Goal: Transaction & Acquisition: Purchase product/service

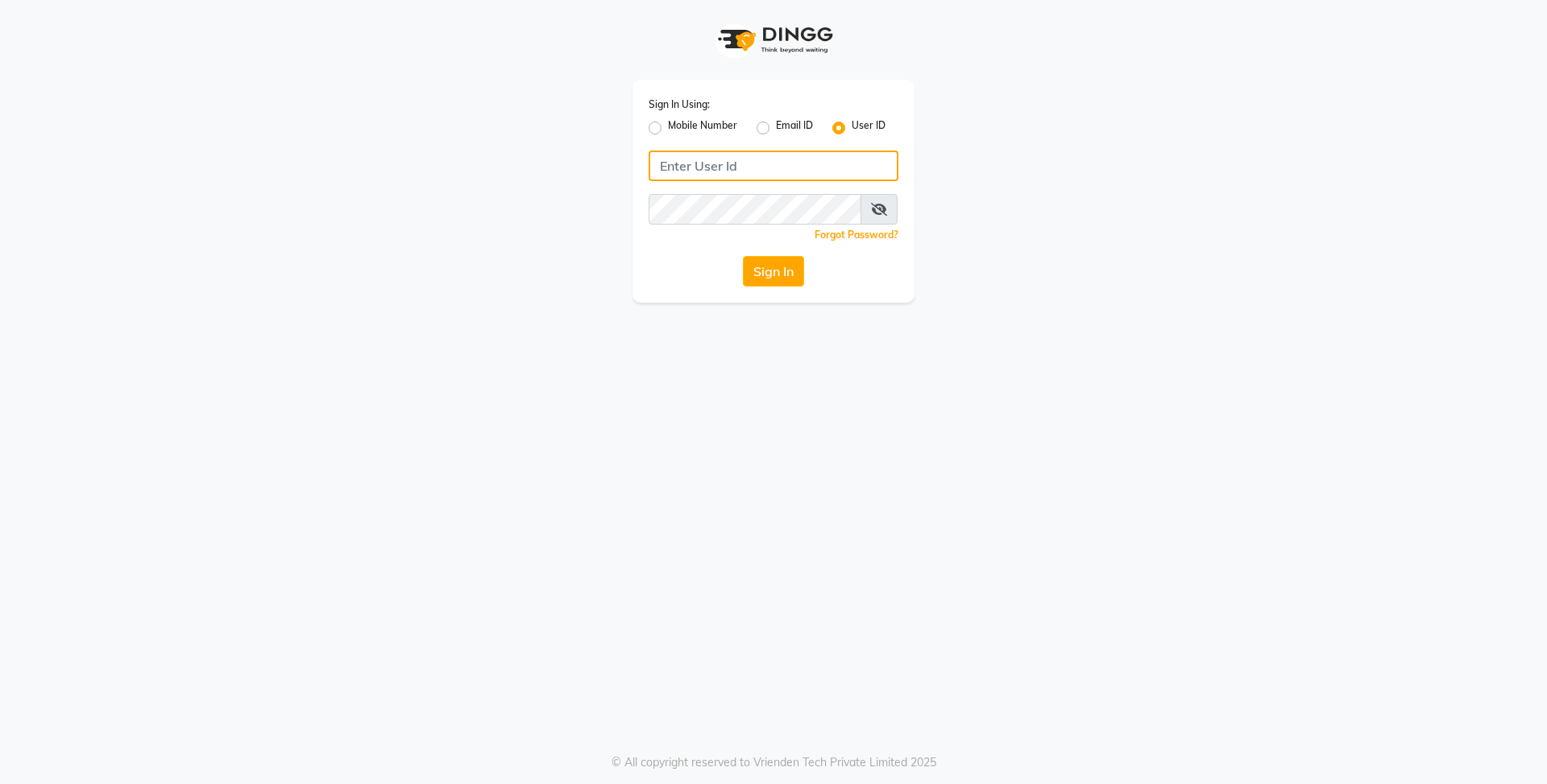
drag, startPoint x: 754, startPoint y: 168, endPoint x: 770, endPoint y: 171, distance: 16.3
click at [752, 169] on input "Username" at bounding box center [774, 166] width 250 height 30
type input "E"
type input "e3839-01"
click at [743, 256] on button "Sign In" at bounding box center [774, 271] width 62 height 30
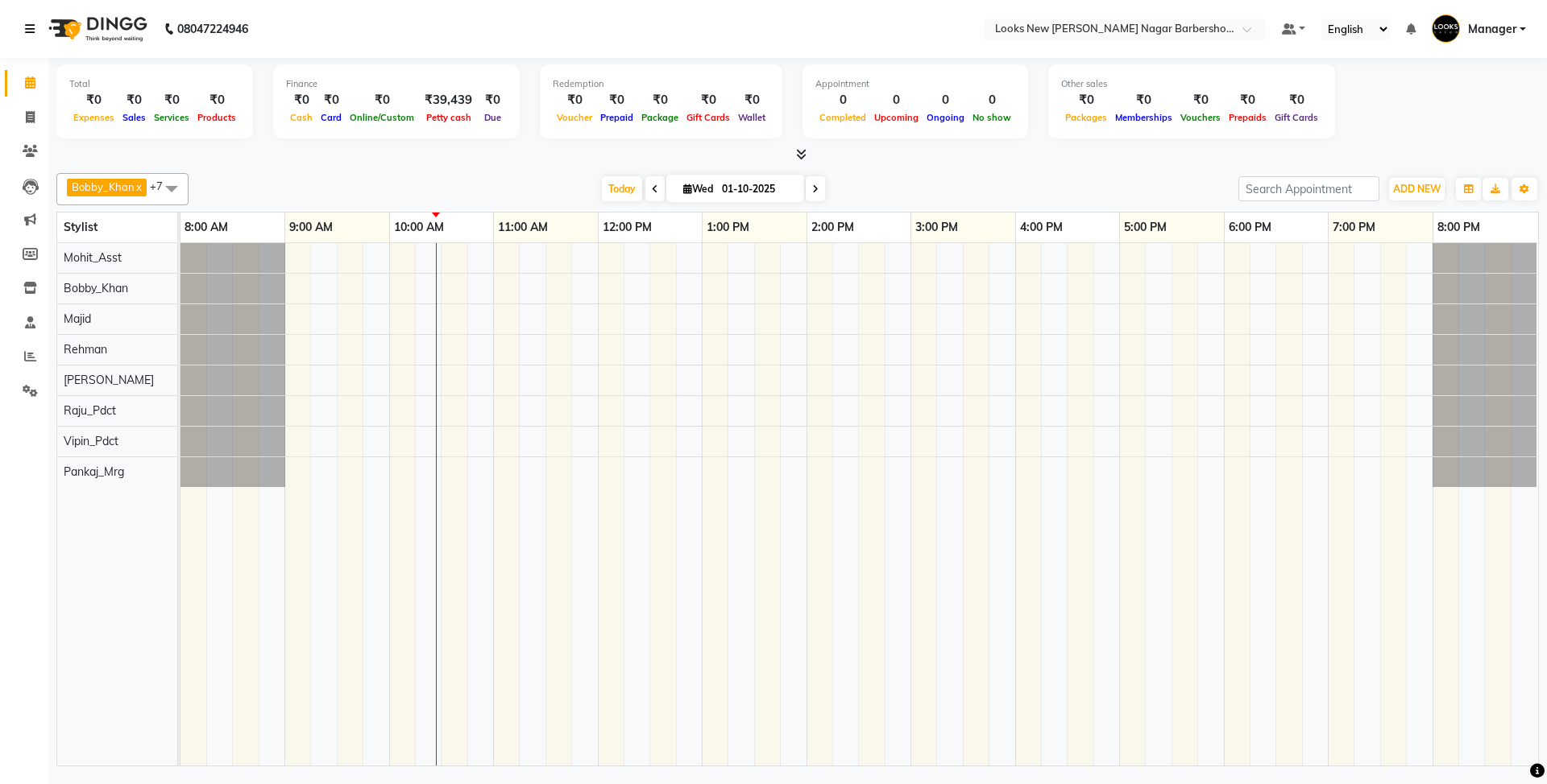
click at [32, 29] on icon at bounding box center [30, 29] width 9 height 11
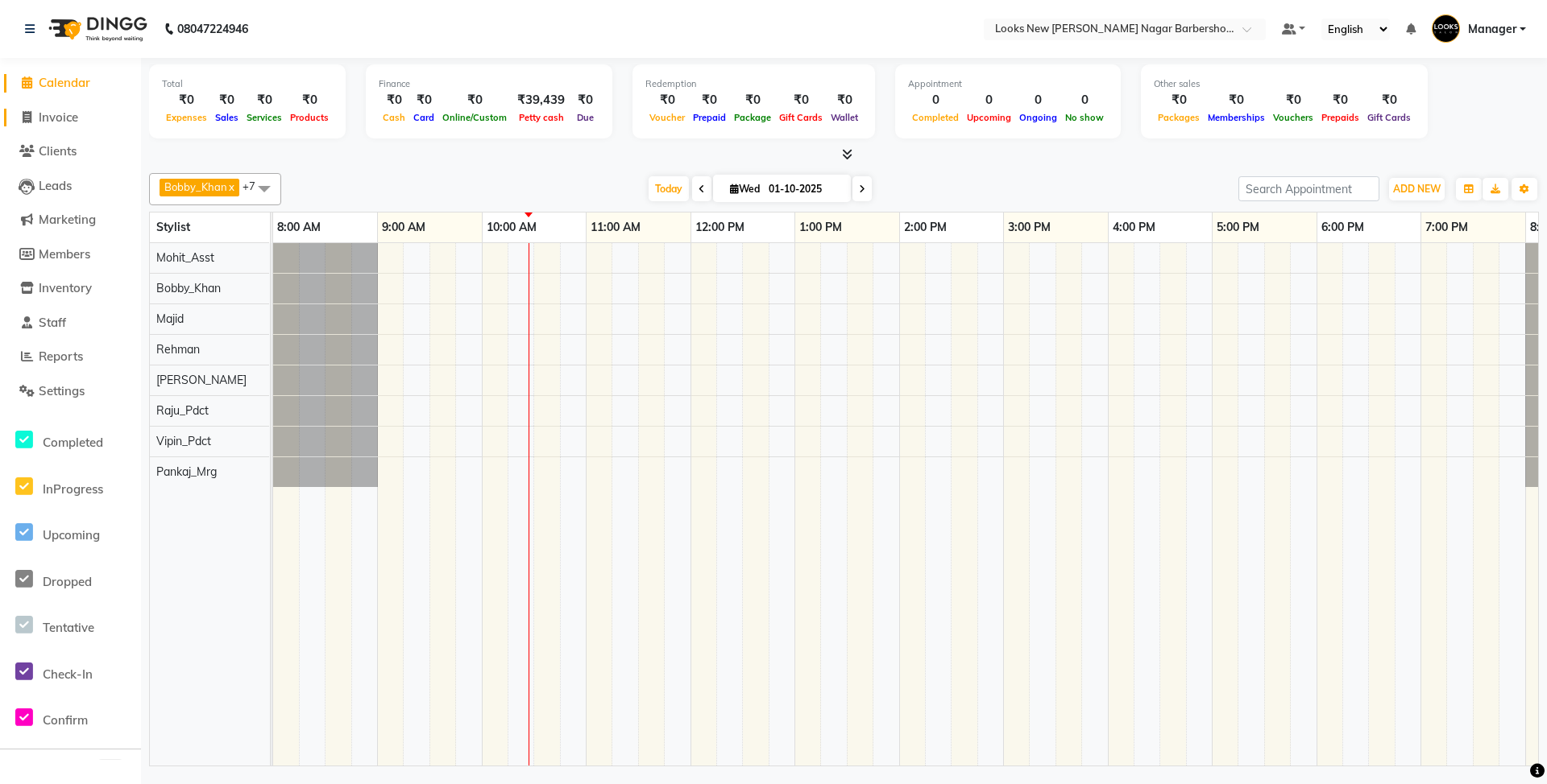
click at [78, 123] on span "Invoice" at bounding box center [58, 117] width 40 height 15
select select "service"
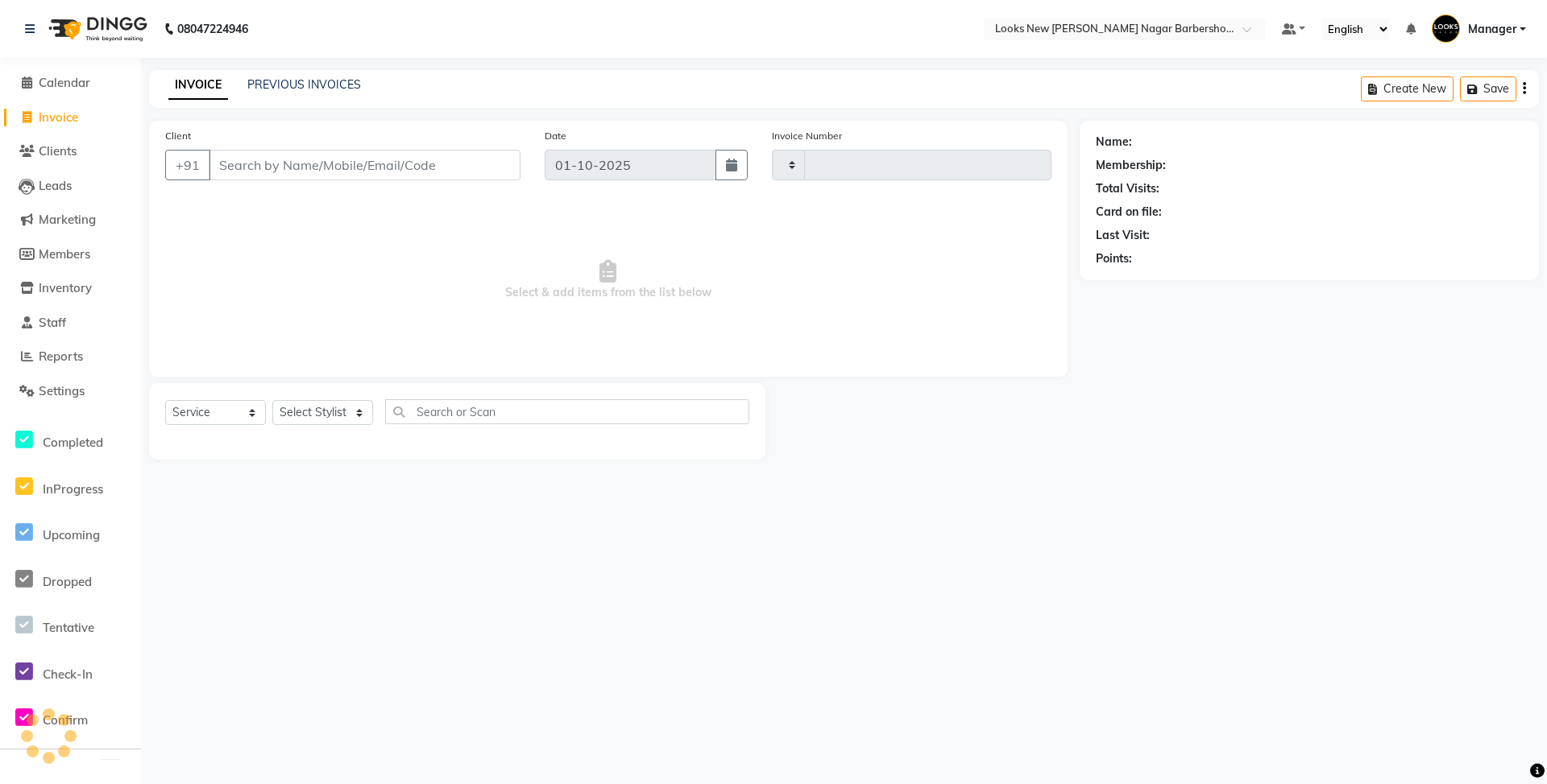
type input "7446"
select select "8705"
click at [358, 413] on select "Select Stylist" at bounding box center [322, 413] width 100 height 25
select select "87354"
click at [272, 400] on select "Select Stylist Aakash_Pdct [PERSON_NAME] [PERSON_NAME] [PERSON_NAME] Counter_Sa…" at bounding box center [322, 413] width 100 height 25
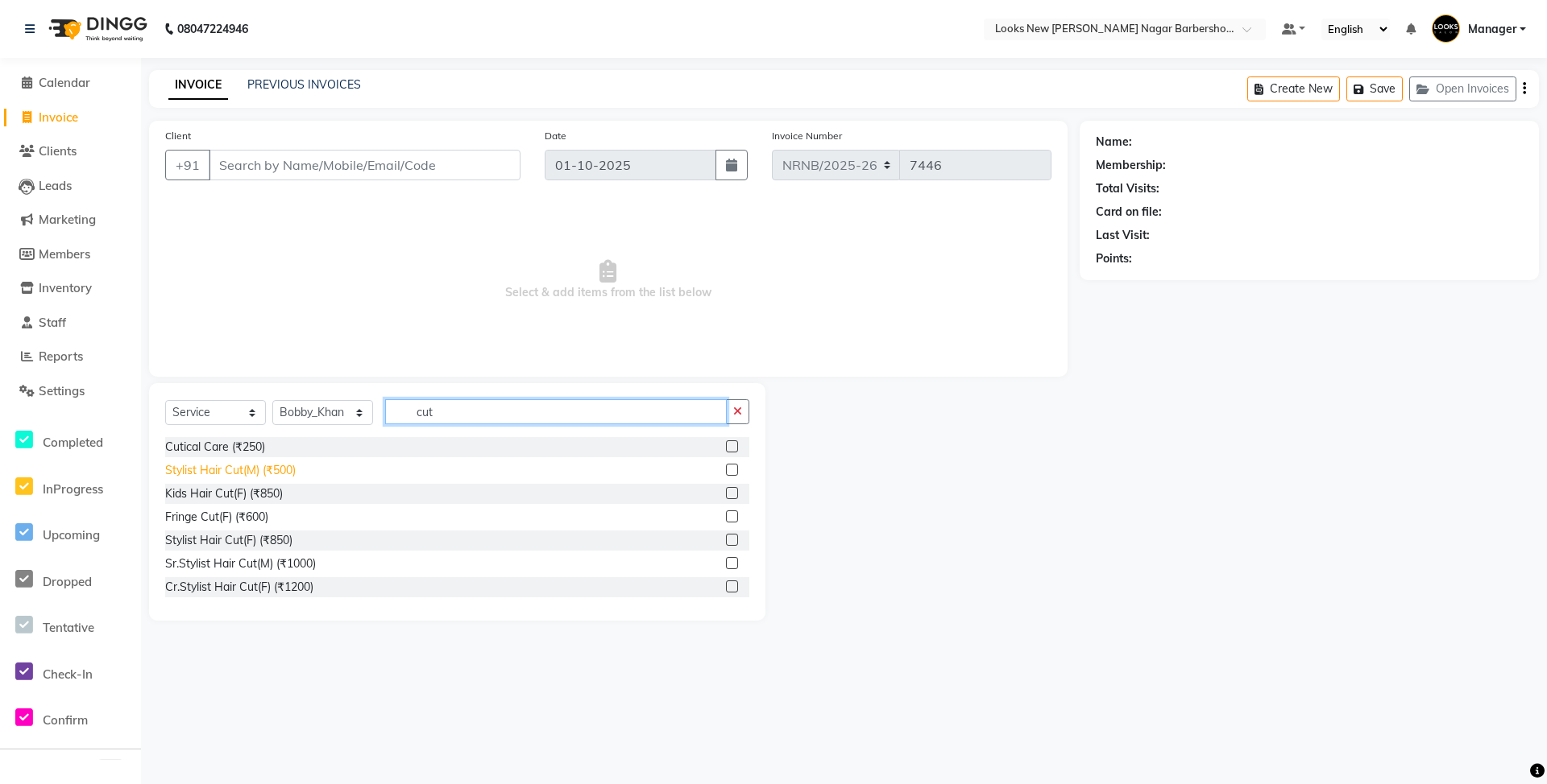
type input "cut"
drag, startPoint x: 261, startPoint y: 462, endPoint x: 297, endPoint y: 465, distance: 36.1
click at [275, 465] on div "Stylist Hair Cut(M) (₹500)" at bounding box center [230, 470] width 131 height 17
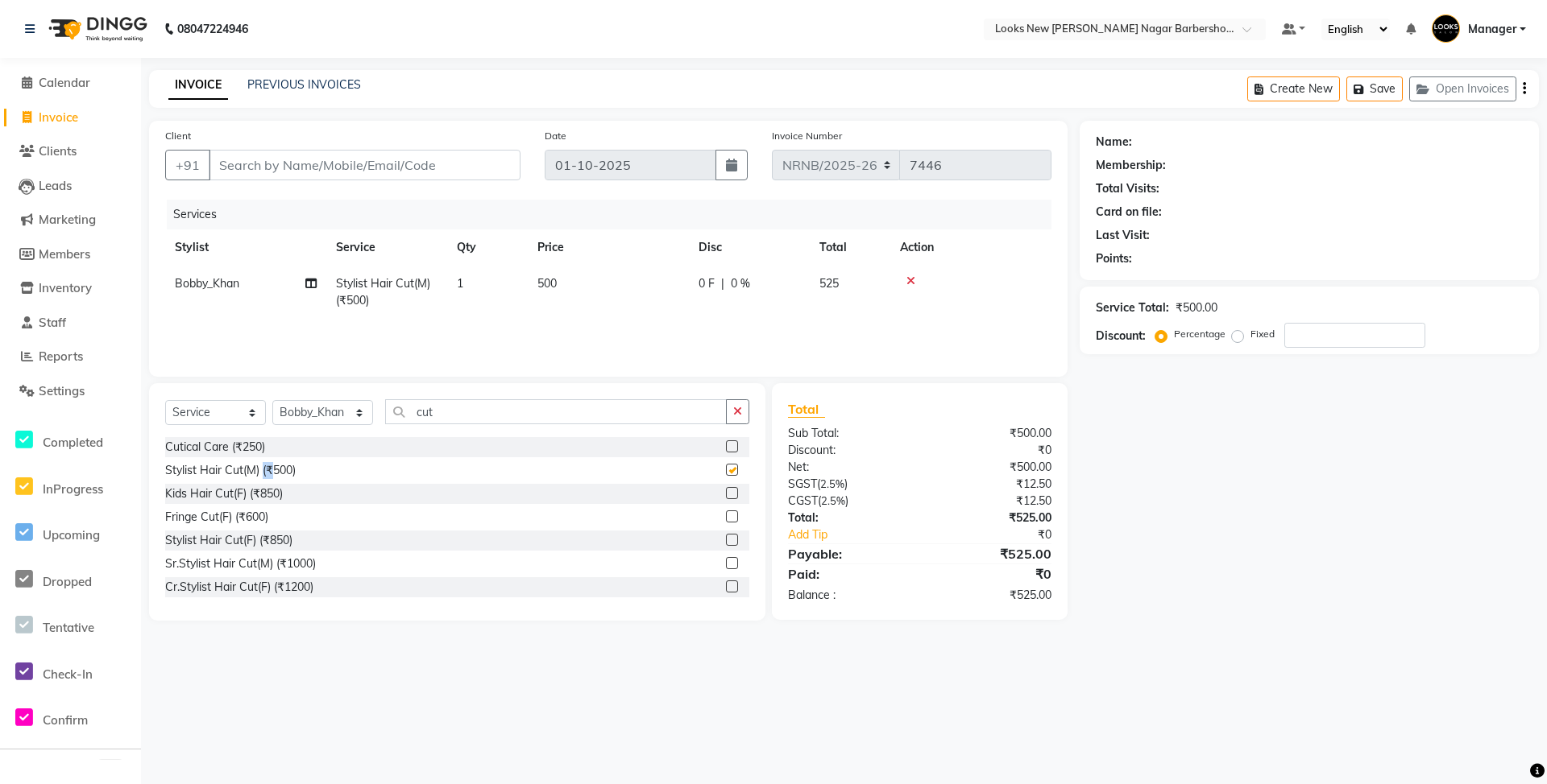
checkbox input "false"
drag, startPoint x: 500, startPoint y: 393, endPoint x: 484, endPoint y: 407, distance: 21.3
click at [484, 407] on div "Select Service Product Membership Package Voucher Prepaid Gift Card Select Styl…" at bounding box center [457, 502] width 617 height 238
drag, startPoint x: 490, startPoint y: 409, endPoint x: 365, endPoint y: 454, distance: 132.9
click at [365, 454] on div "Select Service Product Membership Package Voucher Prepaid Gift Card Select Styl…" at bounding box center [457, 502] width 617 height 238
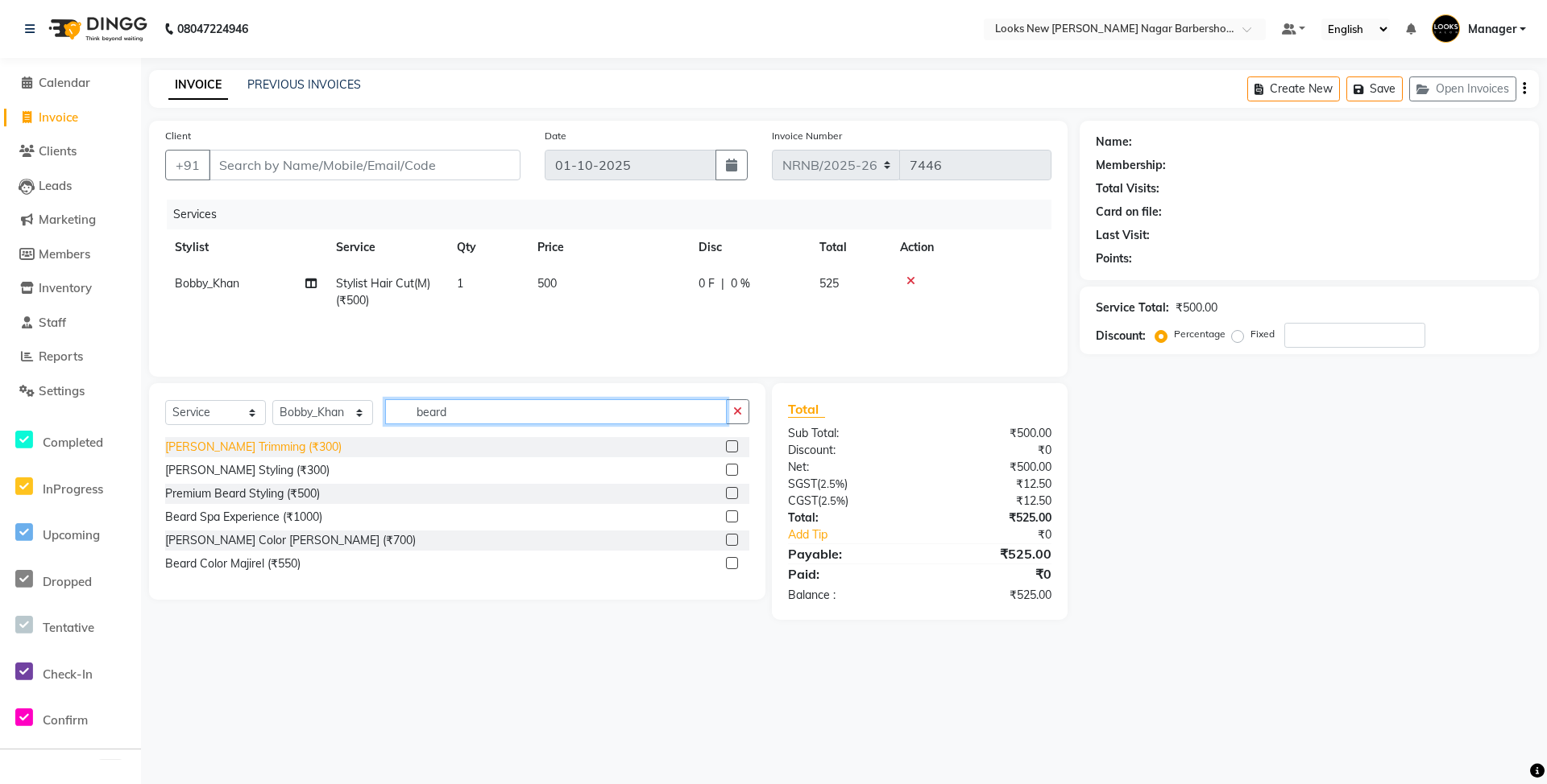
type input "beard"
click at [279, 449] on div "[PERSON_NAME] Trimming (₹300)" at bounding box center [253, 448] width 176 height 17
checkbox input "false"
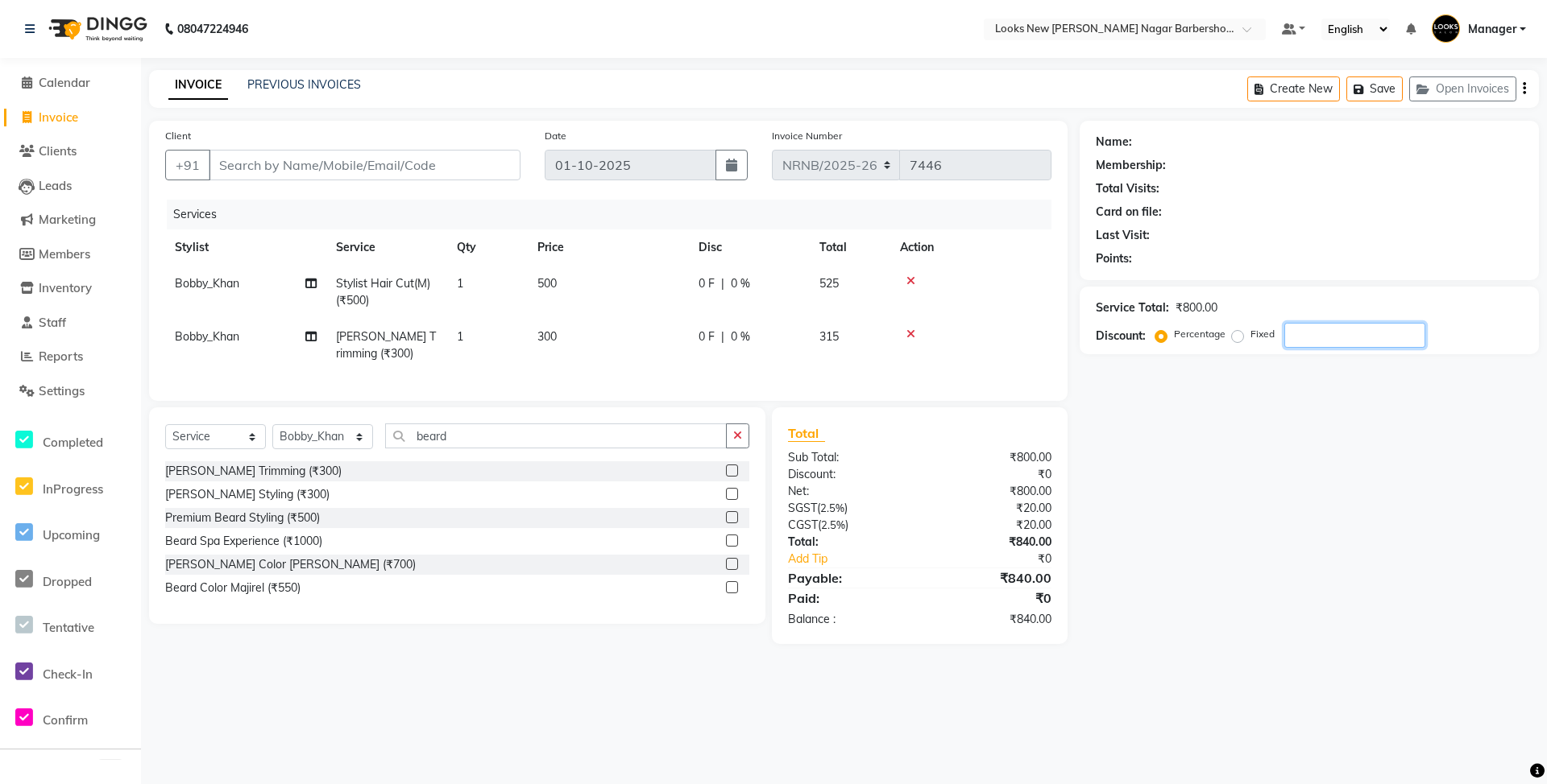
click at [1331, 340] on input "number" at bounding box center [1355, 336] width 141 height 25
type input "50"
click at [1022, 304] on td at bounding box center [971, 292] width 161 height 53
click at [264, 166] on input "Client" at bounding box center [364, 165] width 312 height 30
type input "1"
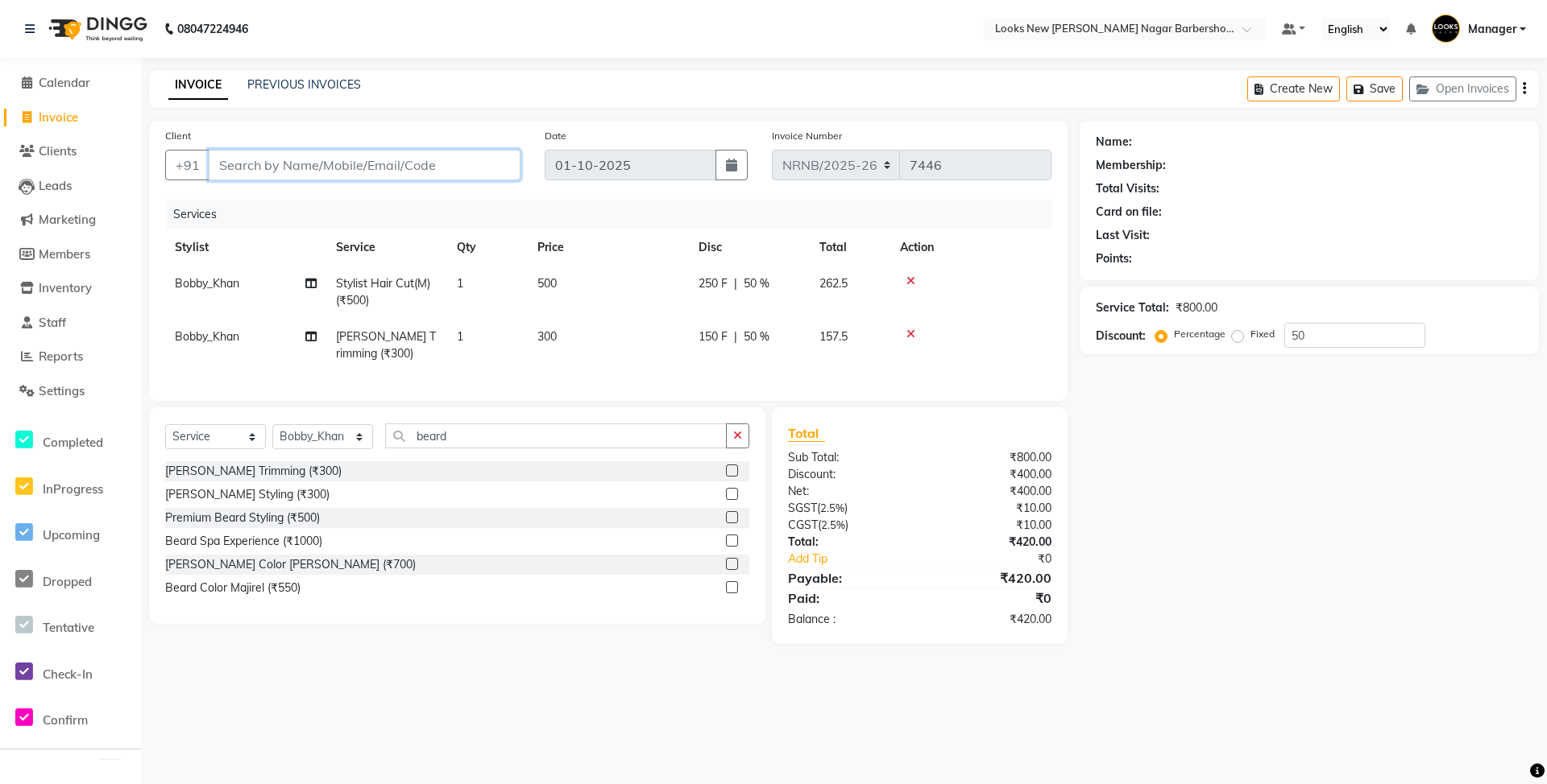
type input "0"
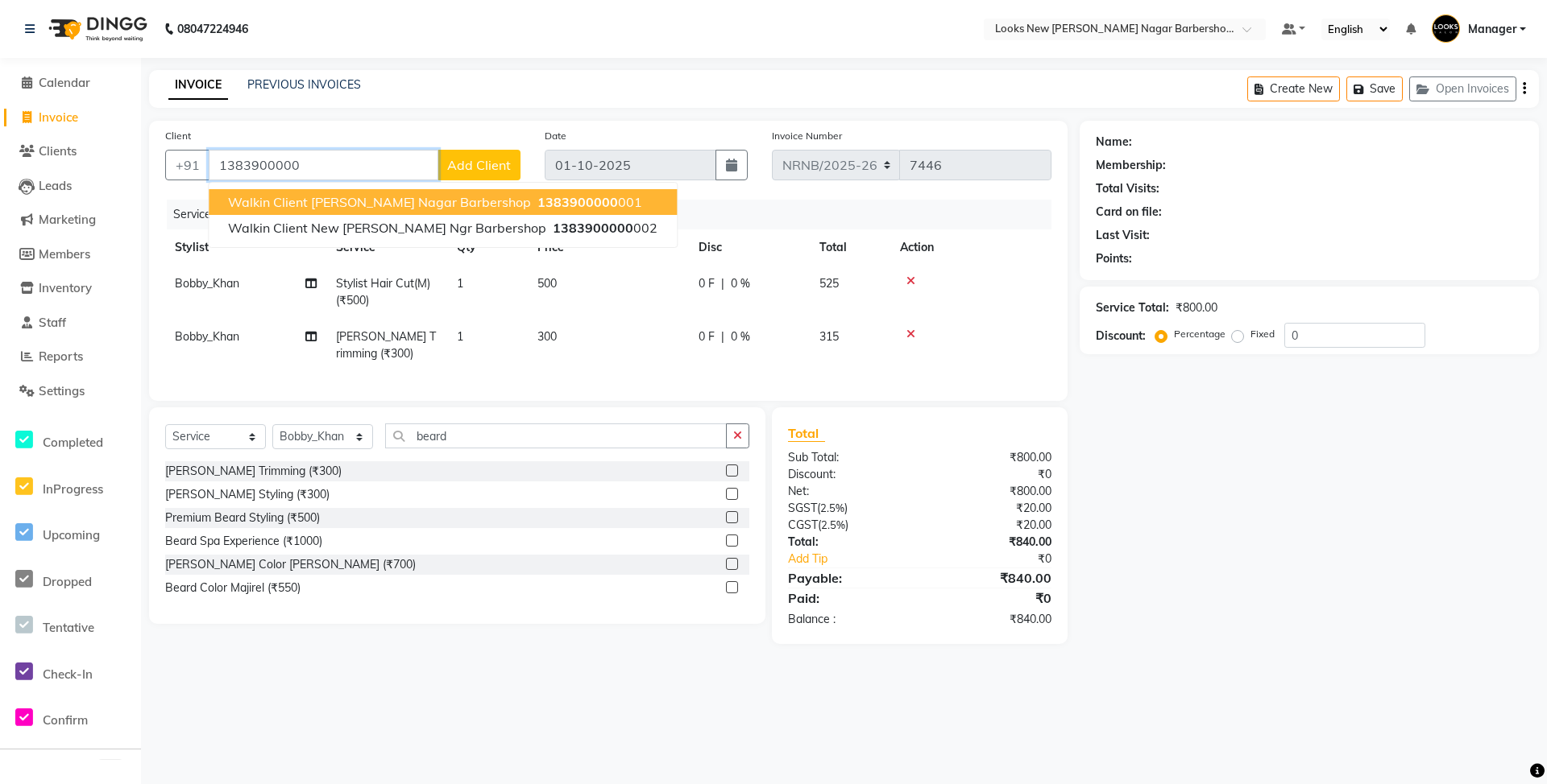
click at [290, 194] on span "Walkin Client [PERSON_NAME] Nagar Barbershop" at bounding box center [379, 201] width 303 height 16
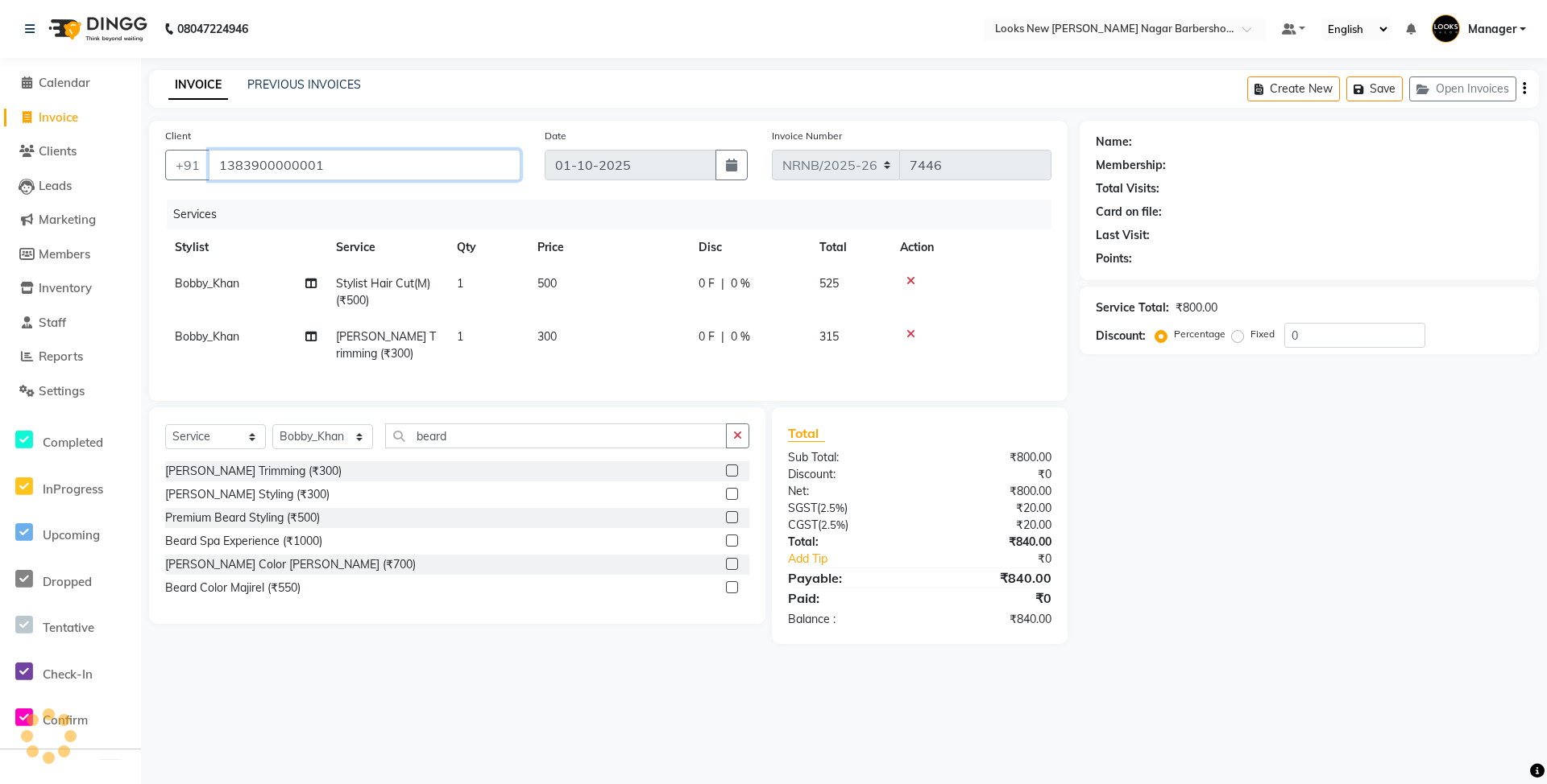
type input "1383900000001"
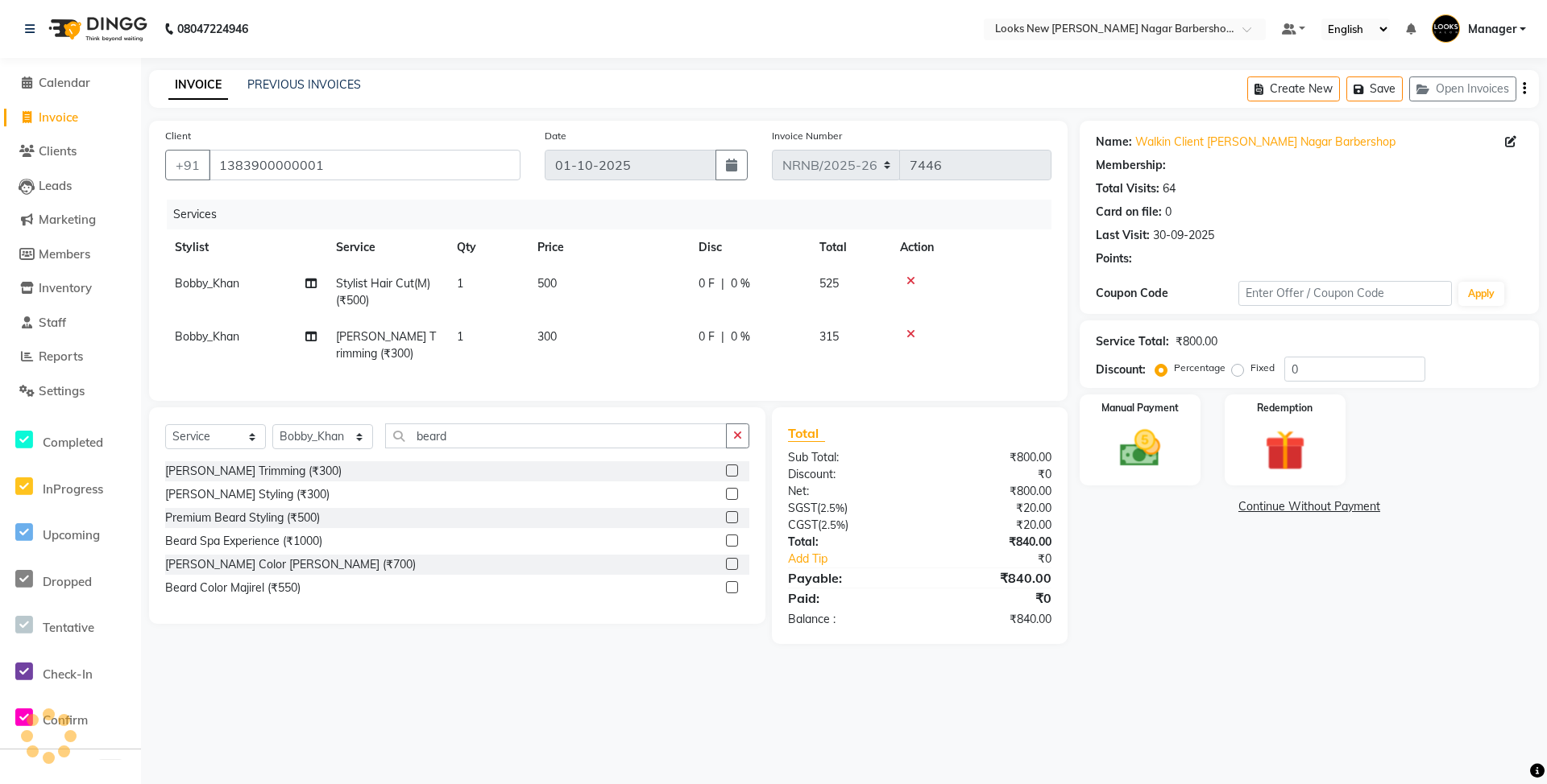
select select "1: Object"
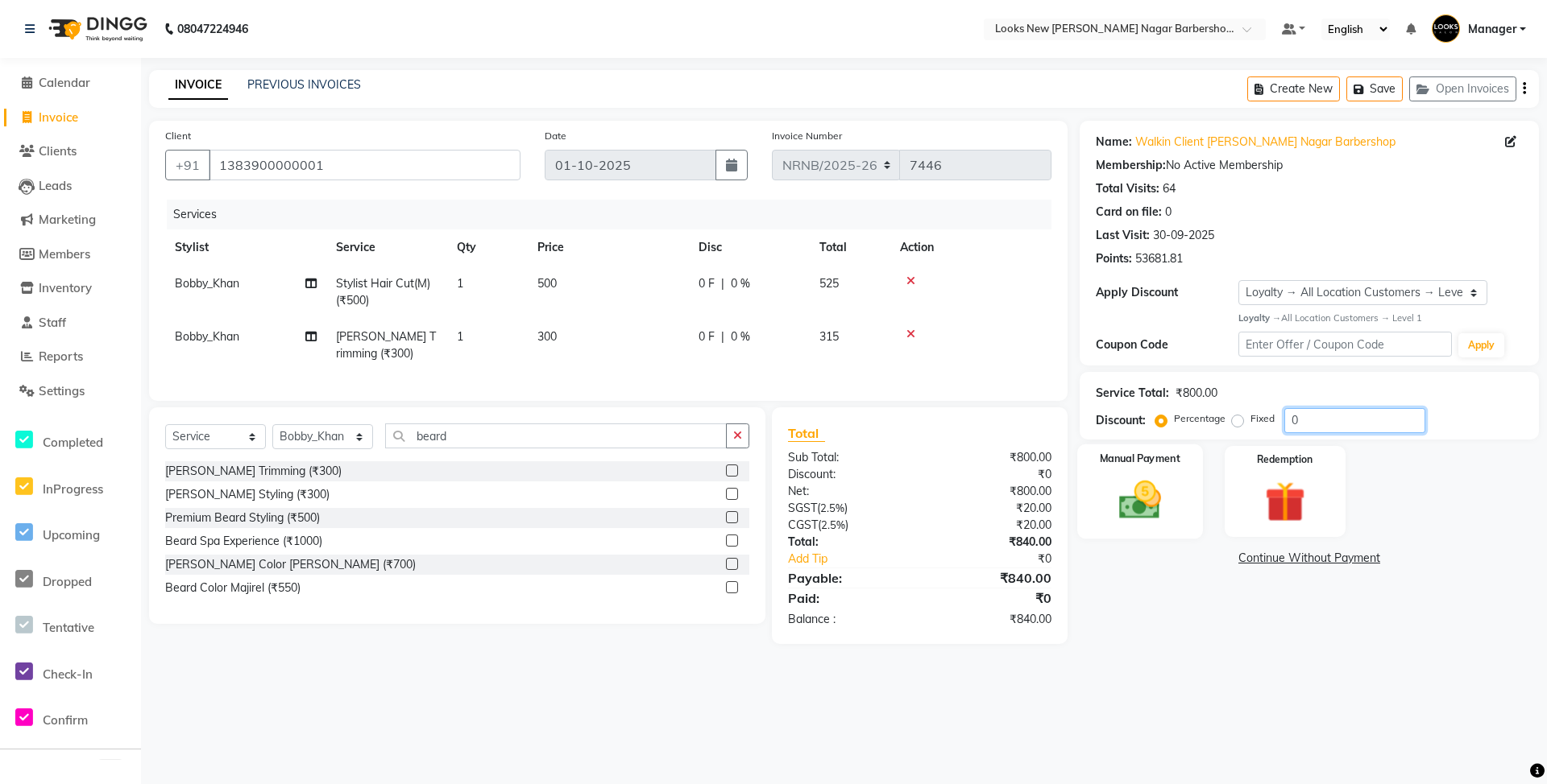
drag, startPoint x: 1323, startPoint y: 417, endPoint x: 1191, endPoint y: 445, distance: 134.9
click at [1193, 445] on div "Name: Walkin Client [PERSON_NAME] Barbershop Membership: No Active Membership T…" at bounding box center [1315, 382] width 472 height 524
type input "50"
click at [1071, 316] on div "Client [PHONE_NUMBER] Date [DATE] Invoice Number NRNB/2025-26 V/2025 V/[PHONE_N…" at bounding box center [608, 382] width 943 height 524
drag, startPoint x: 1135, startPoint y: 506, endPoint x: 1143, endPoint y: 510, distance: 8.9
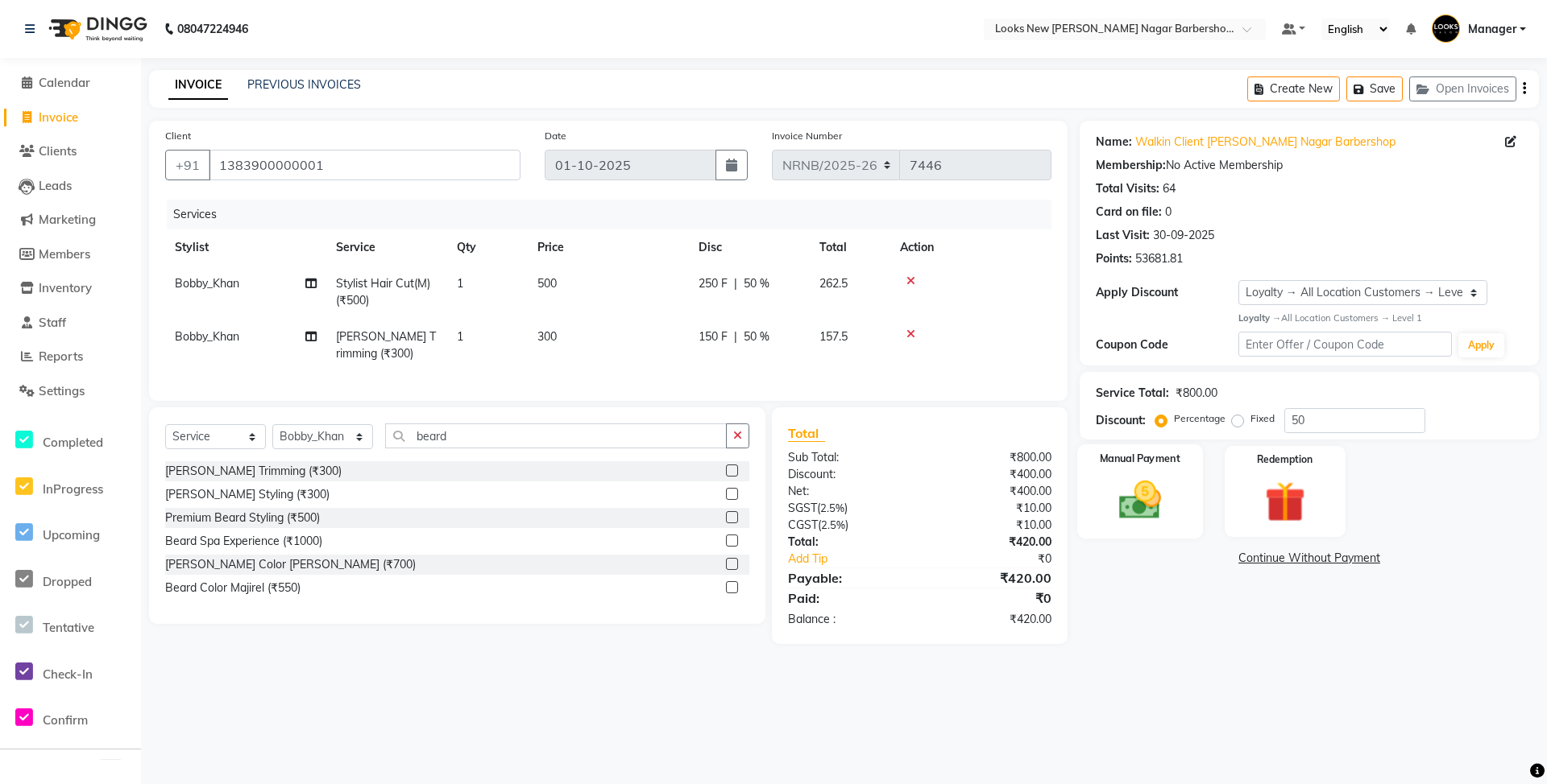
click at [1135, 507] on img at bounding box center [1140, 501] width 69 height 49
click at [1242, 558] on span "CASH" at bounding box center [1245, 559] width 35 height 19
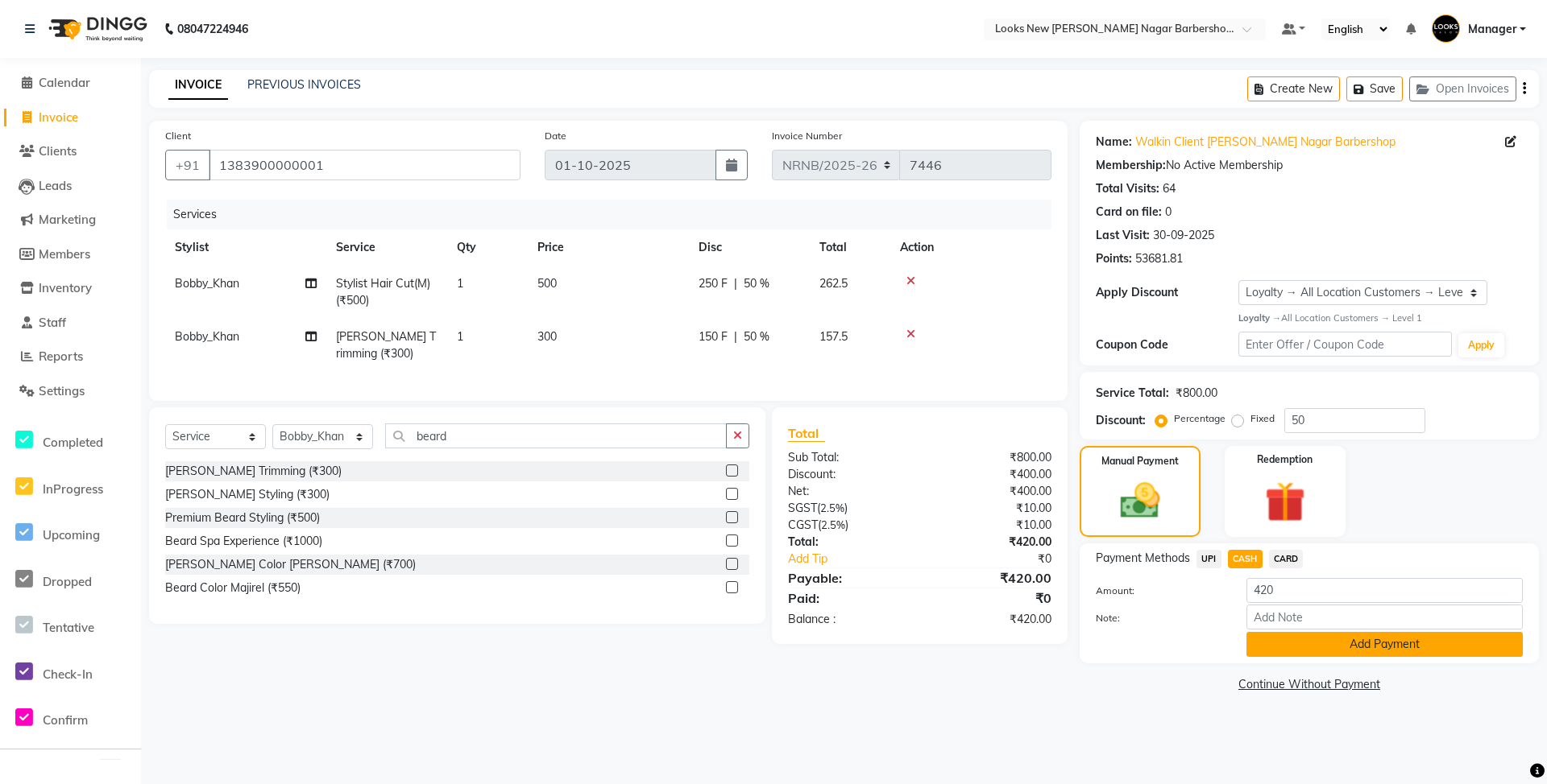
click at [1262, 644] on button "Add Payment" at bounding box center [1385, 645] width 277 height 25
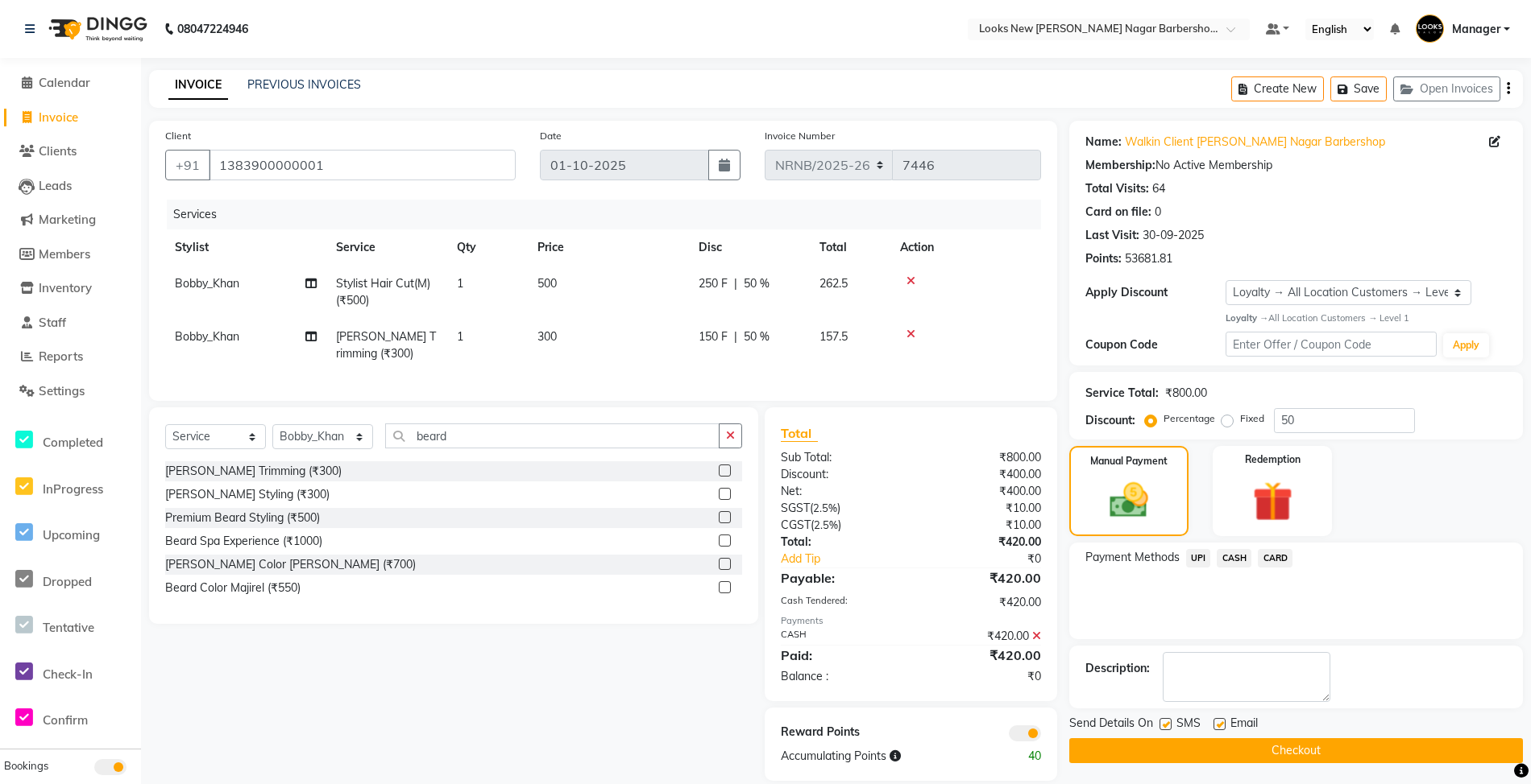
click at [1260, 738] on button "Checkout" at bounding box center [1296, 751] width 454 height 25
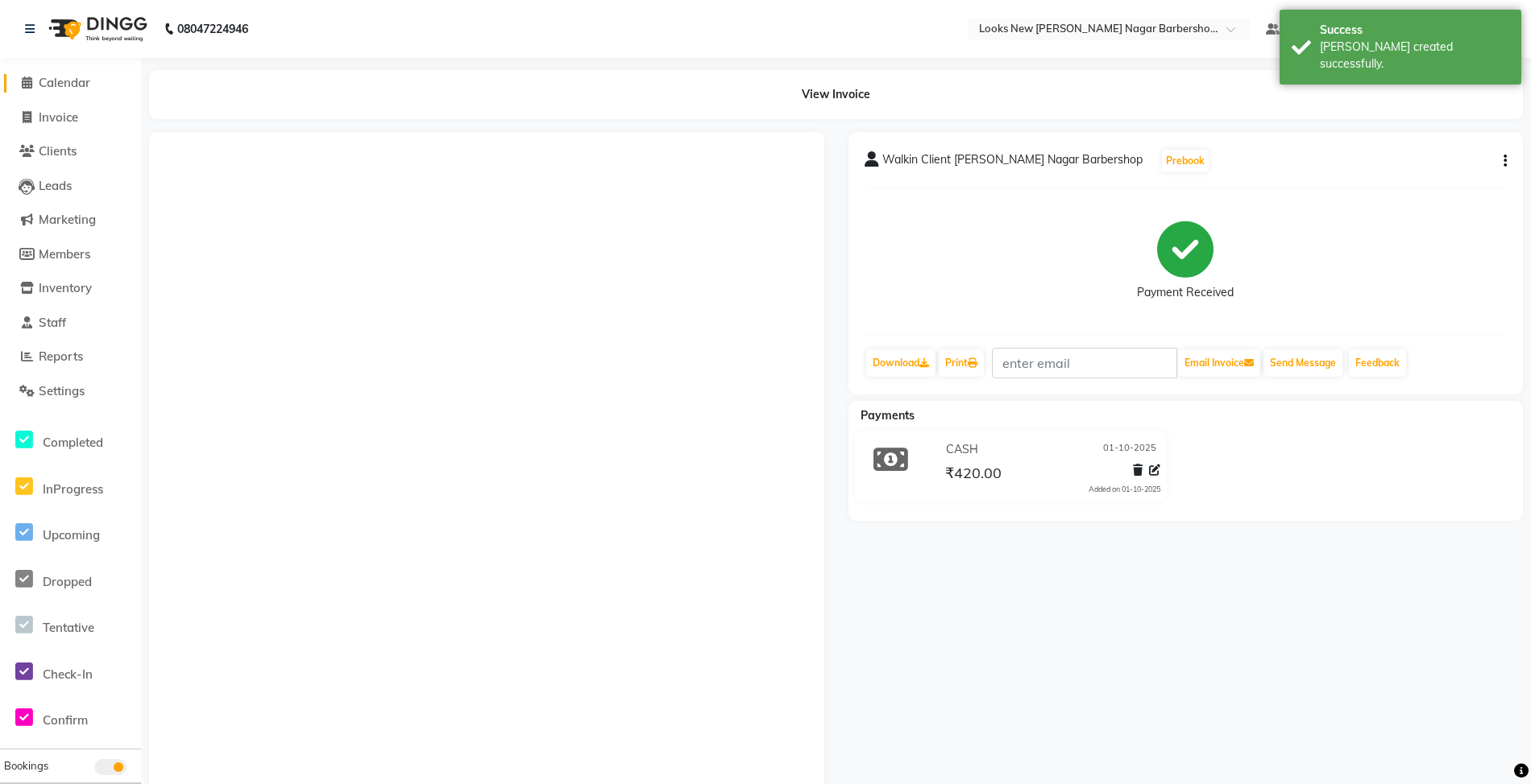
click at [81, 81] on span "Calendar" at bounding box center [64, 83] width 51 height 15
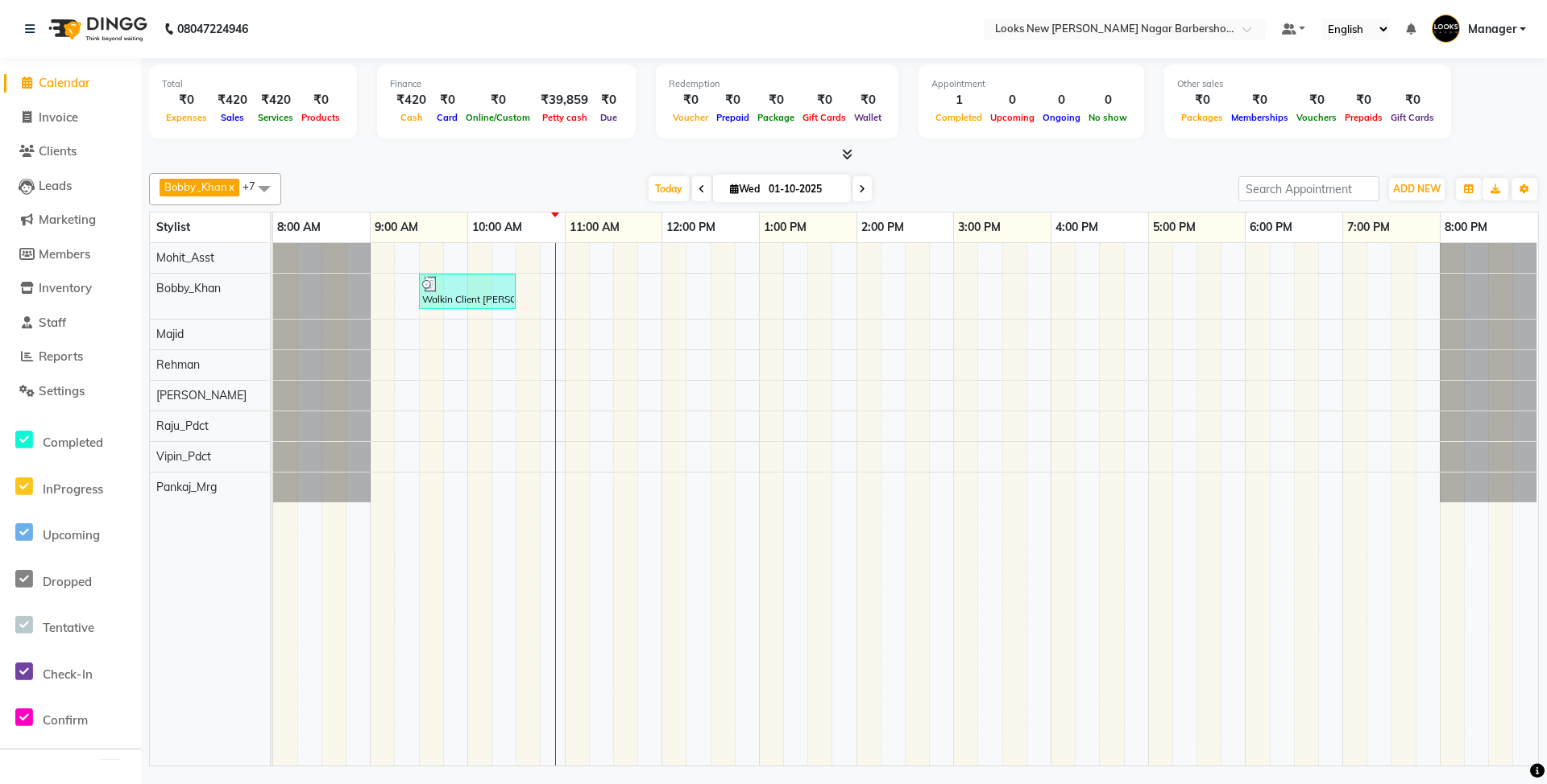
click at [928, 179] on div "[DATE] [DATE]" at bounding box center [760, 189] width 941 height 24
click at [58, 119] on span "Invoice" at bounding box center [58, 117] width 40 height 15
select select "service"
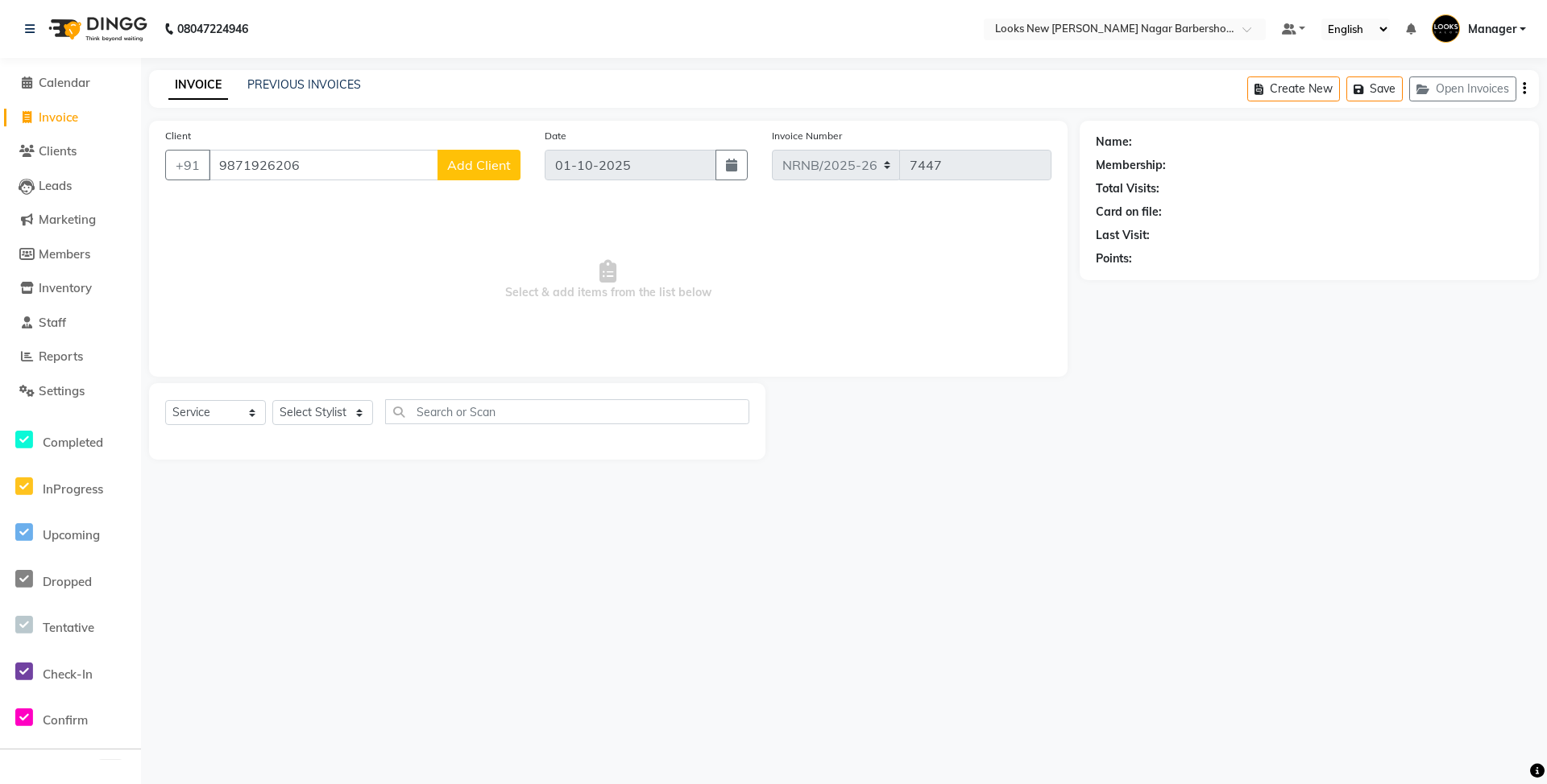
type input "9871926206"
click at [468, 163] on span "Add Client" at bounding box center [478, 164] width 63 height 16
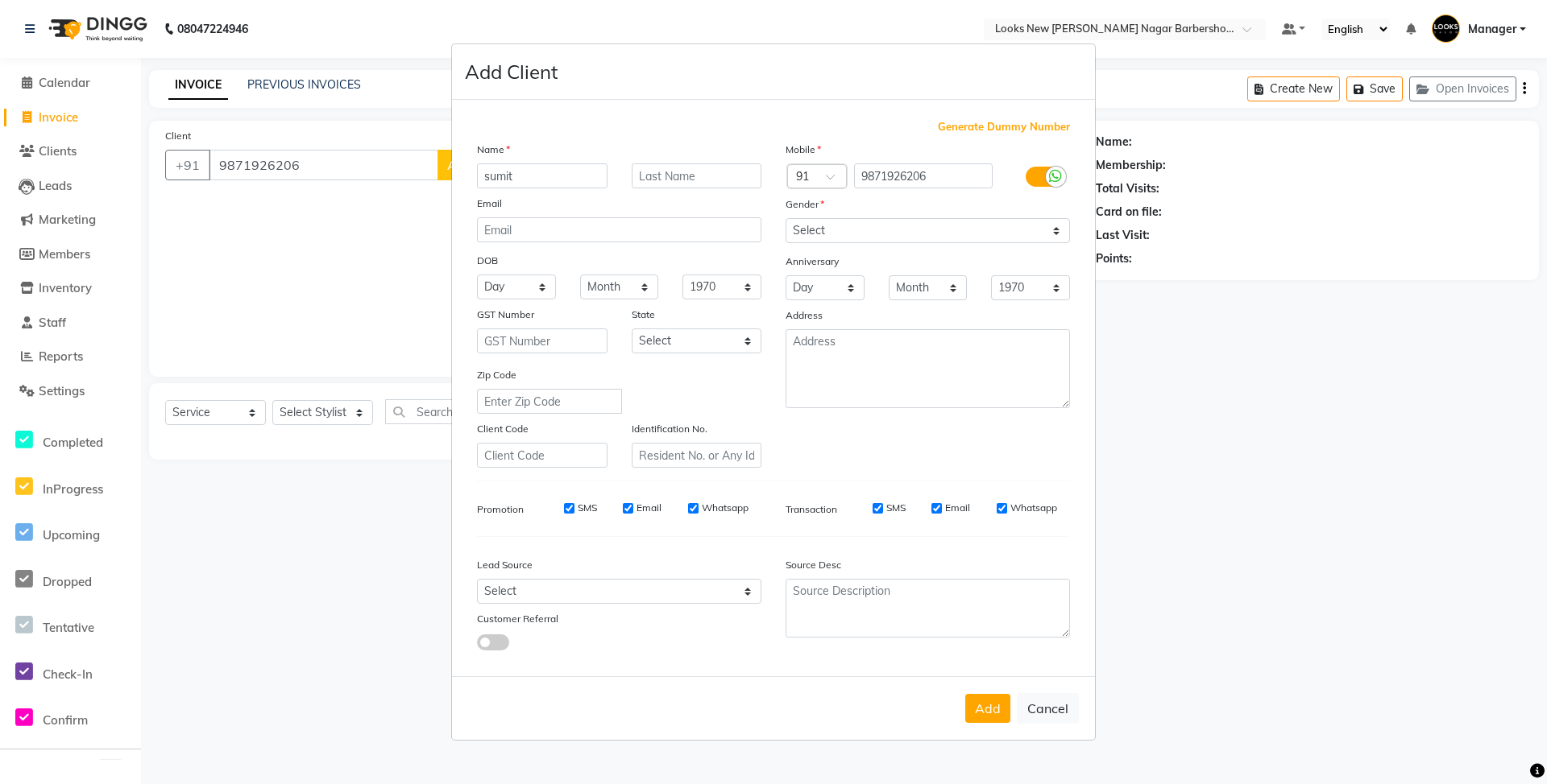
type input "sumit"
drag, startPoint x: 842, startPoint y: 233, endPoint x: 838, endPoint y: 242, distance: 9.8
click at [842, 233] on select "Select [DEMOGRAPHIC_DATA] [DEMOGRAPHIC_DATA] Other Prefer Not To Say" at bounding box center [927, 231] width 284 height 25
select select "[DEMOGRAPHIC_DATA]"
click at [785, 220] on select "Select [DEMOGRAPHIC_DATA] [DEMOGRAPHIC_DATA] Other Prefer Not To Say" at bounding box center [927, 231] width 284 height 25
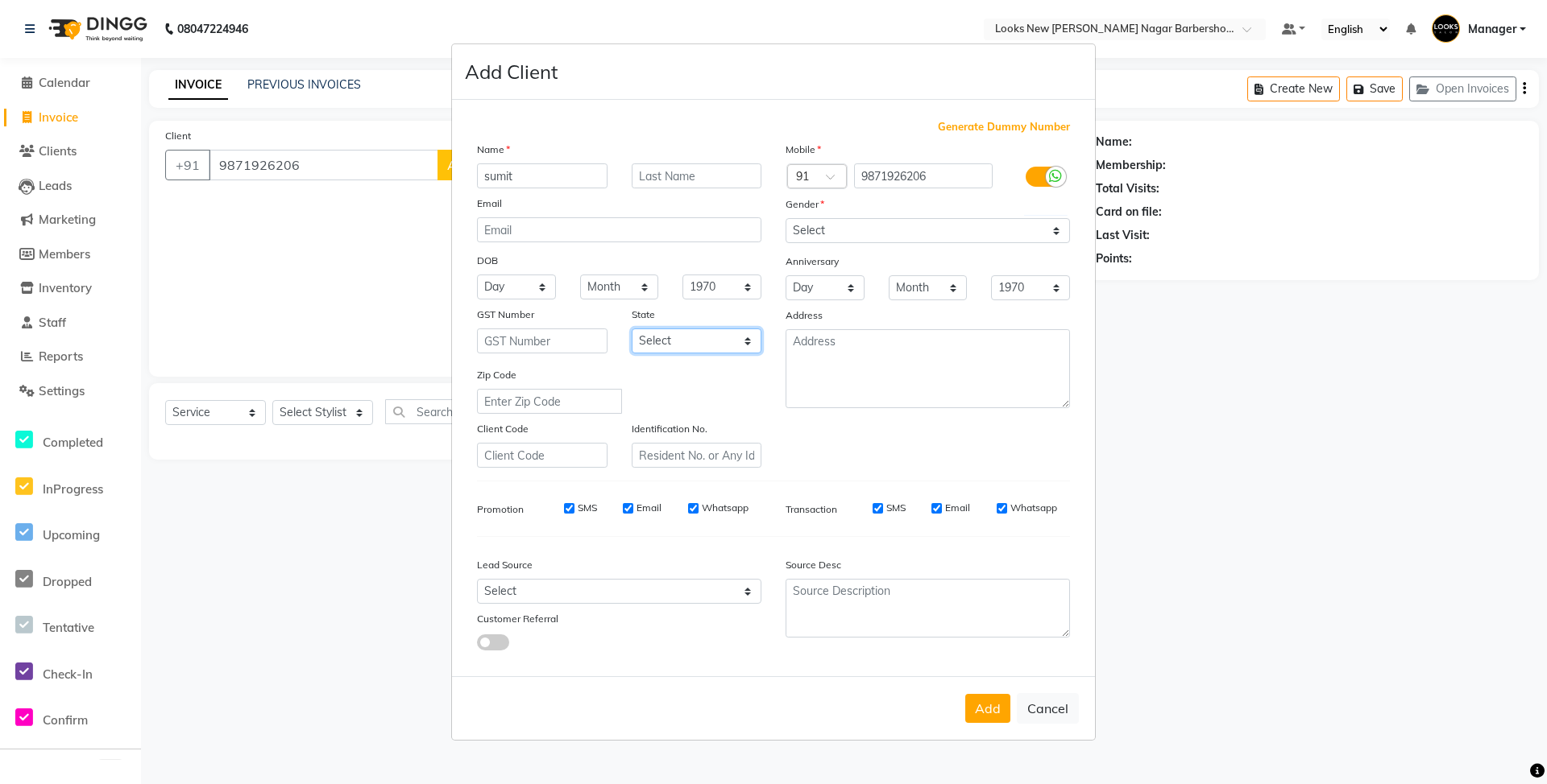
click at [717, 351] on select "Select [GEOGRAPHIC_DATA] [GEOGRAPHIC_DATA] [GEOGRAPHIC_DATA] [GEOGRAPHIC_DATA] …" at bounding box center [697, 341] width 131 height 25
select select "10"
click at [632, 329] on select "Select [GEOGRAPHIC_DATA] [GEOGRAPHIC_DATA] [GEOGRAPHIC_DATA] [GEOGRAPHIC_DATA] …" at bounding box center [697, 341] width 131 height 25
click at [1005, 716] on button "Add" at bounding box center [987, 708] width 45 height 29
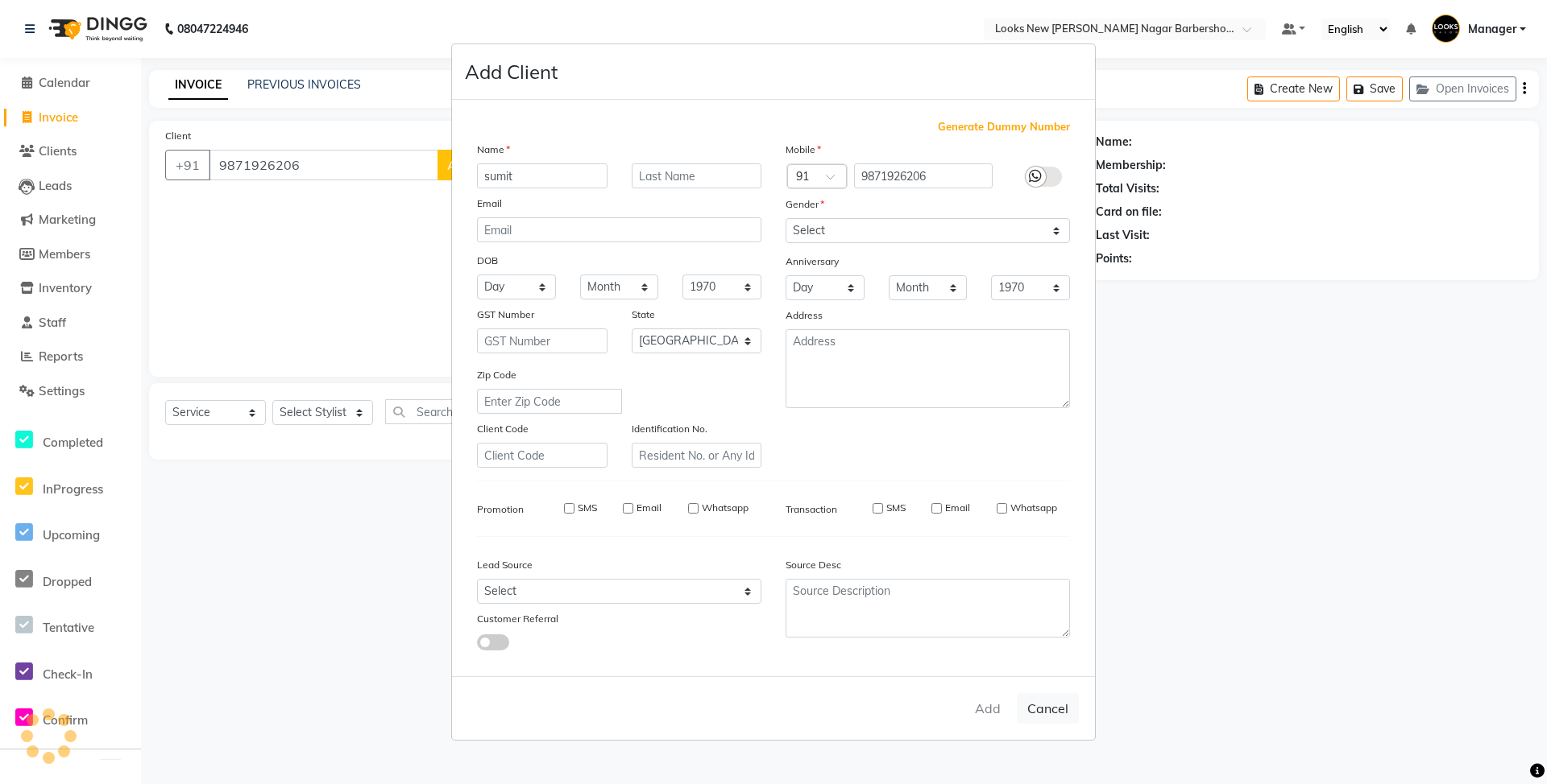
select select
select select "null"
select select
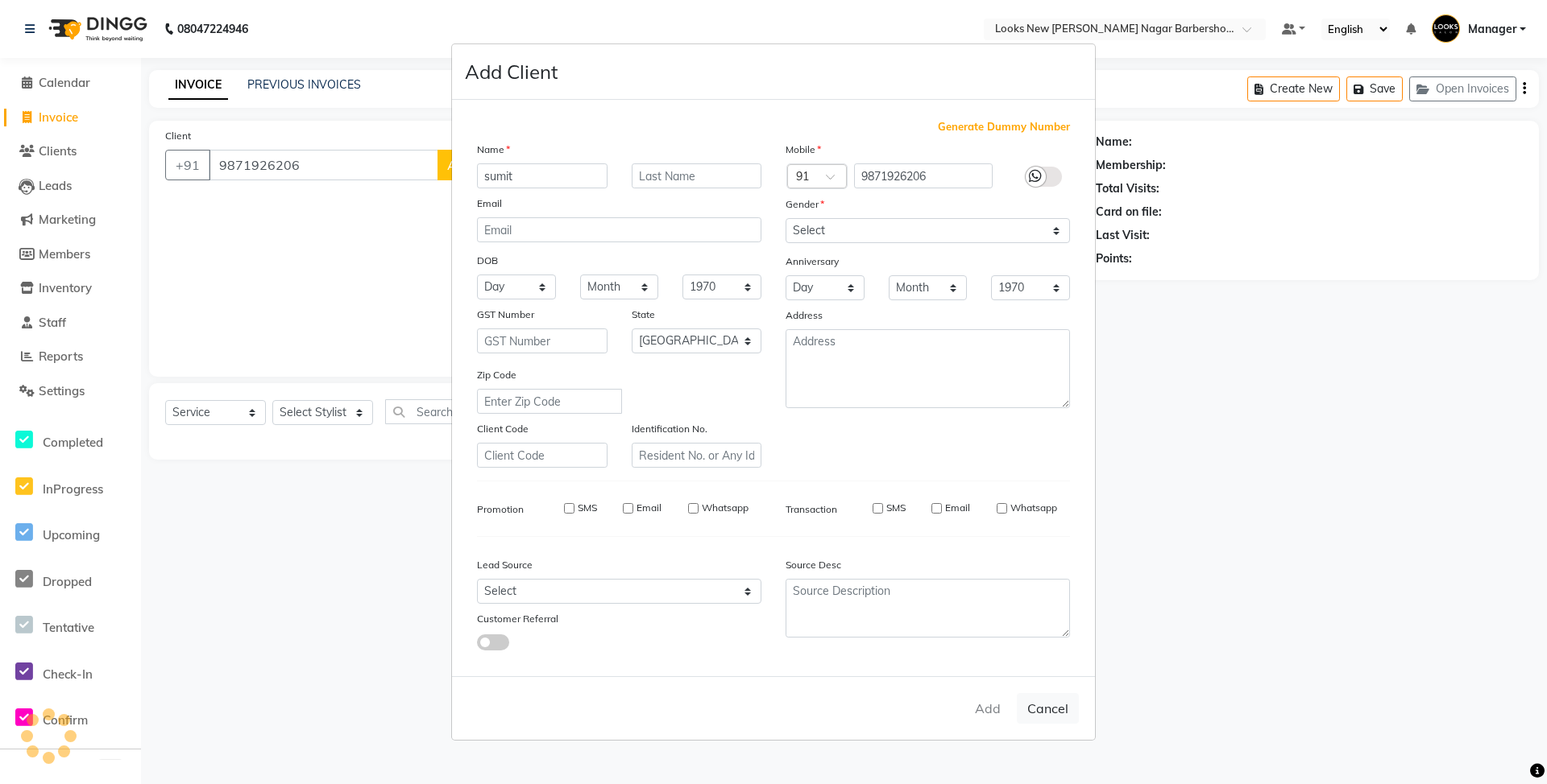
select select
checkbox input "false"
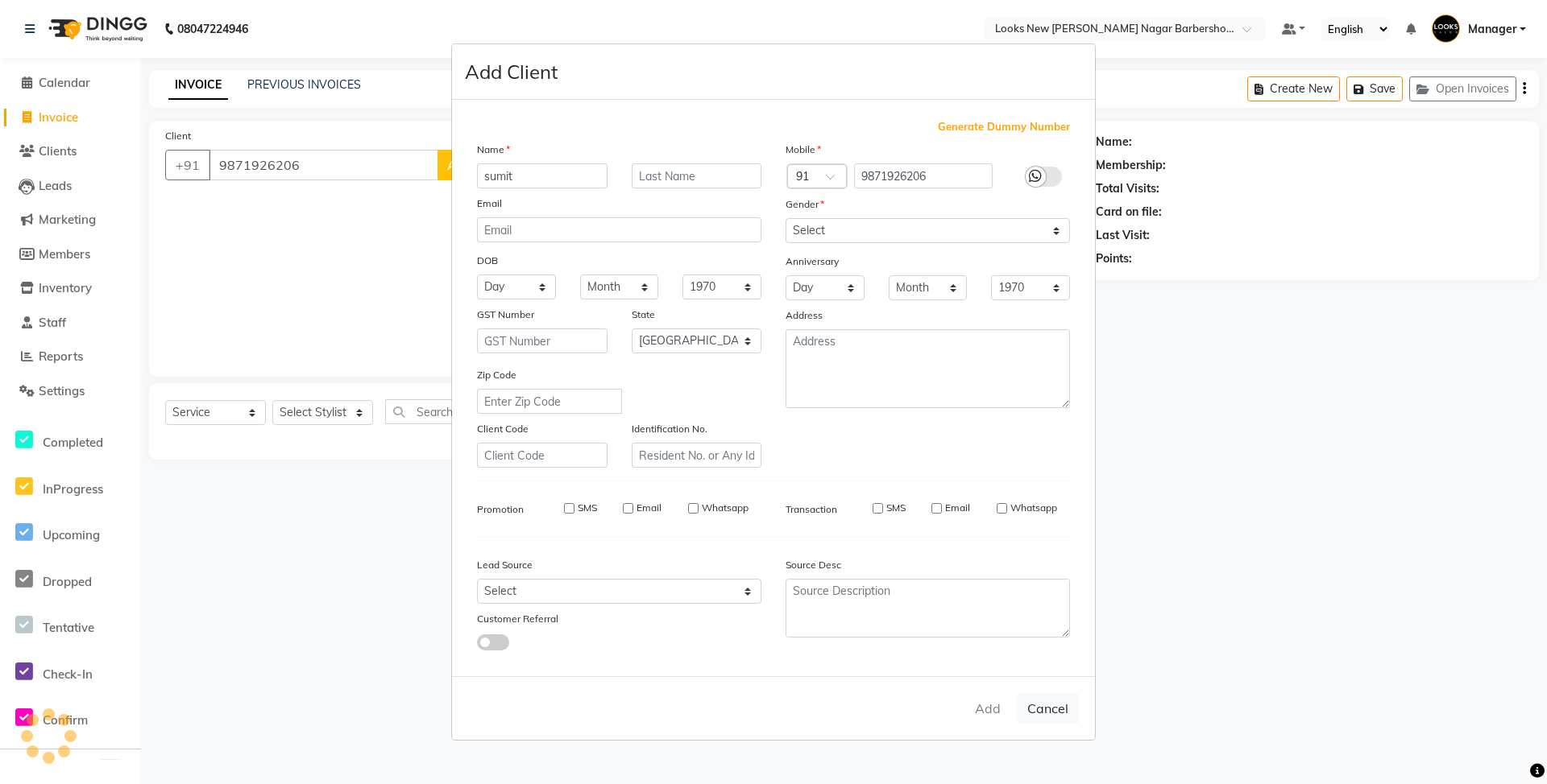
checkbox input "false"
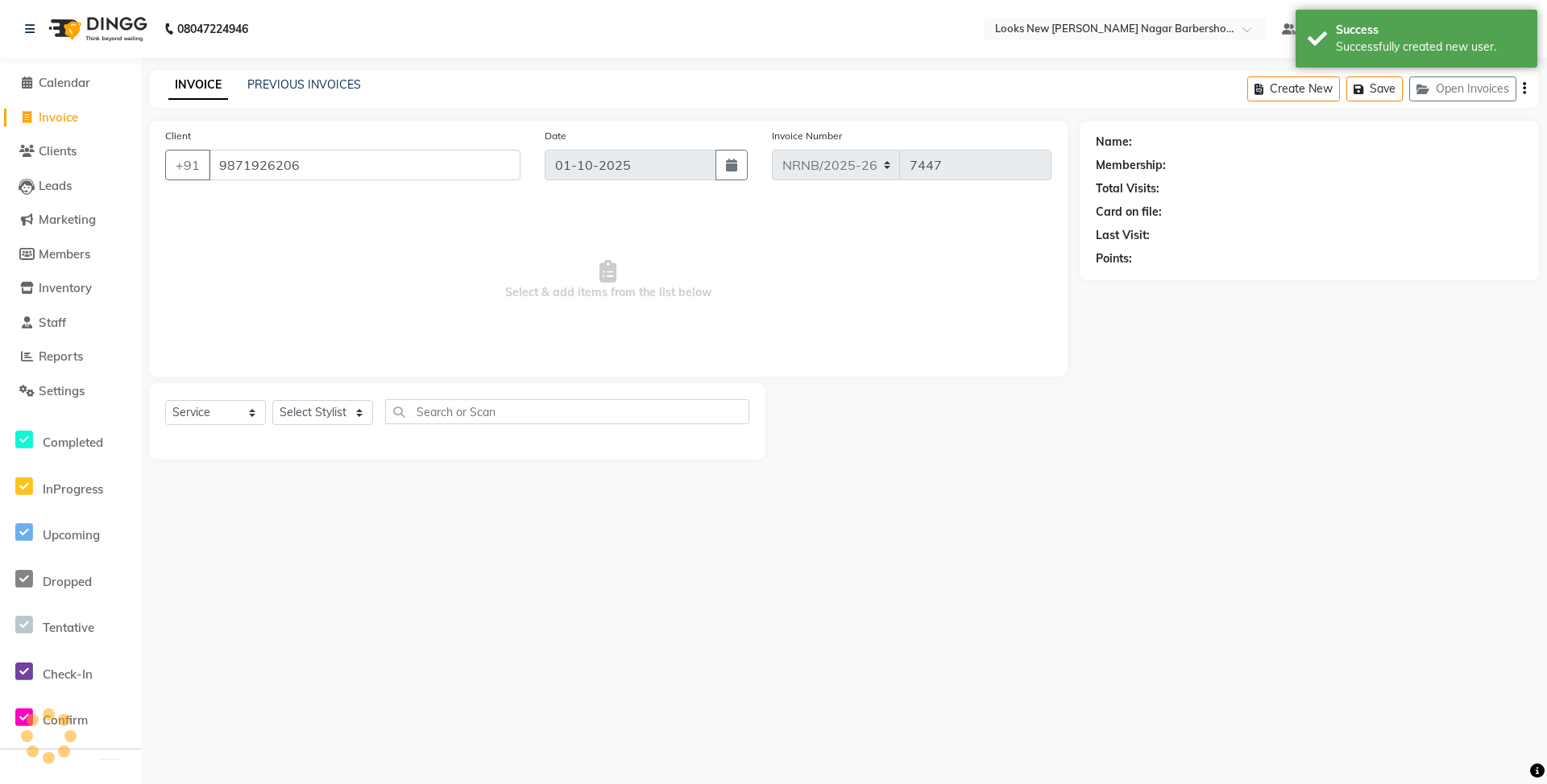
select select "1: Object"
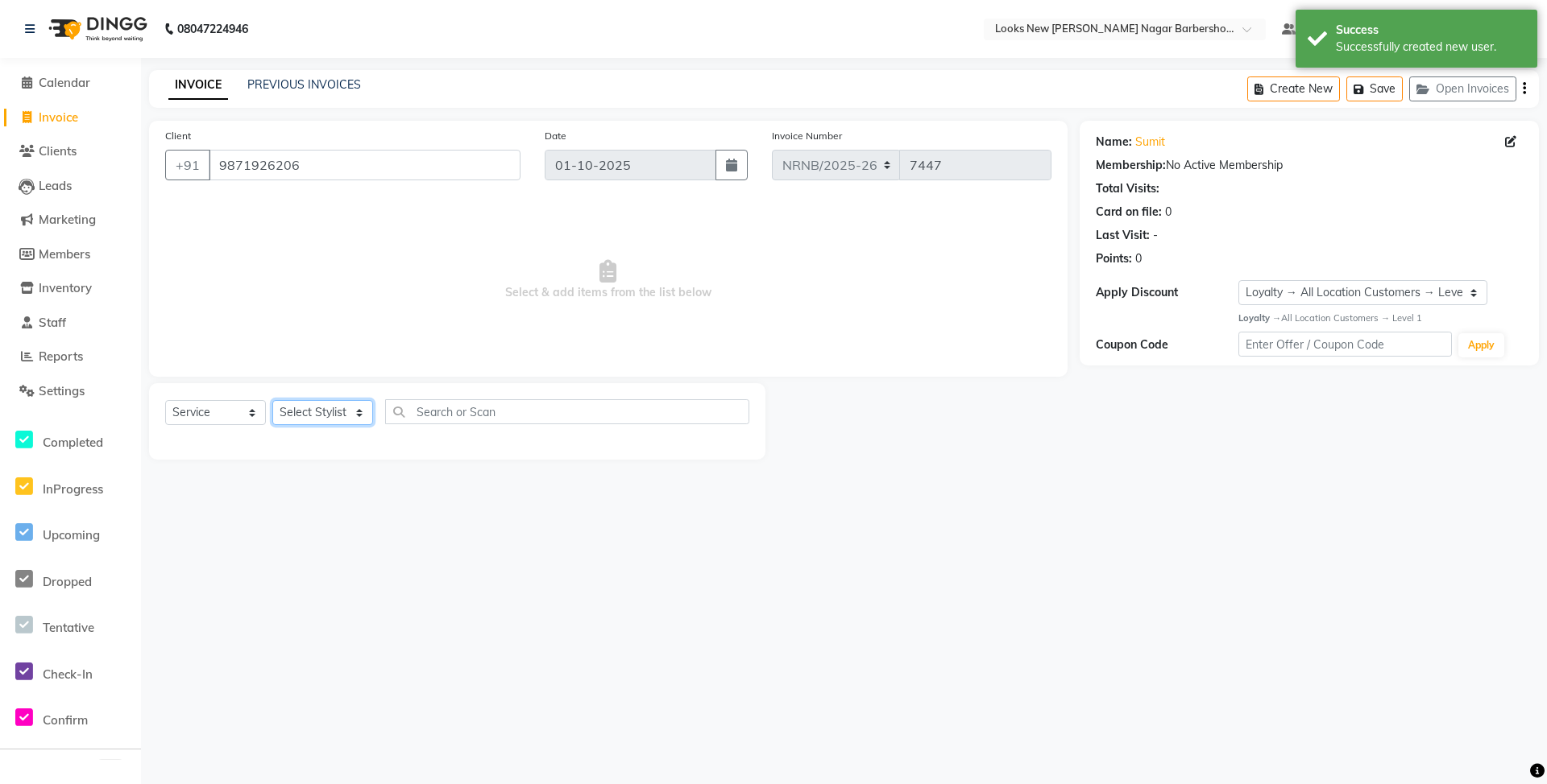
click at [306, 416] on select "Select Stylist Aakash_Pdct [PERSON_NAME] [PERSON_NAME] [PERSON_NAME] Counter_Sa…" at bounding box center [322, 413] width 100 height 25
select select "87355"
click at [272, 400] on select "Select Stylist Aakash_Pdct [PERSON_NAME] [PERSON_NAME] [PERSON_NAME] Counter_Sa…" at bounding box center [322, 413] width 100 height 25
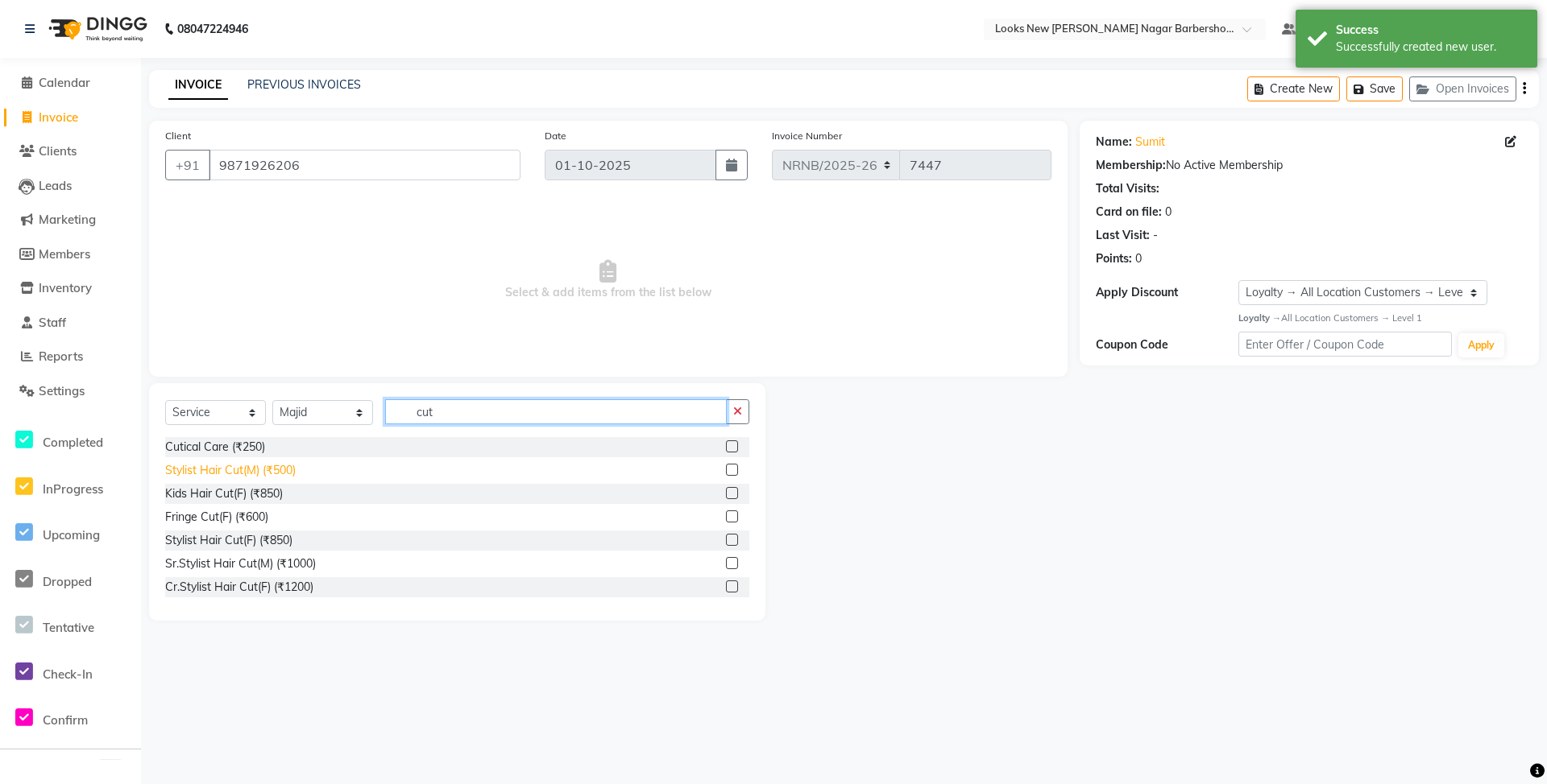
type input "cut"
click at [284, 462] on div "Stylist Hair Cut(M) (₹500)" at bounding box center [230, 470] width 131 height 17
checkbox input "false"
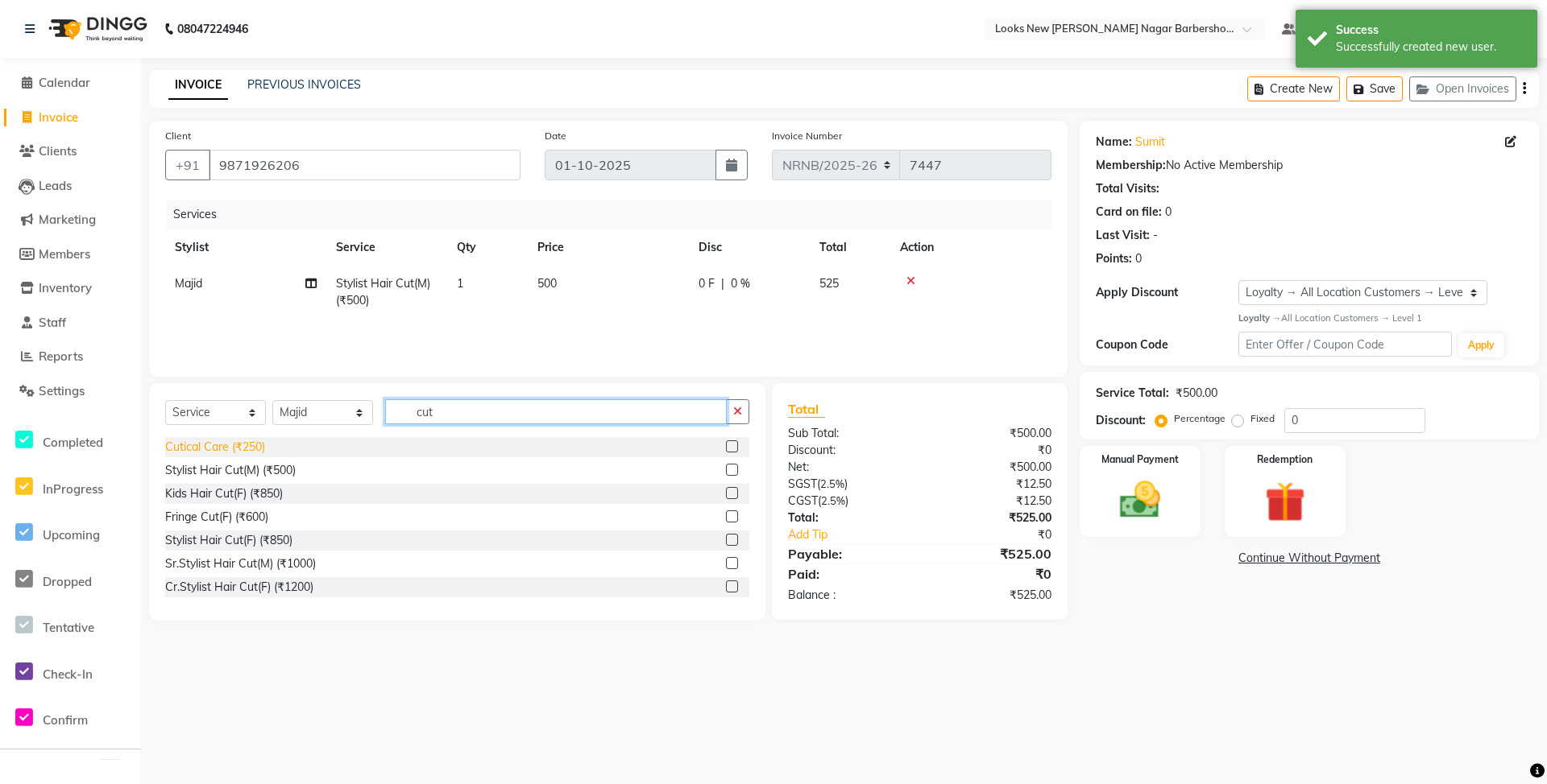
drag, startPoint x: 554, startPoint y: 406, endPoint x: 235, endPoint y: 445, distance: 321.4
click at [235, 445] on div "Select Service Product Membership Package Voucher Prepaid Gift Card Select Styl…" at bounding box center [457, 502] width 617 height 238
type input "beard"
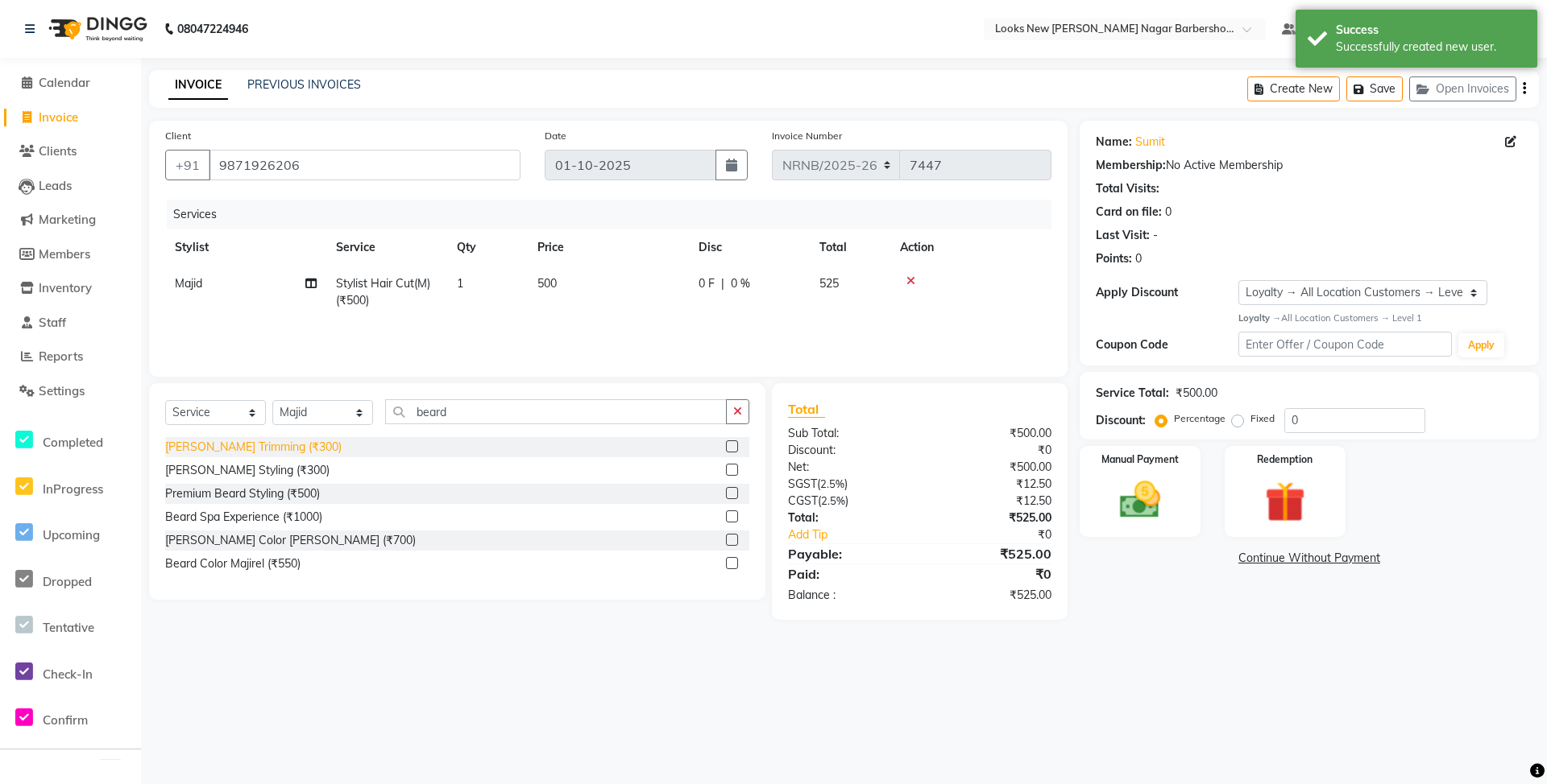
click at [243, 449] on div "[PERSON_NAME] Trimming (₹300)" at bounding box center [253, 448] width 176 height 17
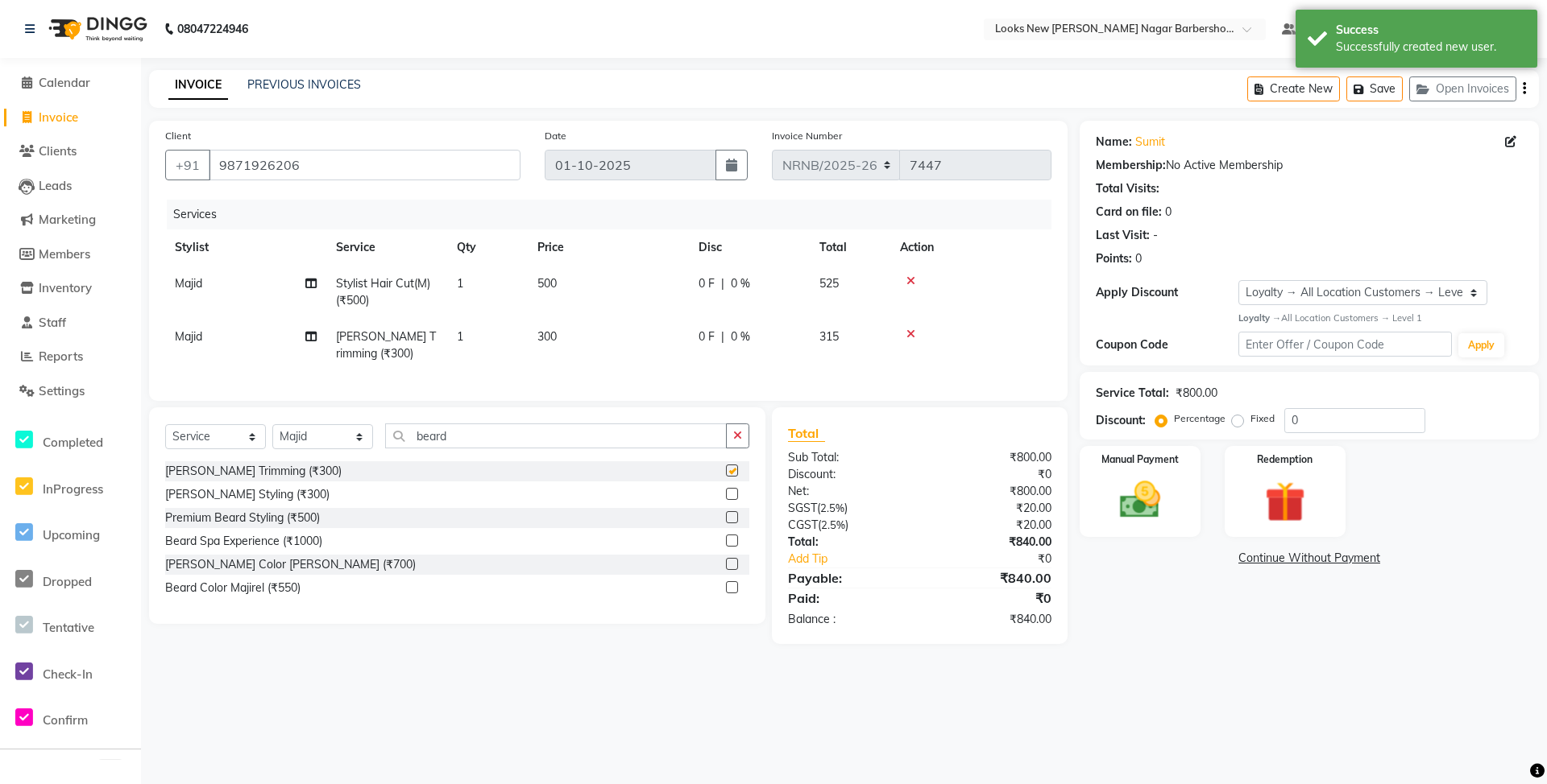
checkbox input "false"
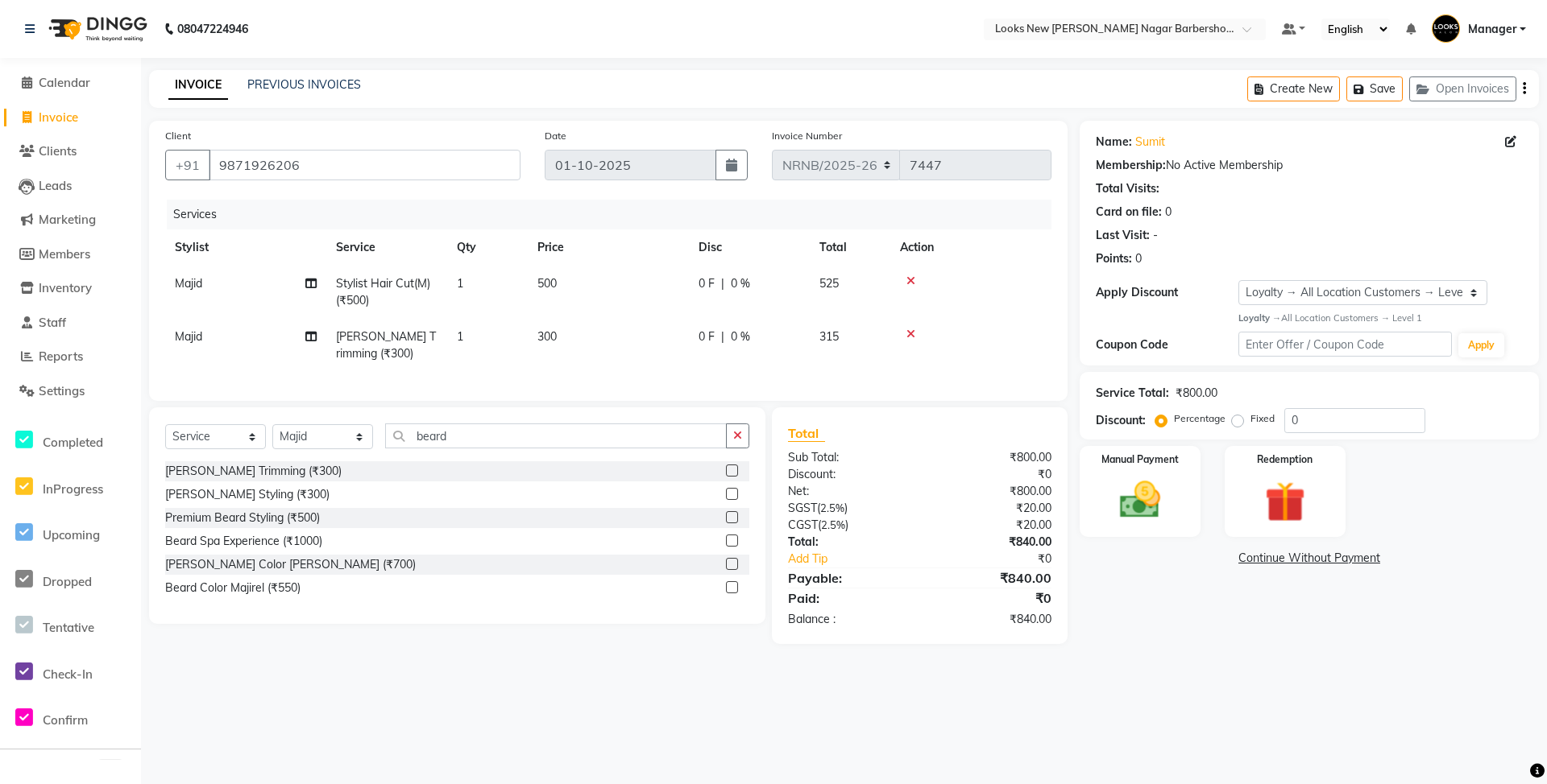
click at [1181, 540] on div "Name: Sumit Membership: No Active Membership Total Visits: Card on file: 0 Last…" at bounding box center [1315, 382] width 472 height 524
click at [1162, 510] on img at bounding box center [1140, 501] width 69 height 49
click at [1203, 566] on span "UPI" at bounding box center [1210, 559] width 25 height 19
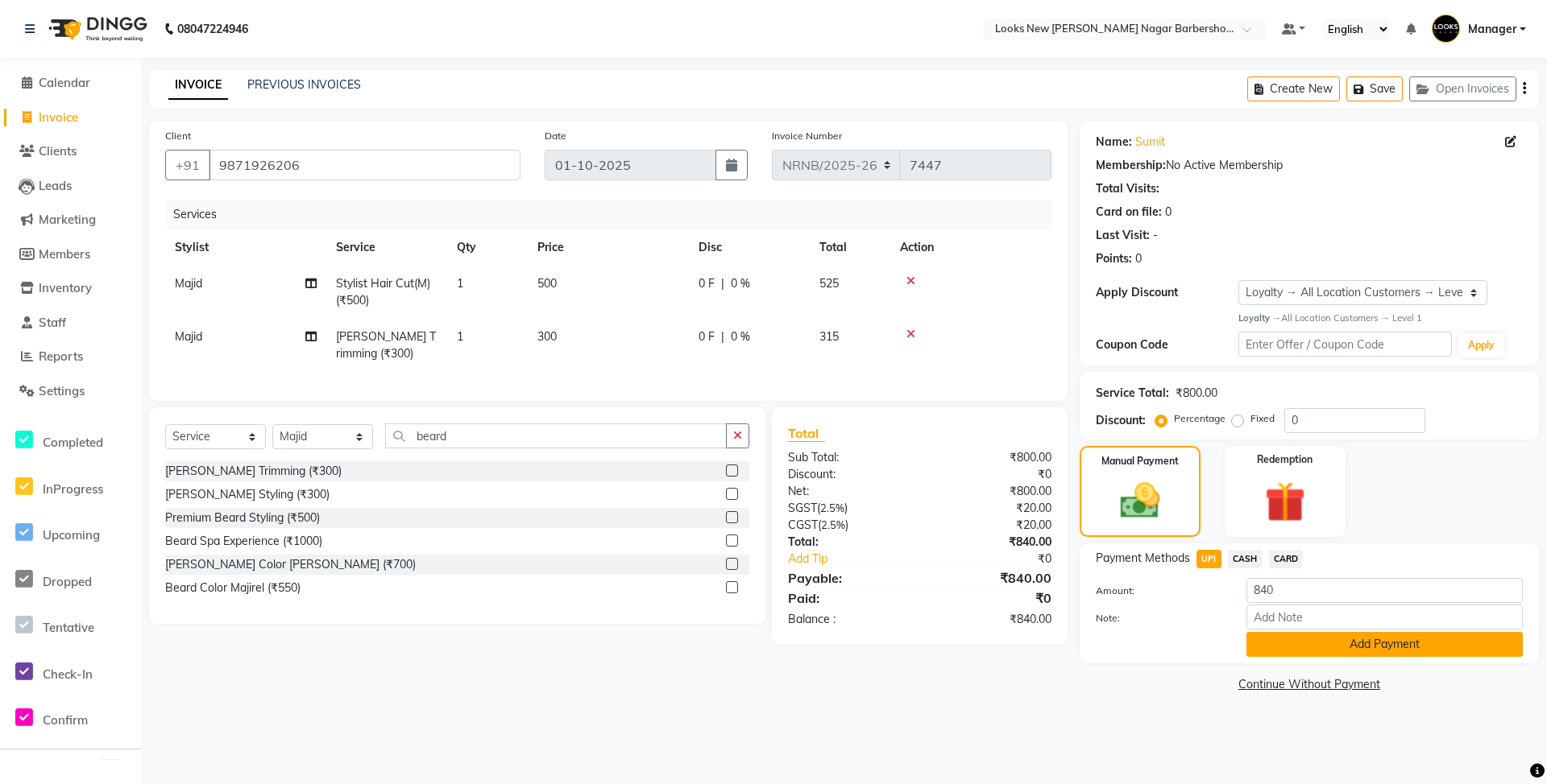
click at [1280, 632] on button "Add Payment" at bounding box center [1385, 645] width 277 height 25
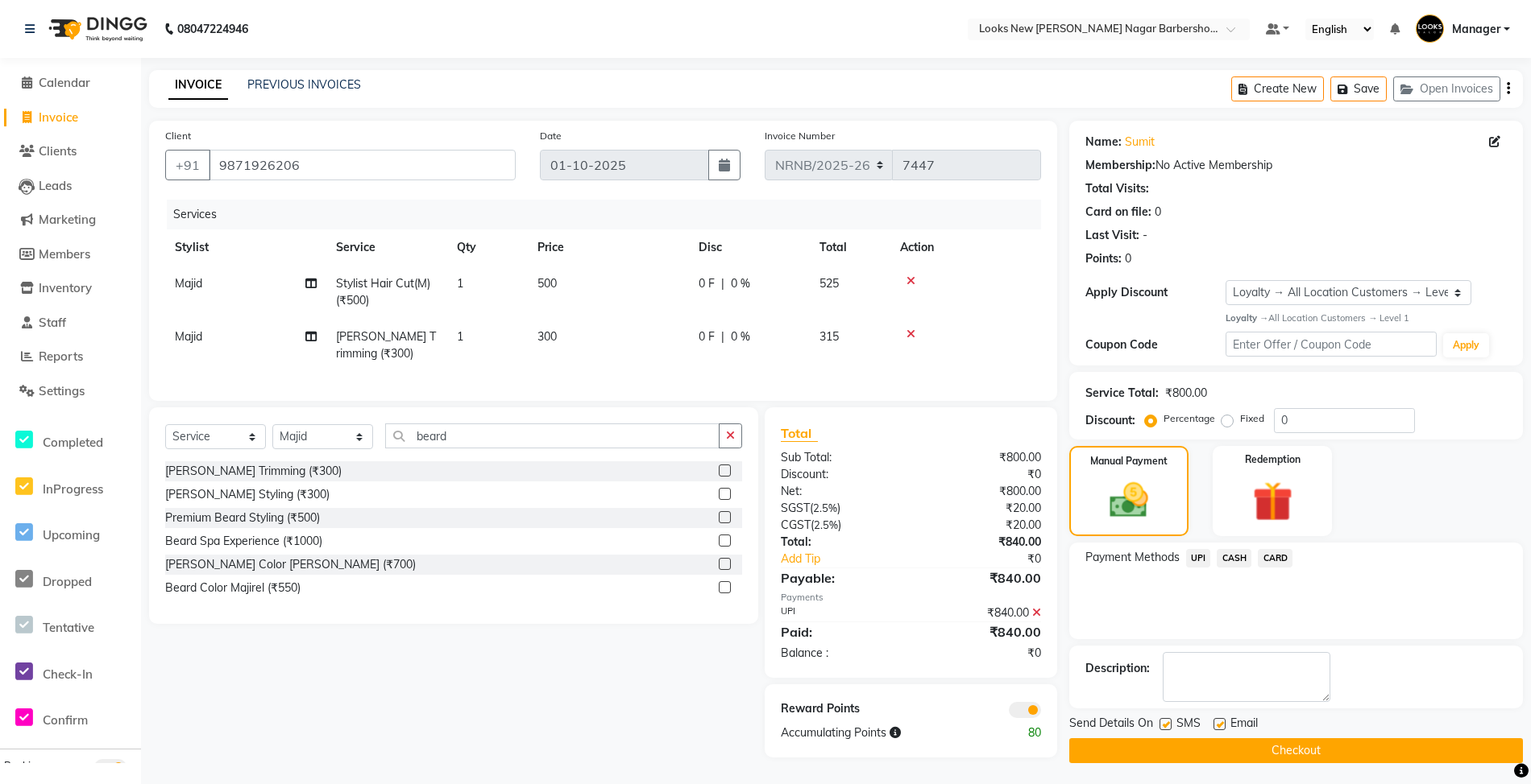
click at [1301, 755] on button "Checkout" at bounding box center [1296, 751] width 454 height 25
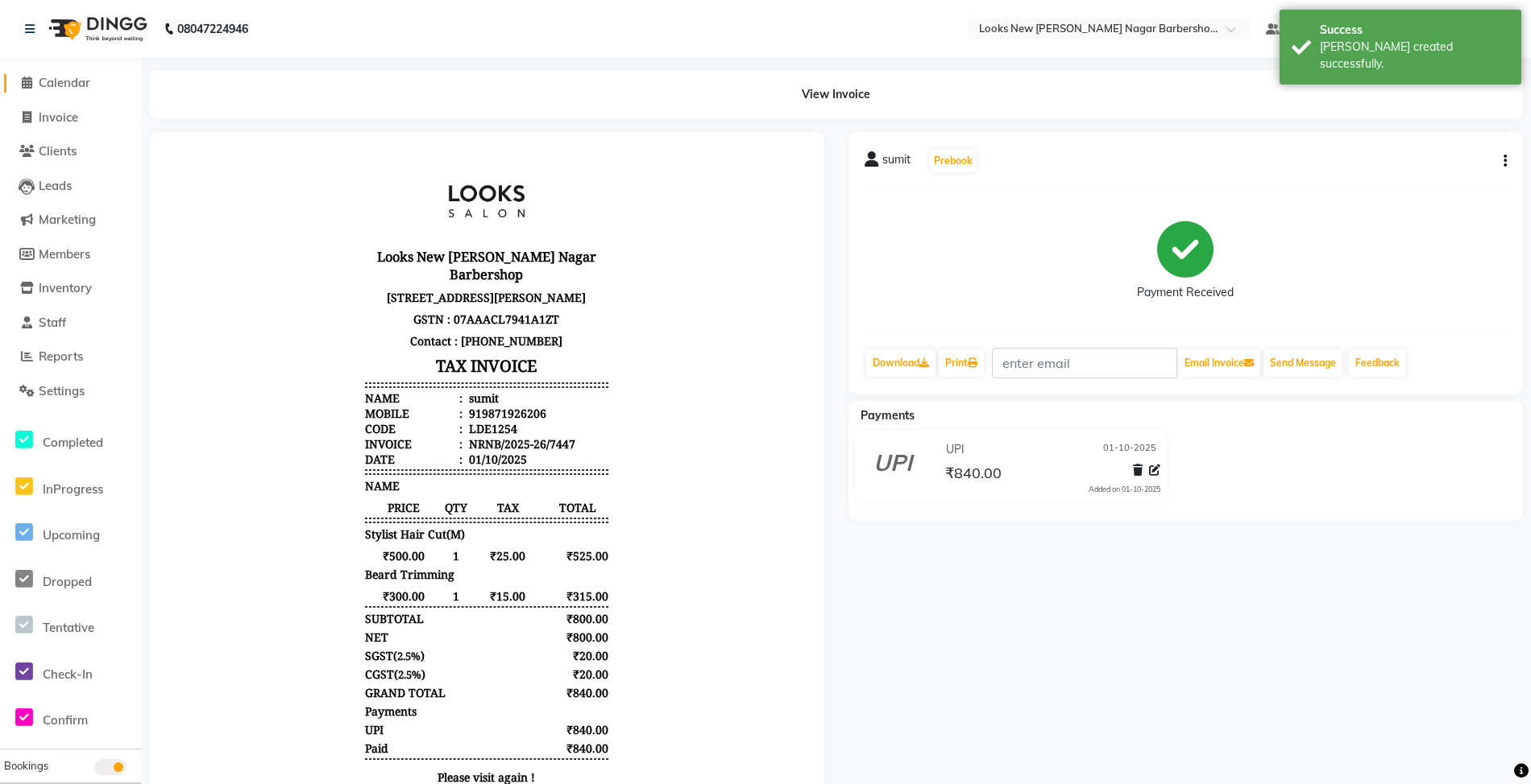
click at [66, 85] on span "Calendar" at bounding box center [64, 83] width 51 height 15
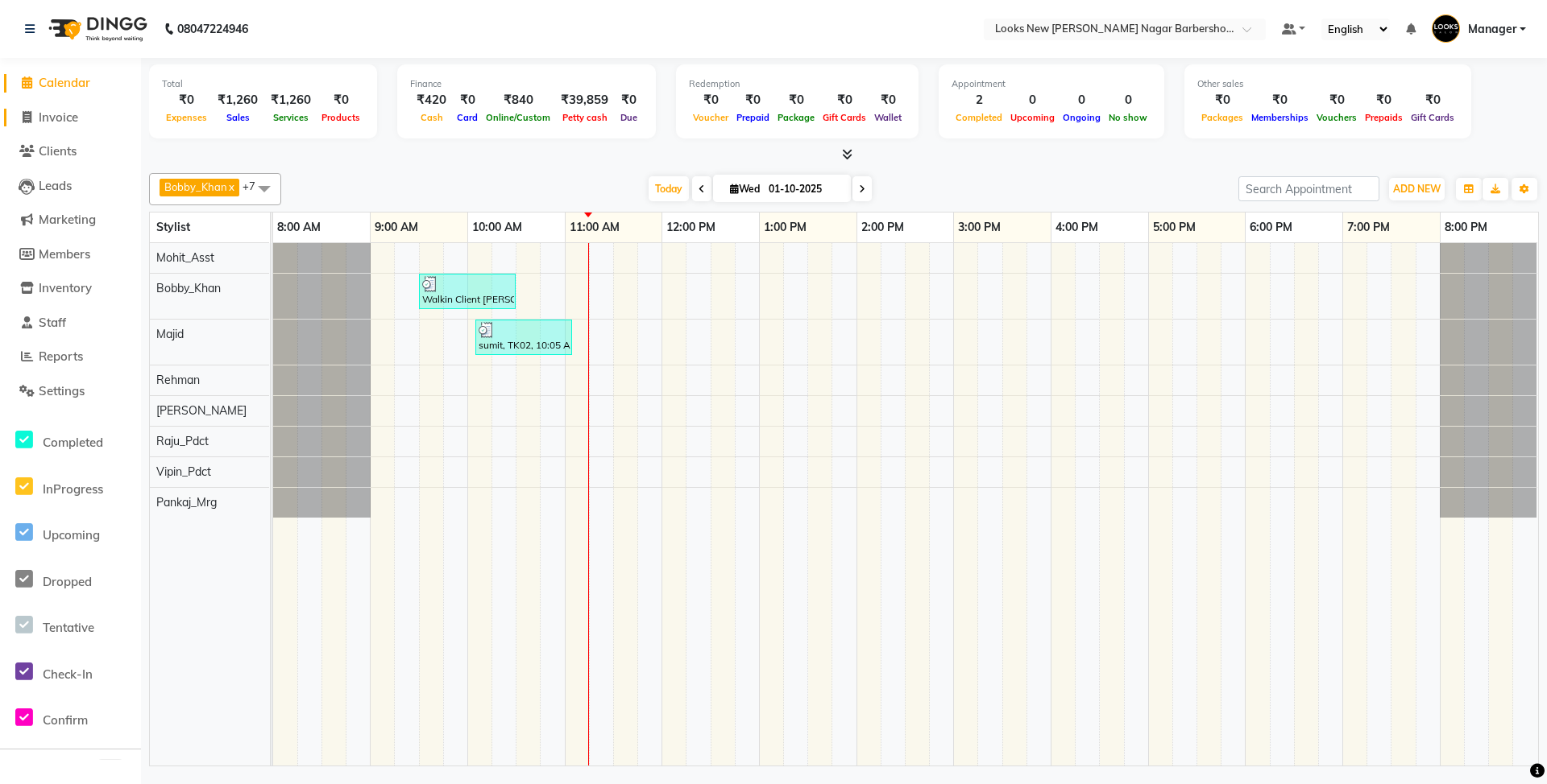
click at [60, 119] on span "Invoice" at bounding box center [58, 117] width 40 height 15
select select "service"
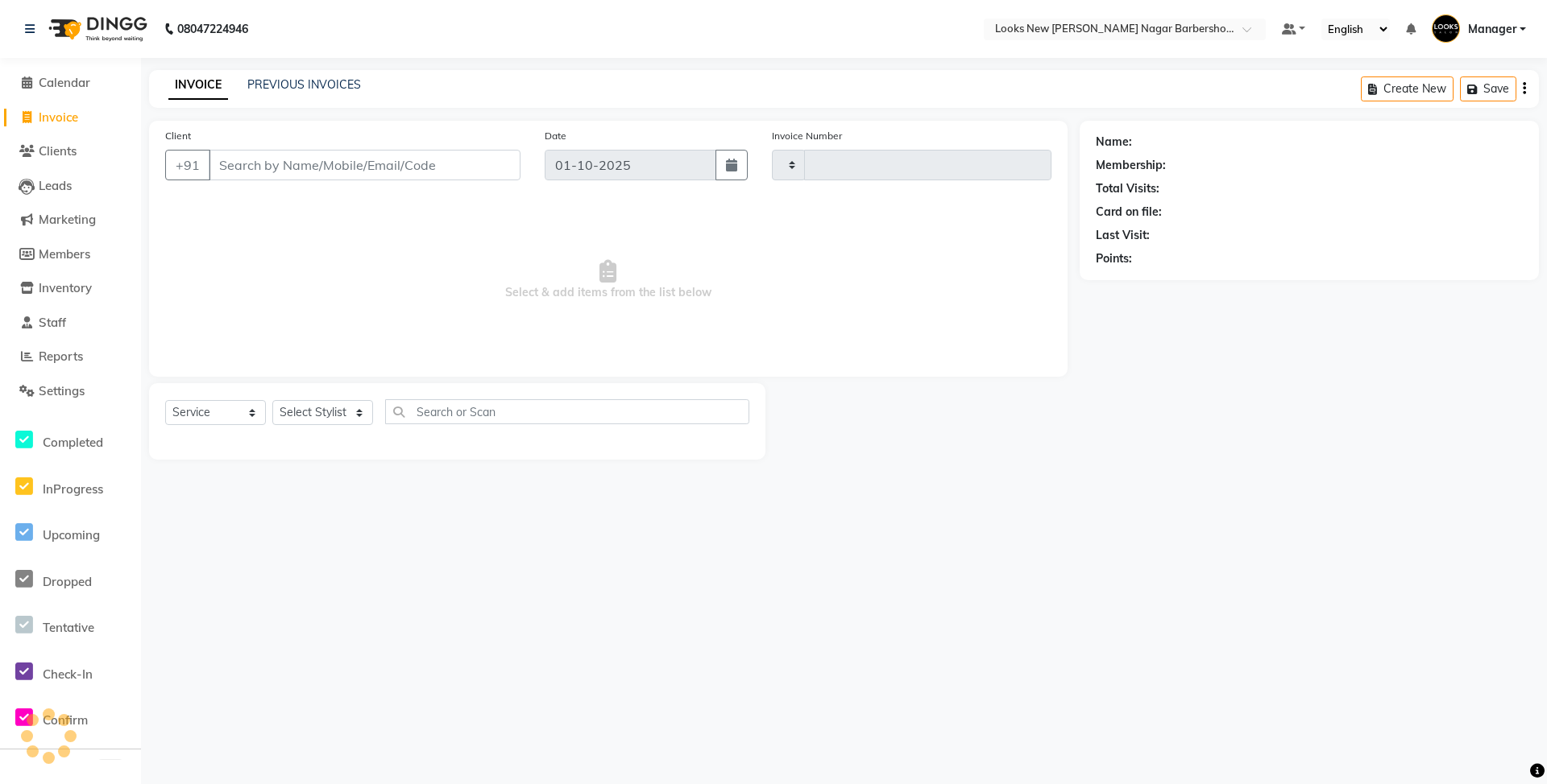
type input "7448"
select select "8705"
click at [57, 82] on span "Calendar" at bounding box center [64, 83] width 51 height 15
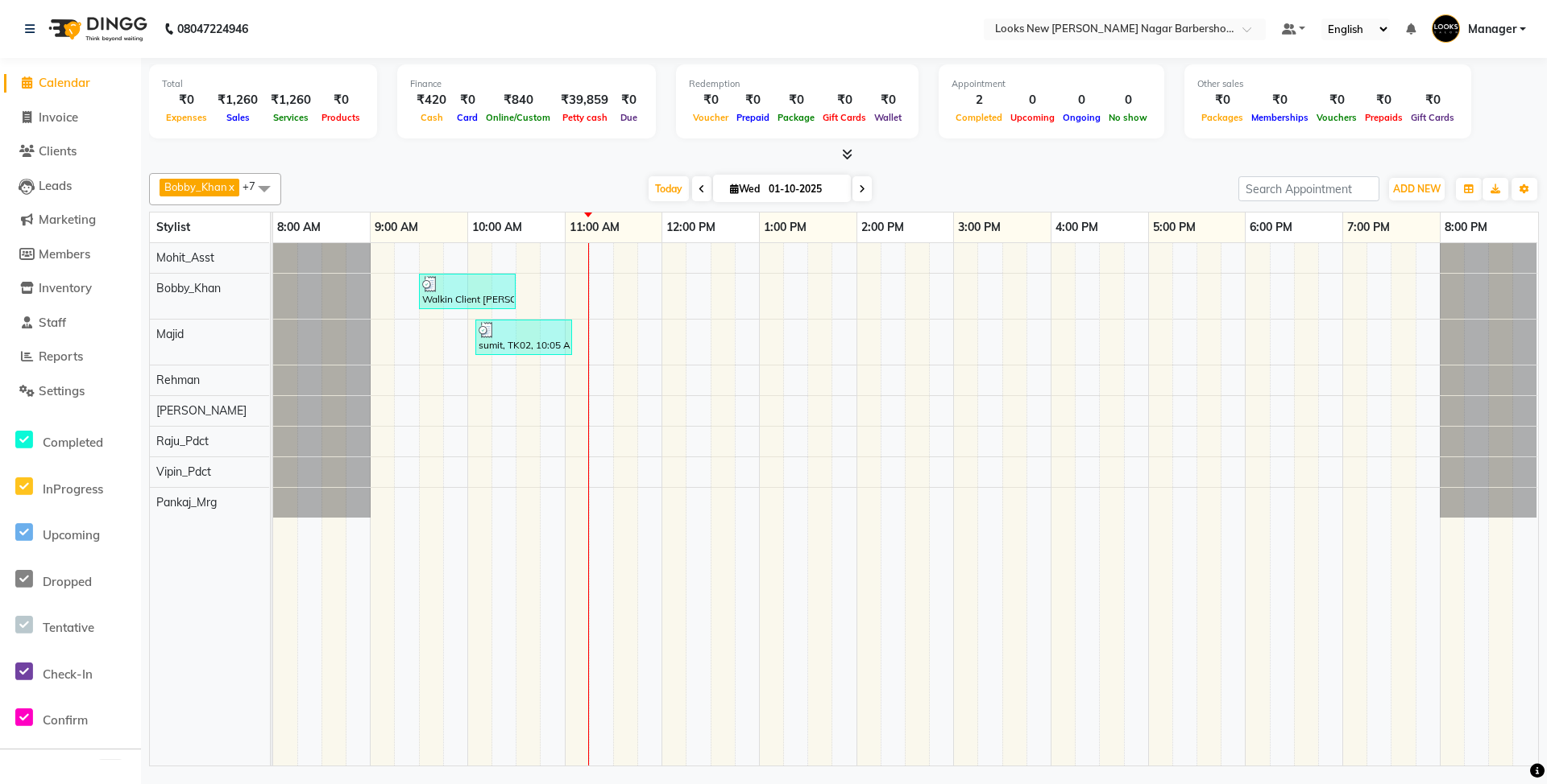
click at [852, 155] on icon at bounding box center [847, 154] width 10 height 12
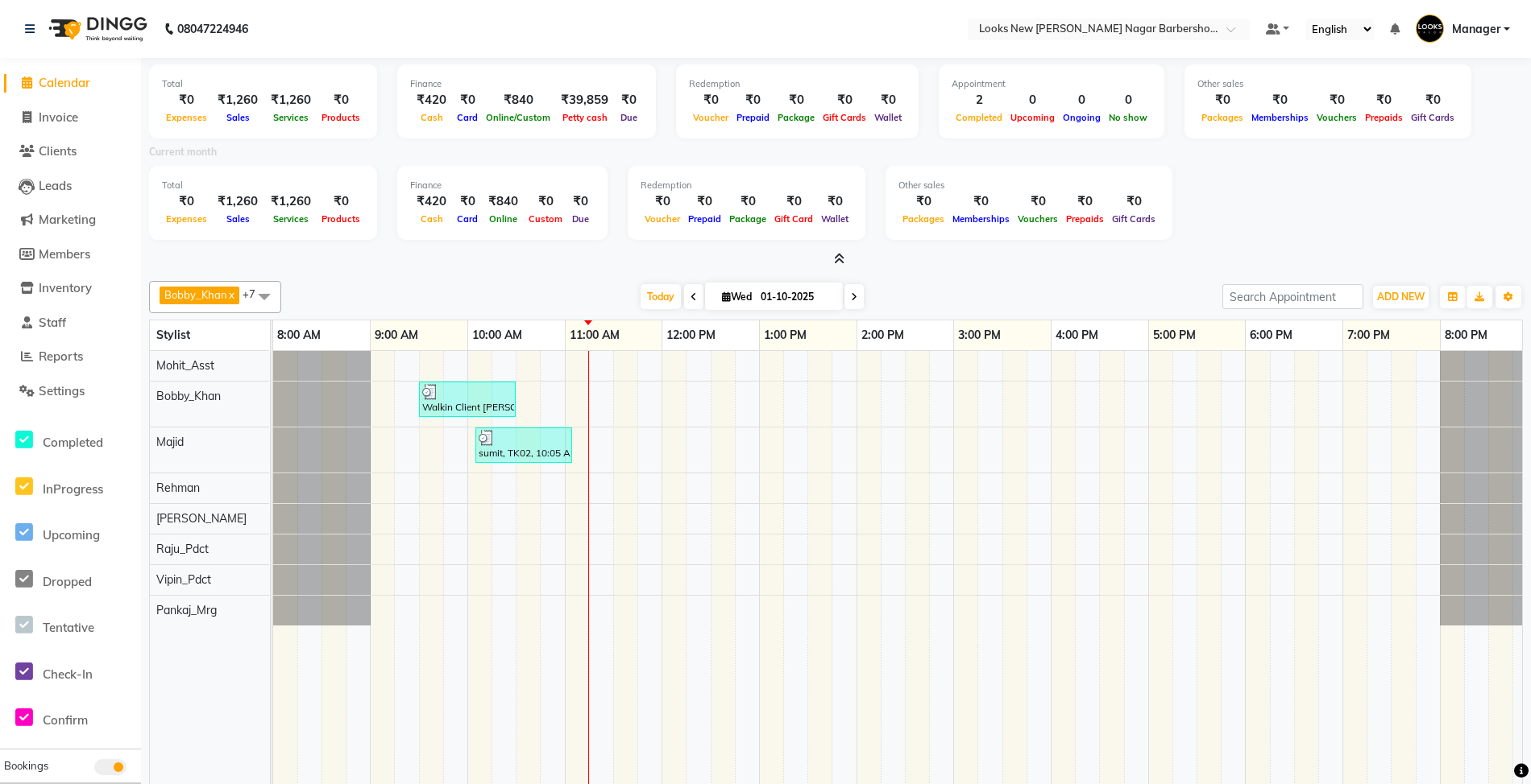
click at [839, 265] on icon at bounding box center [839, 259] width 10 height 12
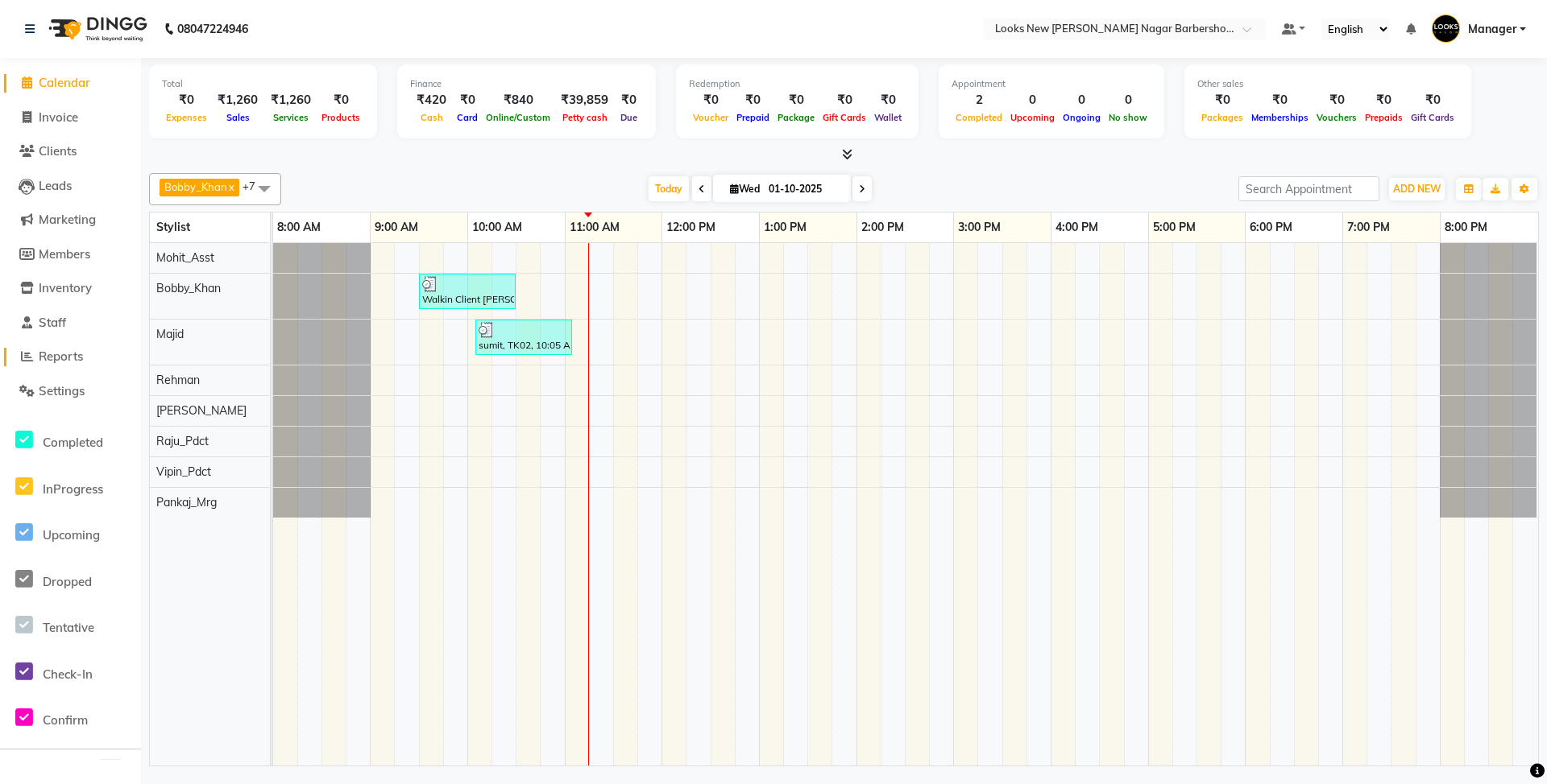
click at [76, 356] on span "Reports" at bounding box center [61, 357] width 45 height 15
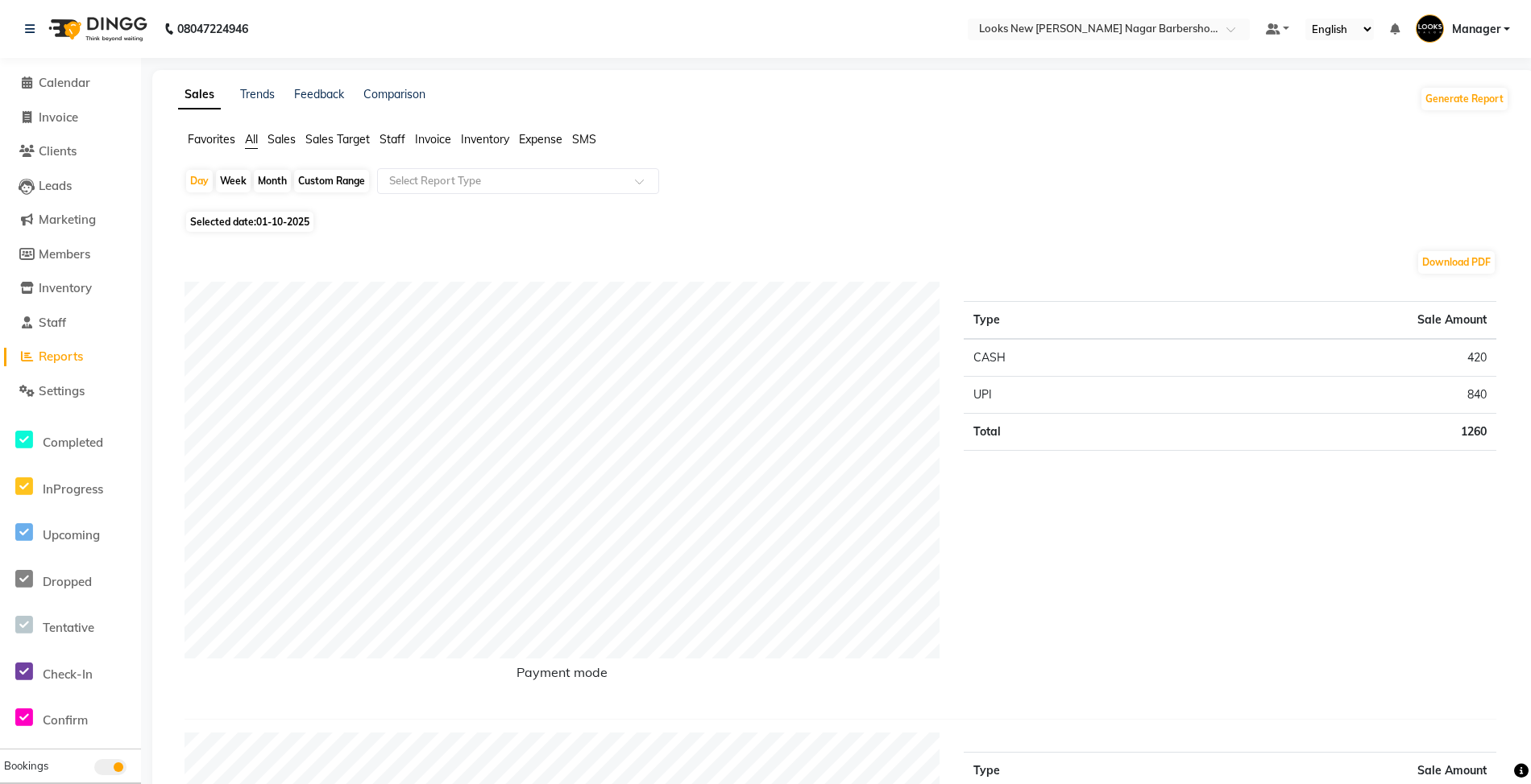
click at [278, 139] on span "Sales" at bounding box center [281, 139] width 28 height 14
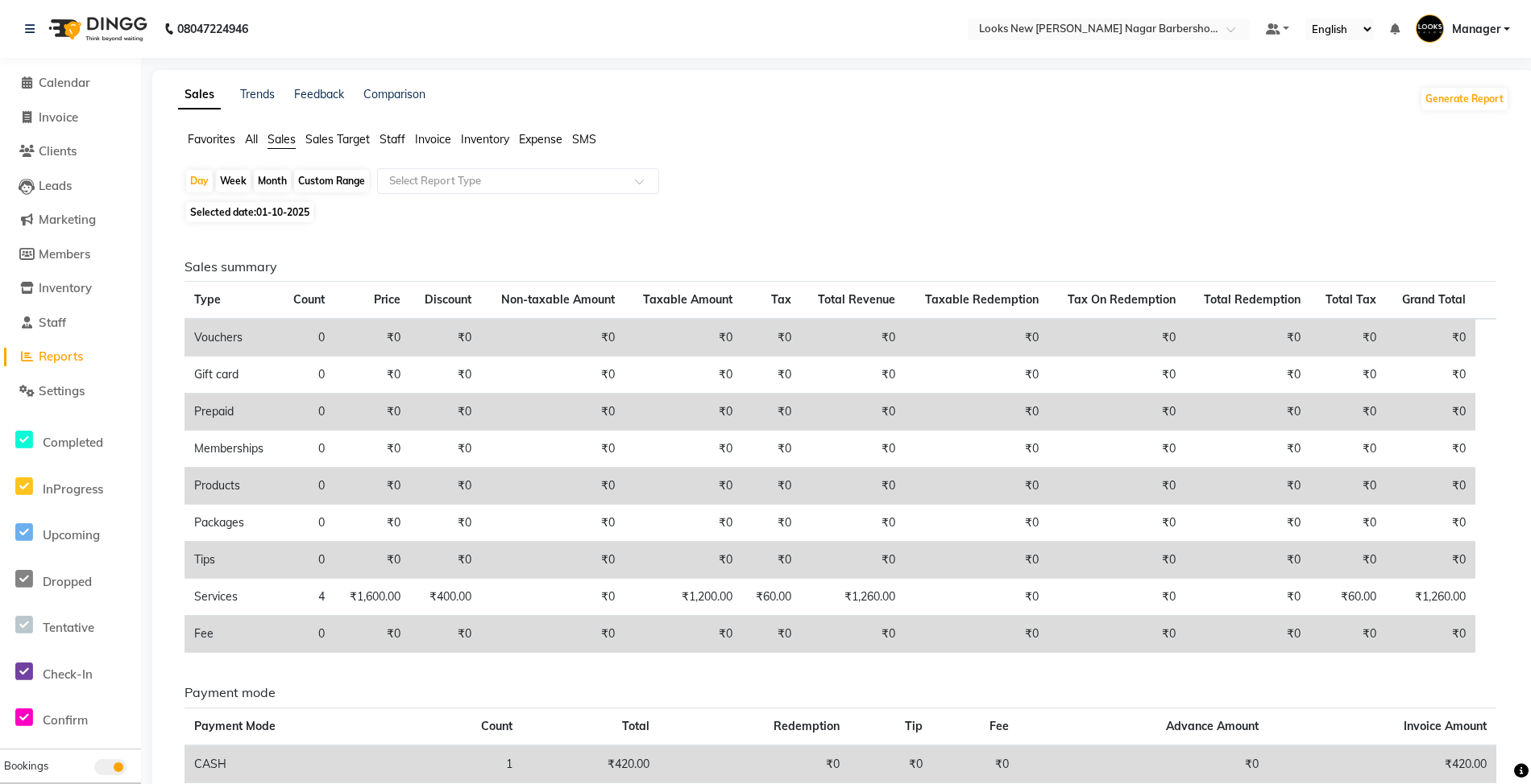
click at [272, 185] on div "Month" at bounding box center [272, 181] width 37 height 23
select select "10"
select select "2025"
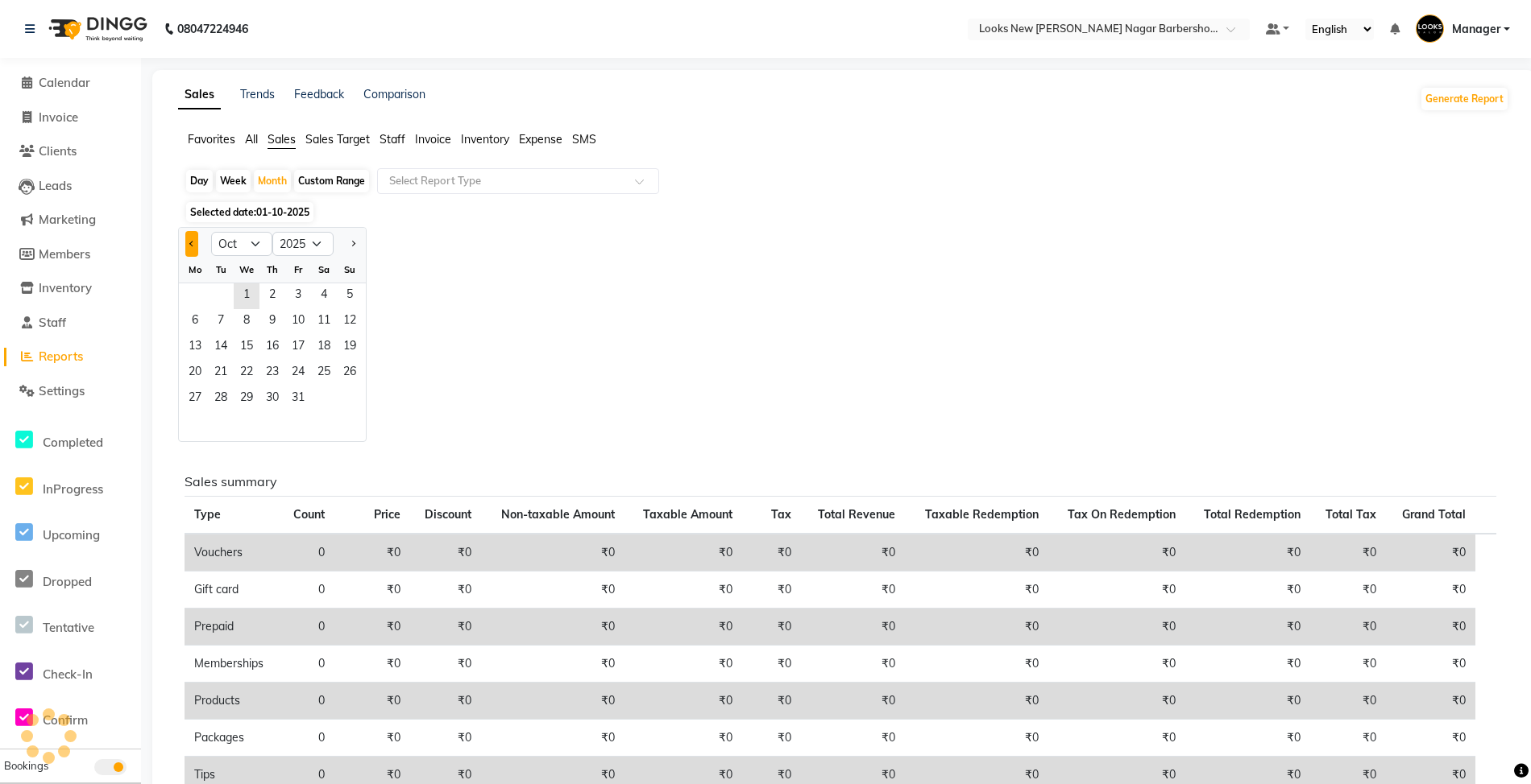
click at [191, 242] on span "Previous month" at bounding box center [191, 244] width 6 height 6
select select "9"
click at [190, 290] on span "1" at bounding box center [195, 296] width 26 height 26
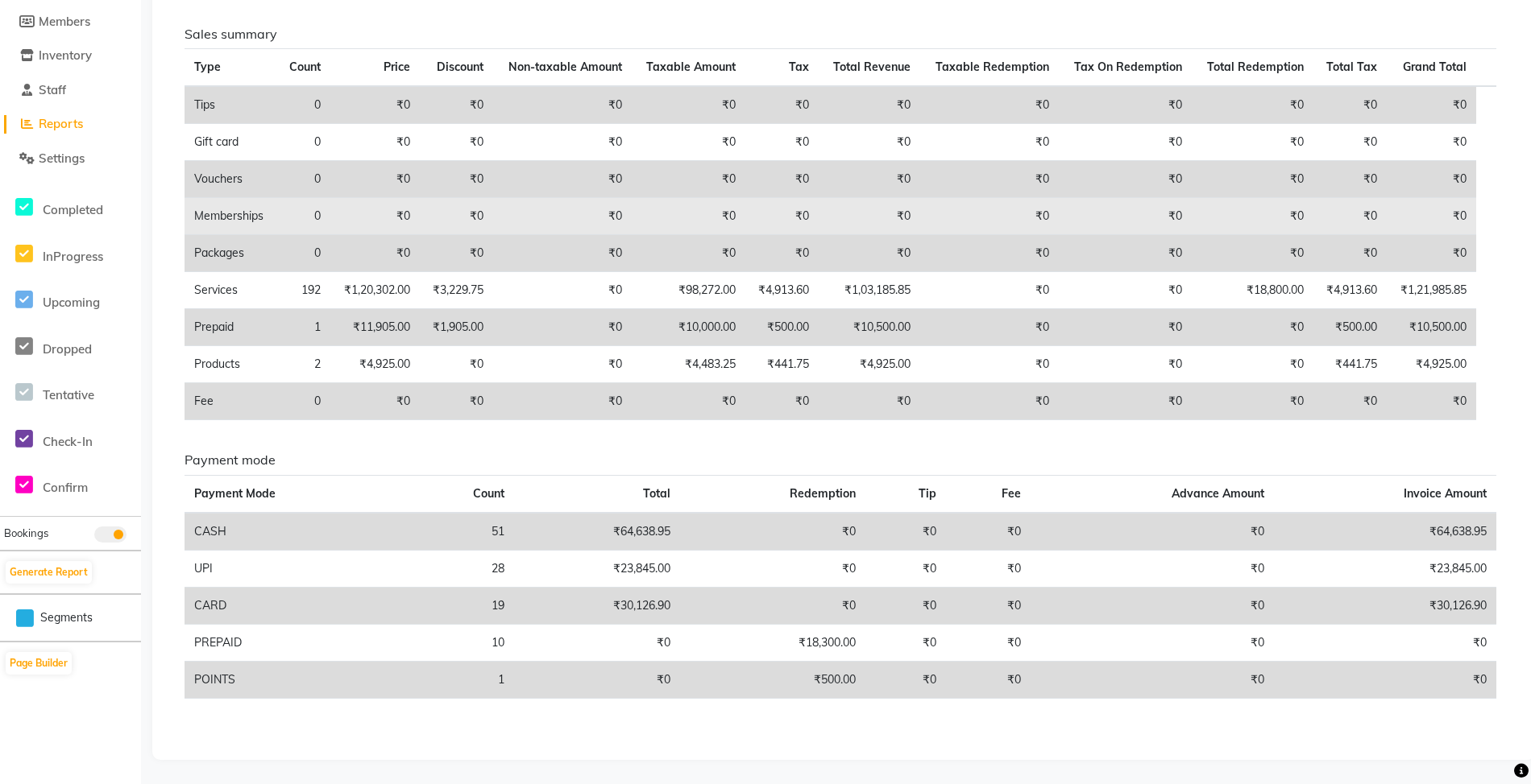
scroll to position [129, 0]
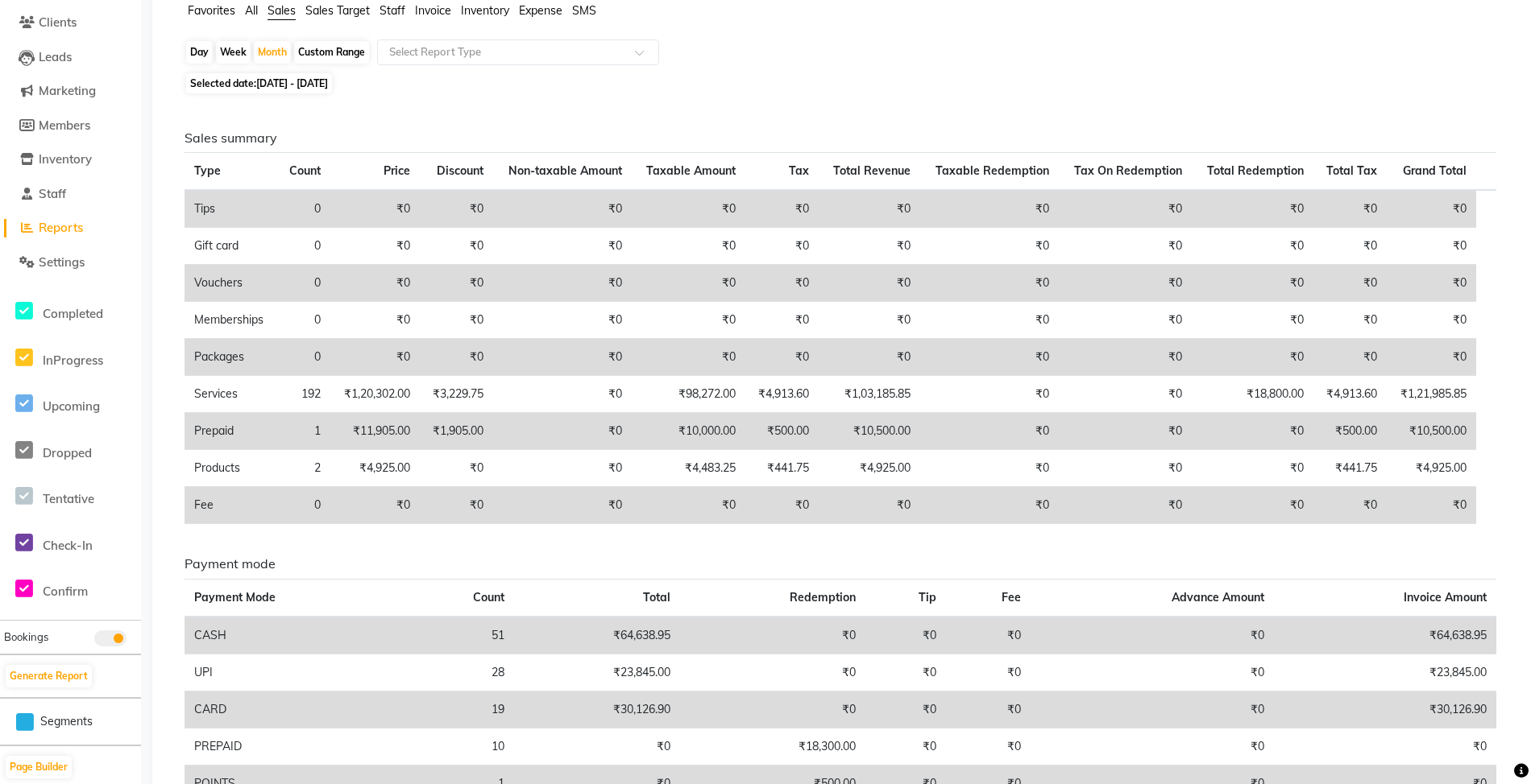
click at [251, 10] on span "All" at bounding box center [251, 10] width 13 height 14
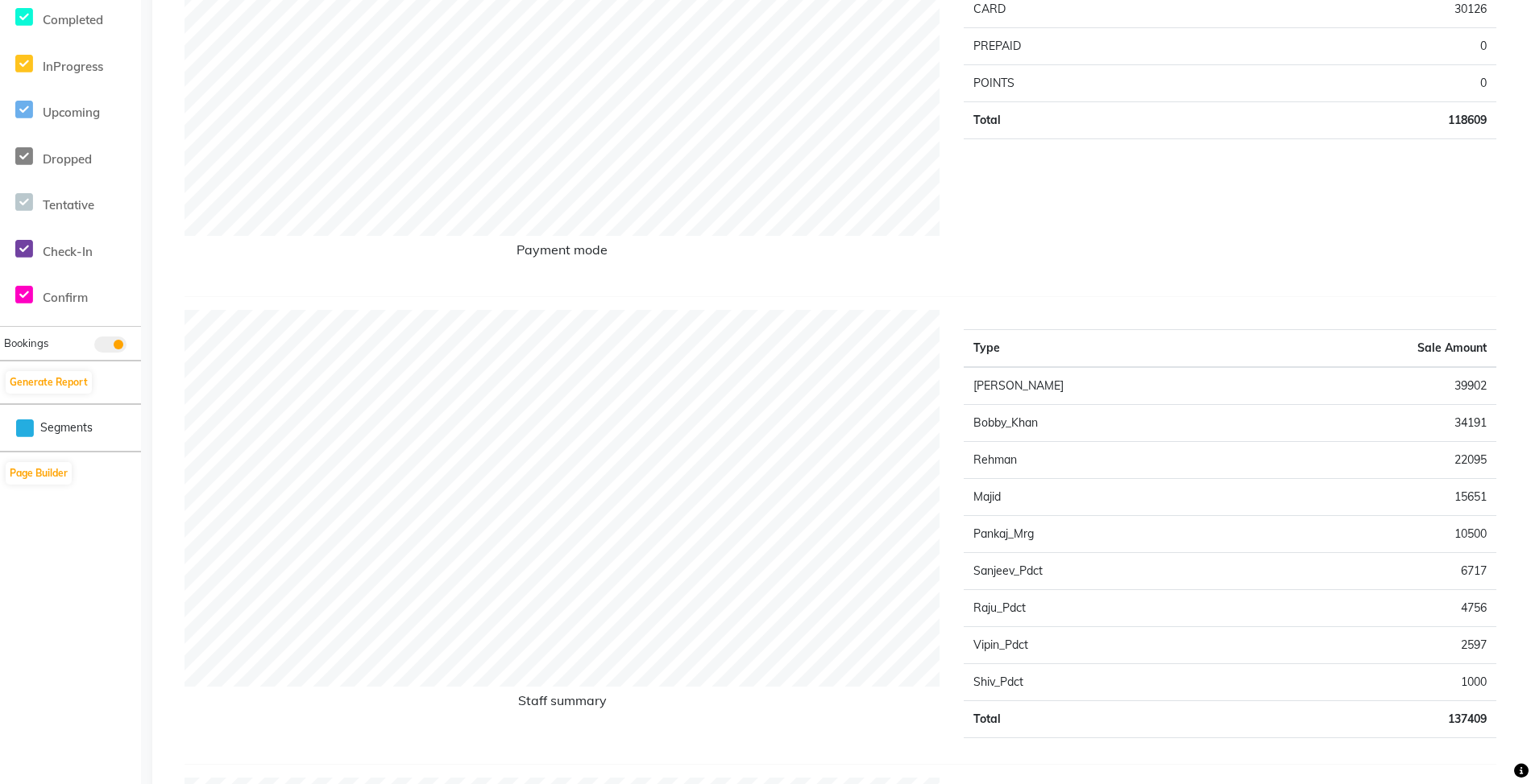
scroll to position [0, 0]
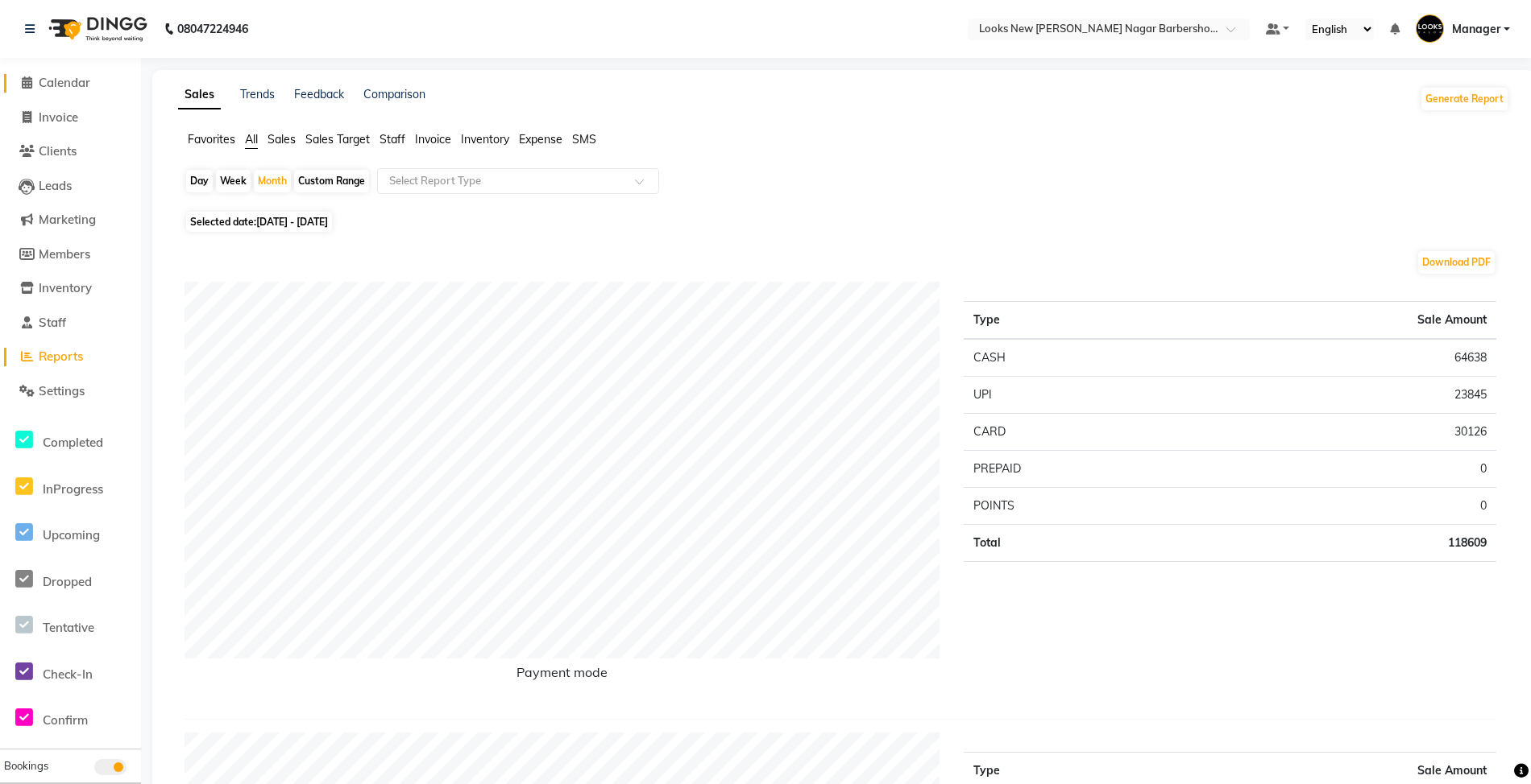
click at [46, 81] on span "Calendar" at bounding box center [64, 83] width 51 height 15
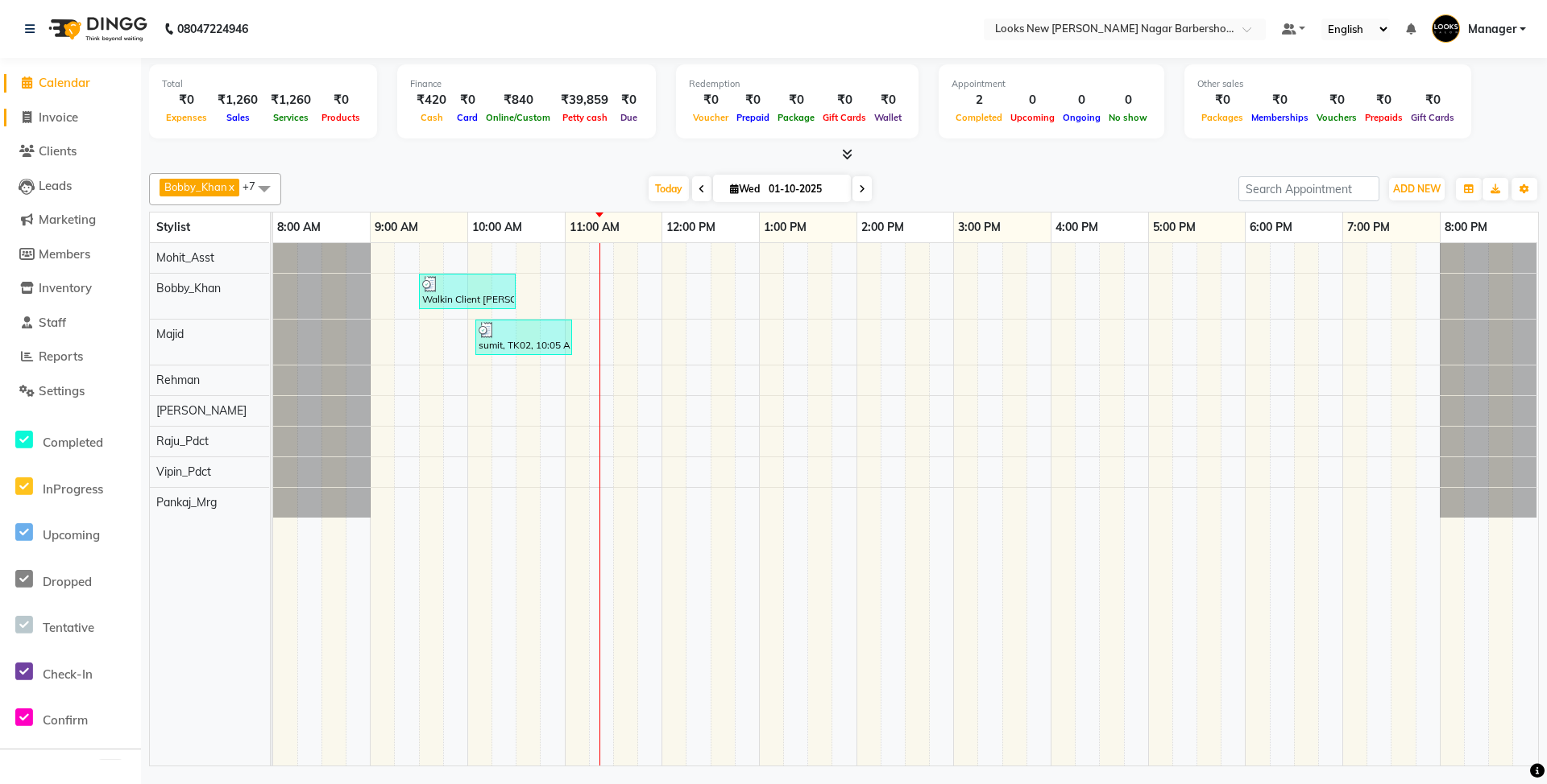
click at [58, 117] on span "Invoice" at bounding box center [58, 117] width 40 height 15
select select "service"
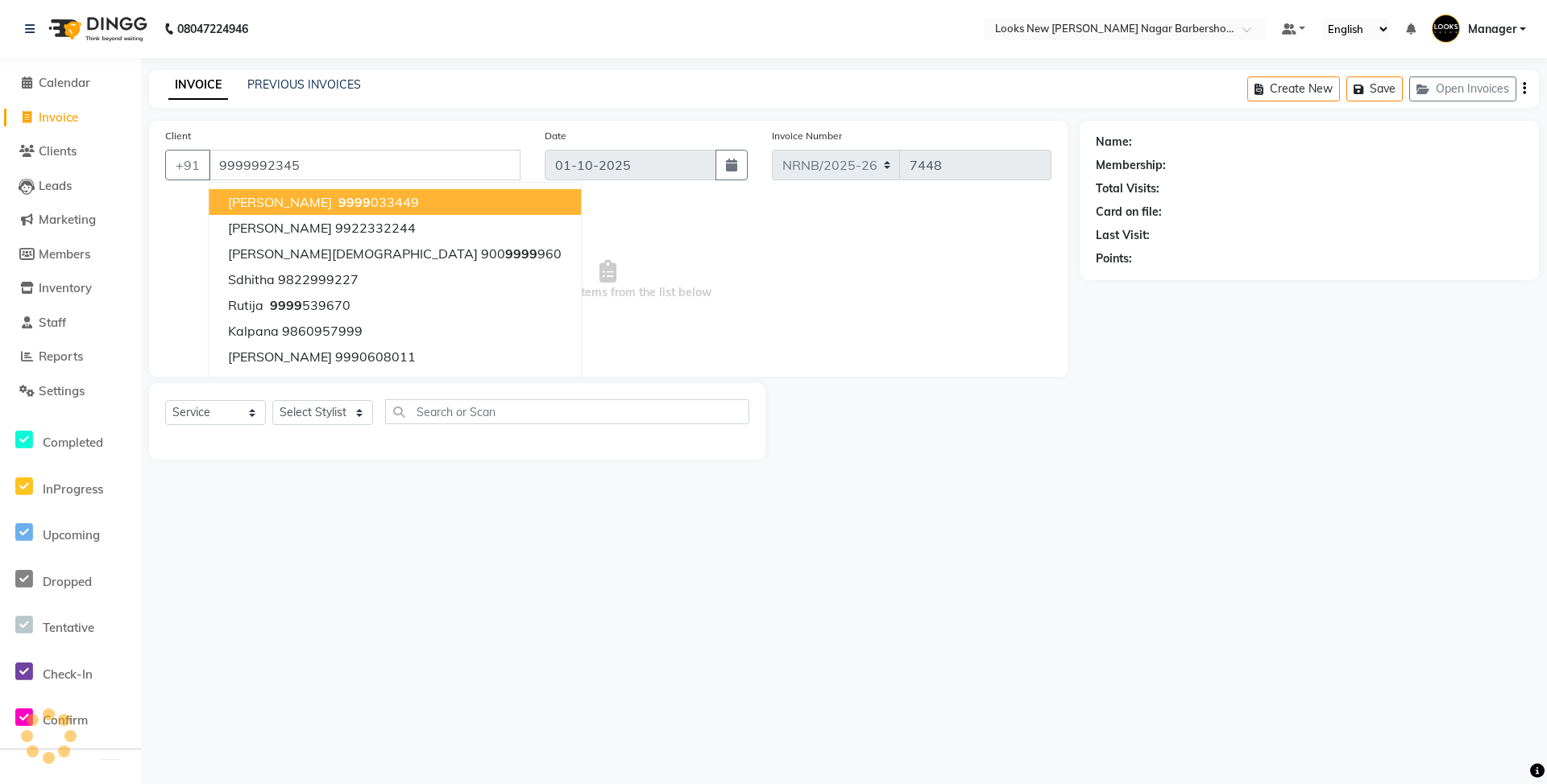
type input "9999992345"
select select "1: Object"
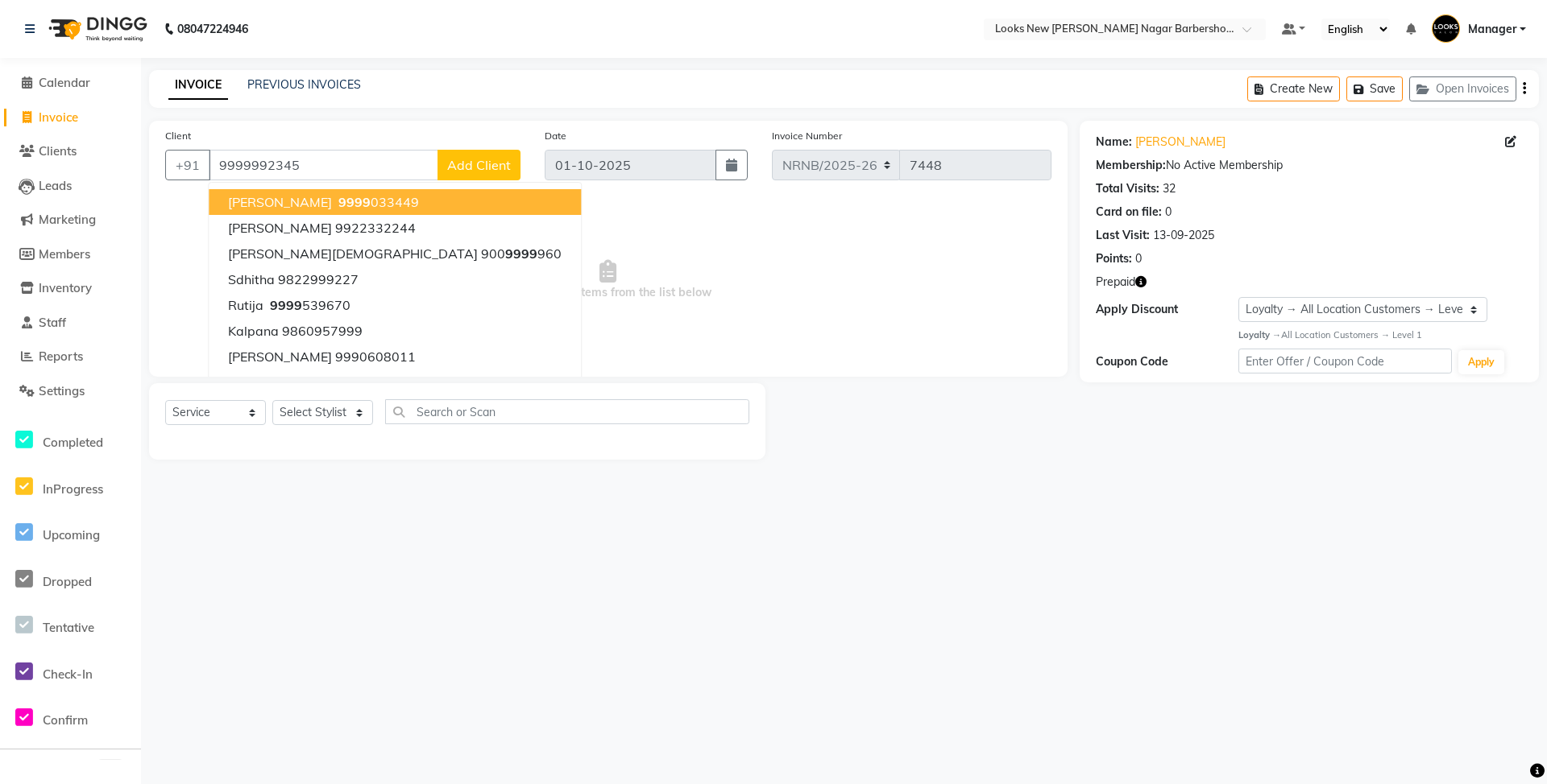
drag, startPoint x: 571, startPoint y: 568, endPoint x: 556, endPoint y: 573, distance: 15.8
click at [570, 571] on div "08047224946 Select Location × Looks New [PERSON_NAME] Nagar Barbershop, [GEOGRA…" at bounding box center [774, 392] width 1547 height 784
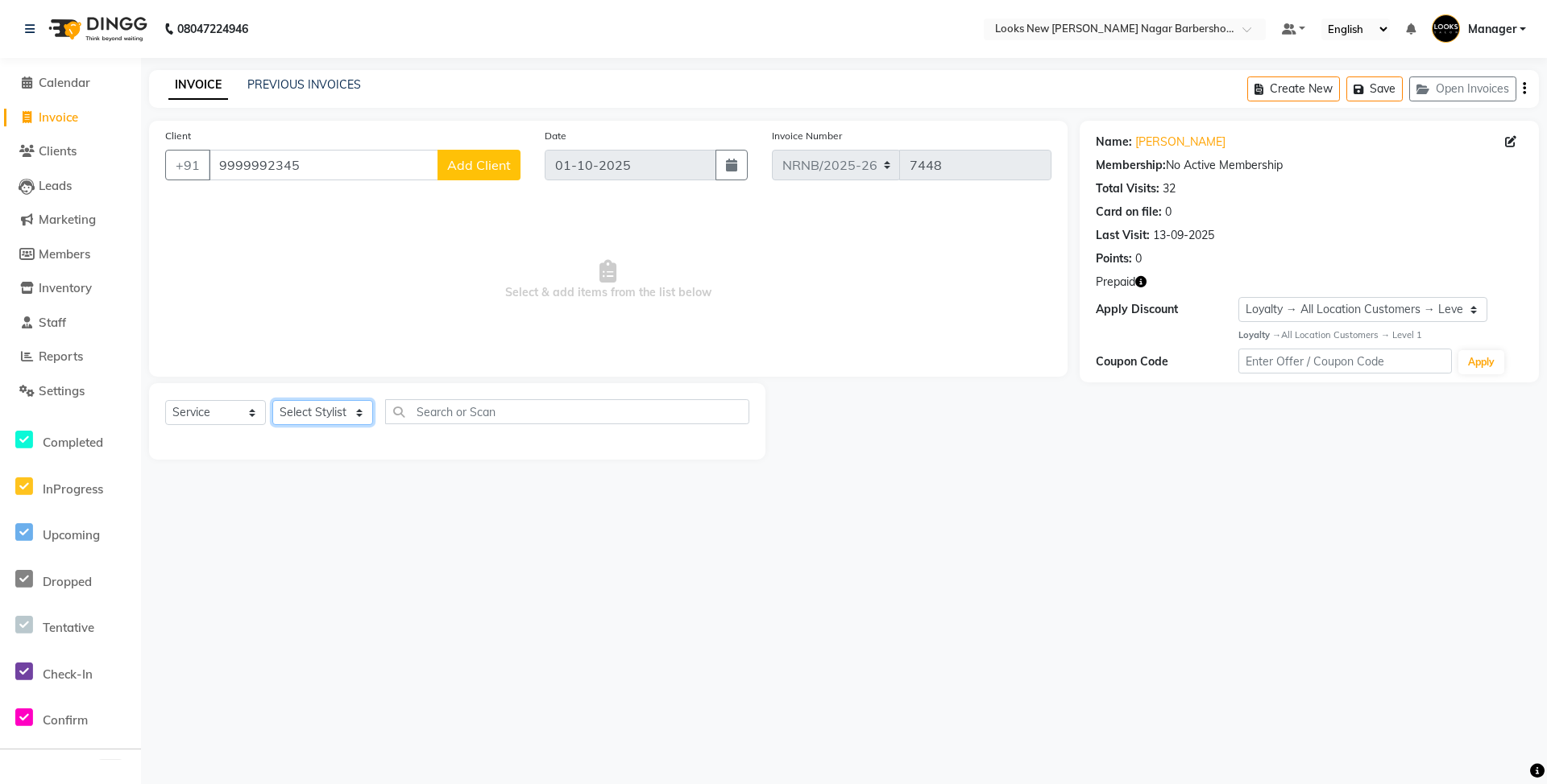
click at [330, 409] on select "Select Stylist Aakash_Pdct [PERSON_NAME] [PERSON_NAME] [PERSON_NAME] Counter_Sa…" at bounding box center [322, 413] width 100 height 25
select select "87354"
click at [272, 400] on select "Select Stylist Aakash_Pdct [PERSON_NAME] [PERSON_NAME] [PERSON_NAME] Counter_Sa…" at bounding box center [322, 413] width 100 height 25
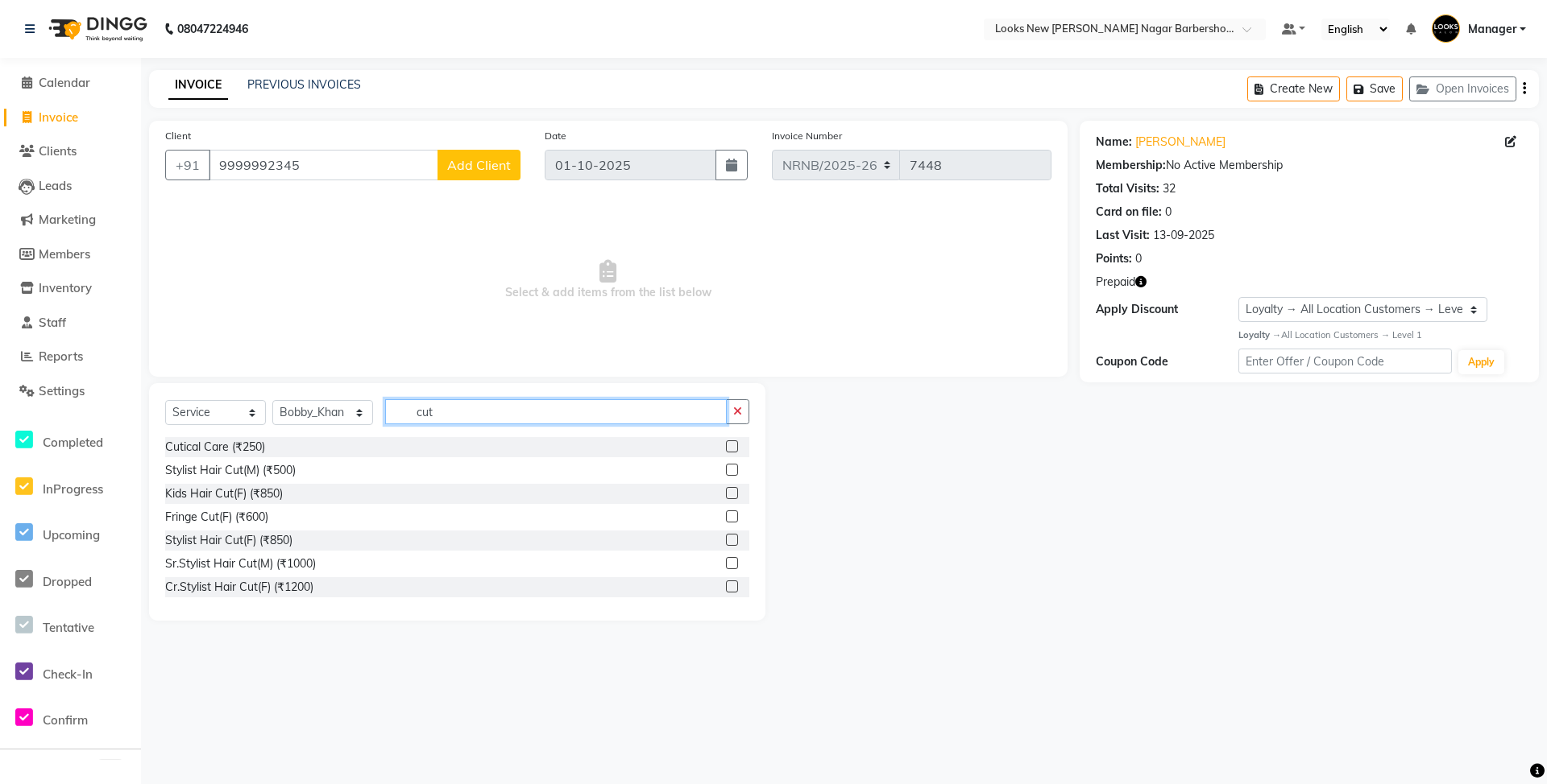
type input "cut"
drag, startPoint x: 297, startPoint y: 472, endPoint x: 256, endPoint y: 471, distance: 41.0
click at [297, 472] on div "Stylist Hair Cut(M) (₹500)" at bounding box center [457, 470] width 585 height 20
click at [256, 471] on div "Stylist Hair Cut(M) (₹500)" at bounding box center [230, 470] width 131 height 17
checkbox input "false"
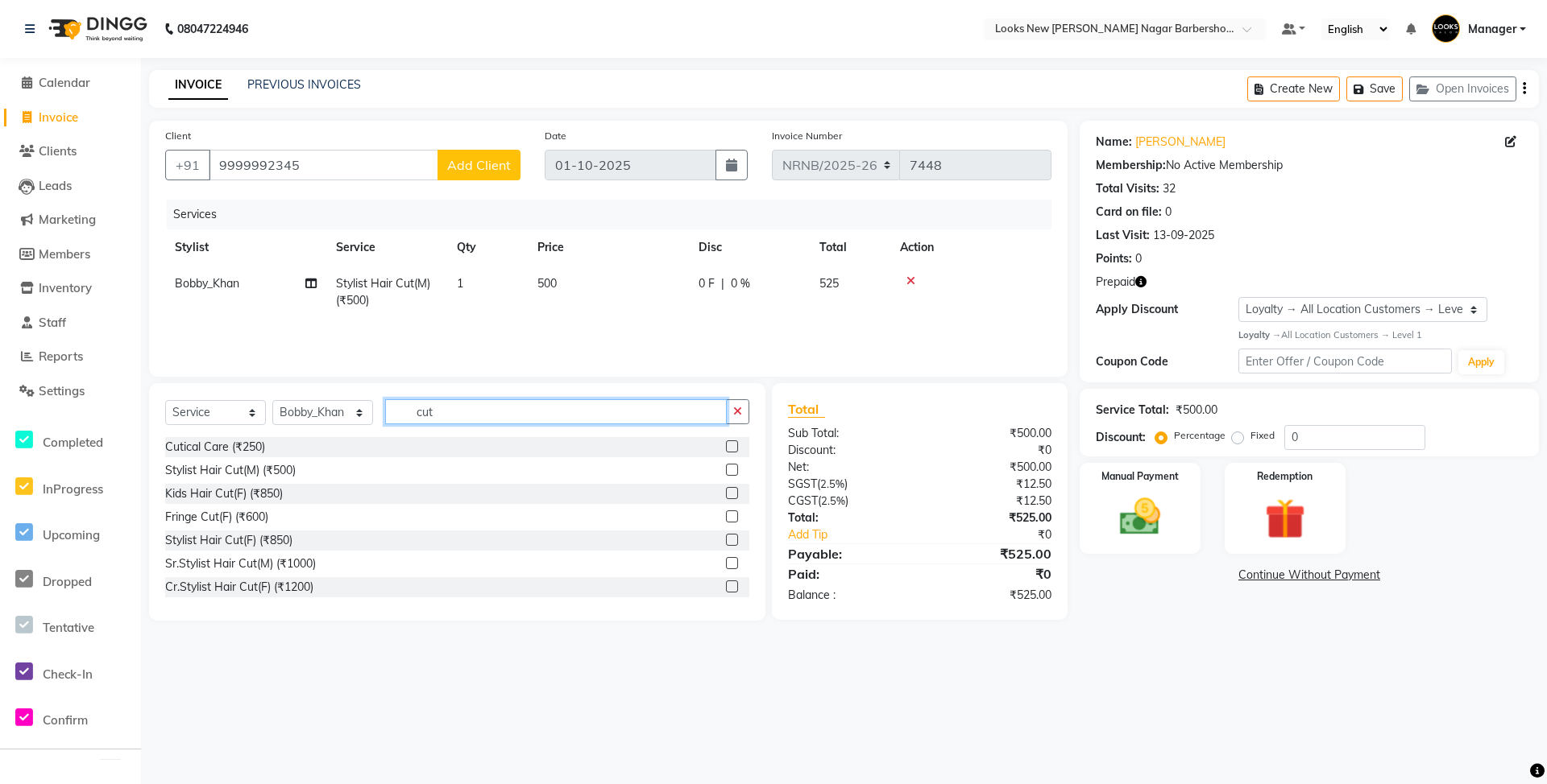
drag, startPoint x: 474, startPoint y: 414, endPoint x: 271, endPoint y: 435, distance: 204.1
click at [271, 435] on div "Select Service Product Membership Package Voucher Prepaid Gift Card Select Styl…" at bounding box center [457, 418] width 585 height 38
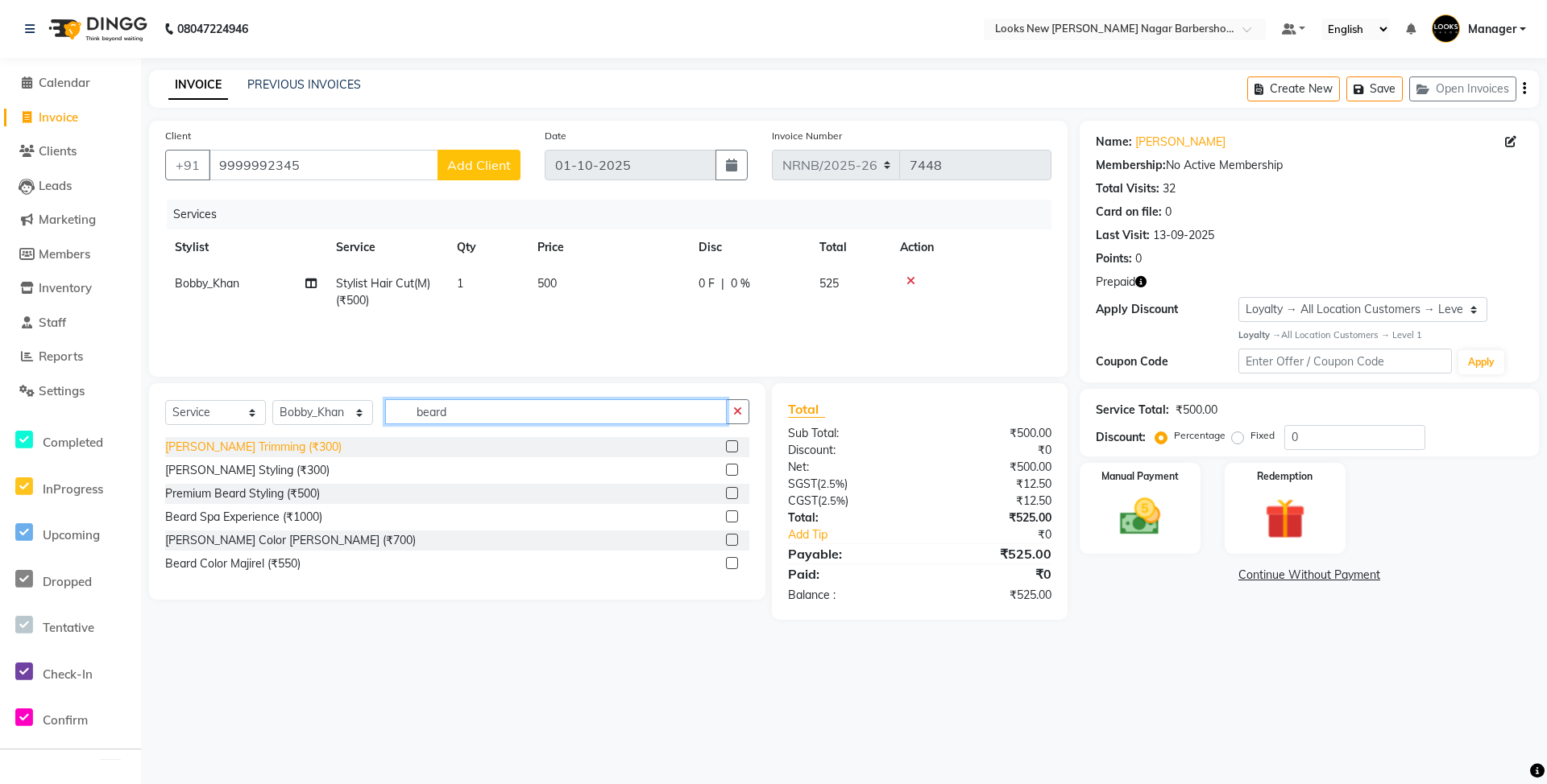
type input "beard"
click at [256, 443] on div "[PERSON_NAME] Trimming (₹300)" at bounding box center [253, 448] width 176 height 17
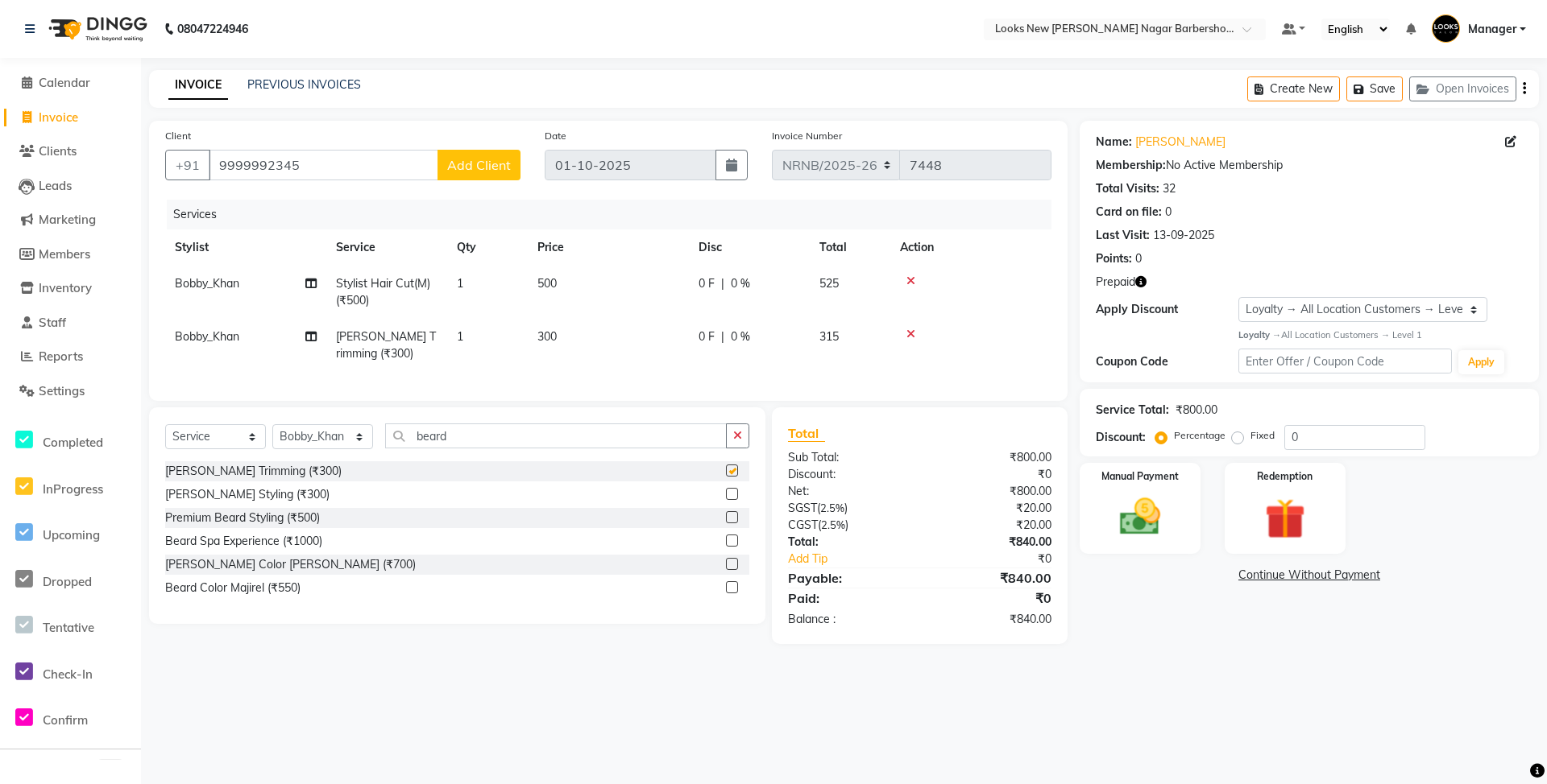
checkbox input "false"
click at [1317, 529] on img at bounding box center [1286, 519] width 69 height 53
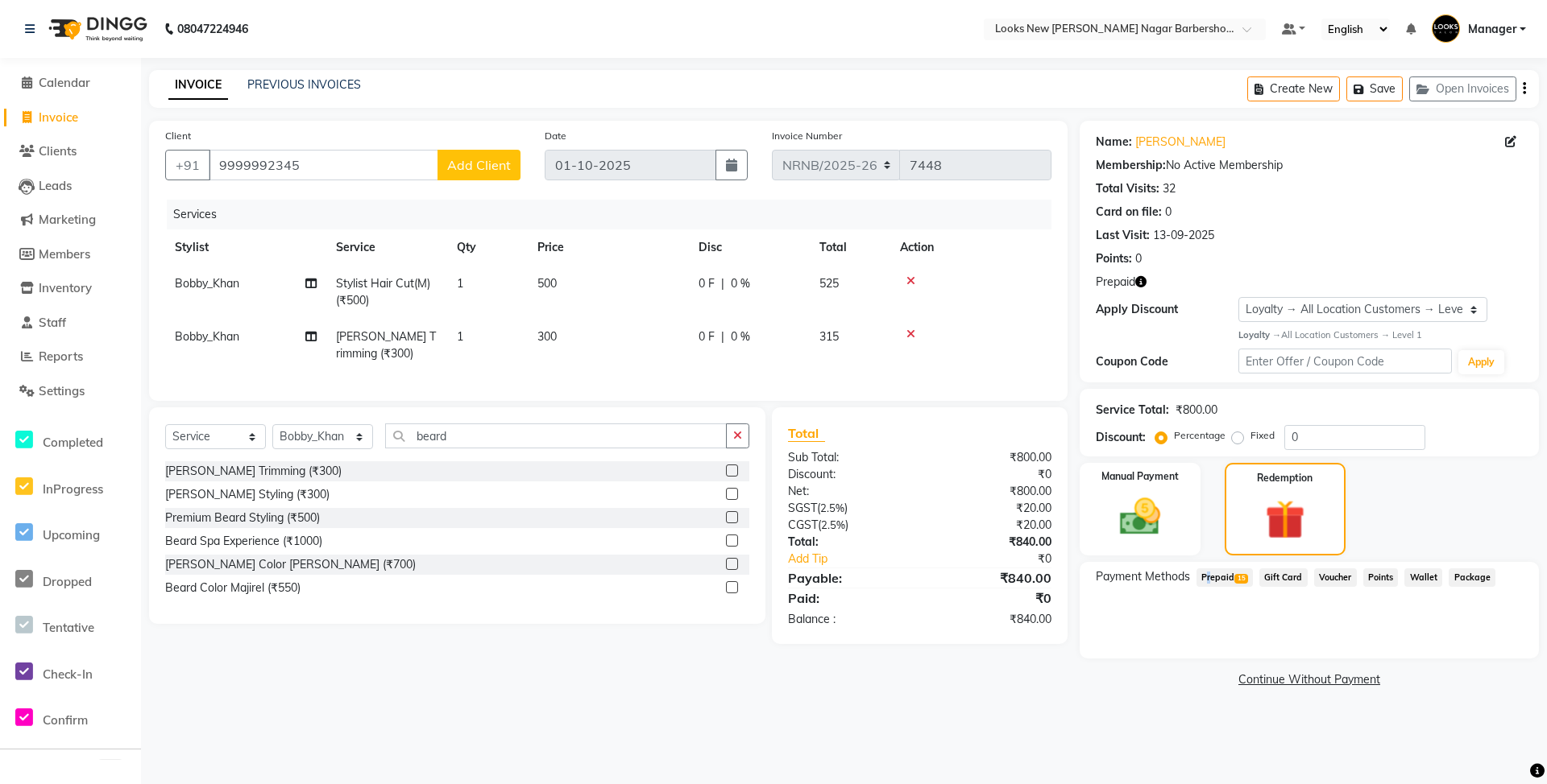
click at [1205, 577] on span "Prepaid 15" at bounding box center [1225, 577] width 57 height 19
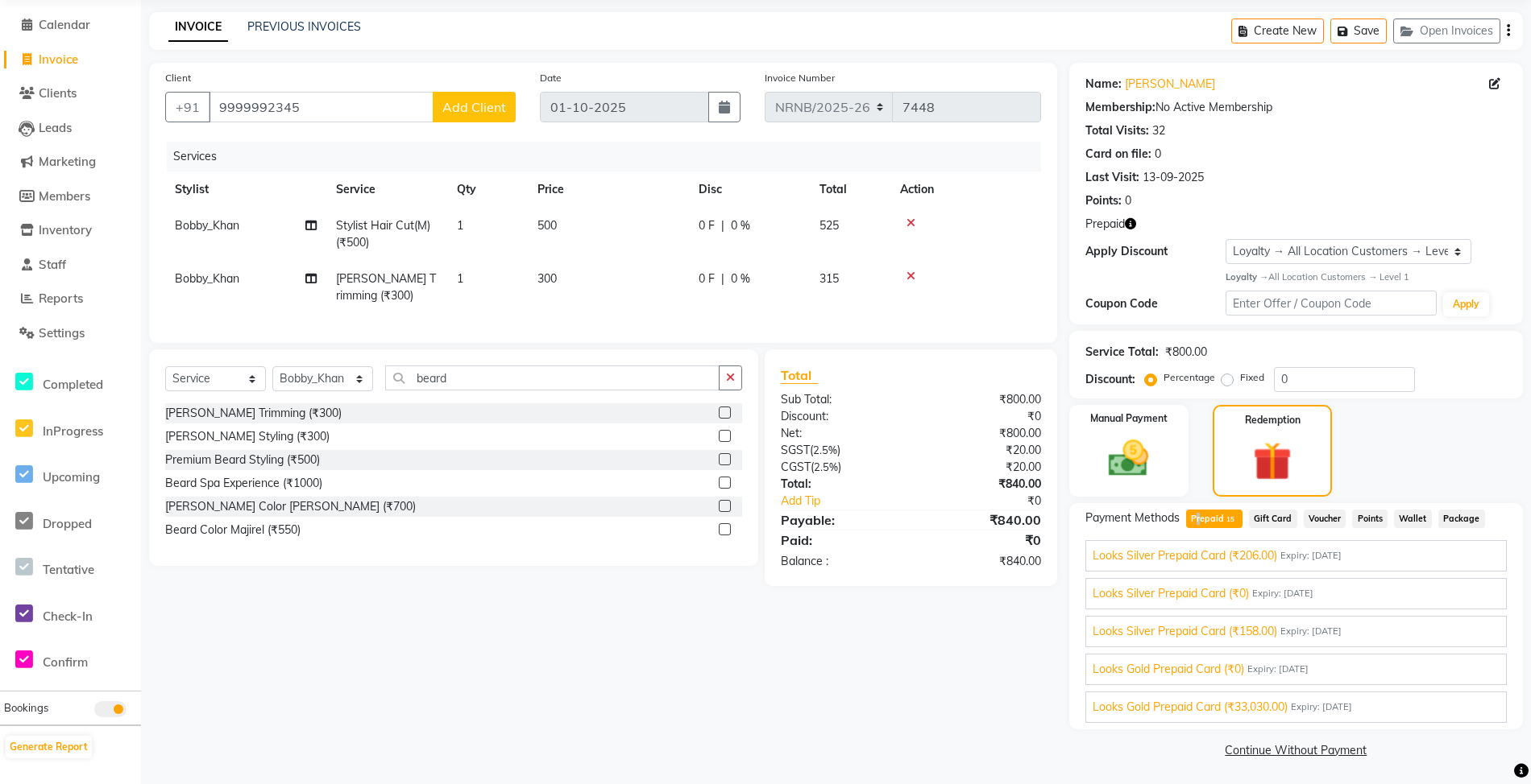
scroll to position [60, 0]
click at [1326, 703] on span "Expiry: [DATE]" at bounding box center [1321, 706] width 62 height 13
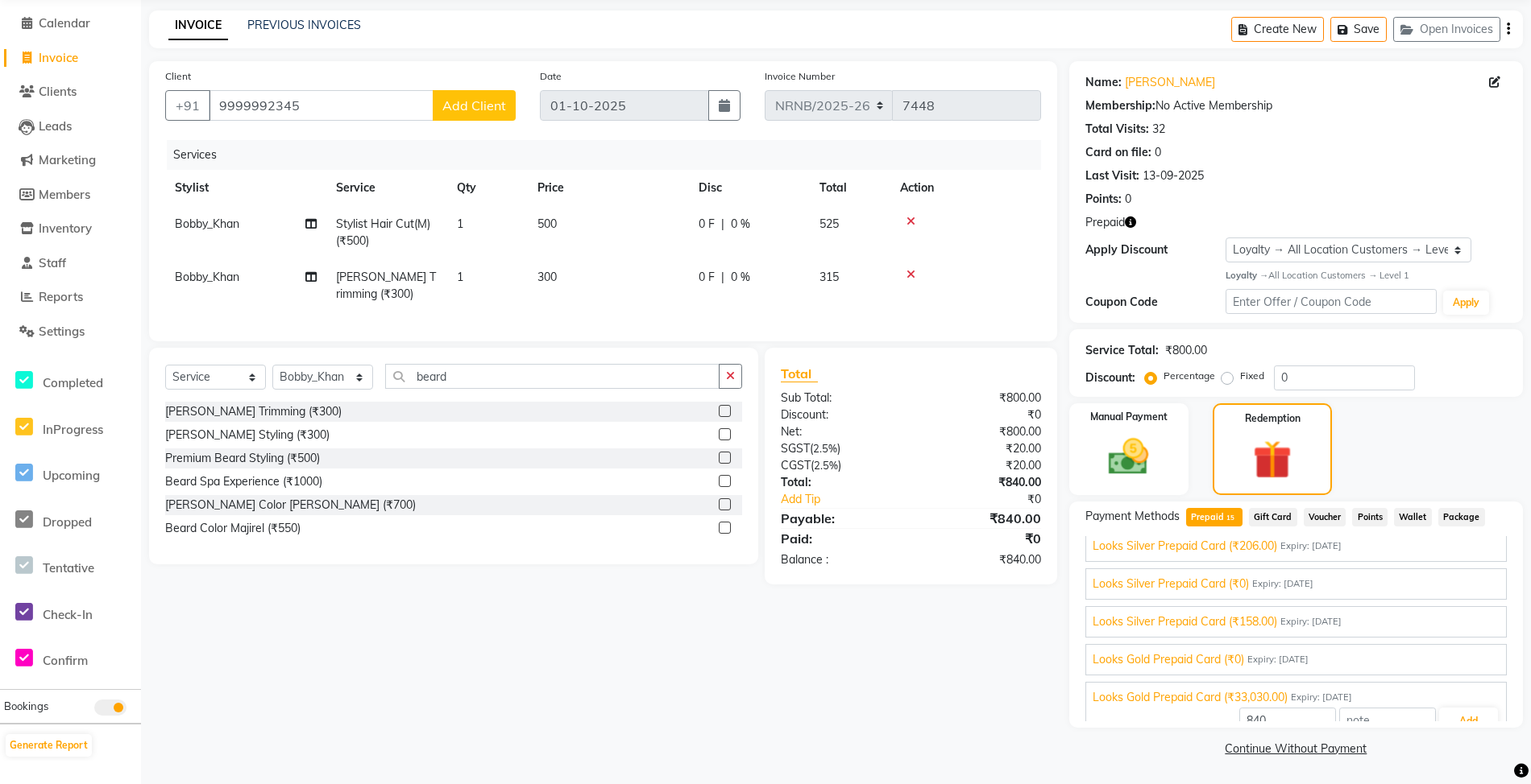
scroll to position [421, 0]
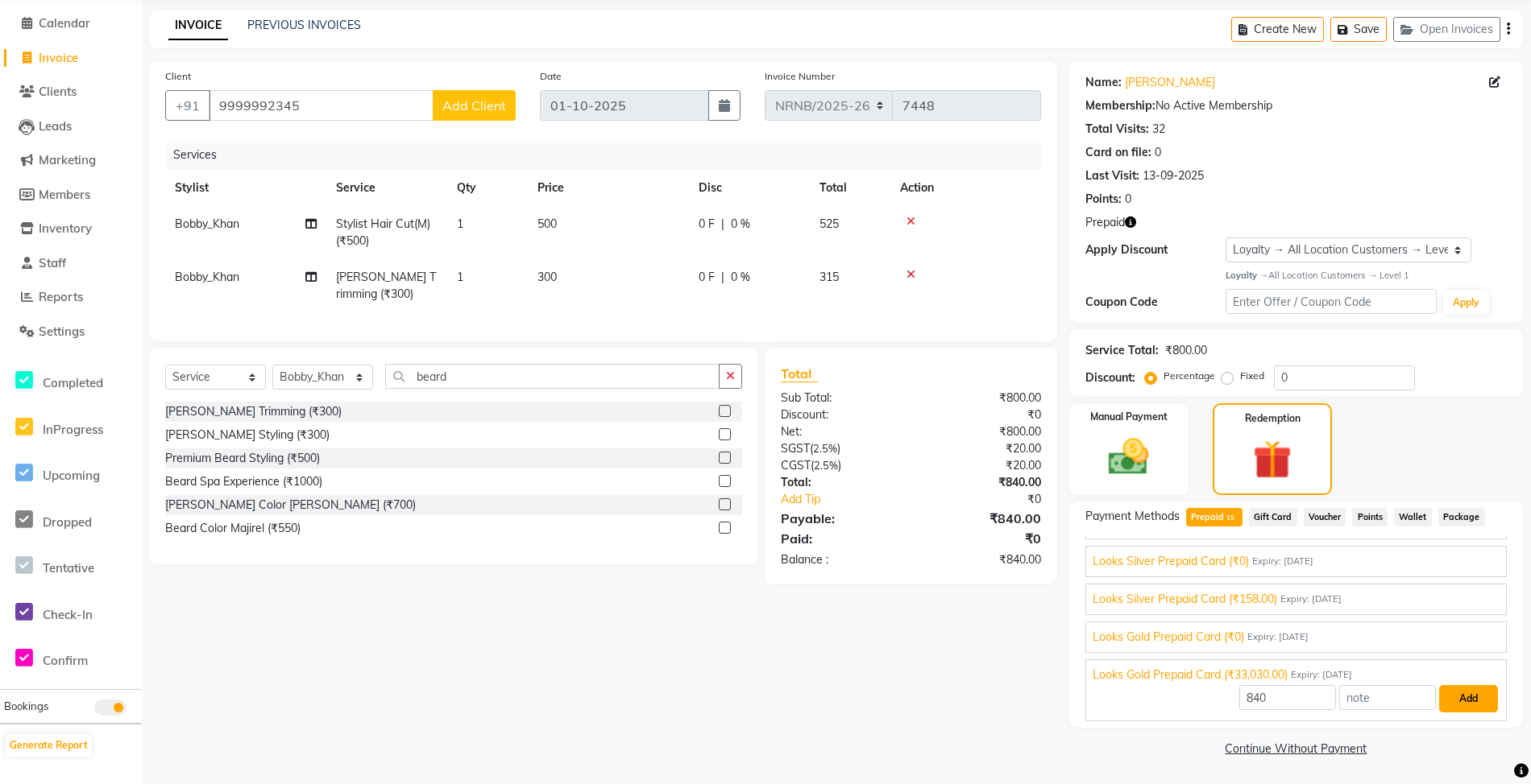
click at [1446, 696] on button "Add" at bounding box center [1469, 699] width 59 height 27
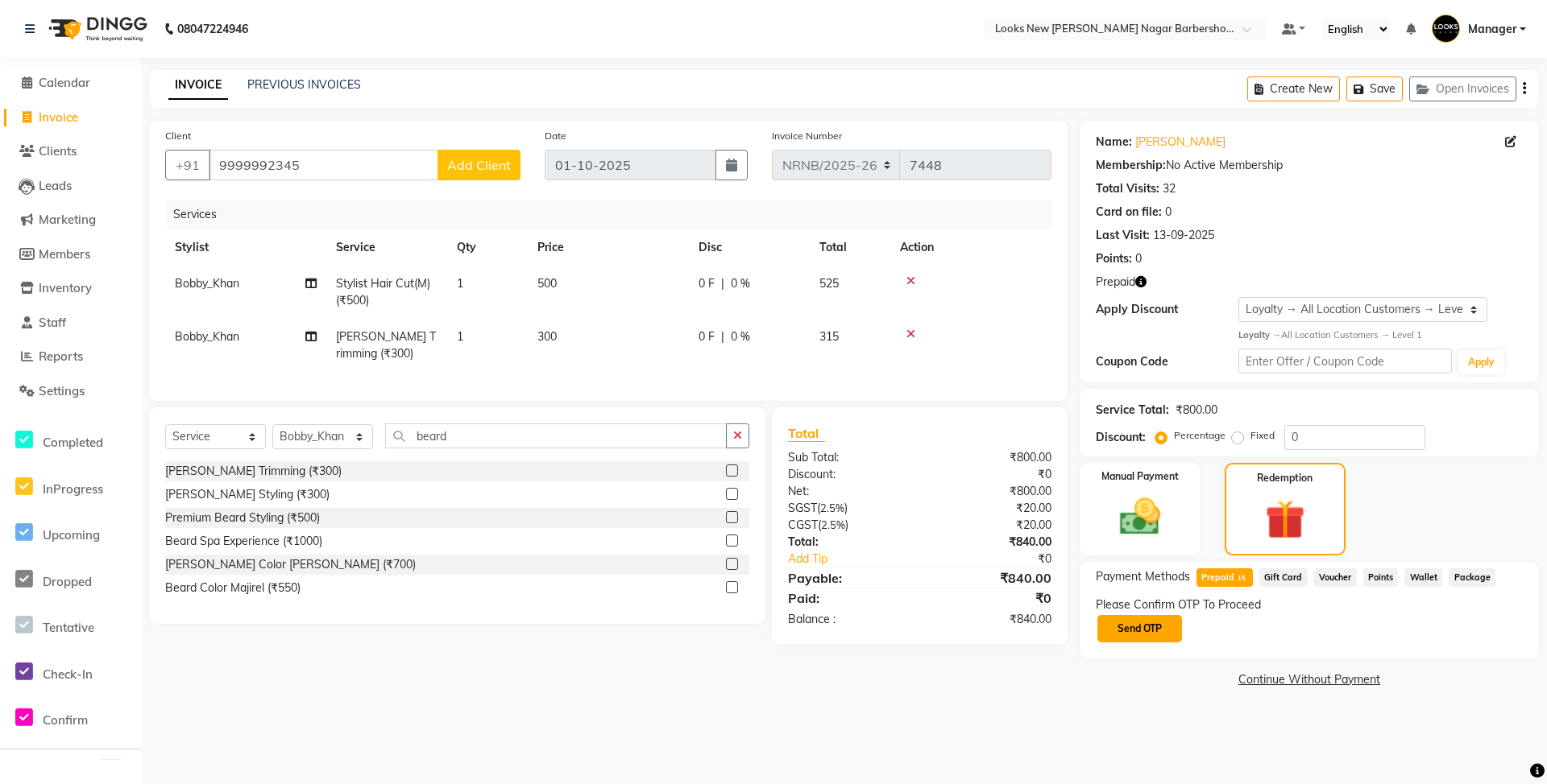
click at [1139, 628] on button "Send OTP" at bounding box center [1140, 629] width 84 height 27
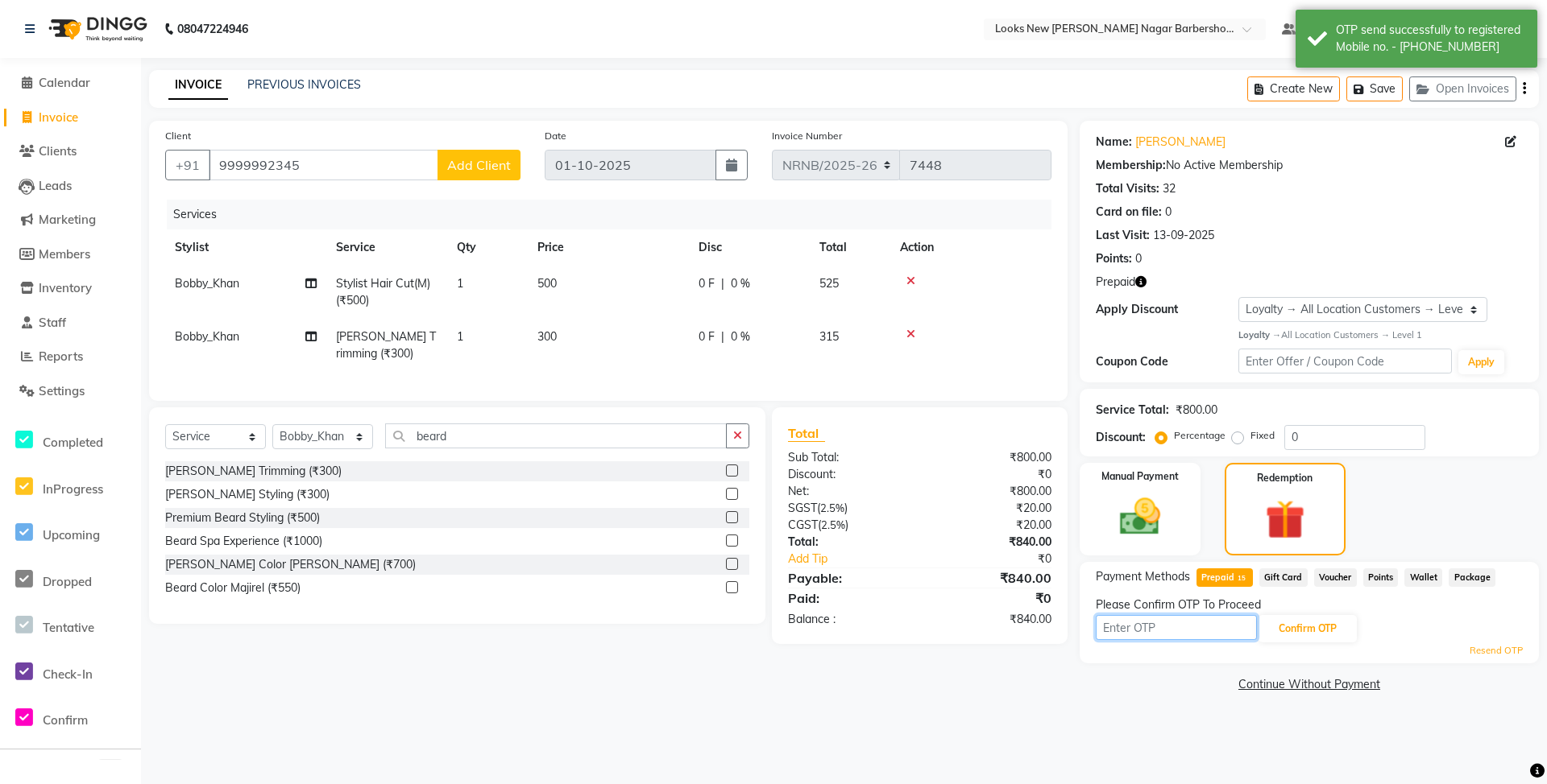
click at [1167, 630] on input "text" at bounding box center [1176, 628] width 161 height 25
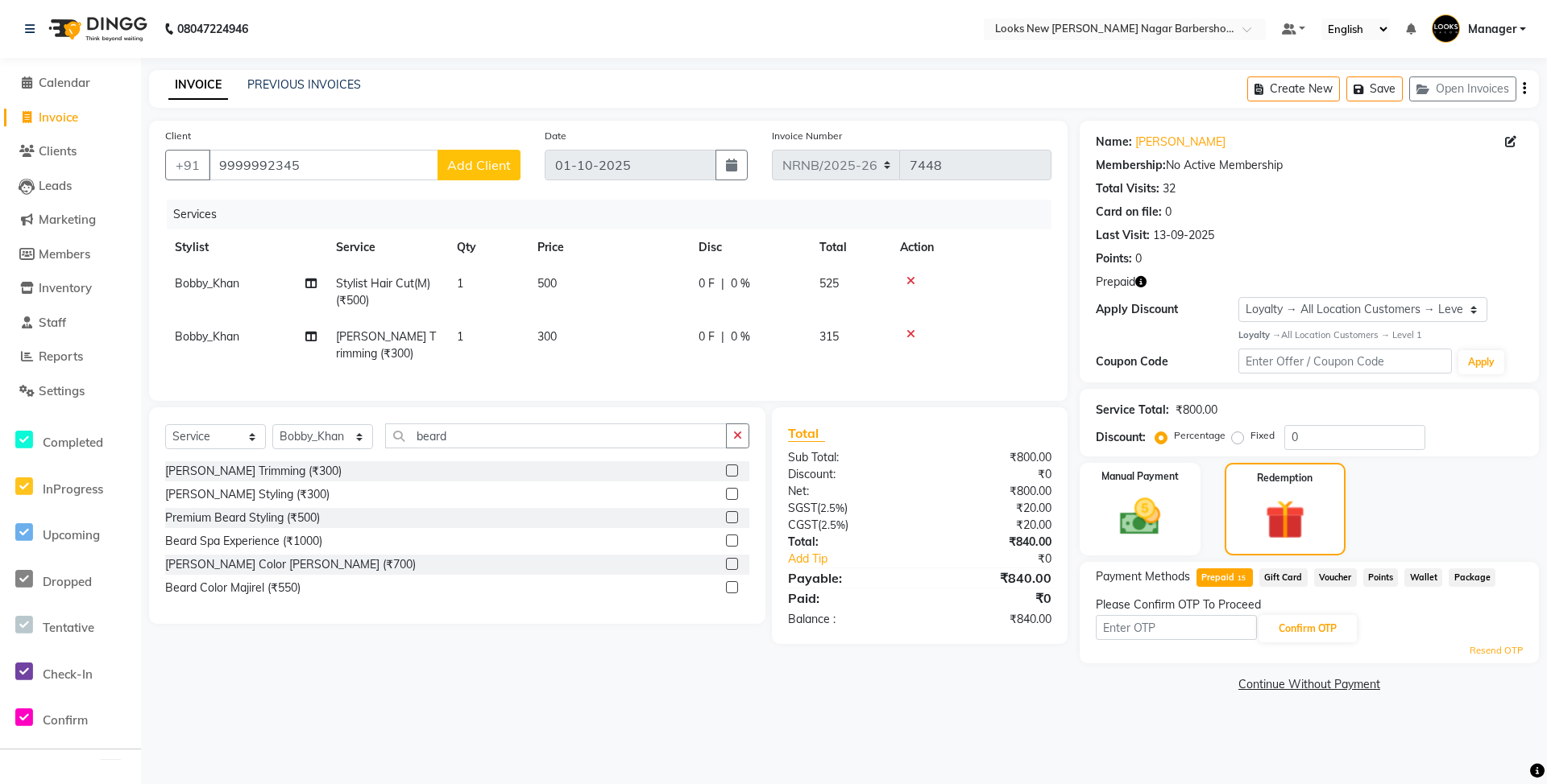
click at [1501, 648] on link "Resend OTP" at bounding box center [1496, 651] width 53 height 13
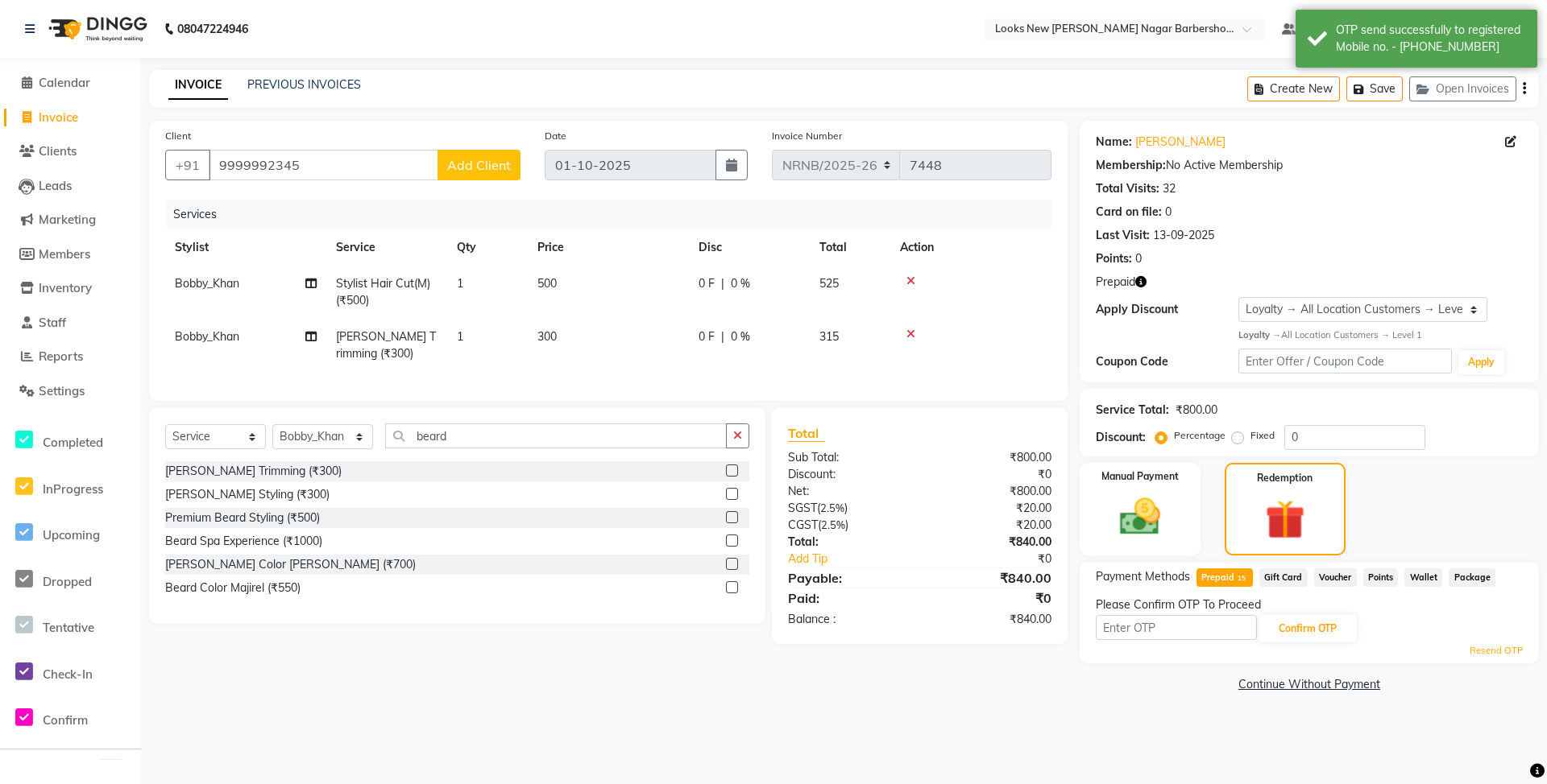
click at [1501, 648] on link "Resend OTP" at bounding box center [1496, 651] width 53 height 13
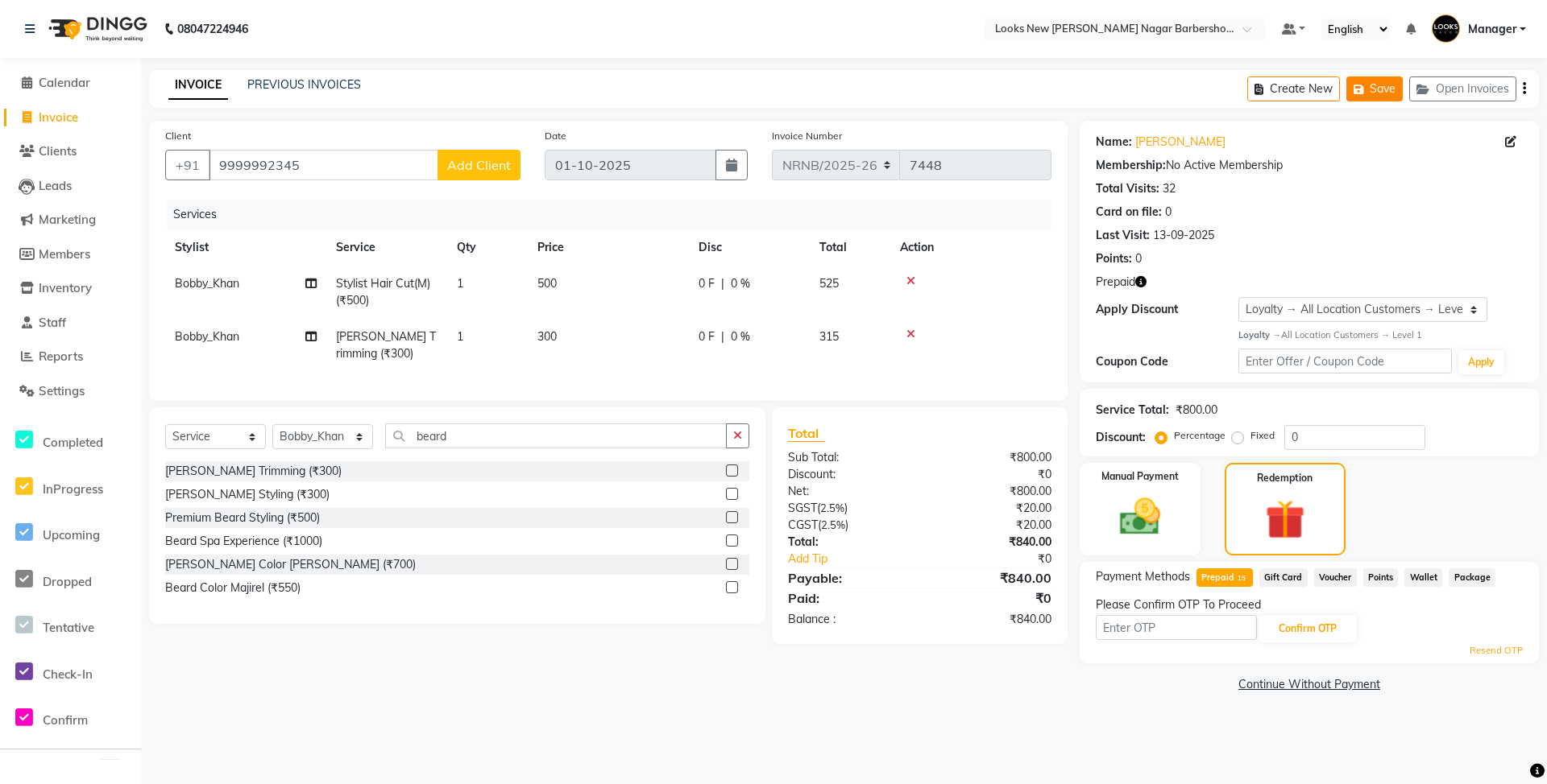
click at [1371, 87] on button "Save" at bounding box center [1374, 89] width 57 height 25
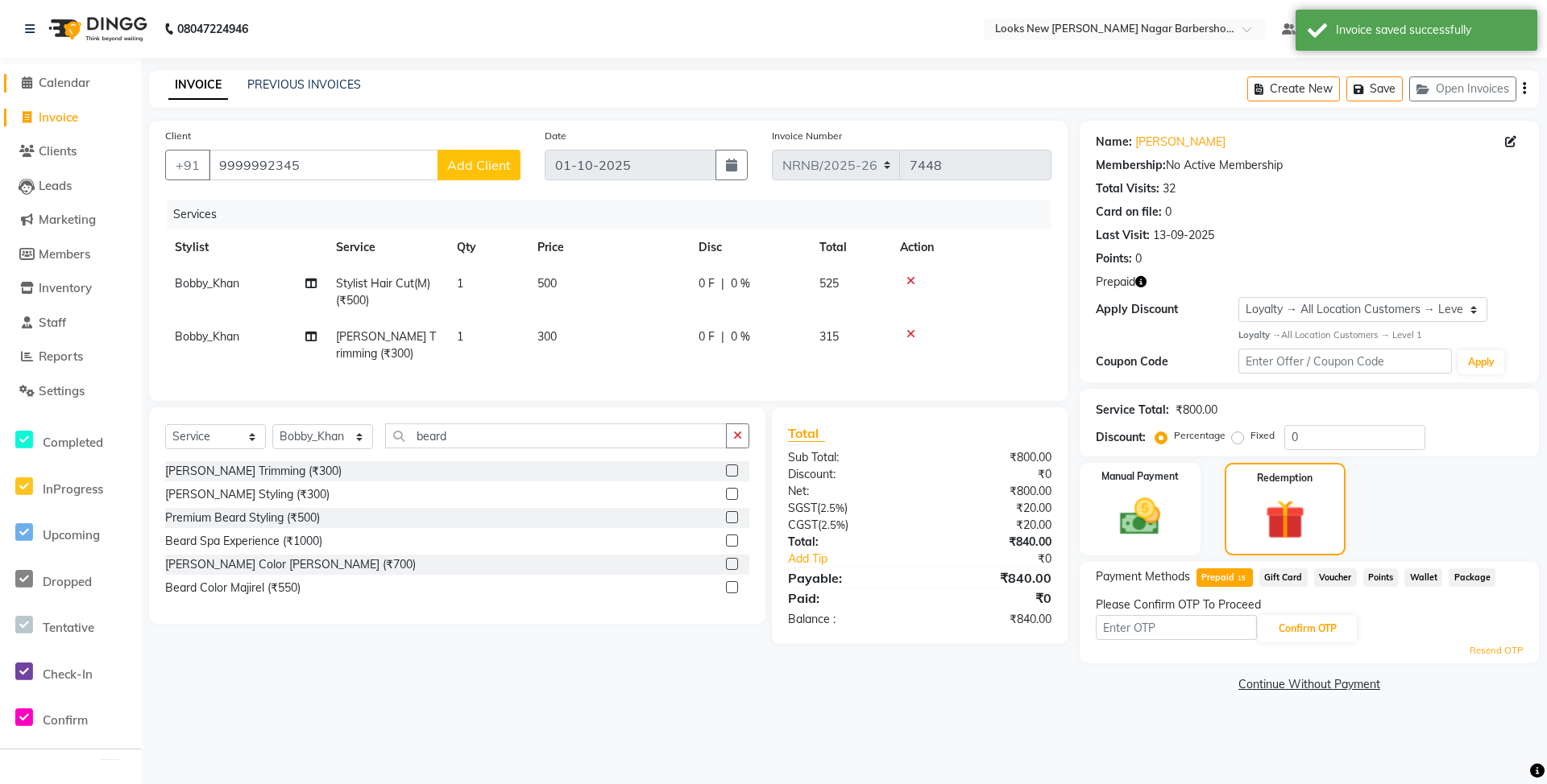
click at [58, 78] on span "Calendar" at bounding box center [64, 83] width 51 height 15
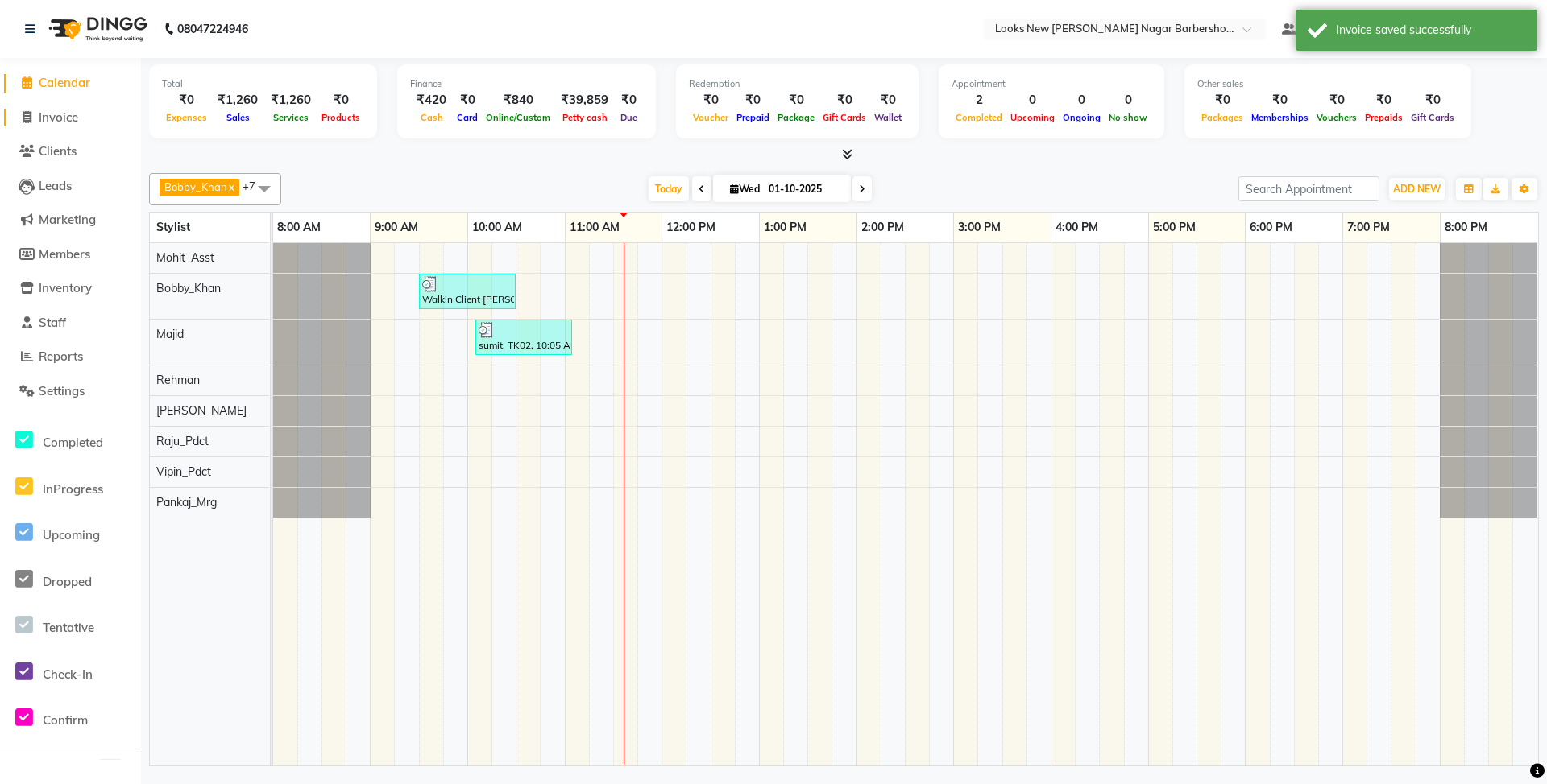
click at [76, 124] on link "Invoice" at bounding box center [71, 118] width 133 height 19
select select "service"
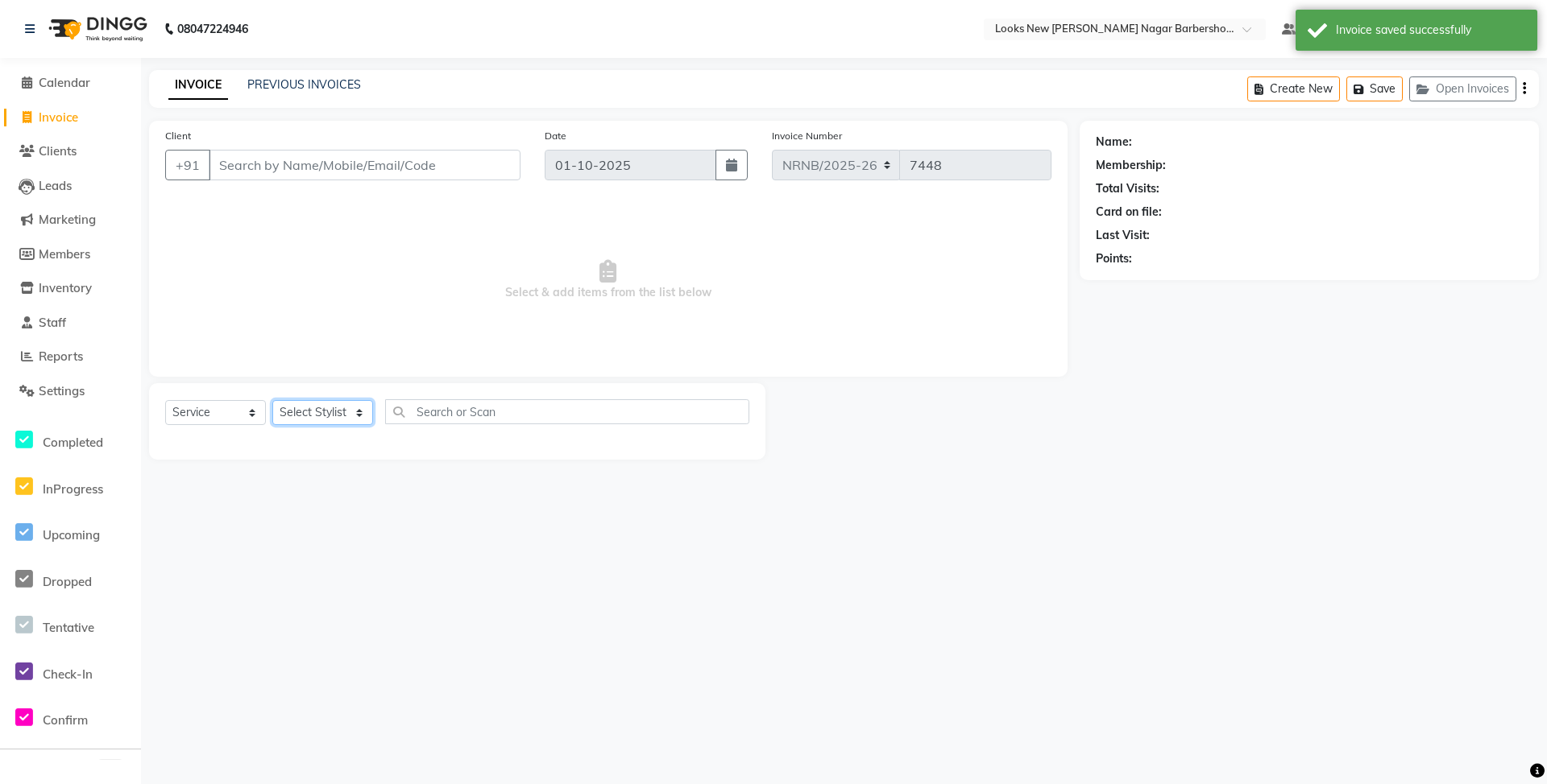
click at [330, 411] on select "Select Stylist" at bounding box center [322, 413] width 100 height 25
select select "87355"
click at [272, 400] on select "Select Stylist Aakash_Pdct [PERSON_NAME] [PERSON_NAME] [PERSON_NAME] Counter_Sa…" at bounding box center [322, 413] width 100 height 25
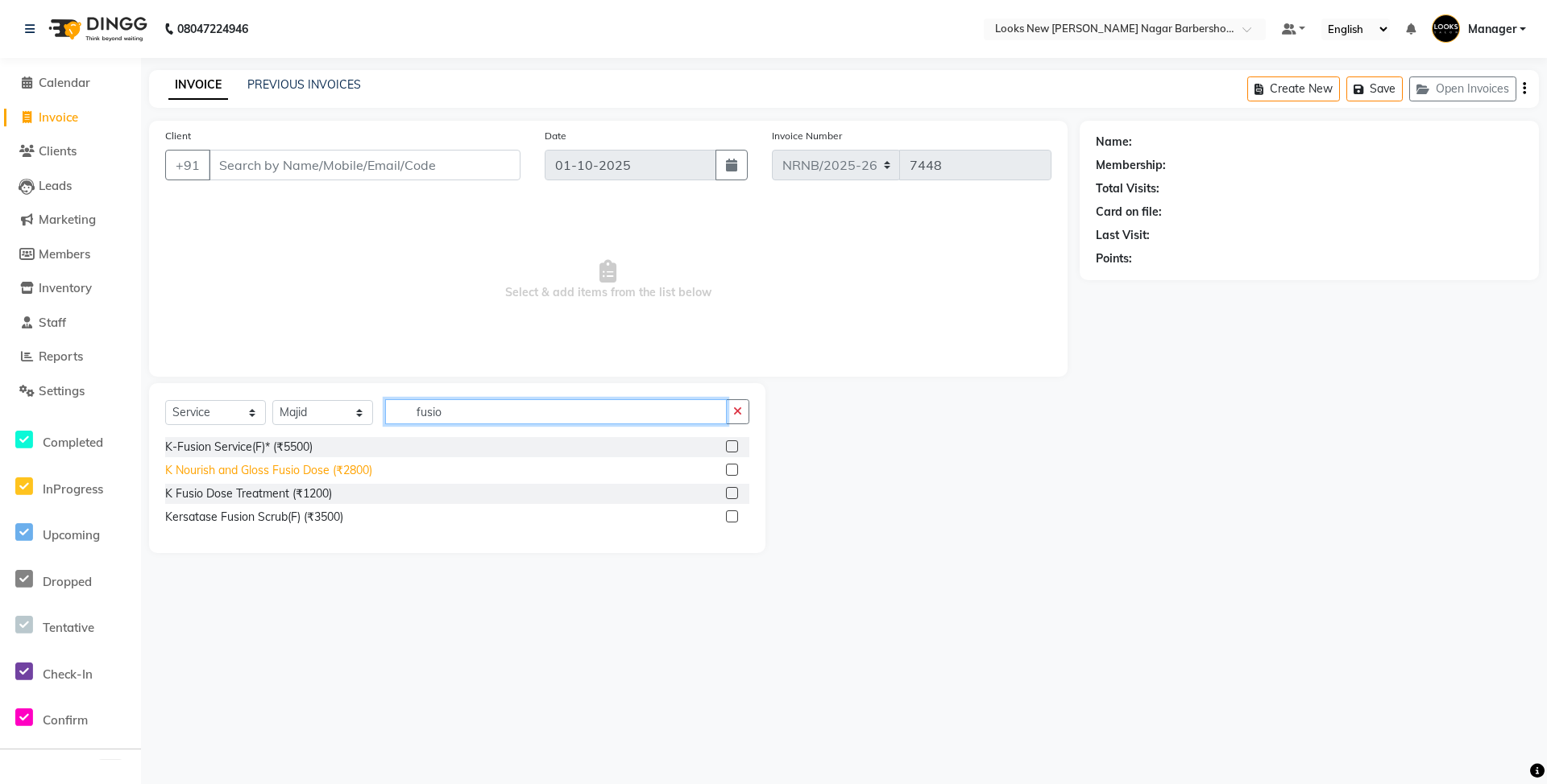
type input "fusio"
click at [253, 475] on div "K Nourish and Gloss Fusio Dose (₹2800)" at bounding box center [268, 470] width 207 height 17
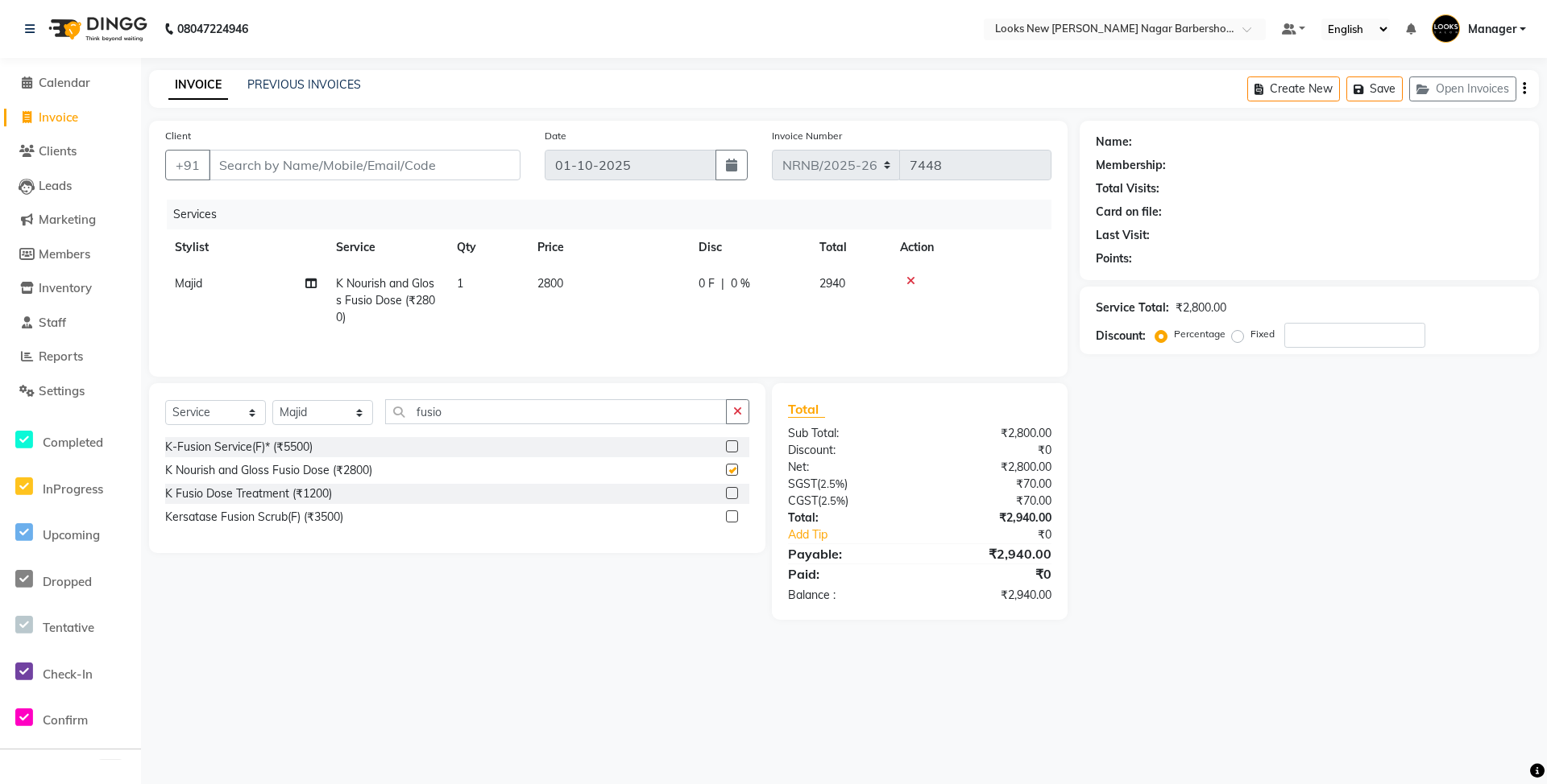
checkbox input "false"
click at [585, 276] on td "2800" at bounding box center [608, 300] width 161 height 70
select select "87355"
drag, startPoint x: 669, startPoint y: 285, endPoint x: 563, endPoint y: 303, distance: 107.5
click at [563, 303] on tr "Aakash_Pdct [PERSON_NAME] [PERSON_NAME] [PERSON_NAME] Counter_Sales [PERSON_NAM…" at bounding box center [608, 299] width 887 height 68
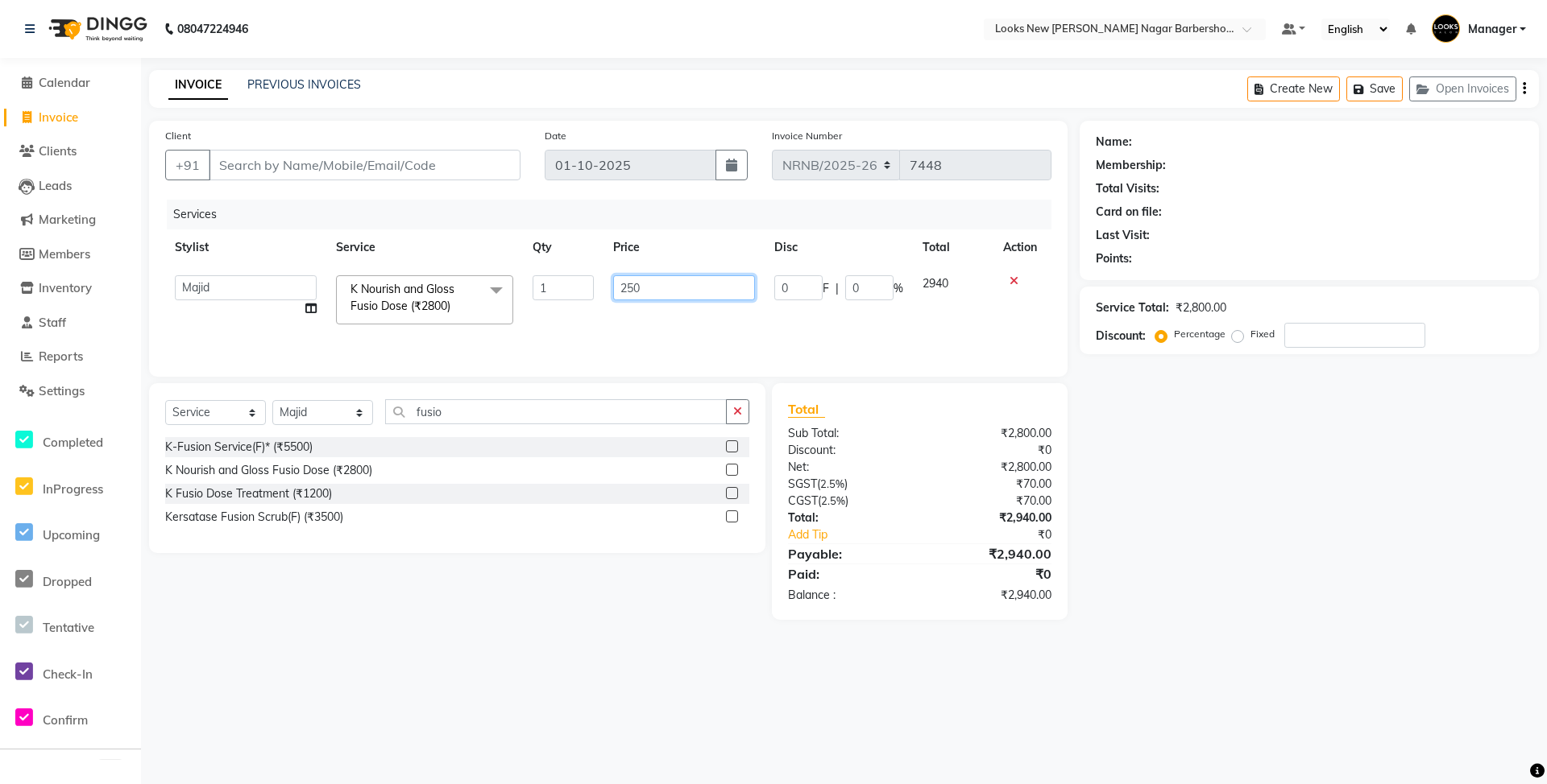
type input "2500"
click at [588, 303] on tr "Majid K Nourish and Gloss Fusio Dose (₹2800) 1 2500 0 F | 0 % 2625" at bounding box center [608, 300] width 887 height 70
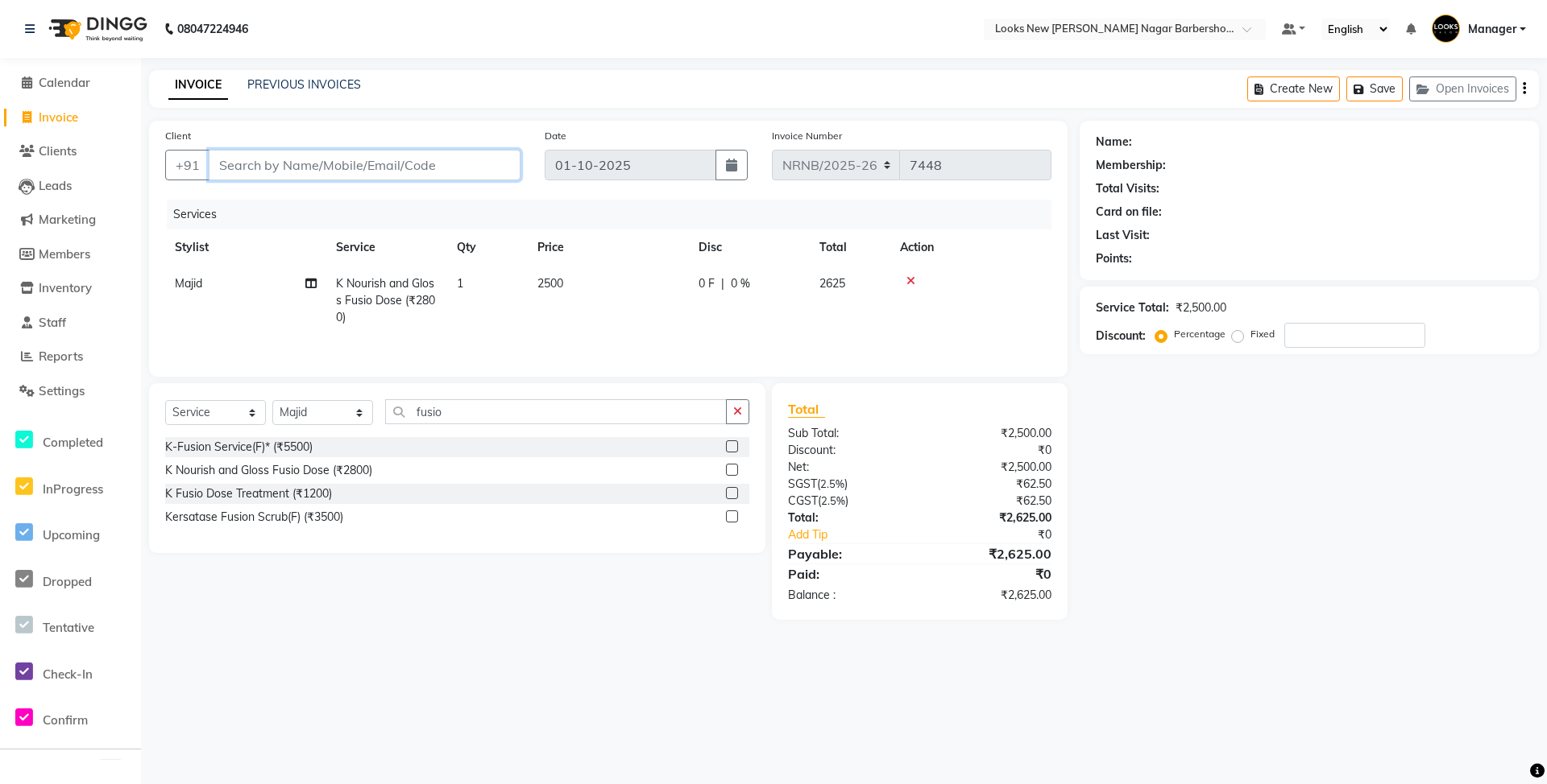
click at [326, 153] on input "Client" at bounding box center [364, 165] width 312 height 30
type input "9"
type input "0"
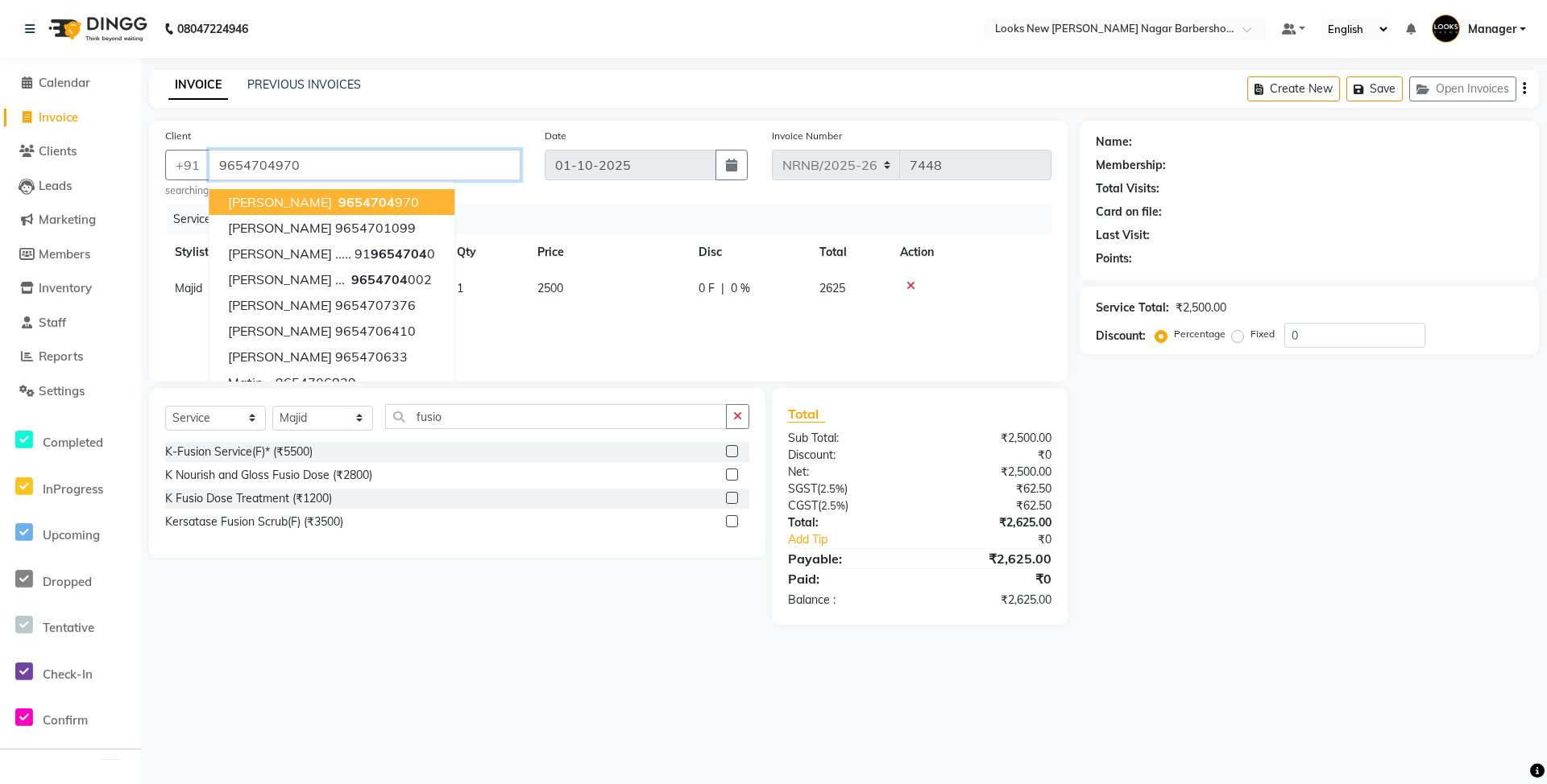
type input "9654704970"
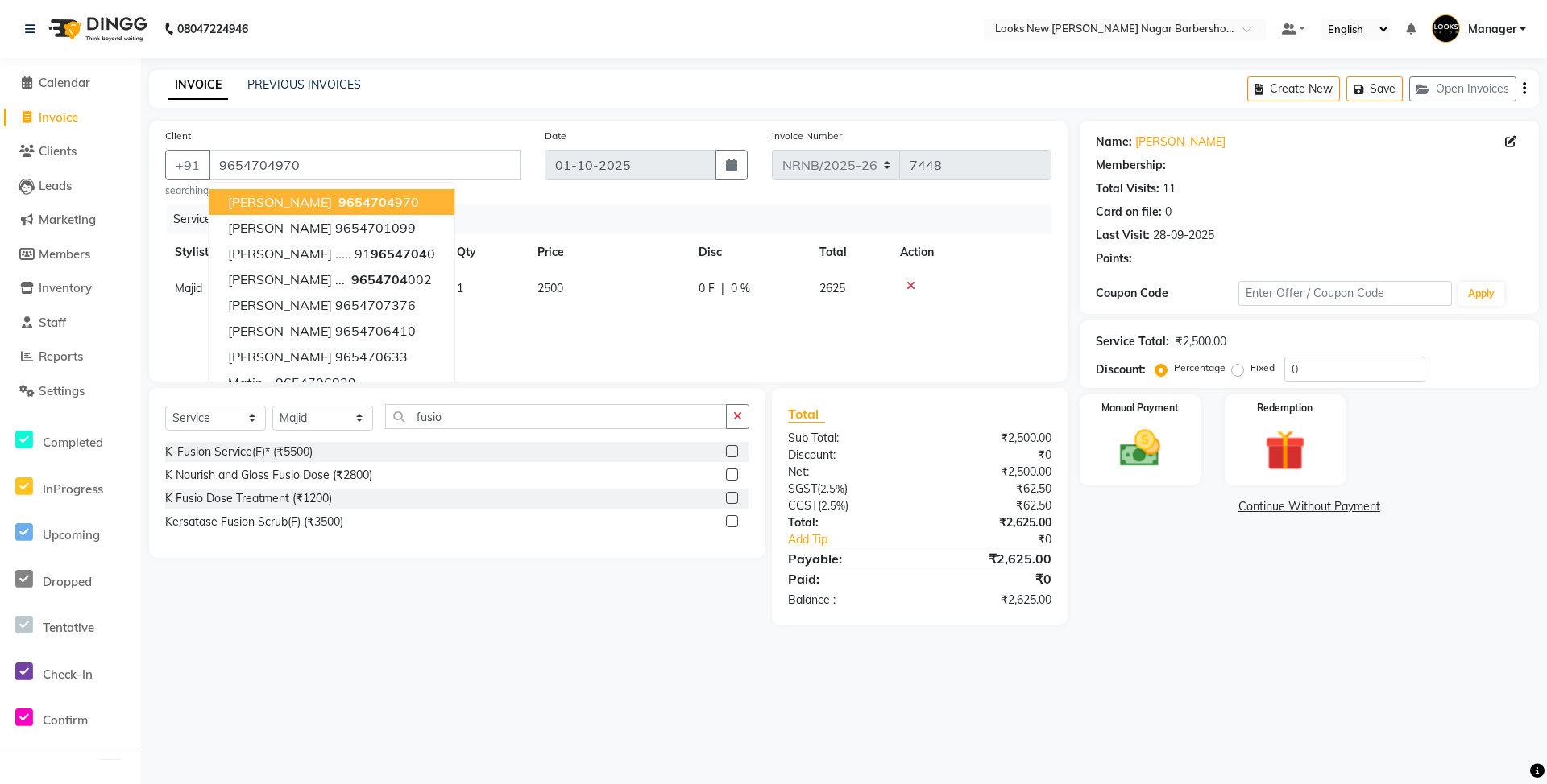
select select "1: Object"
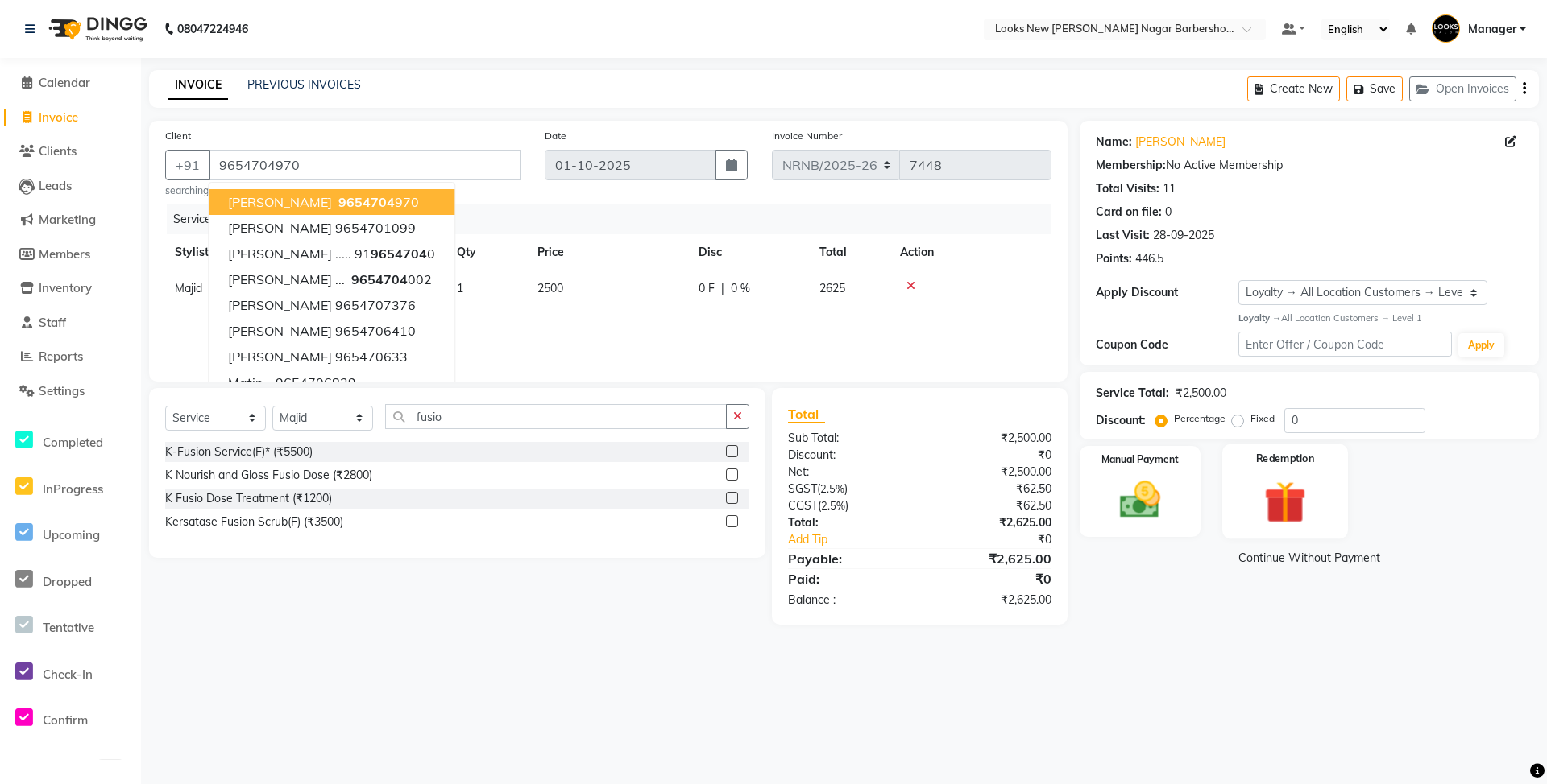
click at [1271, 513] on img at bounding box center [1286, 502] width 69 height 53
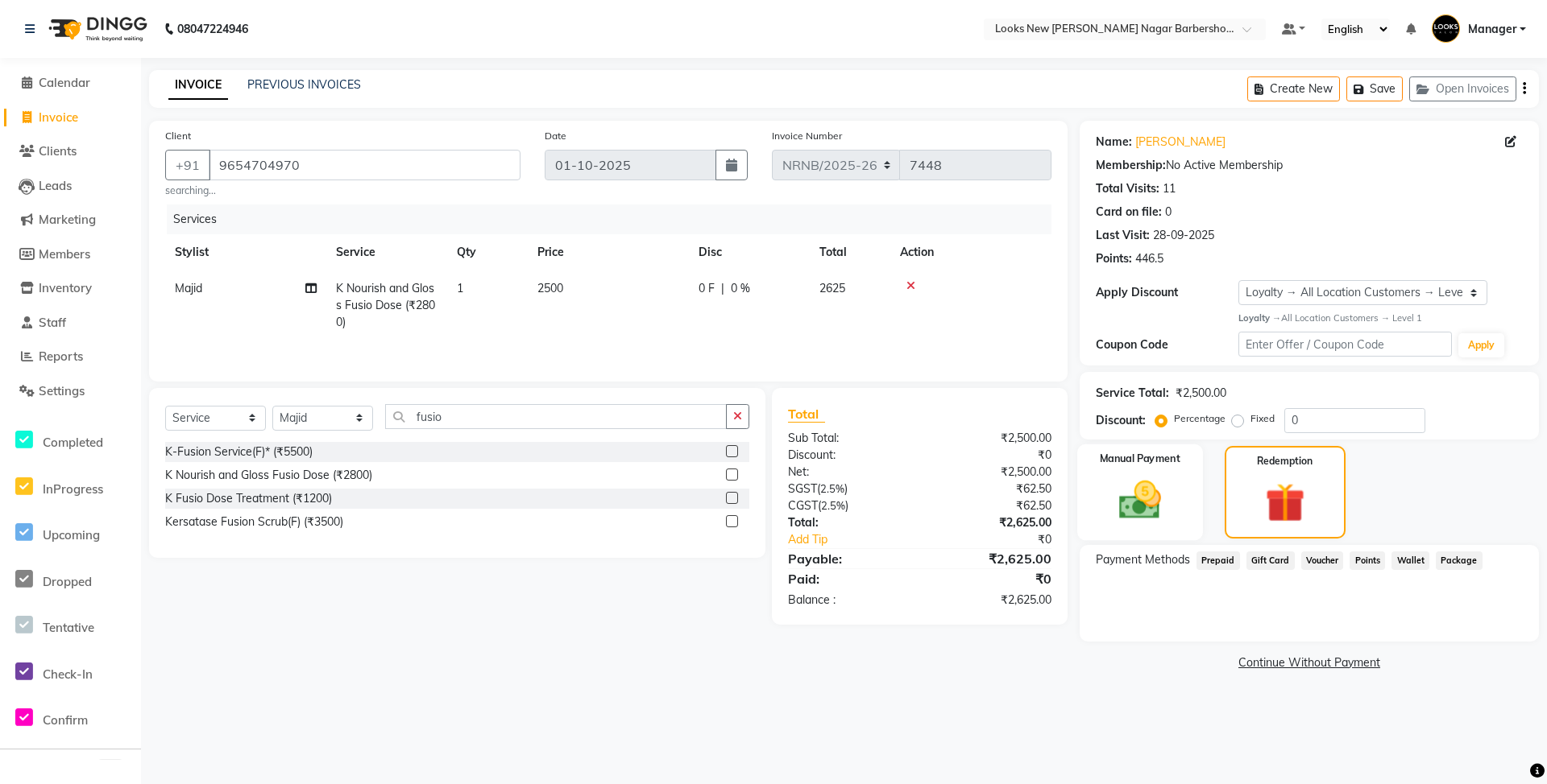
click at [1107, 504] on img at bounding box center [1140, 501] width 69 height 49
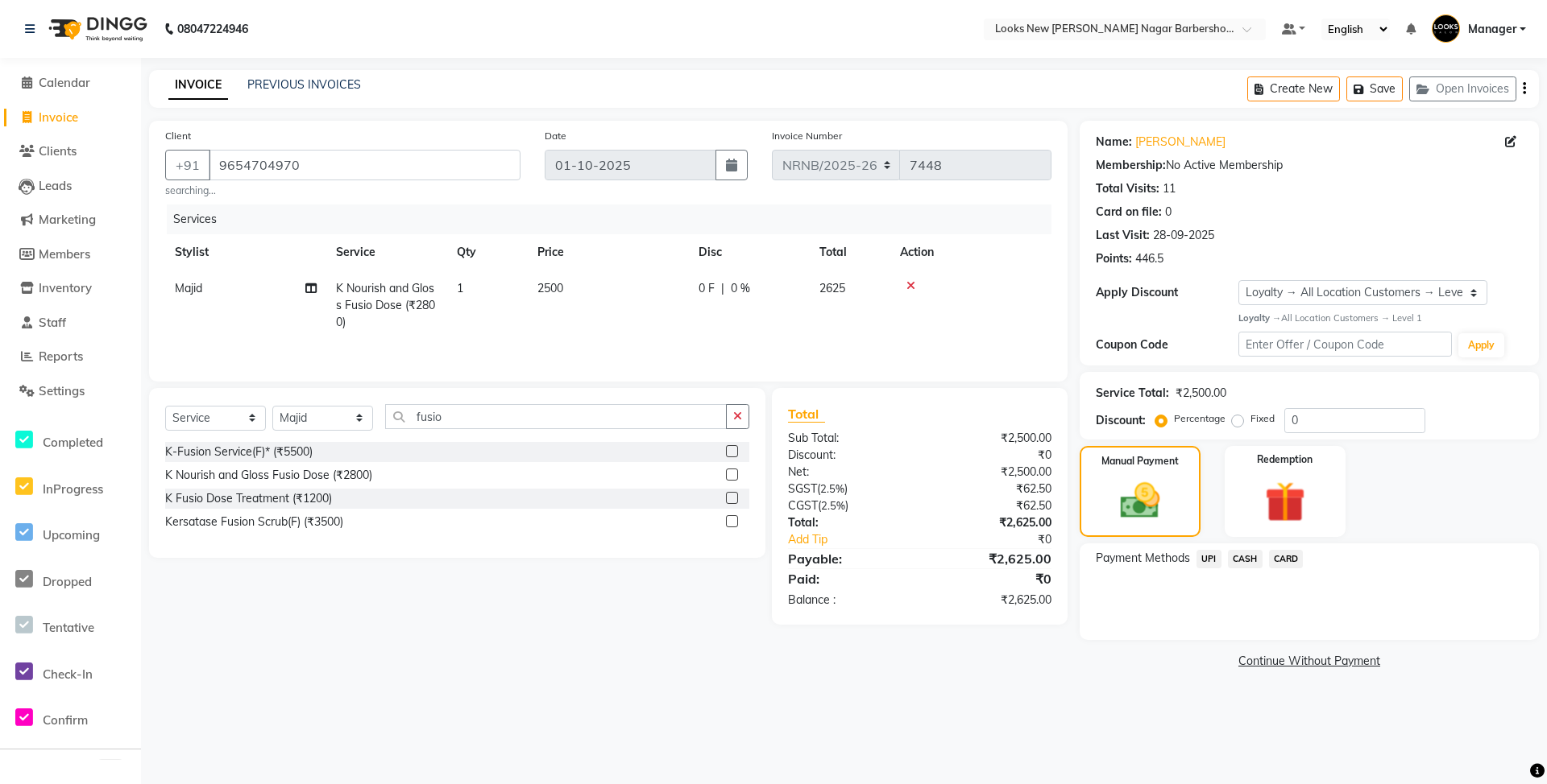
click at [1210, 561] on span "UPI" at bounding box center [1210, 559] width 25 height 19
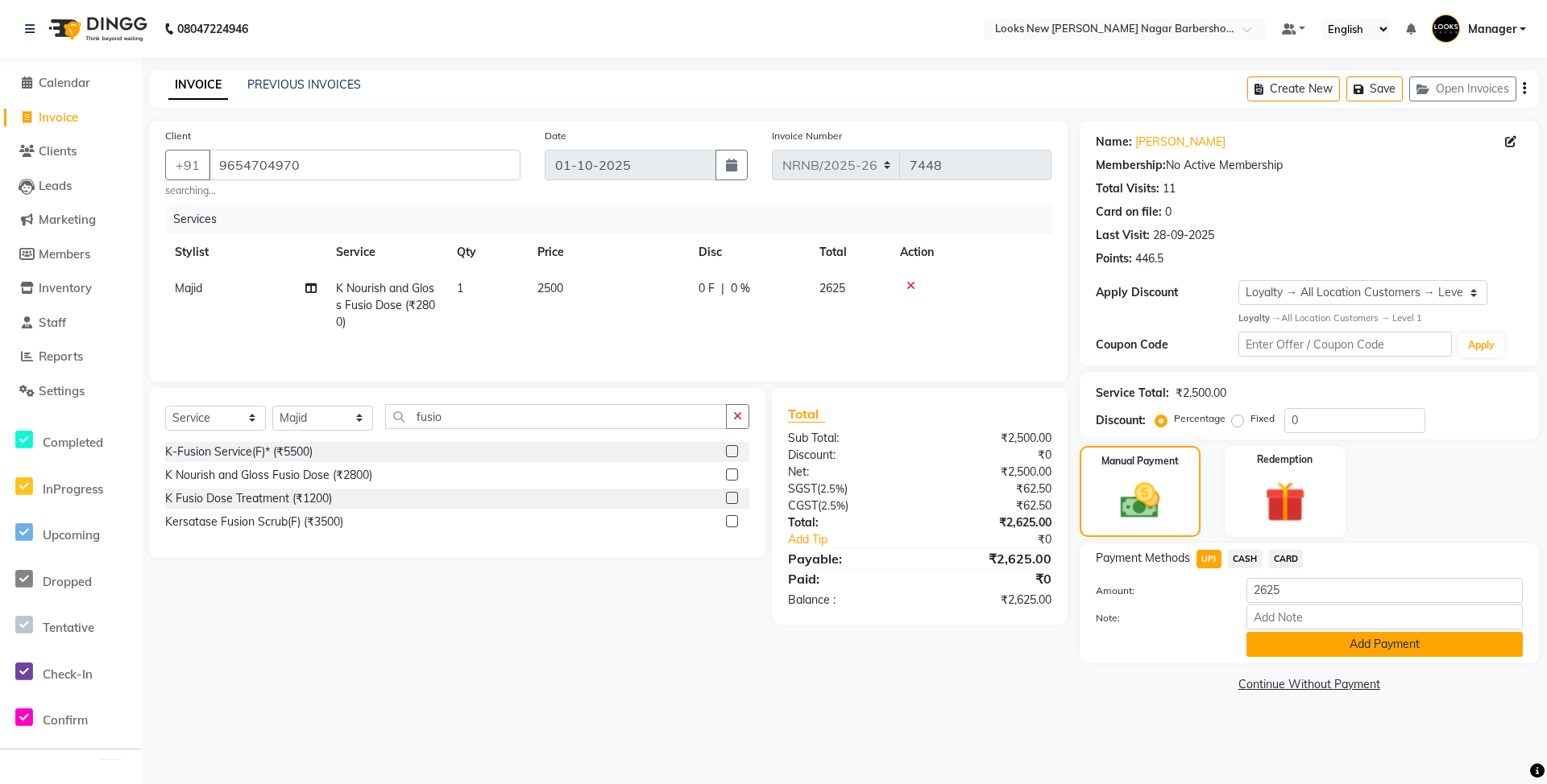
click at [1299, 642] on button "Add Payment" at bounding box center [1385, 645] width 277 height 25
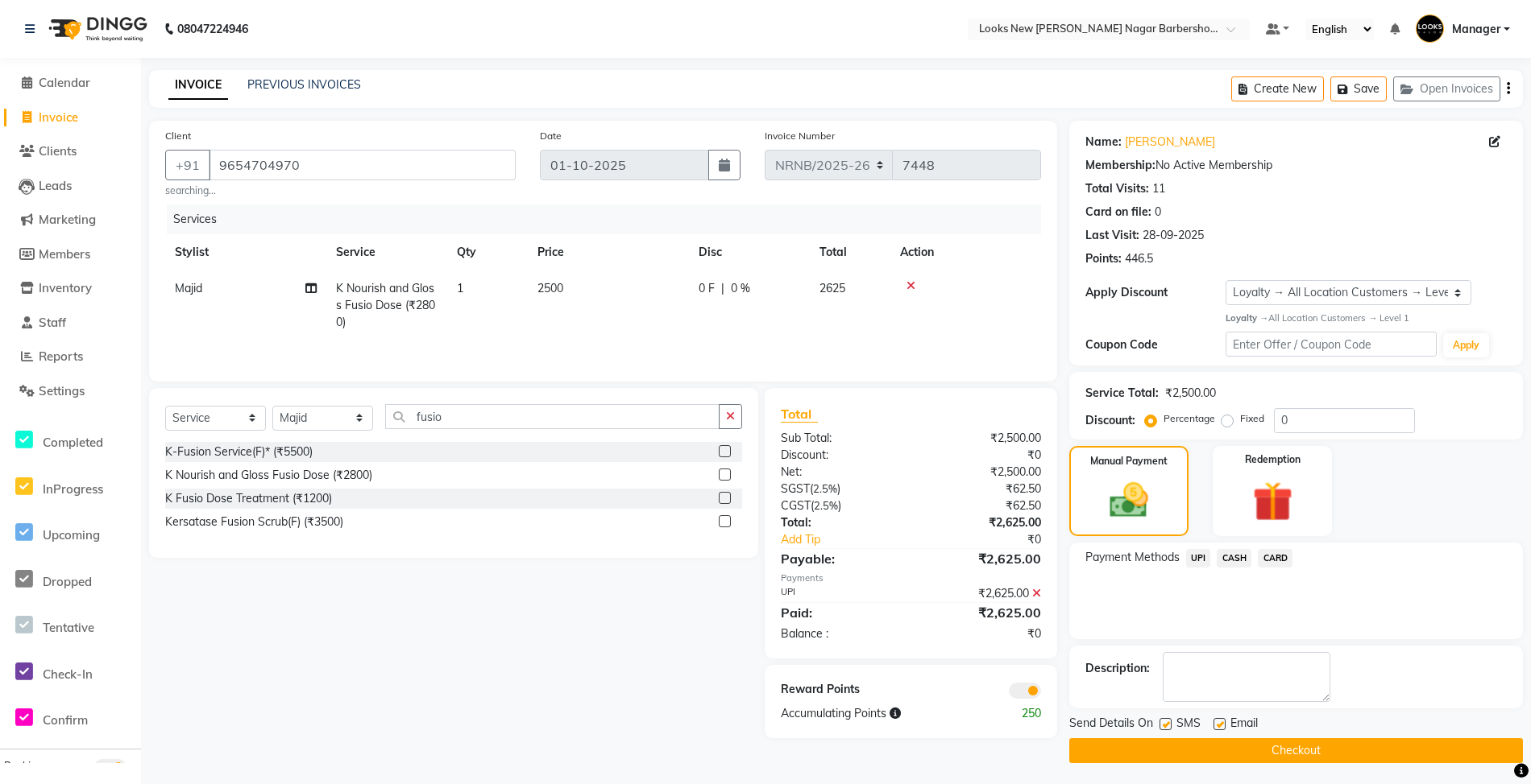
click at [1281, 742] on button "Checkout" at bounding box center [1296, 751] width 454 height 25
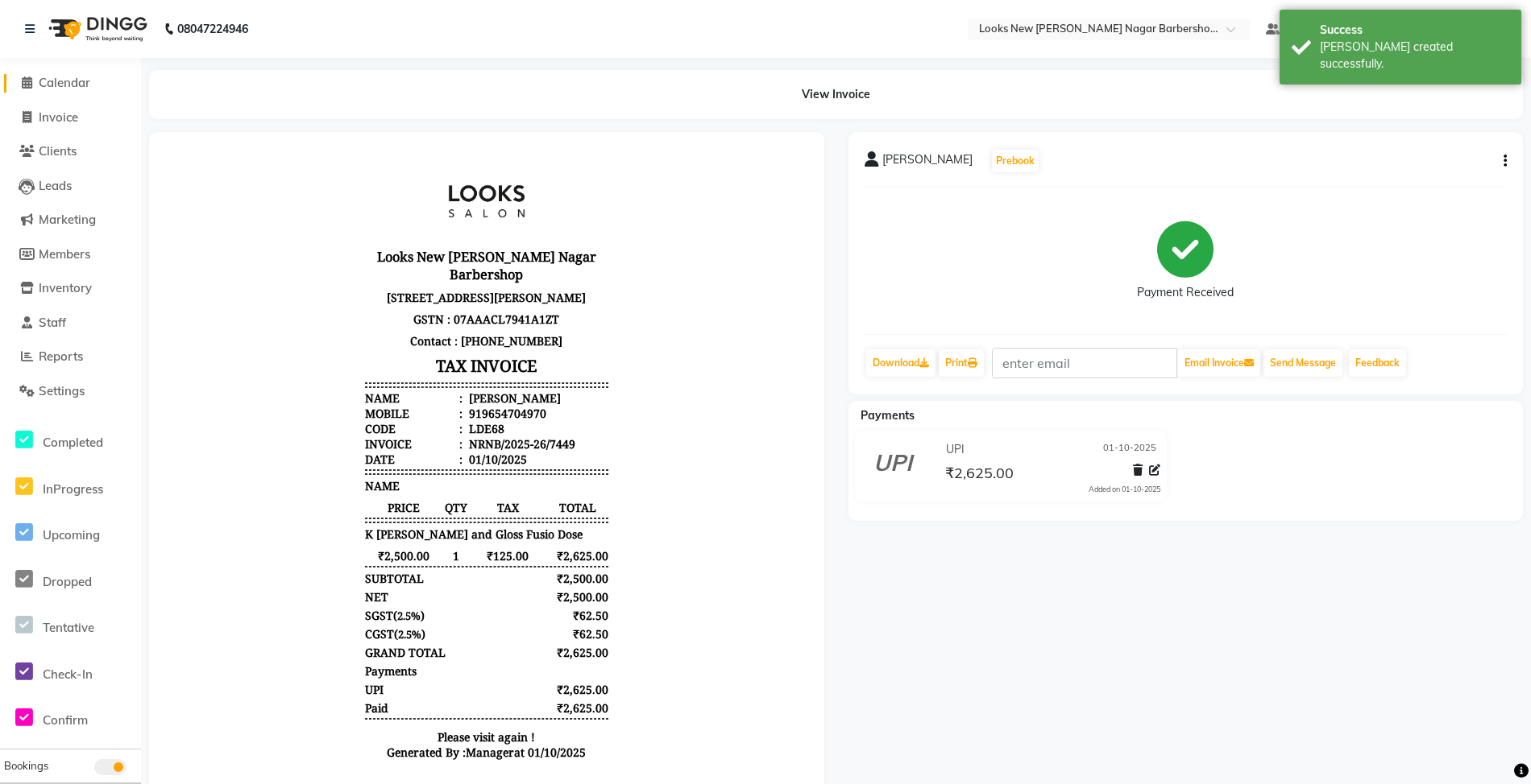
click at [94, 83] on link "Calendar" at bounding box center [71, 83] width 133 height 19
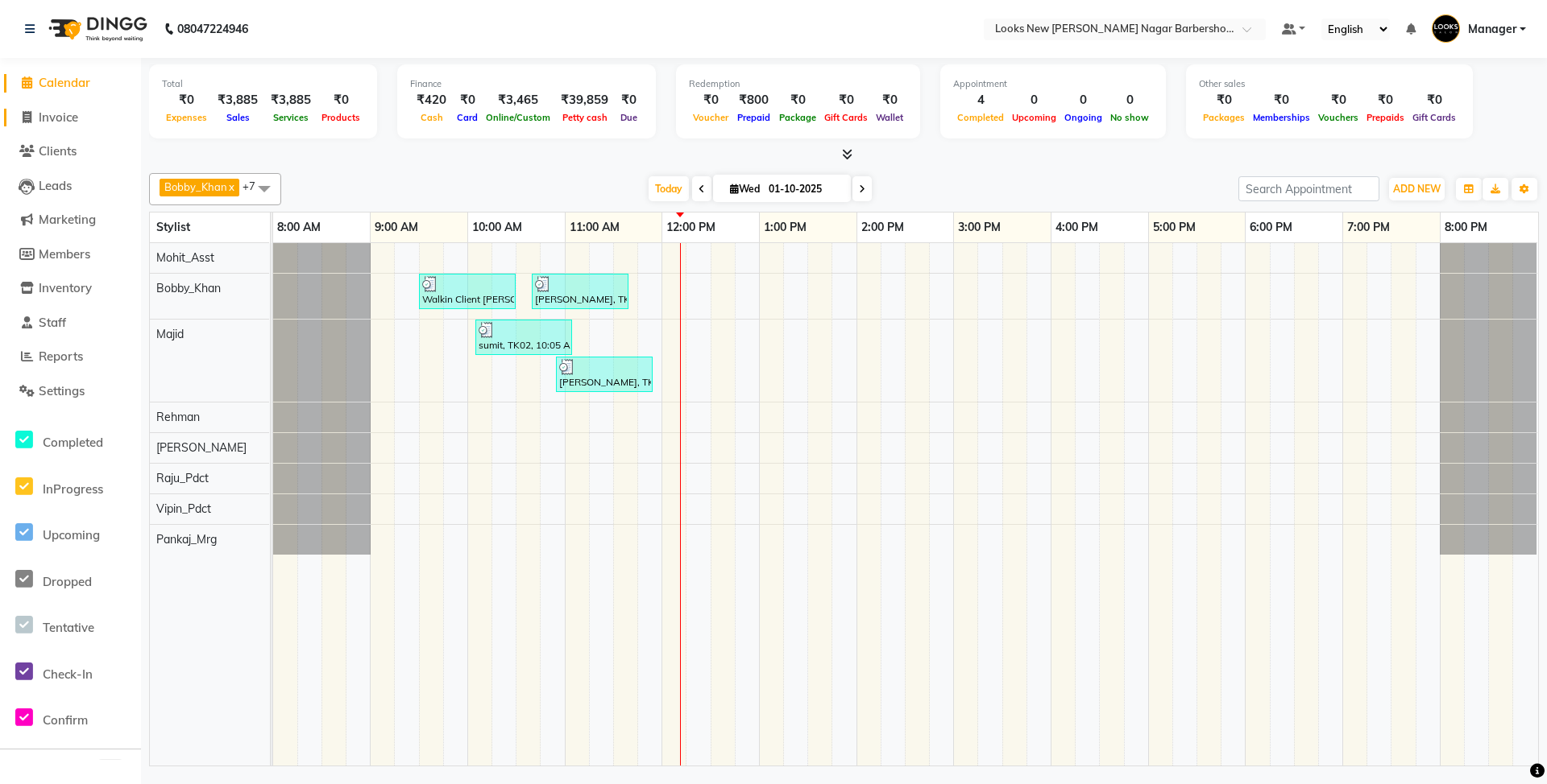
click at [78, 117] on span "Invoice" at bounding box center [58, 117] width 40 height 15
select select "service"
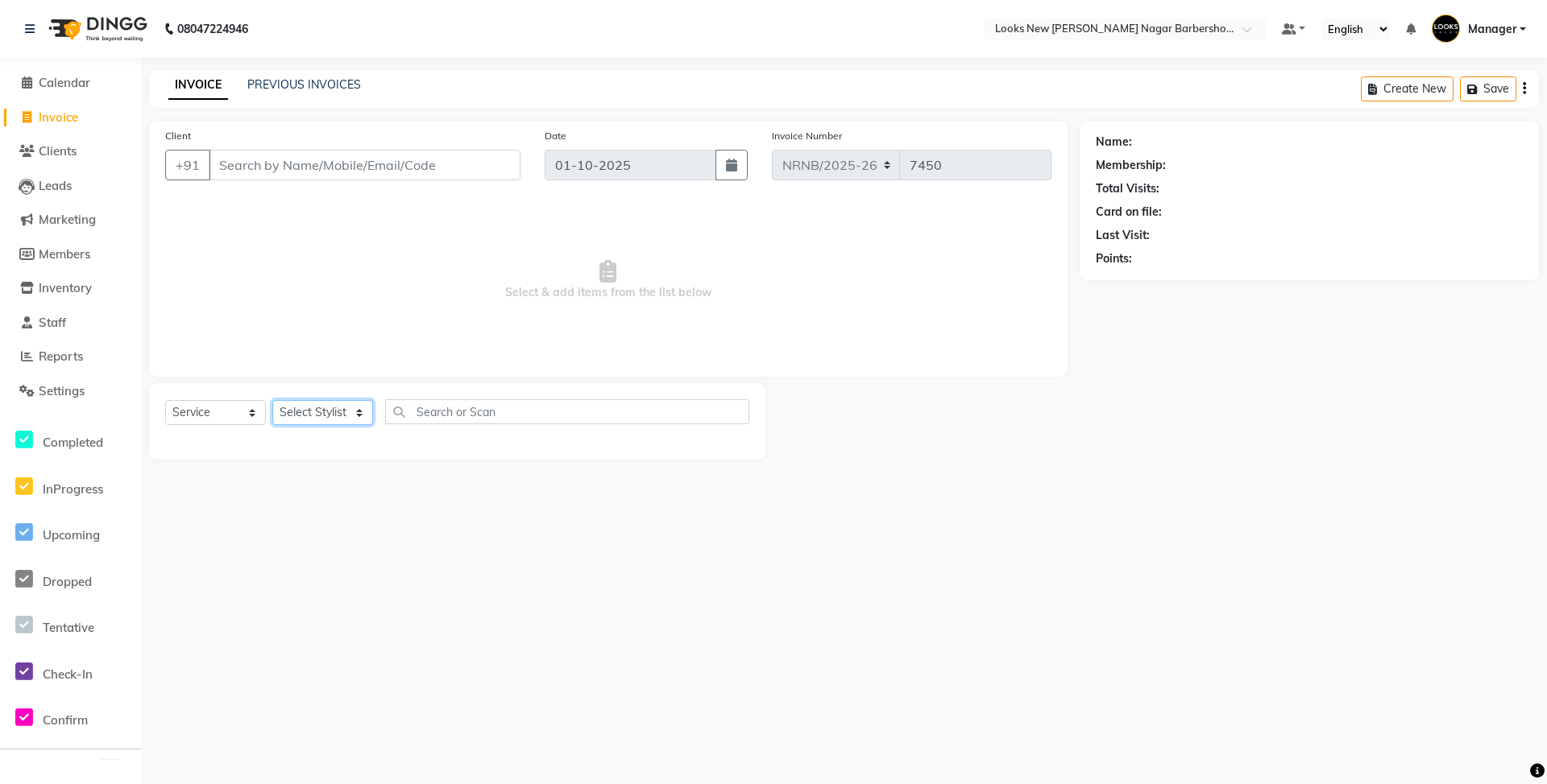
click at [330, 411] on select "Select Stylist Aakash_Pdct [PERSON_NAME] [PERSON_NAME] [PERSON_NAME] Counter_Sa…" at bounding box center [322, 413] width 100 height 25
select select "87354"
click at [272, 400] on select "Select Stylist Aakash_Pdct [PERSON_NAME] [PERSON_NAME] [PERSON_NAME] Counter_Sa…" at bounding box center [322, 413] width 100 height 25
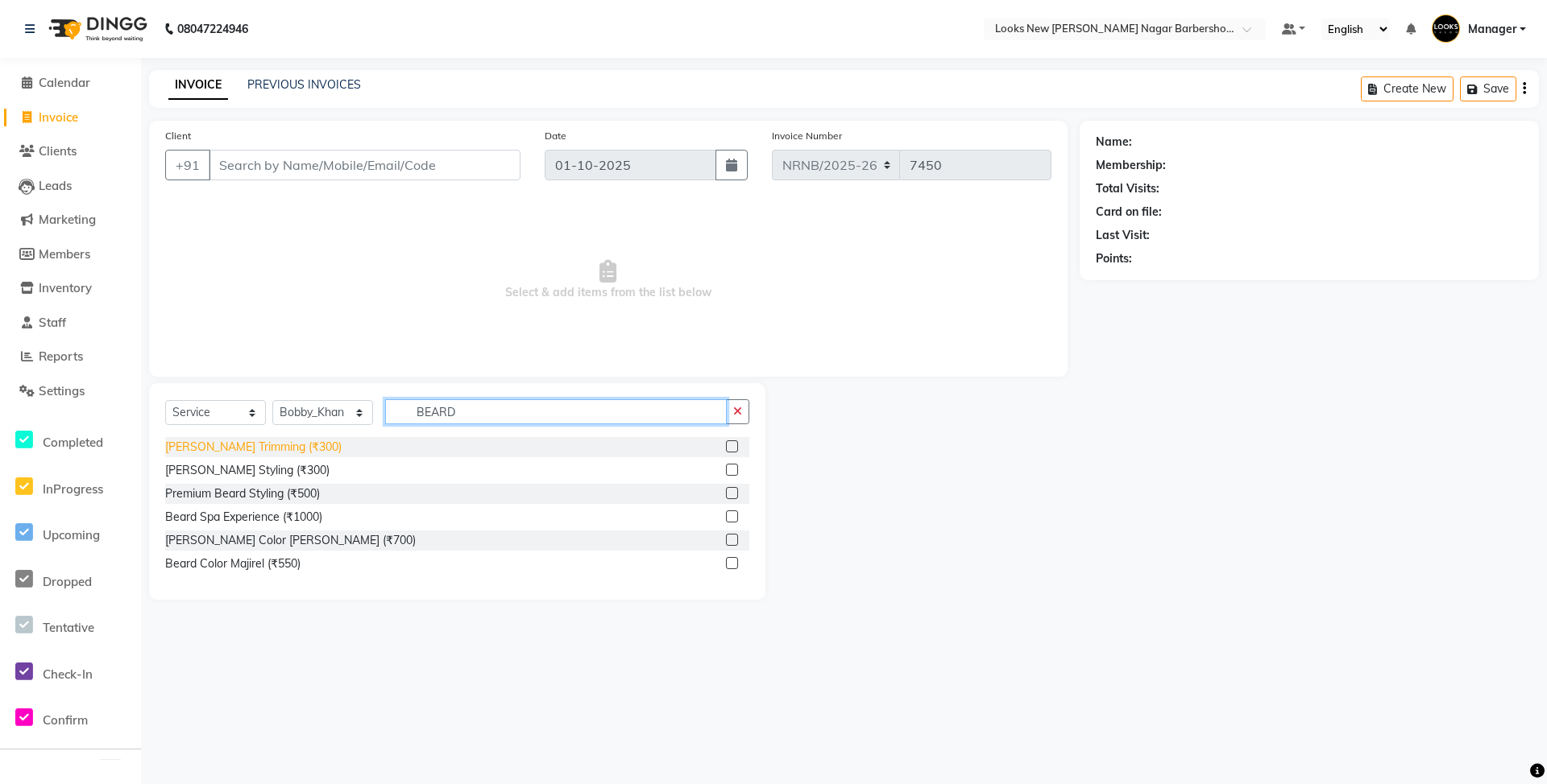
type input "BEARD"
click at [243, 441] on div "[PERSON_NAME] Trimming (₹300)" at bounding box center [253, 448] width 176 height 17
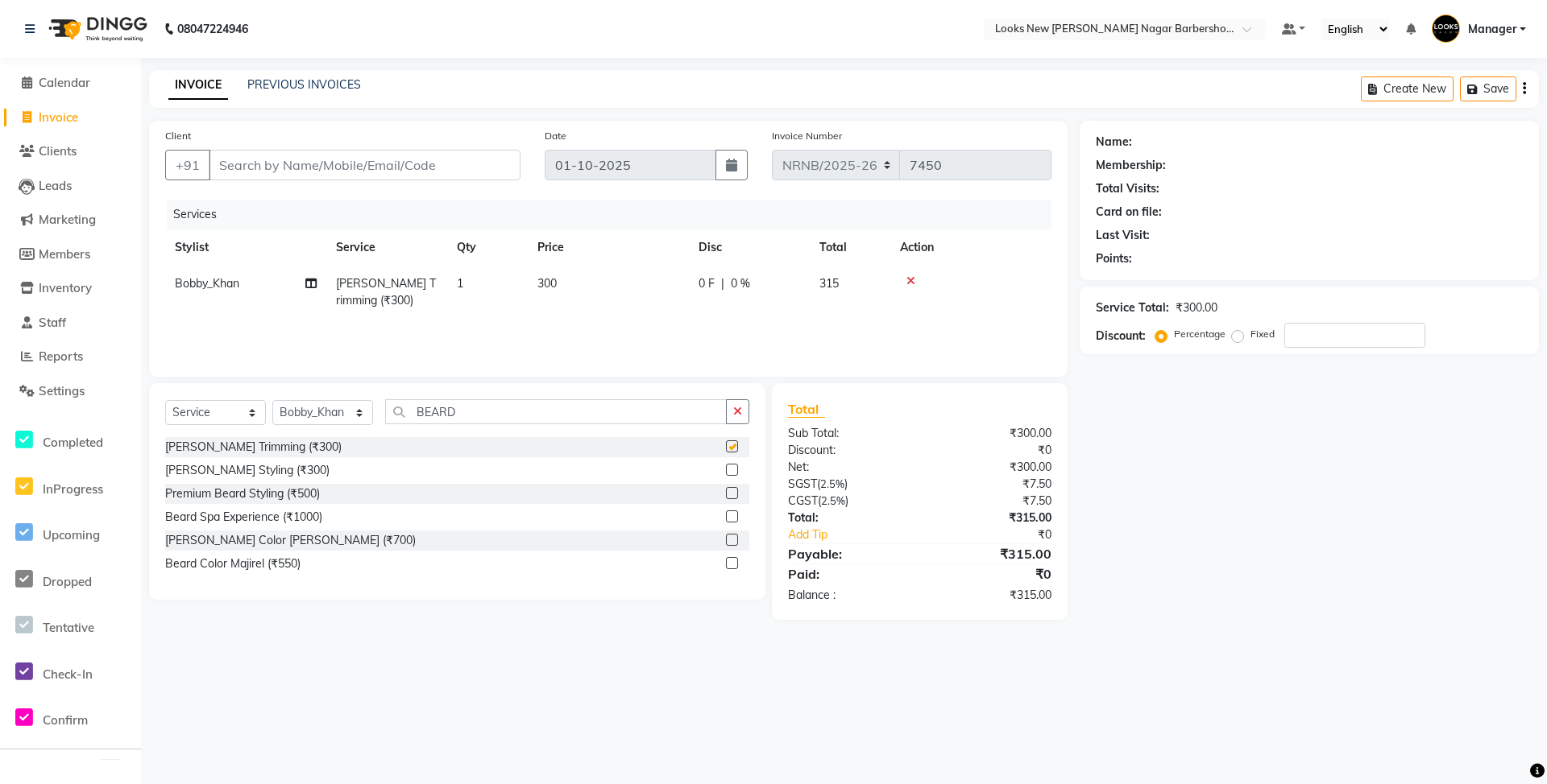
checkbox input "false"
click at [288, 153] on input "Client" at bounding box center [364, 165] width 312 height 30
type input "9"
type input "0"
type input "9910019238"
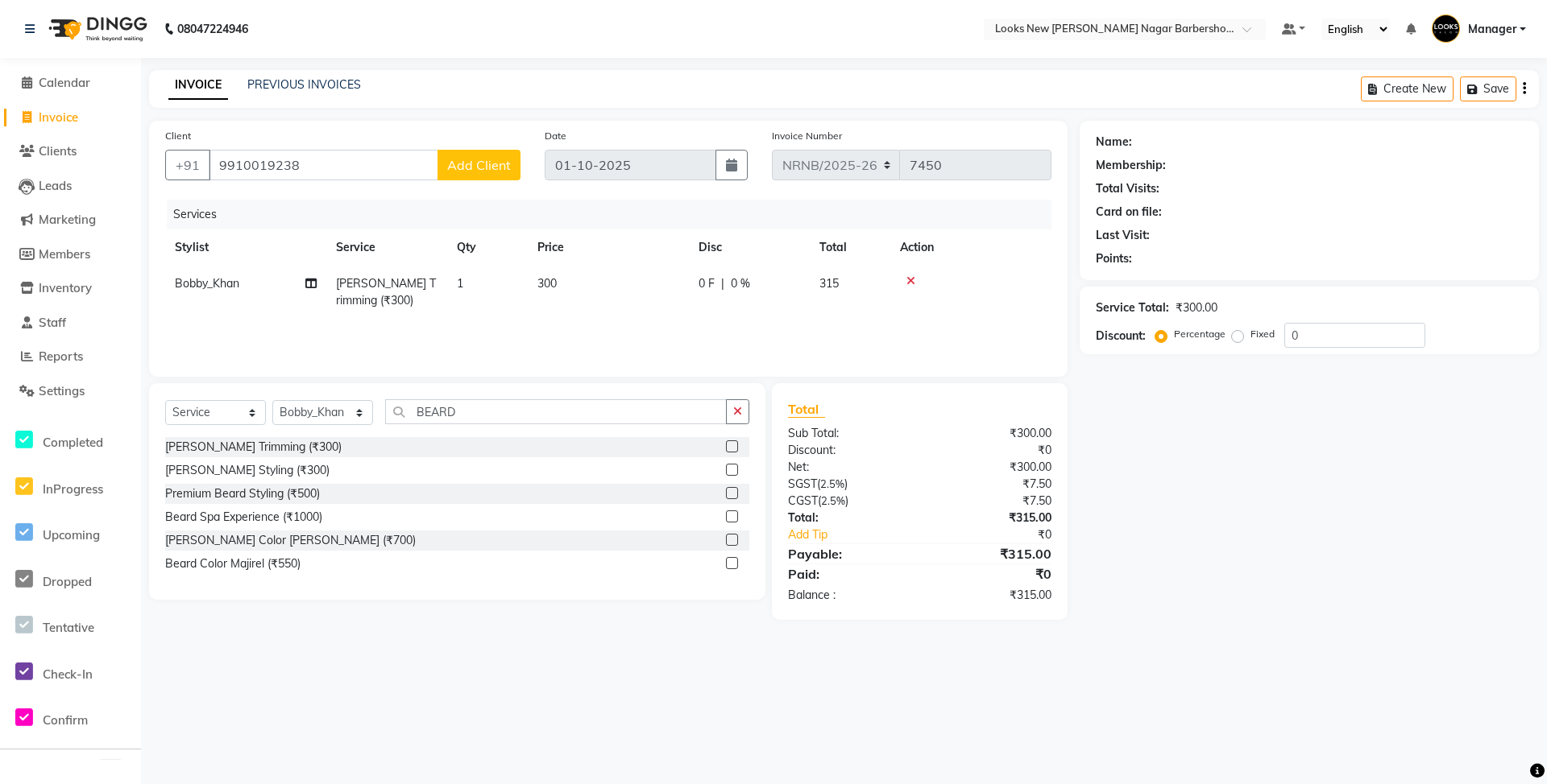
click at [455, 169] on span "Add Client" at bounding box center [478, 164] width 63 height 16
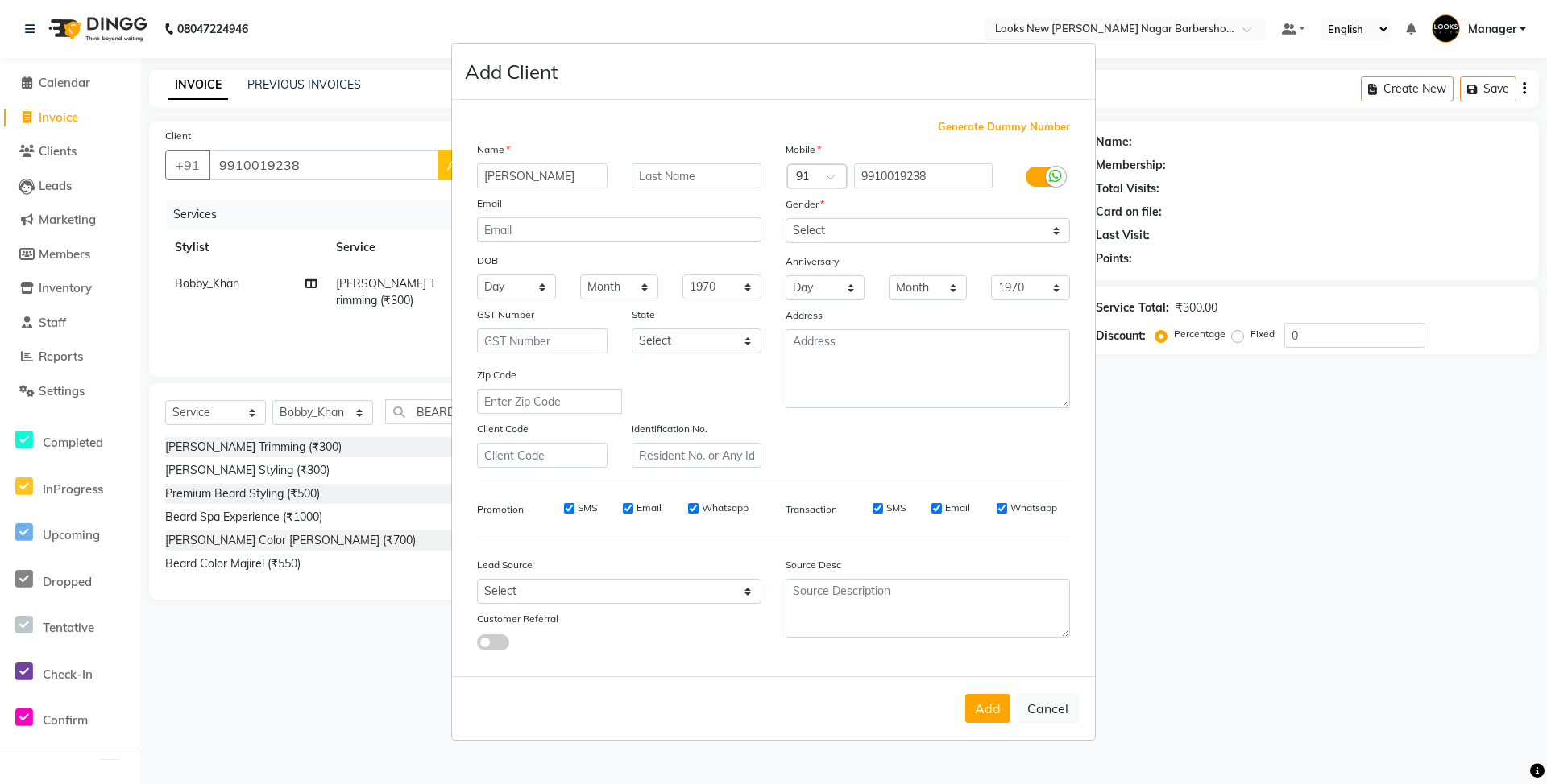
type input "[PERSON_NAME]"
drag, startPoint x: 887, startPoint y: 232, endPoint x: 873, endPoint y: 233, distance: 14.0
click at [883, 232] on select "Select [DEMOGRAPHIC_DATA] [DEMOGRAPHIC_DATA] Other Prefer Not To Say" at bounding box center [927, 231] width 284 height 25
select select "[DEMOGRAPHIC_DATA]"
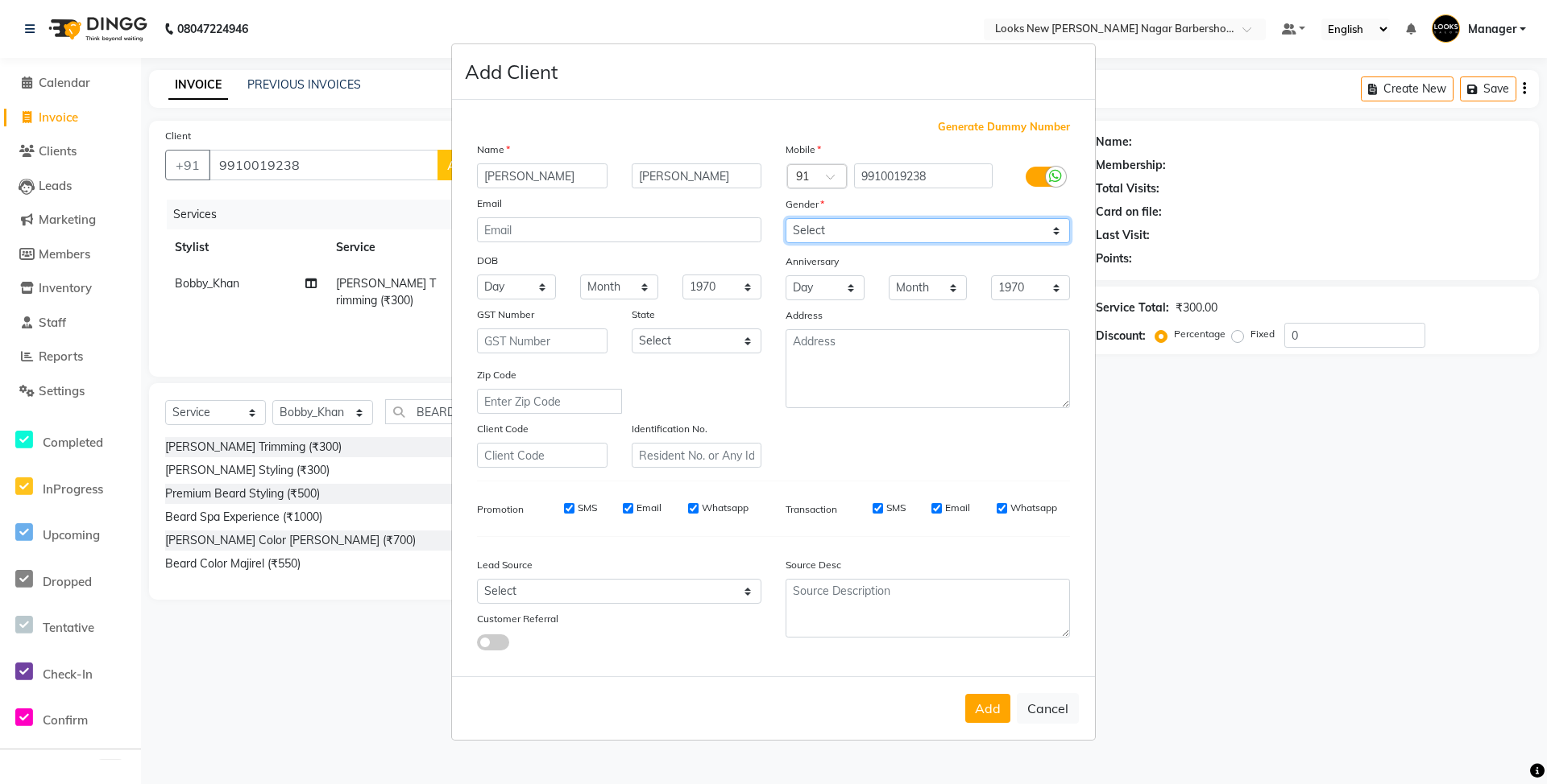
click at [785, 220] on select "Select [DEMOGRAPHIC_DATA] [DEMOGRAPHIC_DATA] Other Prefer Not To Say" at bounding box center [927, 231] width 284 height 25
click at [703, 343] on select "Select [GEOGRAPHIC_DATA] [GEOGRAPHIC_DATA] [GEOGRAPHIC_DATA] [GEOGRAPHIC_DATA] …" at bounding box center [697, 341] width 131 height 25
select select "10"
click at [632, 329] on select "Select [GEOGRAPHIC_DATA] [GEOGRAPHIC_DATA] [GEOGRAPHIC_DATA] [GEOGRAPHIC_DATA] …" at bounding box center [697, 341] width 131 height 25
click at [978, 716] on button "Add" at bounding box center [987, 708] width 45 height 29
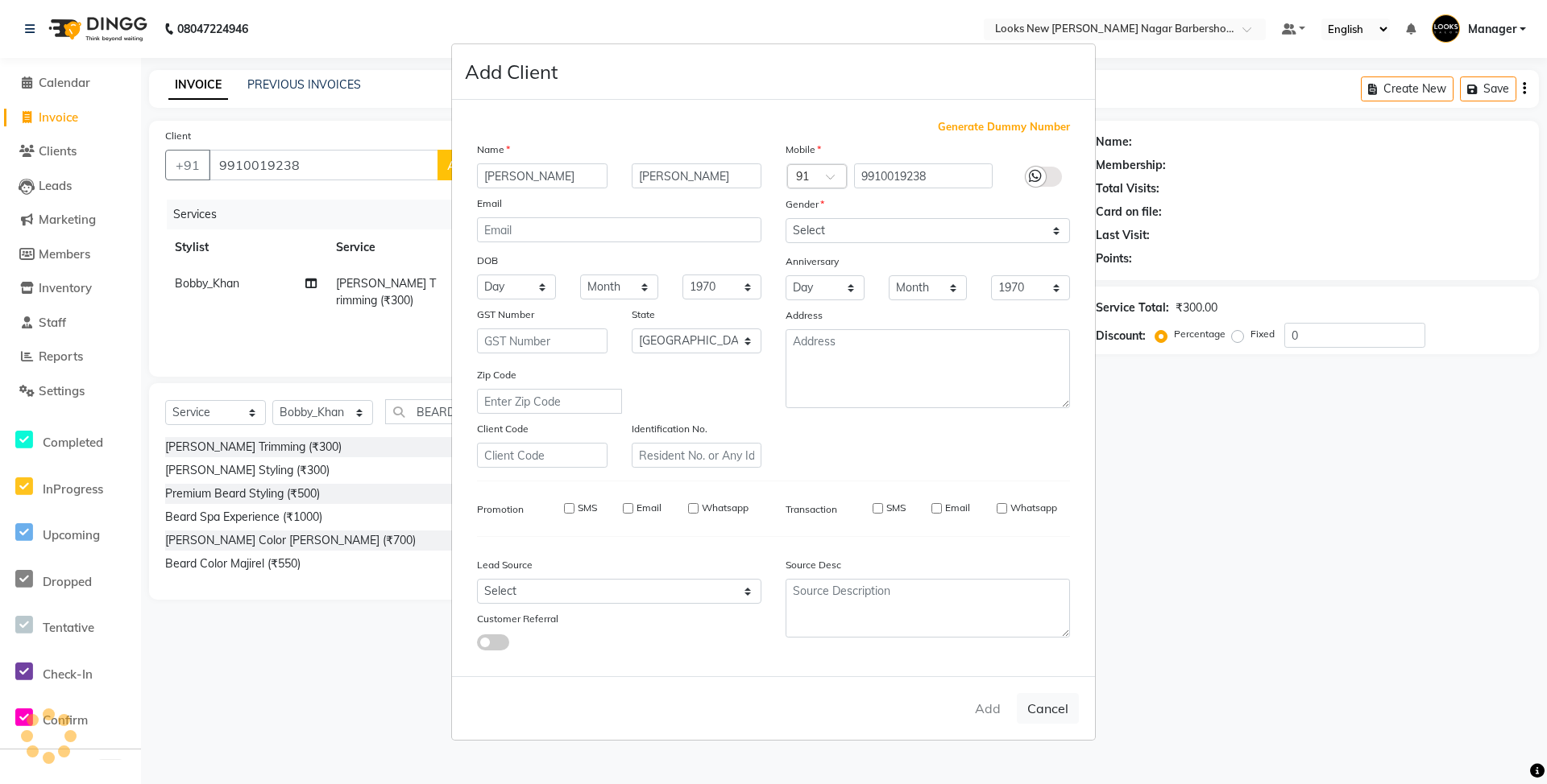
select select
select select "null"
select select
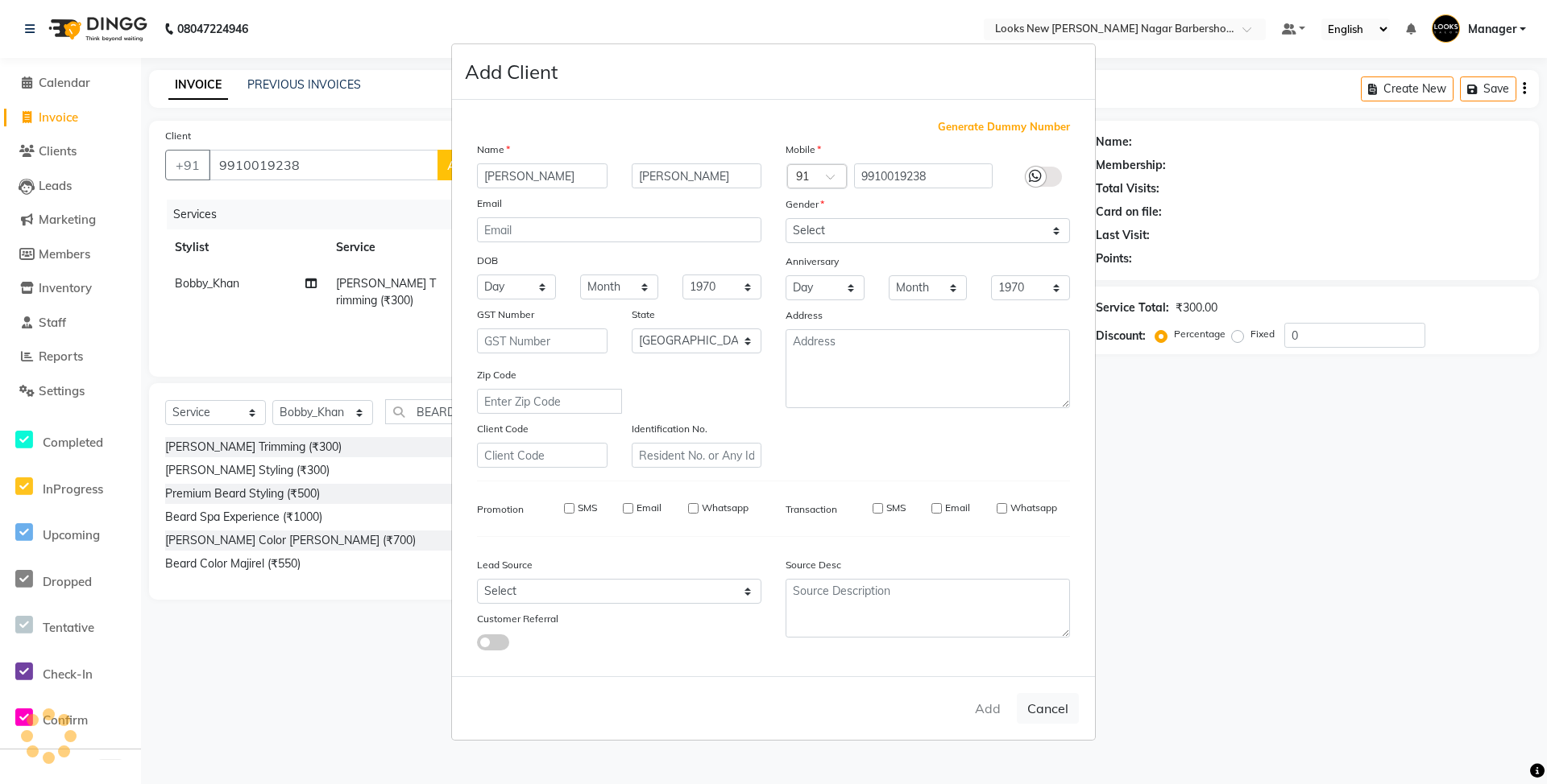
select select
checkbox input "false"
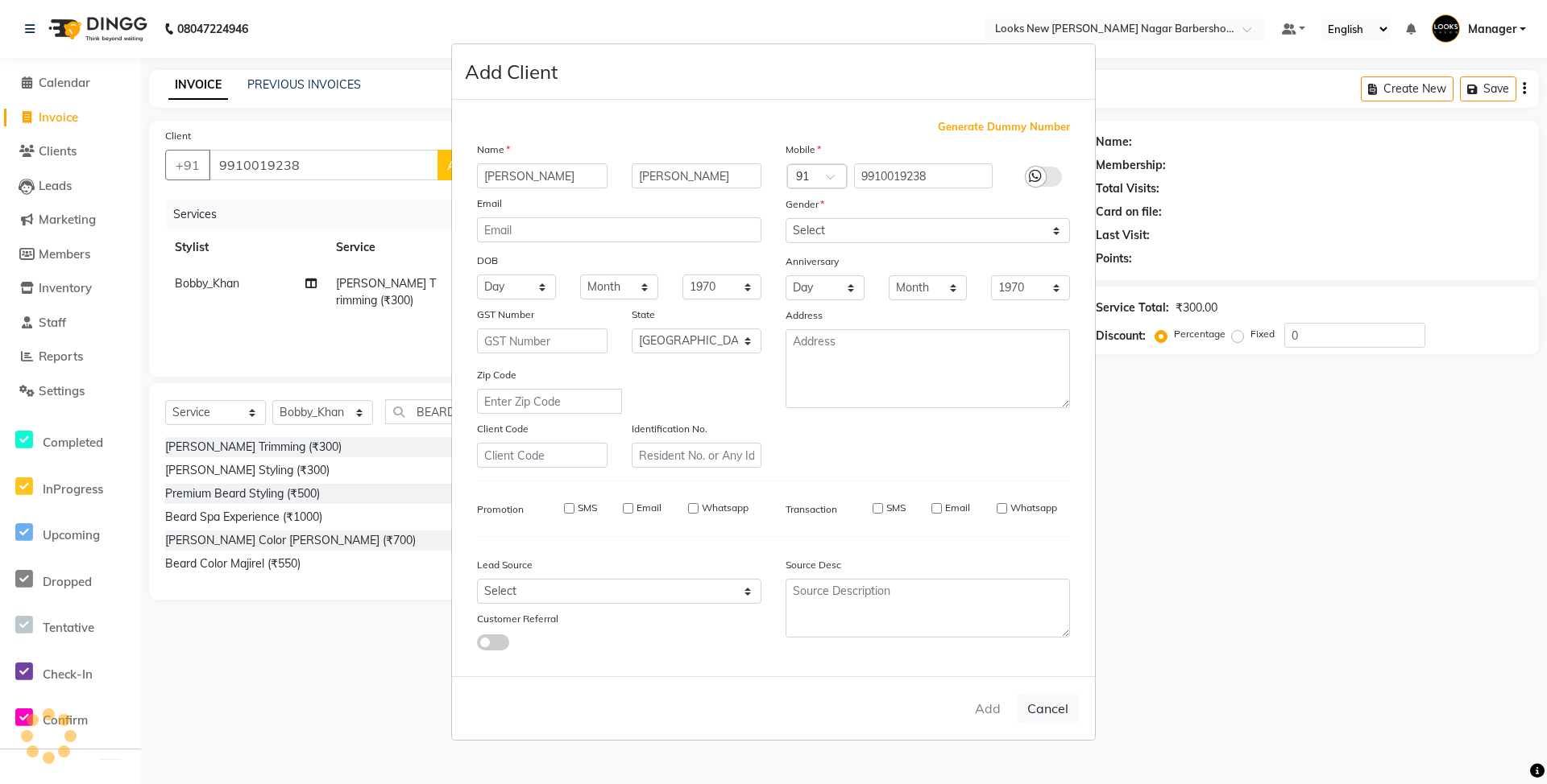
checkbox input "false"
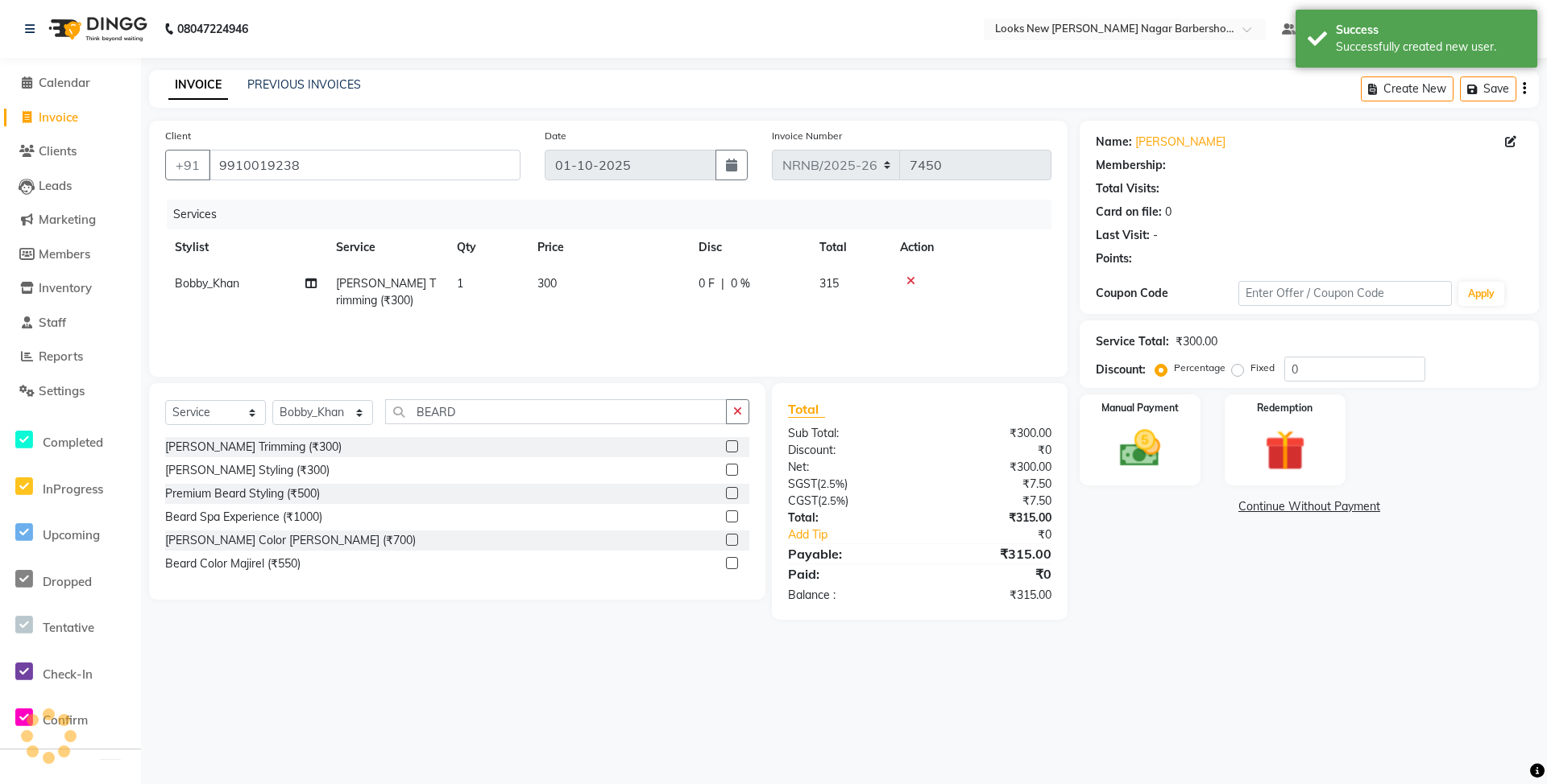
select select "1: Object"
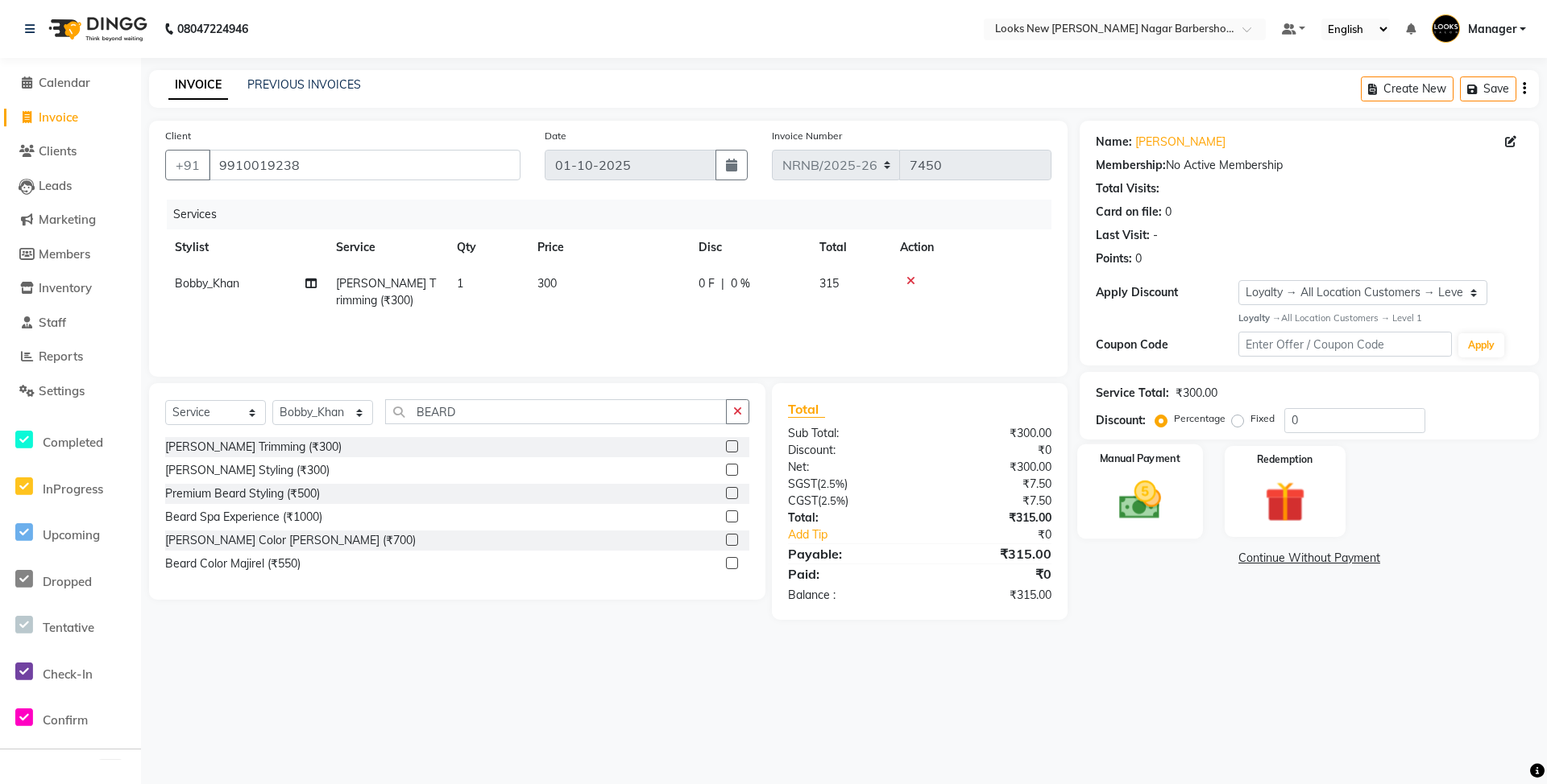
click at [1102, 490] on div "Manual Payment" at bounding box center [1140, 491] width 126 height 95
click at [1239, 561] on span "CASH" at bounding box center [1245, 559] width 35 height 19
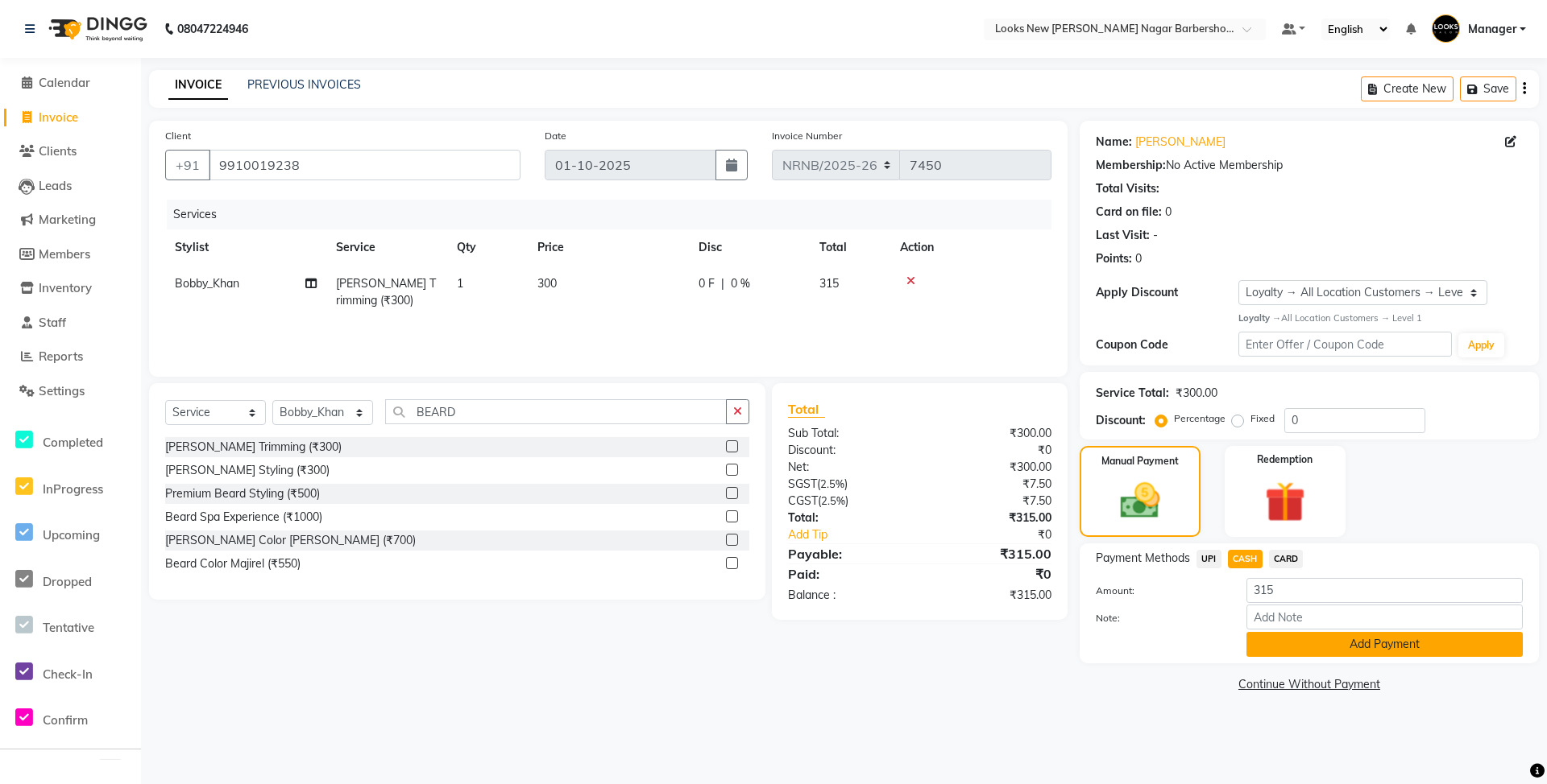
click at [1293, 652] on button "Add Payment" at bounding box center [1385, 645] width 277 height 25
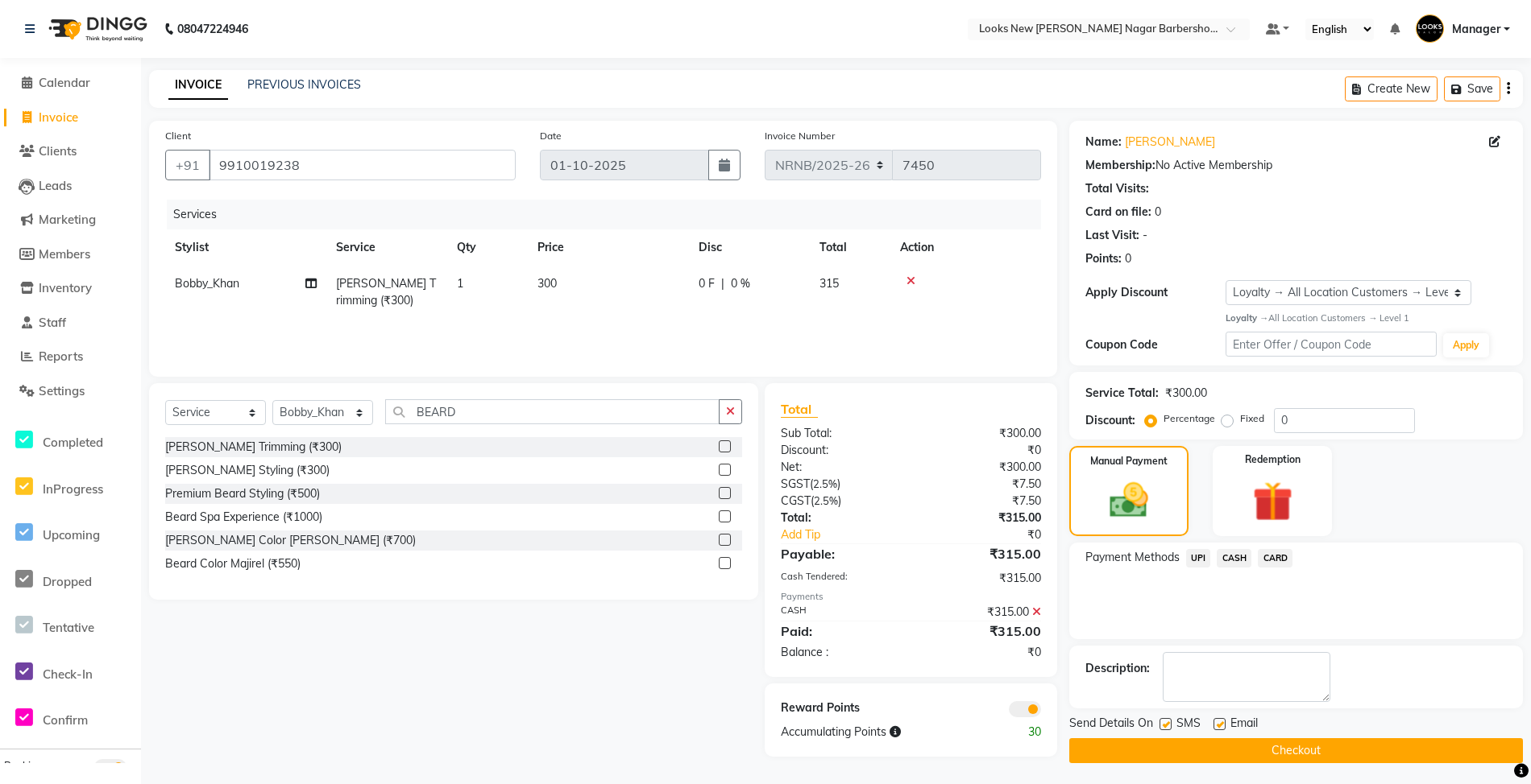
click at [1293, 749] on button "Checkout" at bounding box center [1296, 751] width 454 height 25
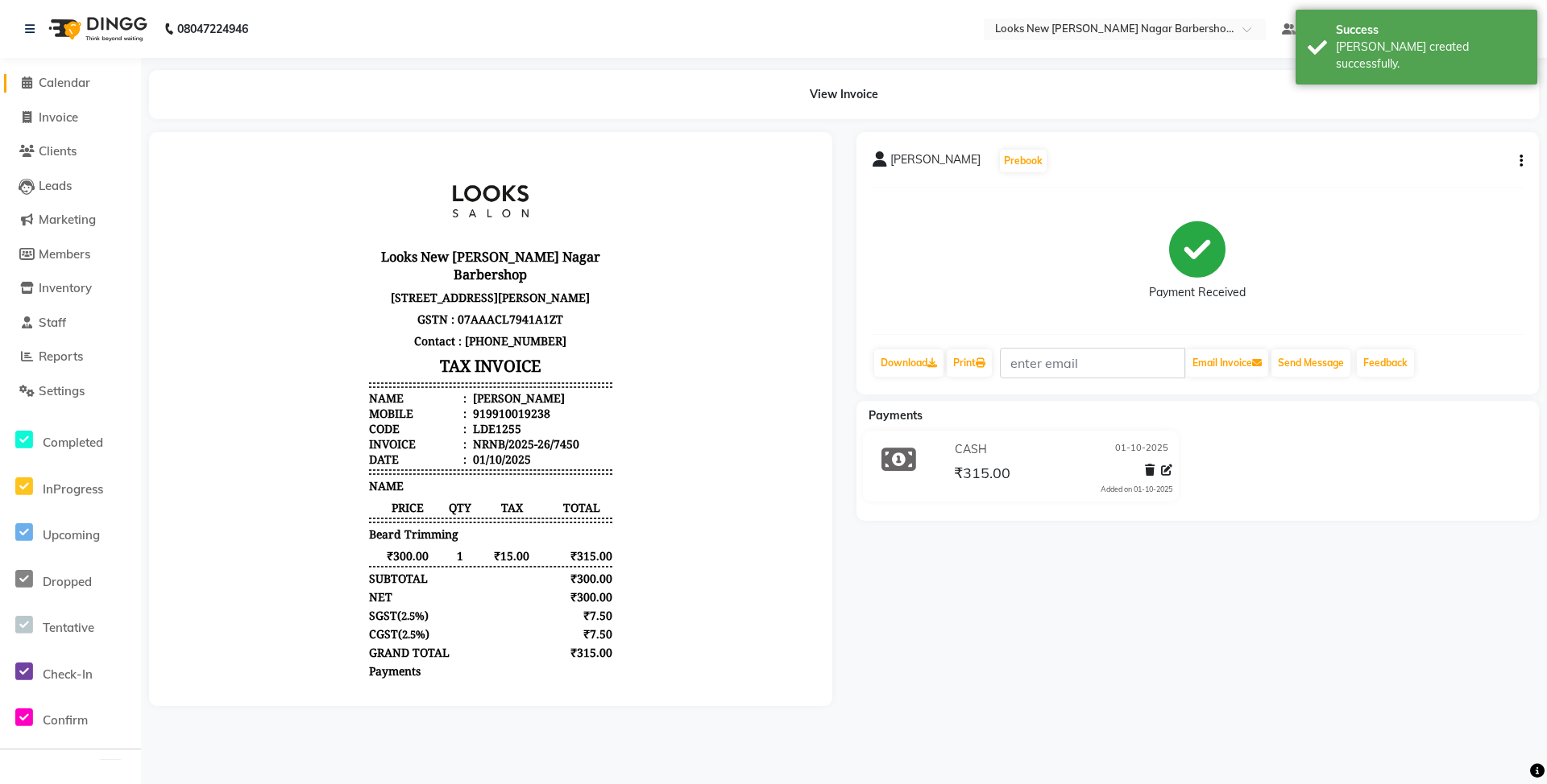
click at [81, 88] on span "Calendar" at bounding box center [64, 83] width 51 height 15
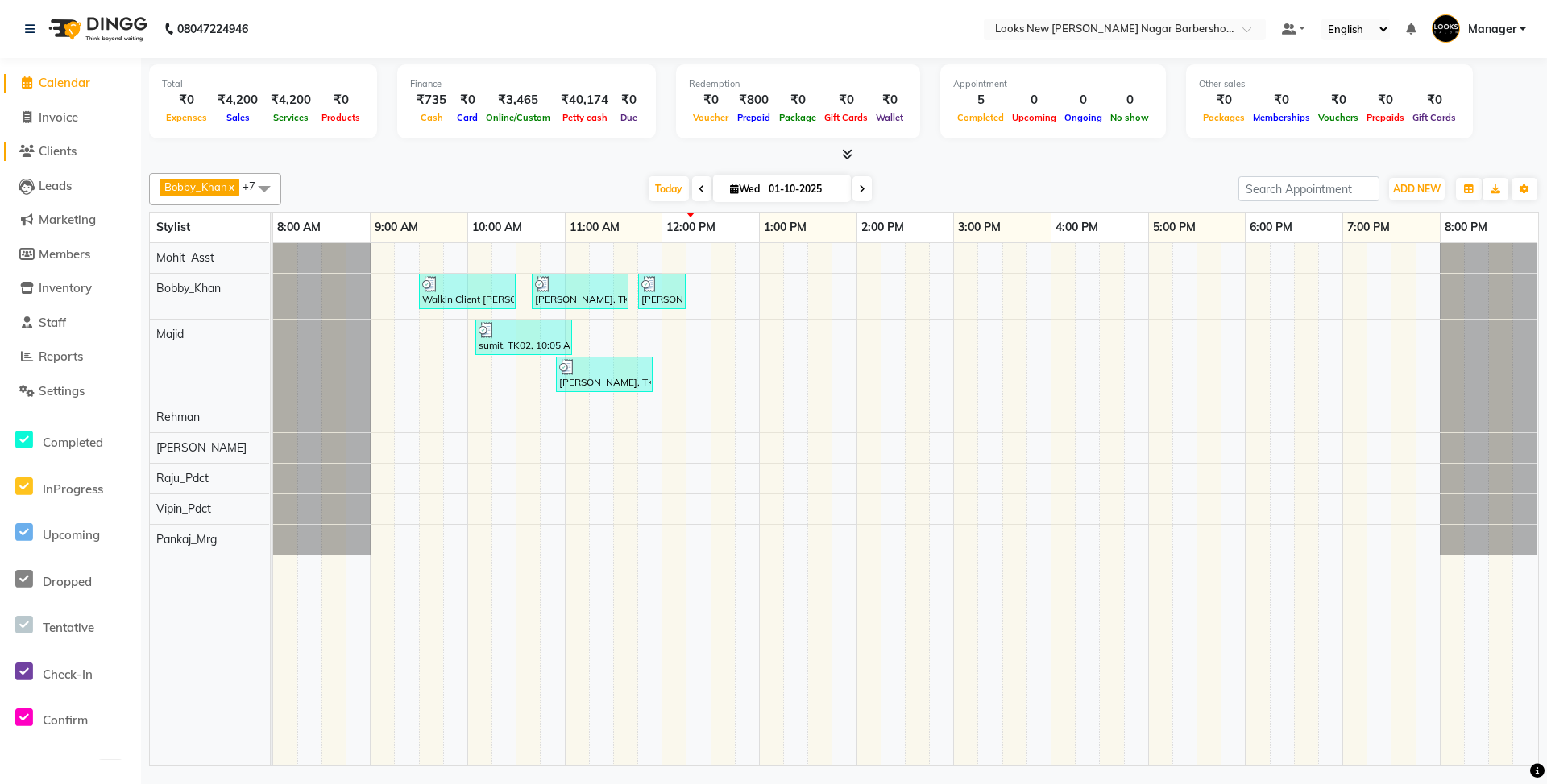
click at [55, 153] on span "Clients" at bounding box center [57, 151] width 38 height 15
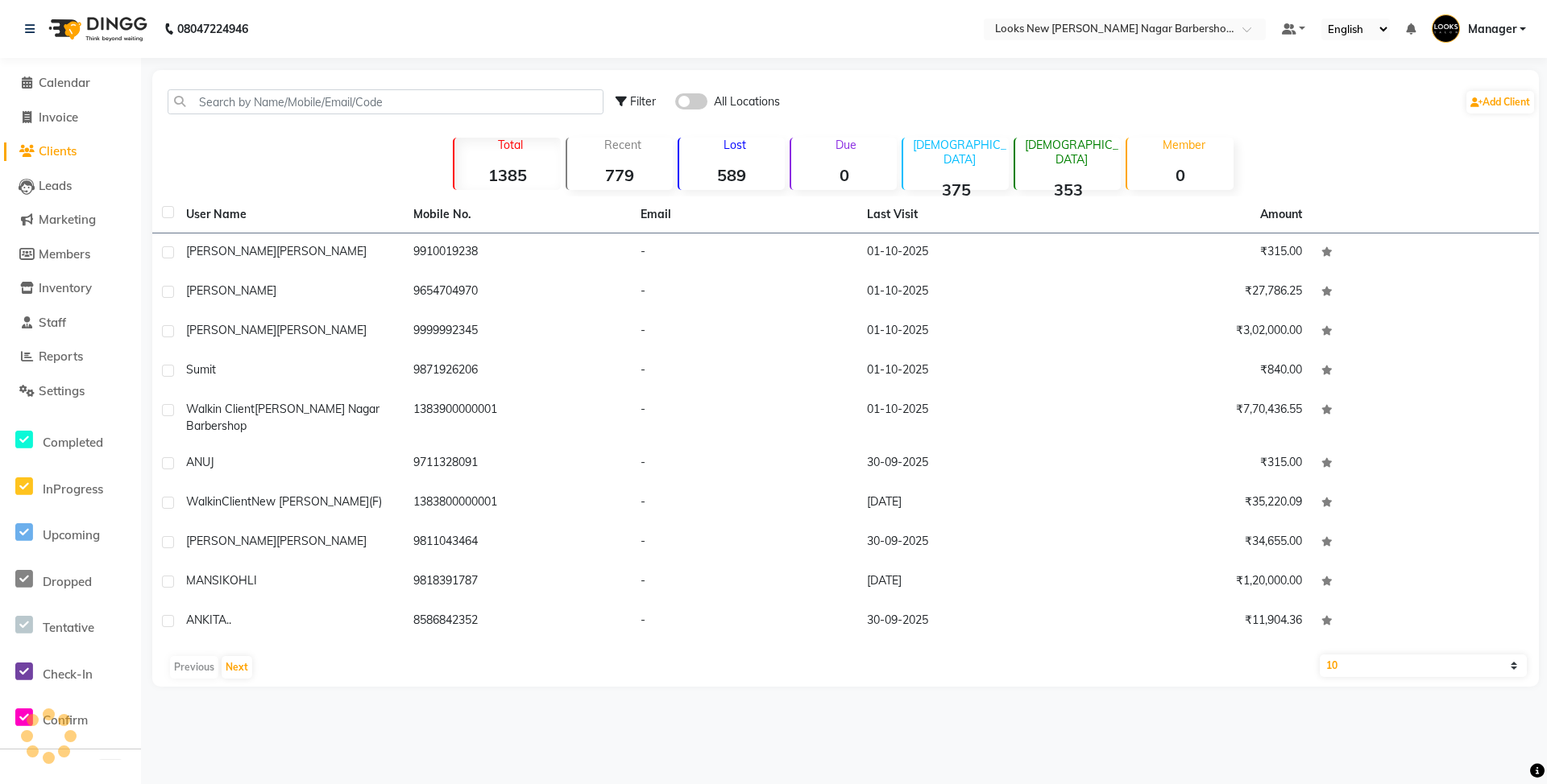
click at [53, 153] on span "Clients" at bounding box center [57, 151] width 38 height 15
click at [68, 87] on span "Calendar" at bounding box center [64, 83] width 51 height 15
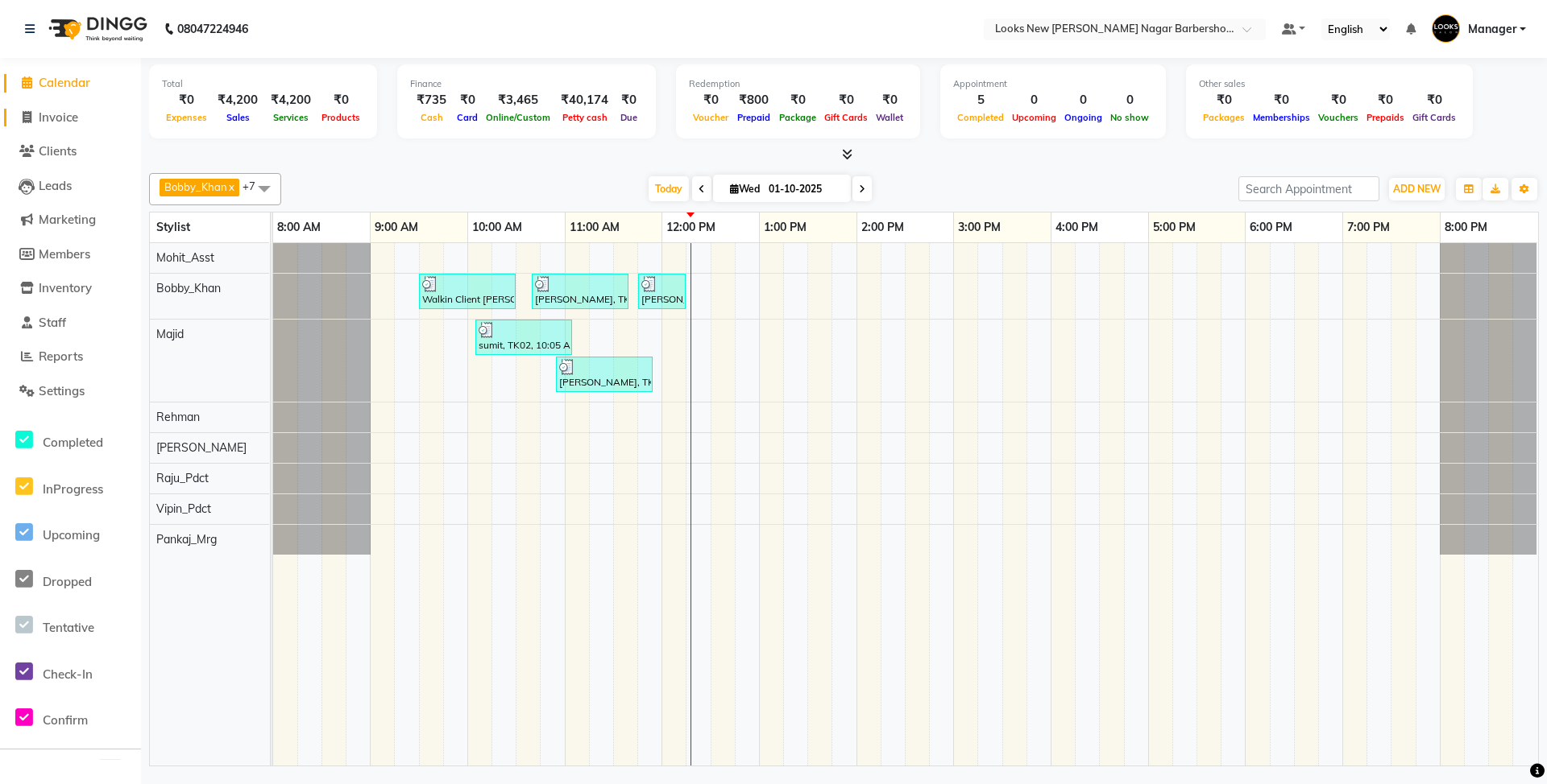
click at [68, 124] on link "Invoice" at bounding box center [71, 118] width 133 height 19
select select "service"
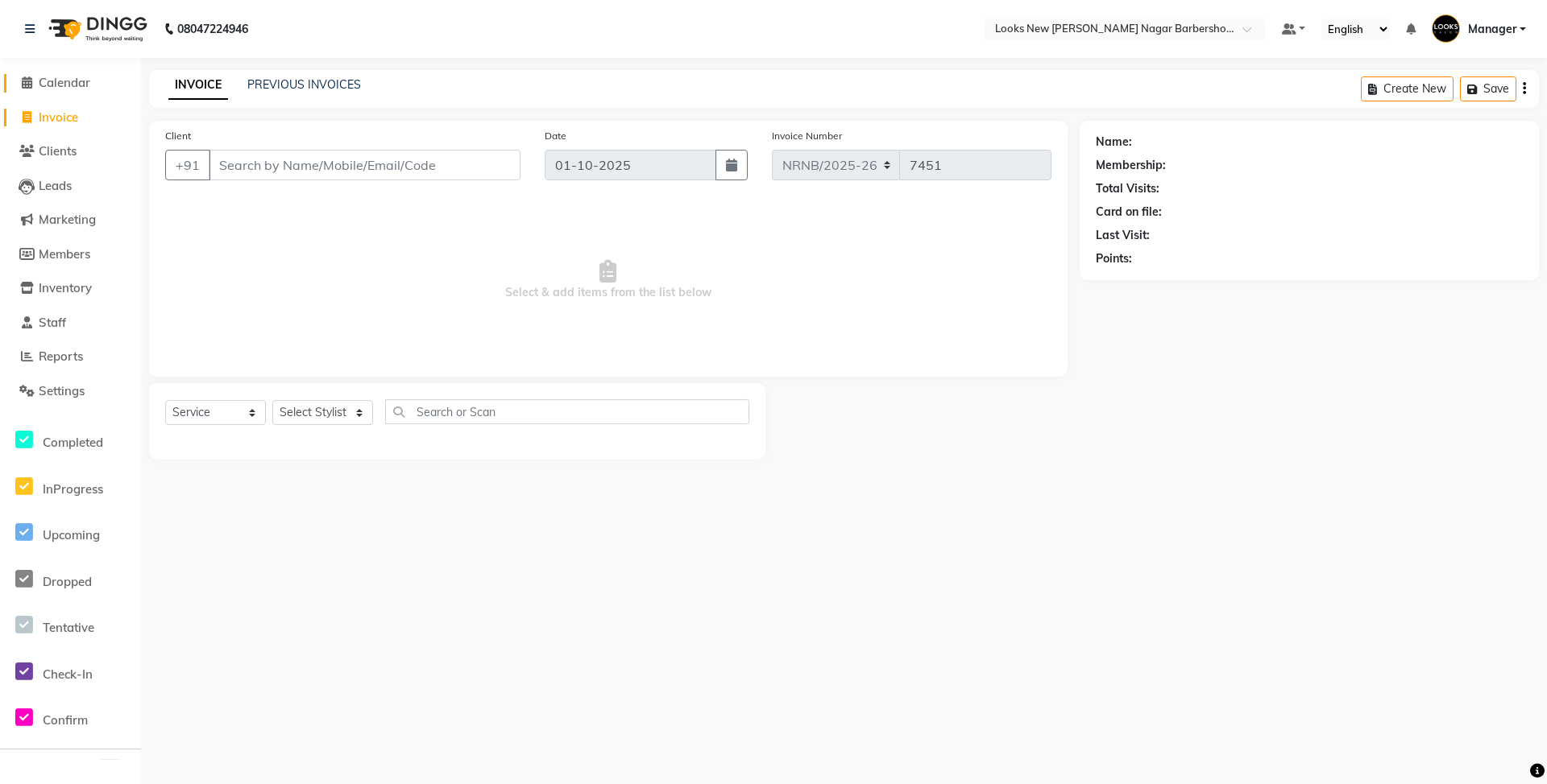
click at [64, 85] on span "Calendar" at bounding box center [64, 83] width 51 height 15
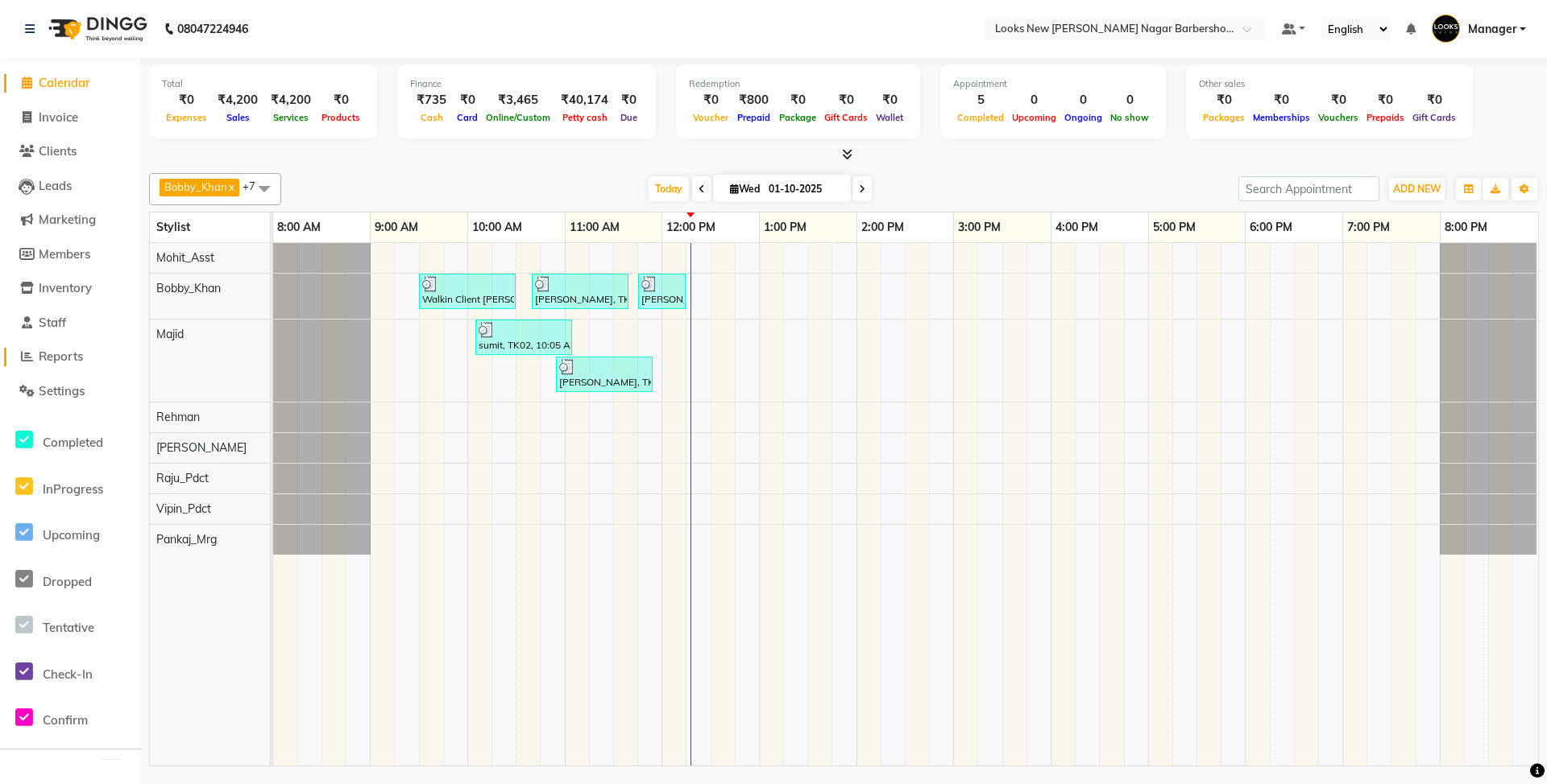
click at [79, 361] on span "Reports" at bounding box center [61, 357] width 45 height 15
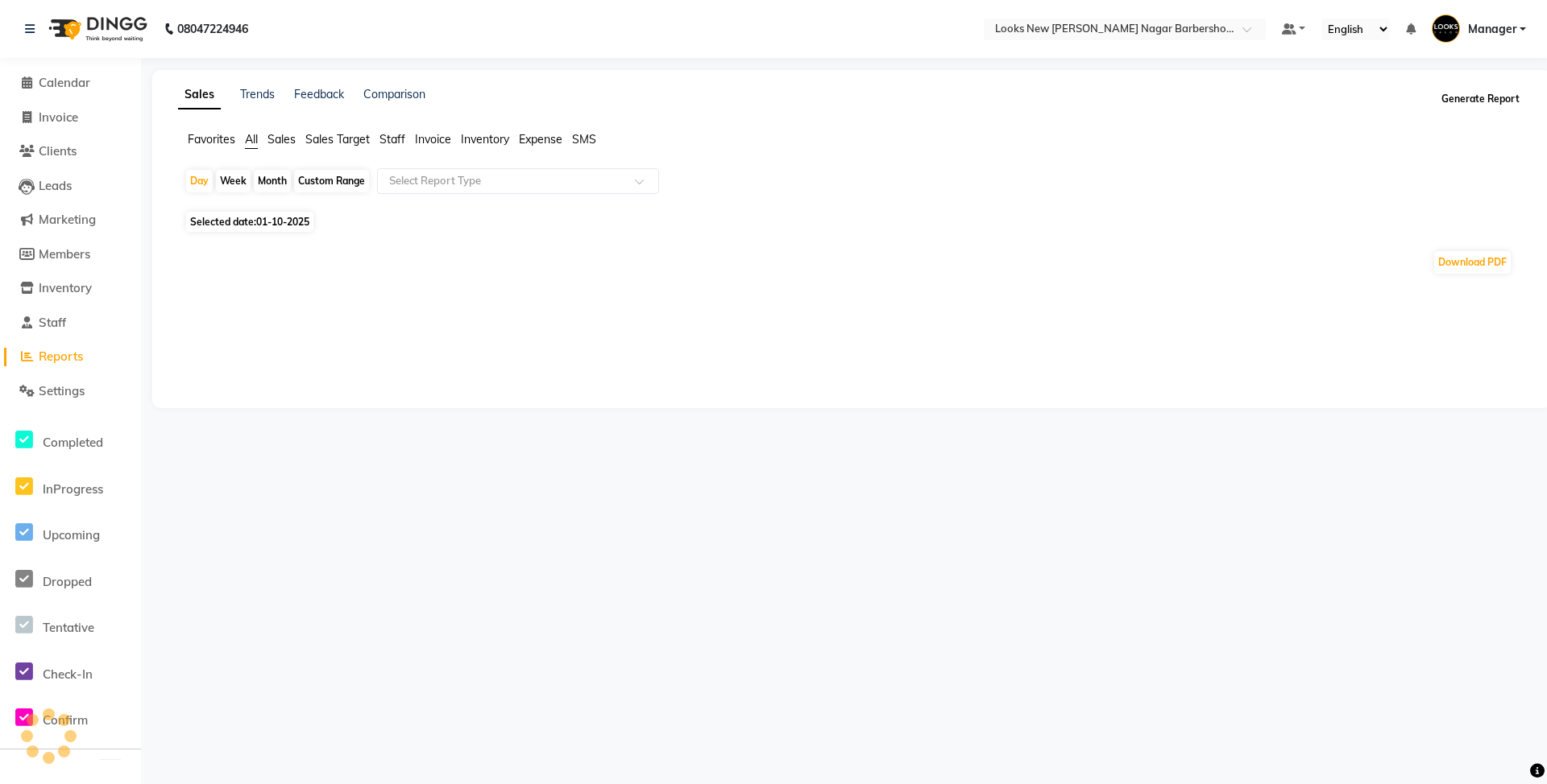
click at [1473, 100] on button "Generate Report" at bounding box center [1480, 99] width 86 height 23
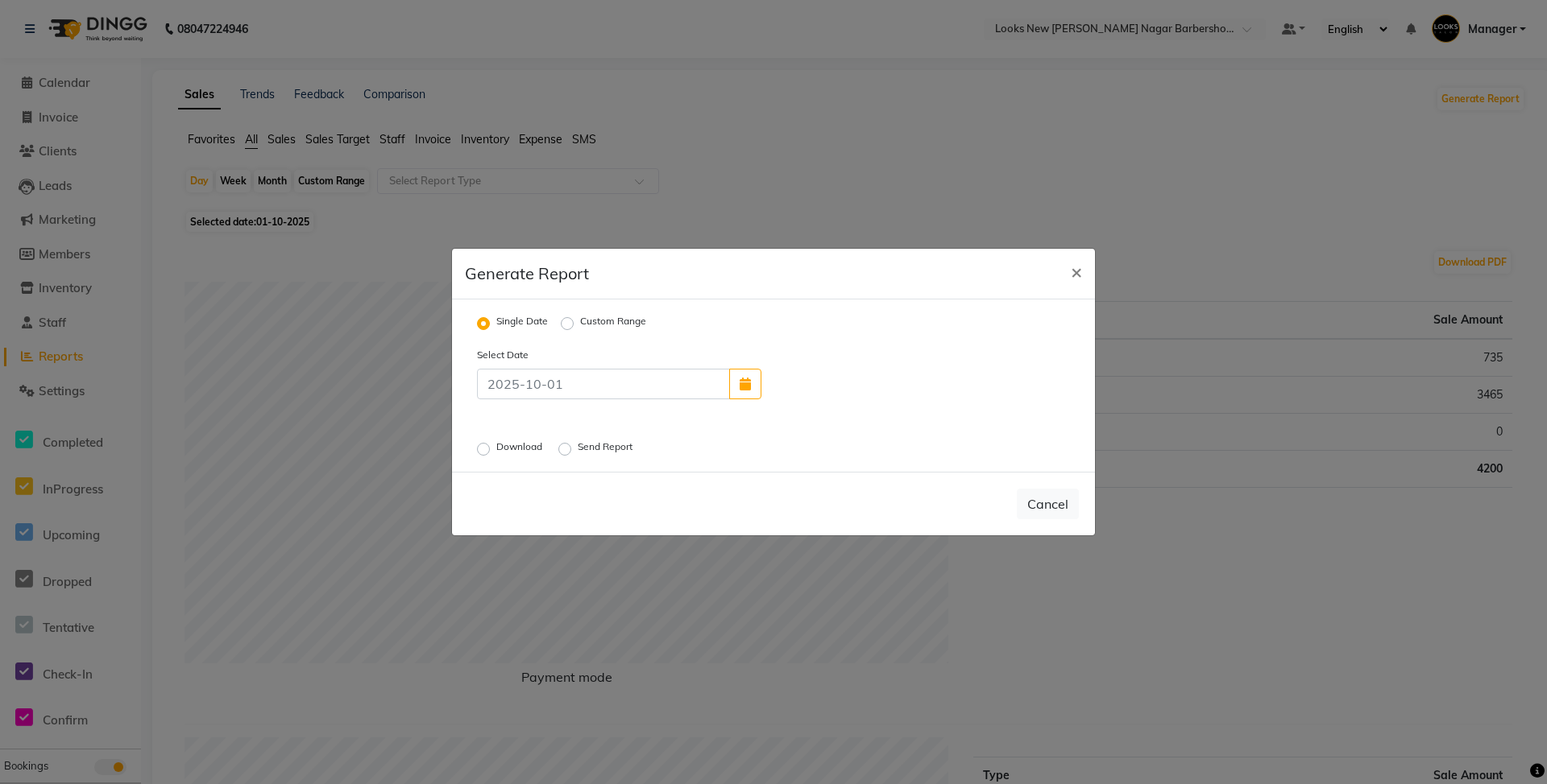
click at [765, 380] on div at bounding box center [619, 384] width 309 height 30
drag, startPoint x: 749, startPoint y: 387, endPoint x: 730, endPoint y: 389, distance: 19.1
click at [751, 388] on button "button" at bounding box center [745, 384] width 32 height 30
select select "10"
click at [807, 342] on div "30" at bounding box center [806, 346] width 26 height 26
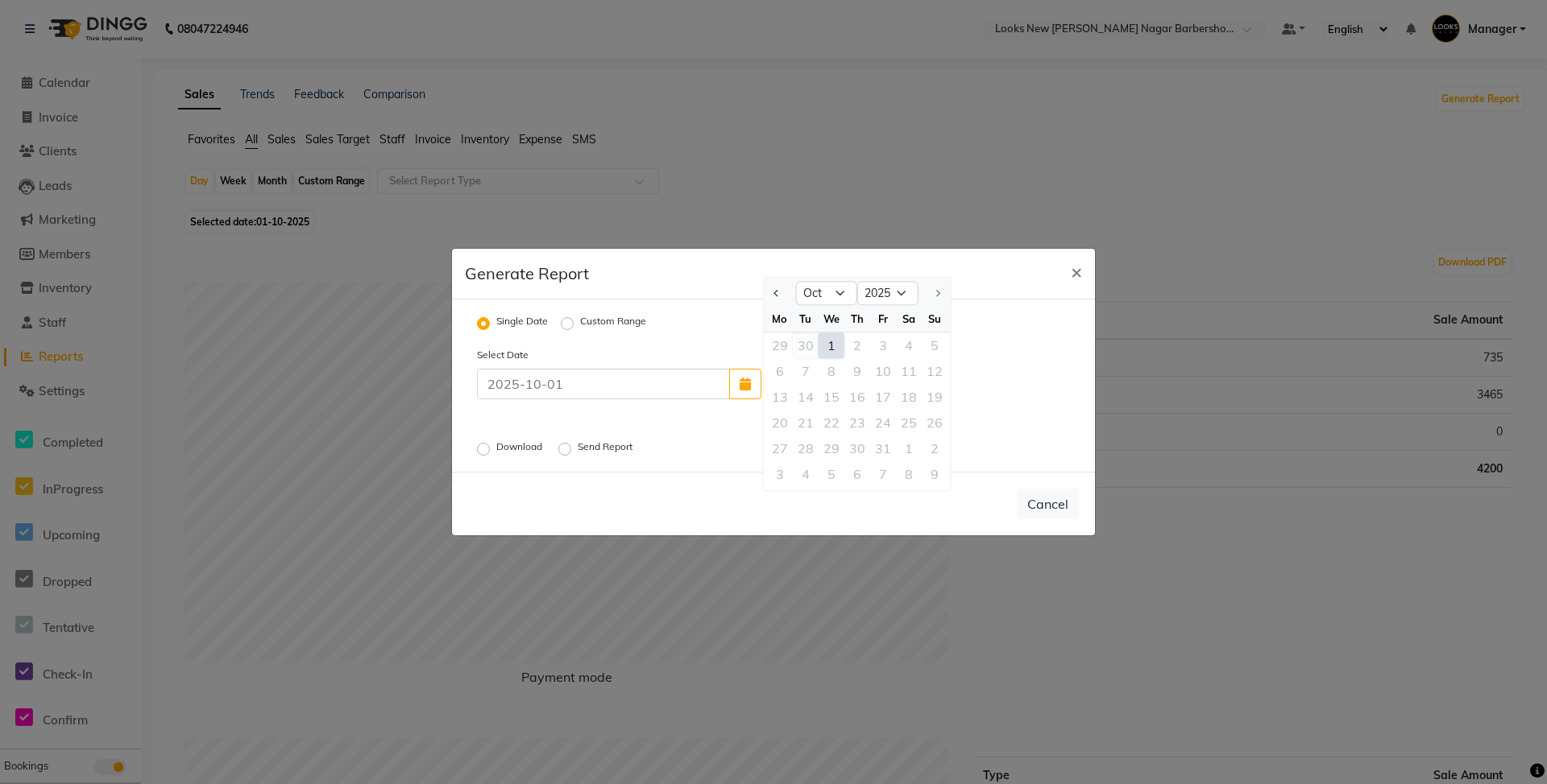
type input "30-09-2025"
click at [496, 448] on label "Download" at bounding box center [520, 449] width 49 height 19
click at [487, 448] on input "Download" at bounding box center [485, 448] width 11 height 11
radio input "true"
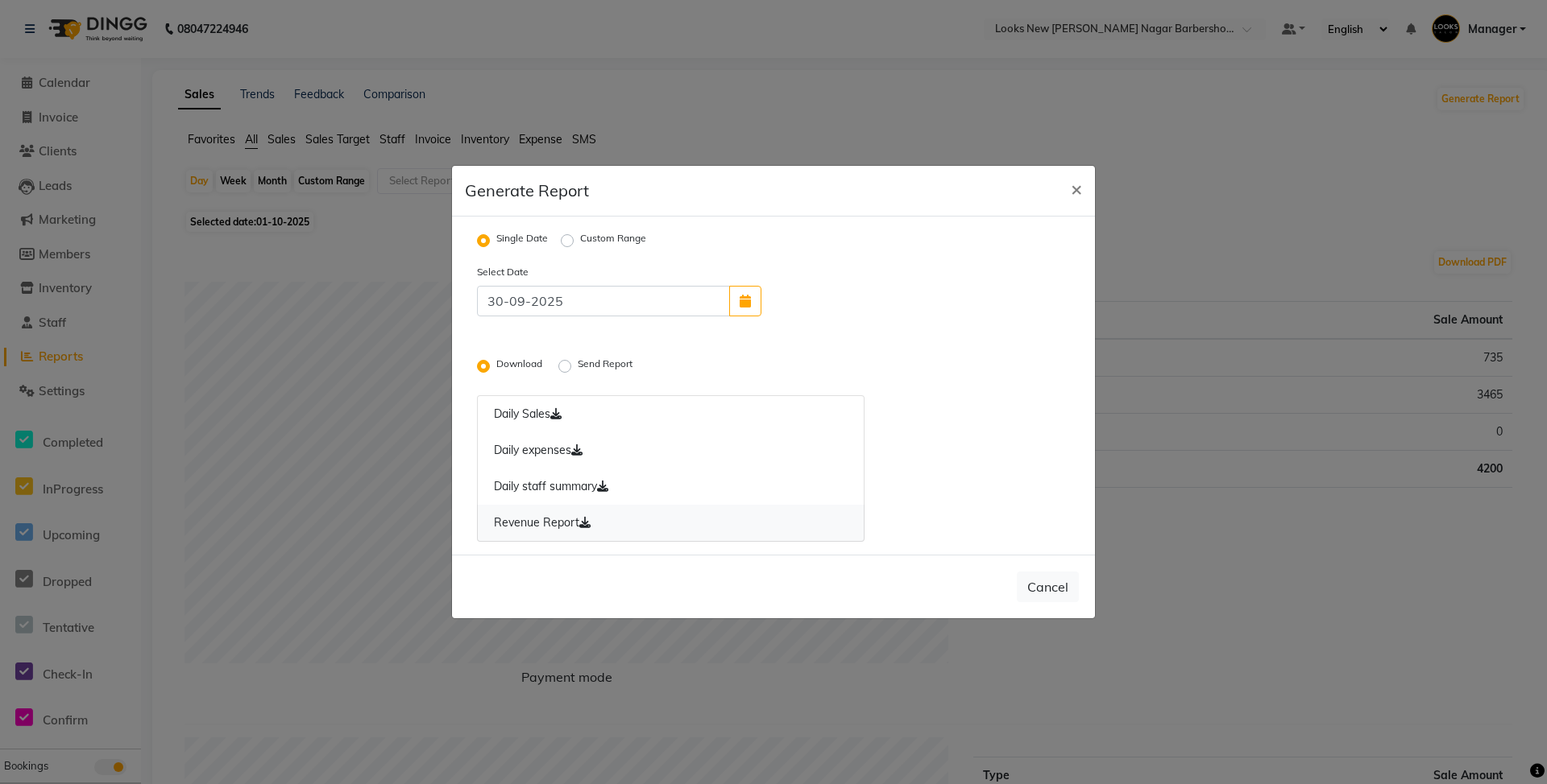
click at [547, 525] on link "Revenue Report" at bounding box center [671, 524] width 387 height 37
click at [1052, 583] on button "Cancel" at bounding box center [1048, 587] width 62 height 30
radio input "false"
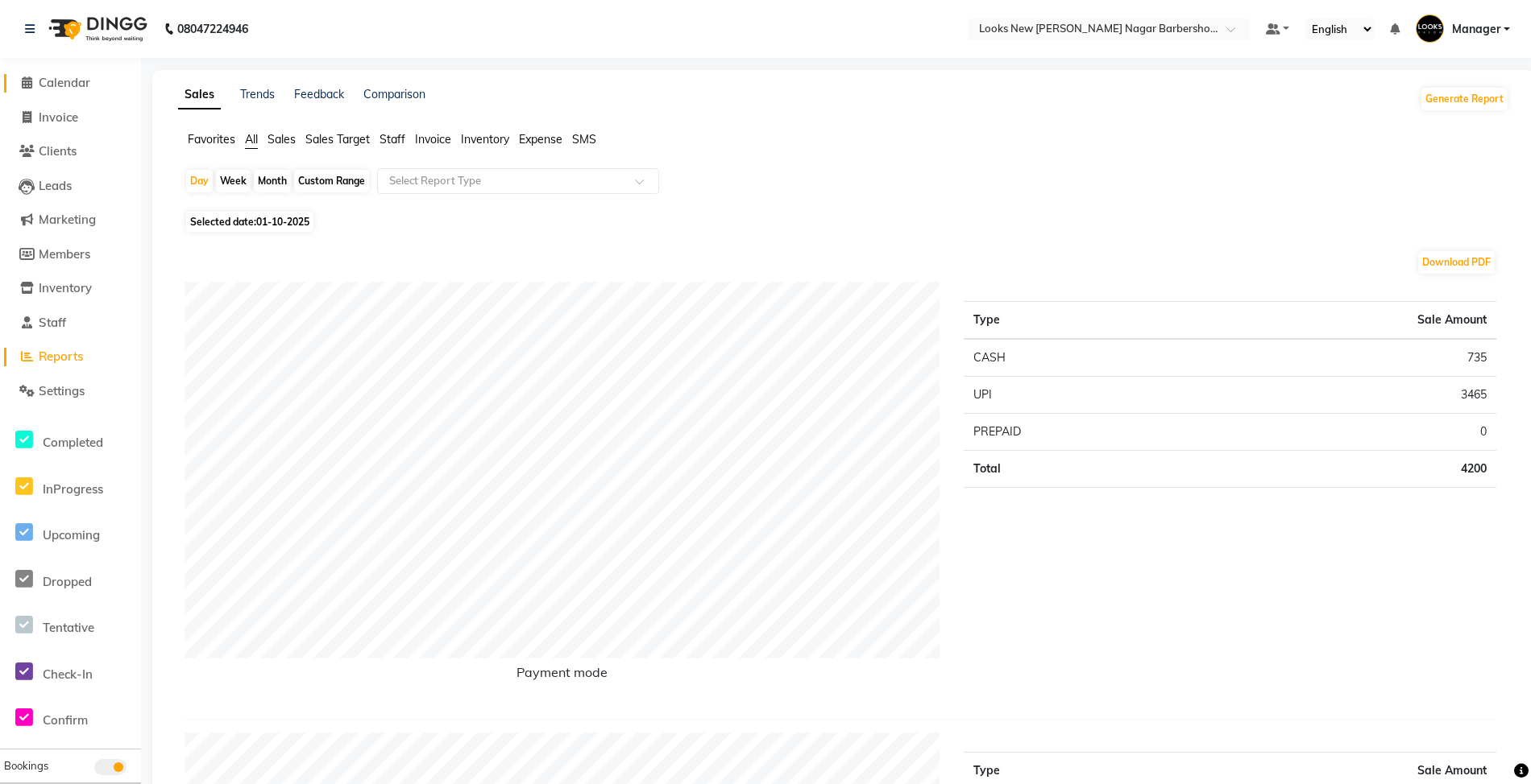
click at [62, 78] on span "Calendar" at bounding box center [64, 83] width 51 height 15
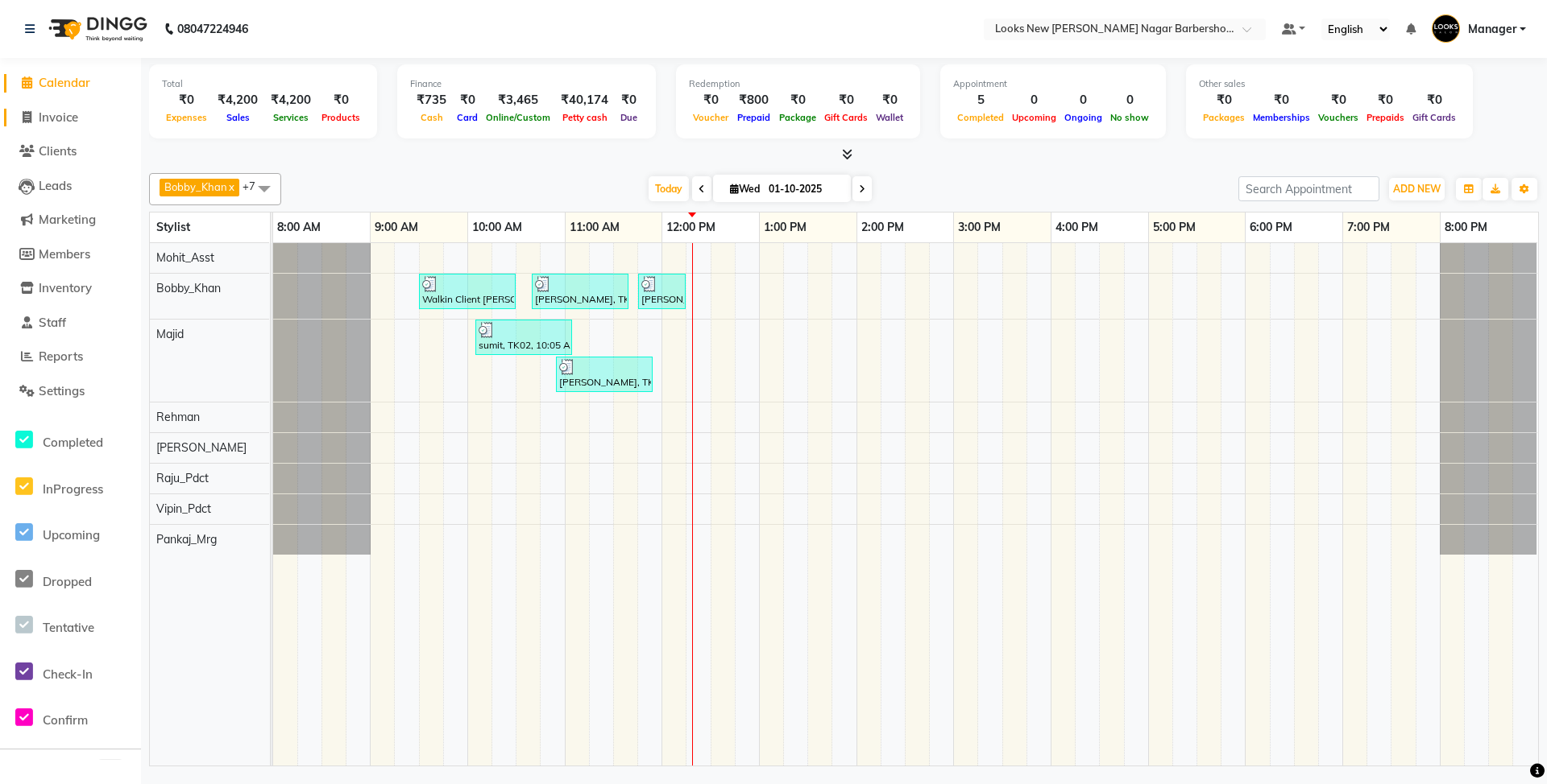
click at [50, 117] on span "Invoice" at bounding box center [58, 117] width 40 height 15
select select "service"
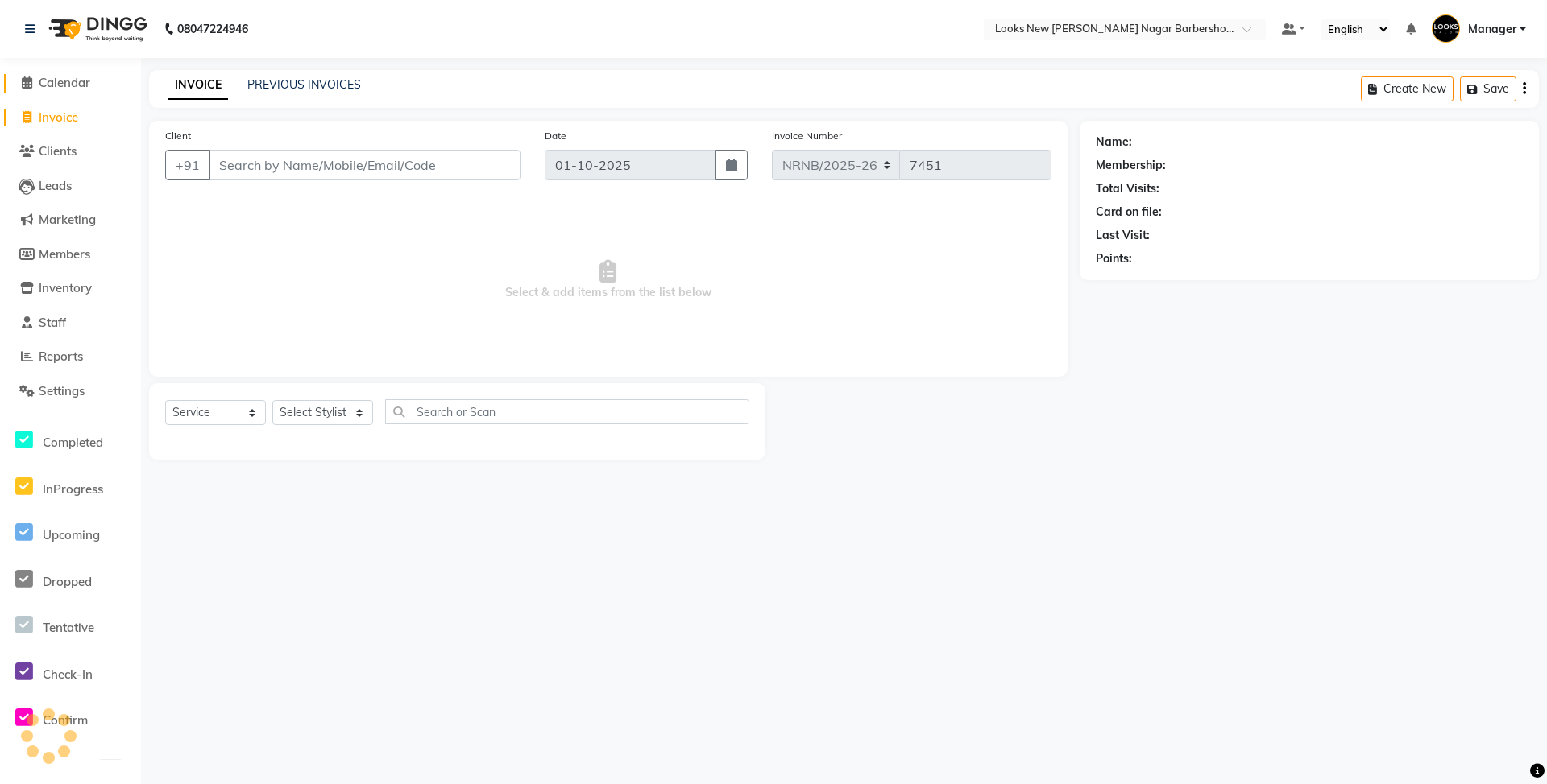
click at [66, 74] on li "Calendar" at bounding box center [70, 83] width 141 height 35
click at [64, 83] on span "Calendar" at bounding box center [64, 83] width 51 height 15
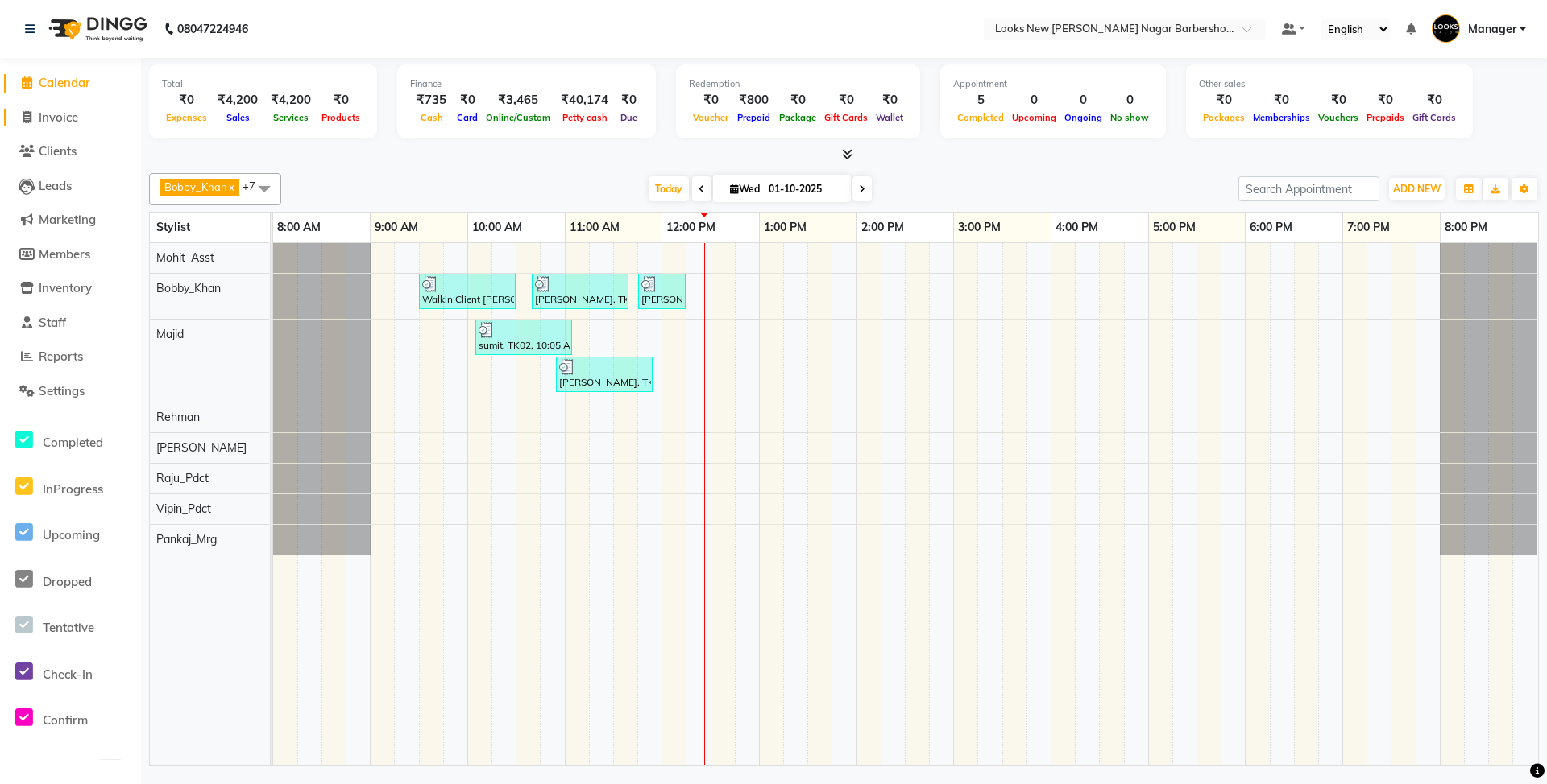
click at [62, 114] on span "Invoice" at bounding box center [58, 117] width 40 height 15
select select "service"
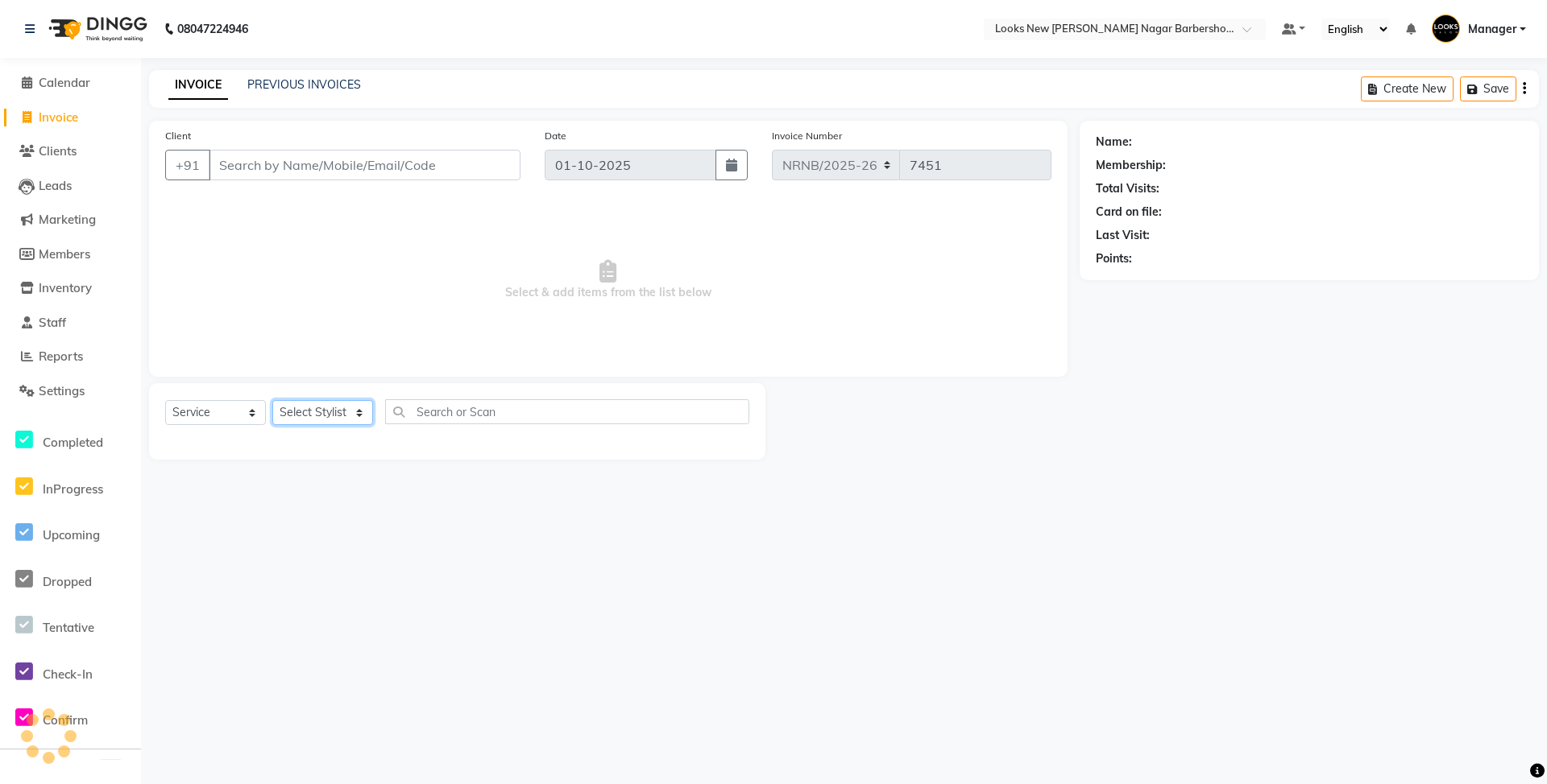
click at [354, 412] on select "Select Stylist Aakash_Pdct [PERSON_NAME] [PERSON_NAME] [PERSON_NAME] Counter_Sa…" at bounding box center [322, 413] width 100 height 25
select select "87362"
click at [272, 400] on select "Select Stylist Aakash_Pdct [PERSON_NAME] [PERSON_NAME] [PERSON_NAME] Counter_Sa…" at bounding box center [322, 413] width 100 height 25
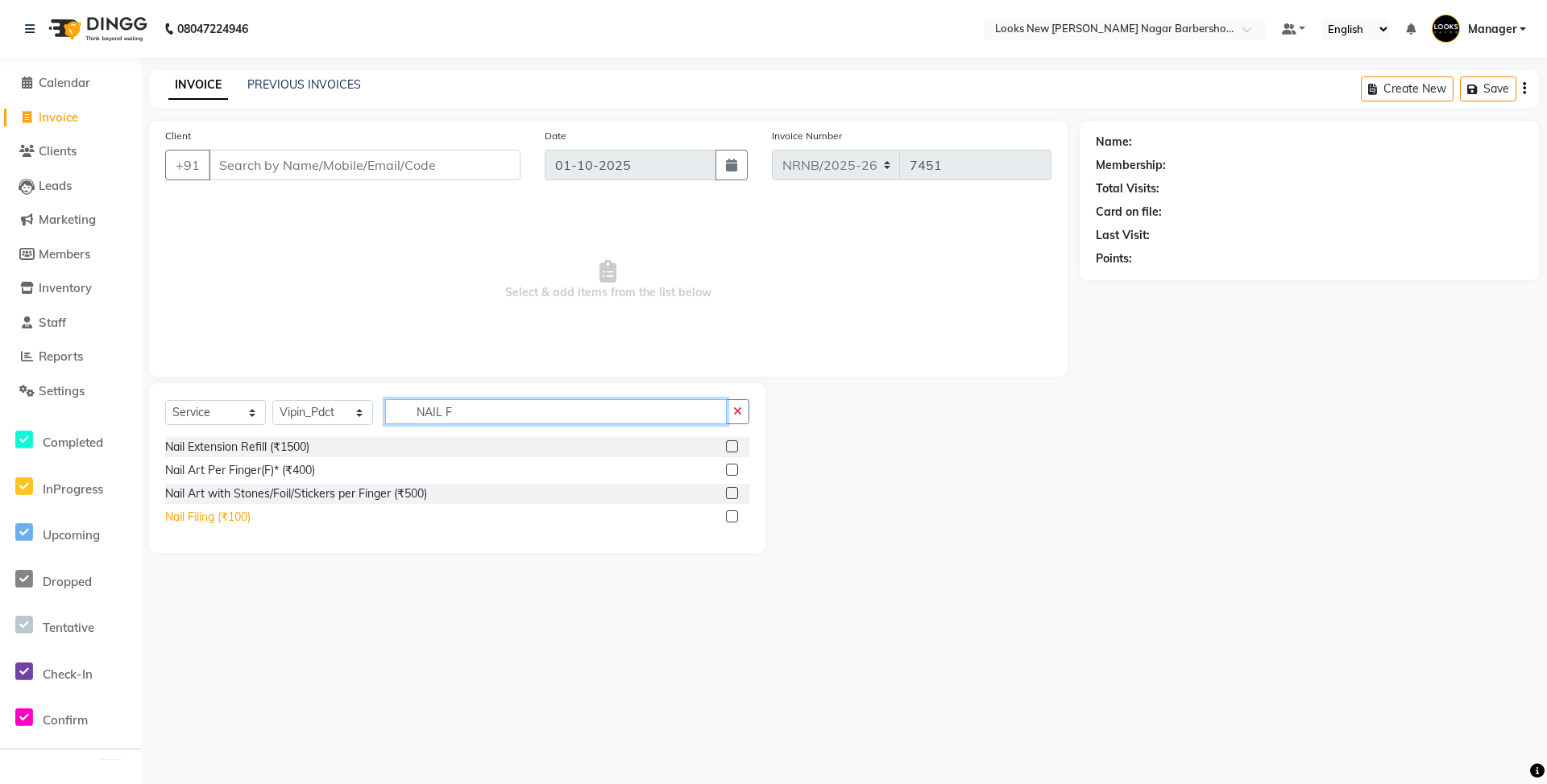
type input "NAIL F"
click at [242, 520] on div "Nail Filing (₹100)" at bounding box center [208, 518] width 85 height 17
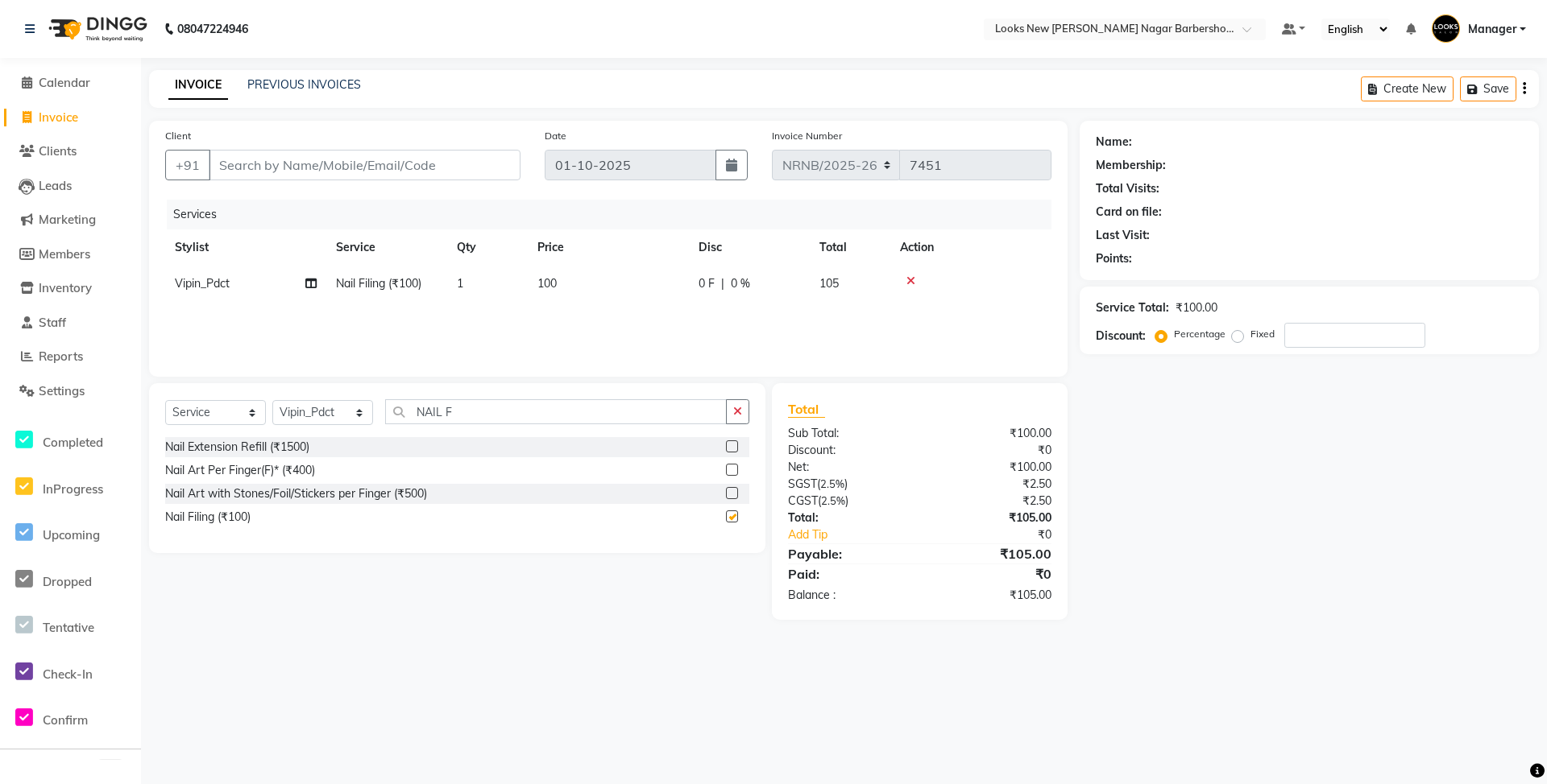
checkbox input "false"
click at [539, 288] on span "100" at bounding box center [547, 283] width 19 height 14
select select "87362"
drag, startPoint x: 674, startPoint y: 298, endPoint x: 582, endPoint y: 313, distance: 93.2
click at [582, 313] on tr "Aakash_Pdct [PERSON_NAME] [PERSON_NAME] Counter_Sales [PERSON_NAME] Manager [PE…" at bounding box center [608, 296] width 887 height 62
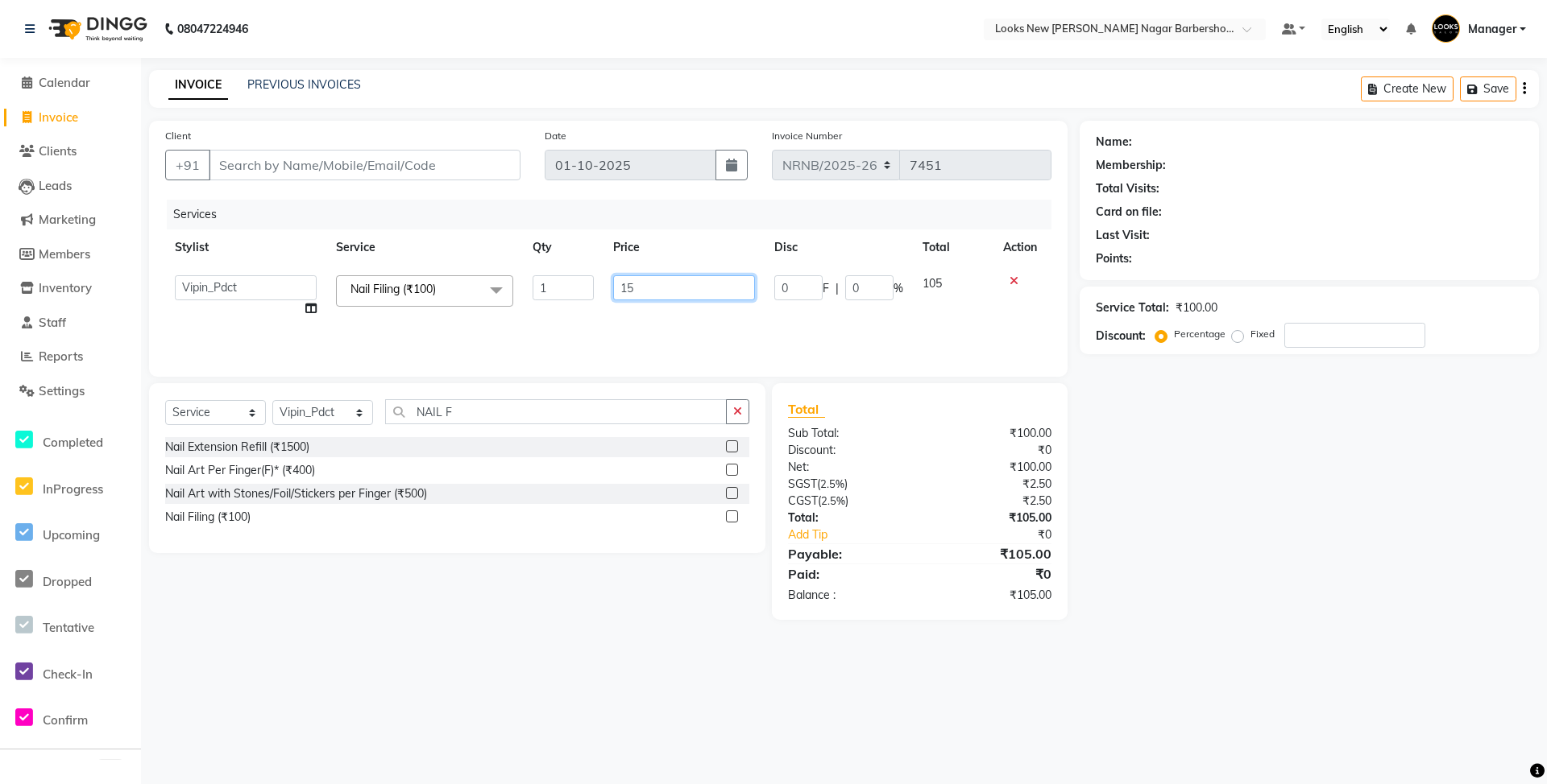
type input "150"
click at [582, 313] on div "Services Stylist Service Qty Price Disc Total Action Aakash_Pdct [PERSON_NAME] …" at bounding box center [608, 280] width 887 height 161
click at [333, 413] on select "Select Stylist Aakash_Pdct [PERSON_NAME] [PERSON_NAME] [PERSON_NAME] Counter_Sa…" at bounding box center [322, 413] width 100 height 25
select select "87354"
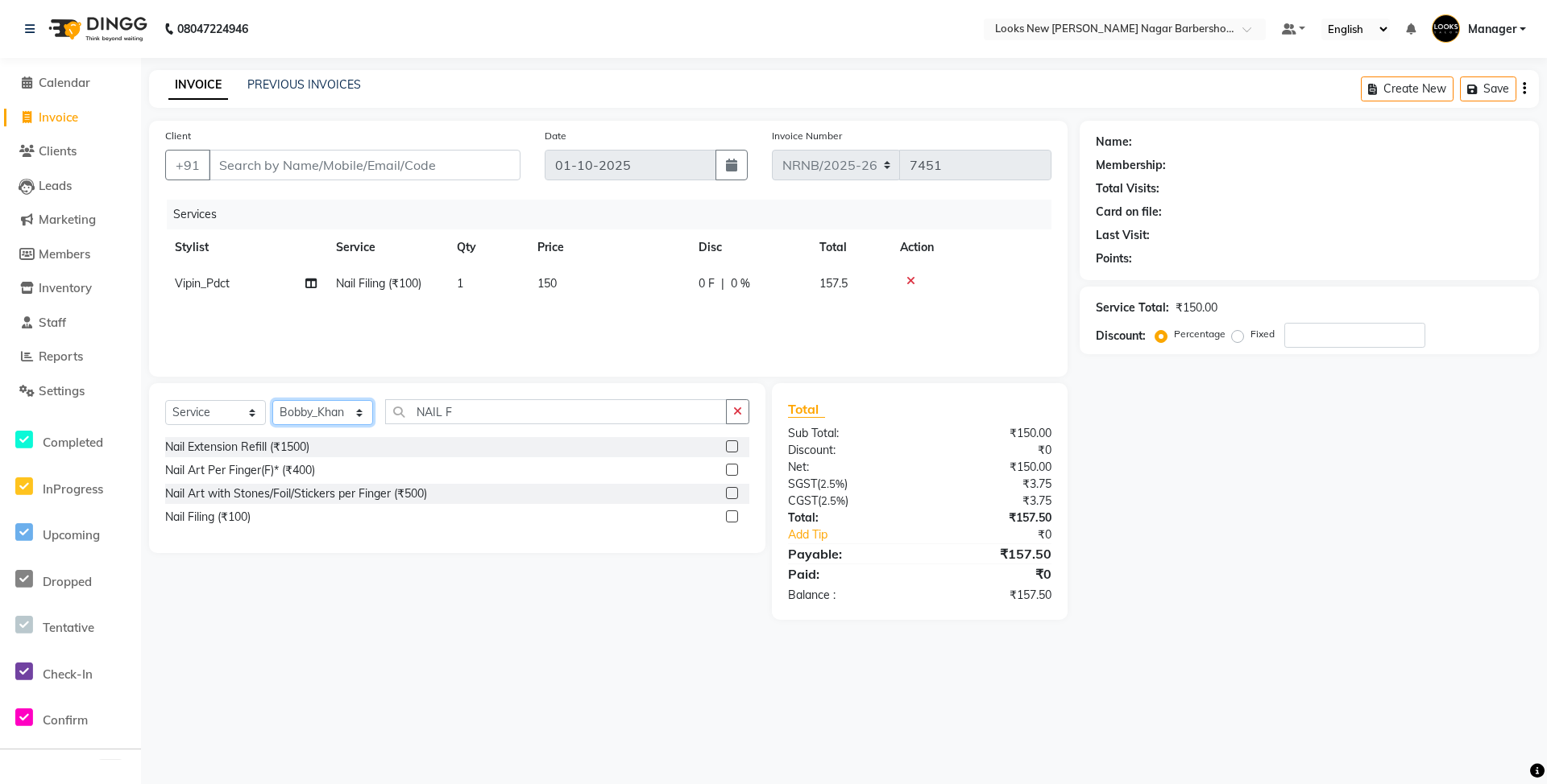
click at [272, 400] on select "Select Stylist Aakash_Pdct [PERSON_NAME] [PERSON_NAME] [PERSON_NAME] Counter_Sa…" at bounding box center [322, 413] width 100 height 25
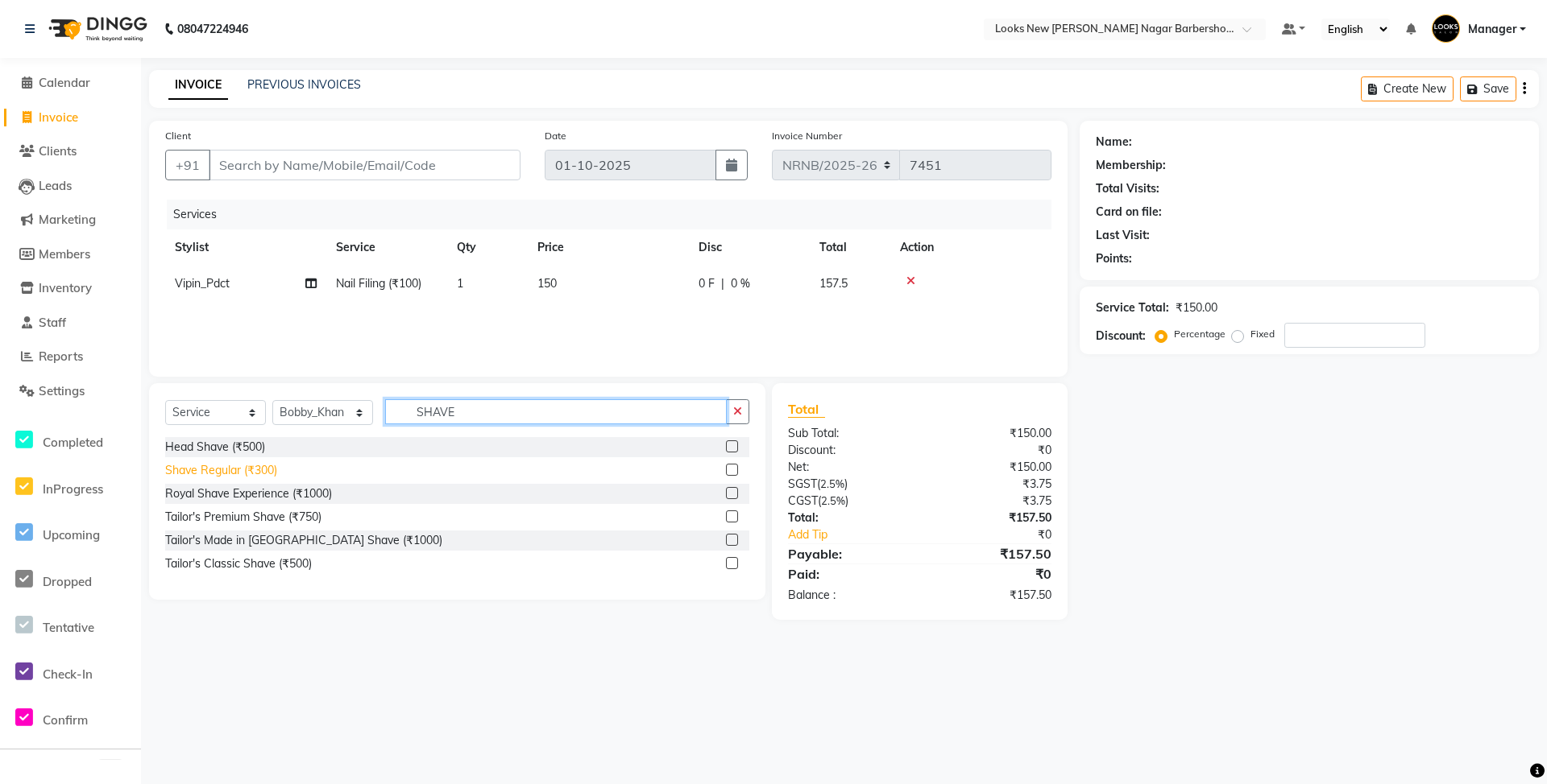
type input "SHAVE"
click at [243, 475] on div "Shave Regular (₹300)" at bounding box center [221, 470] width 112 height 17
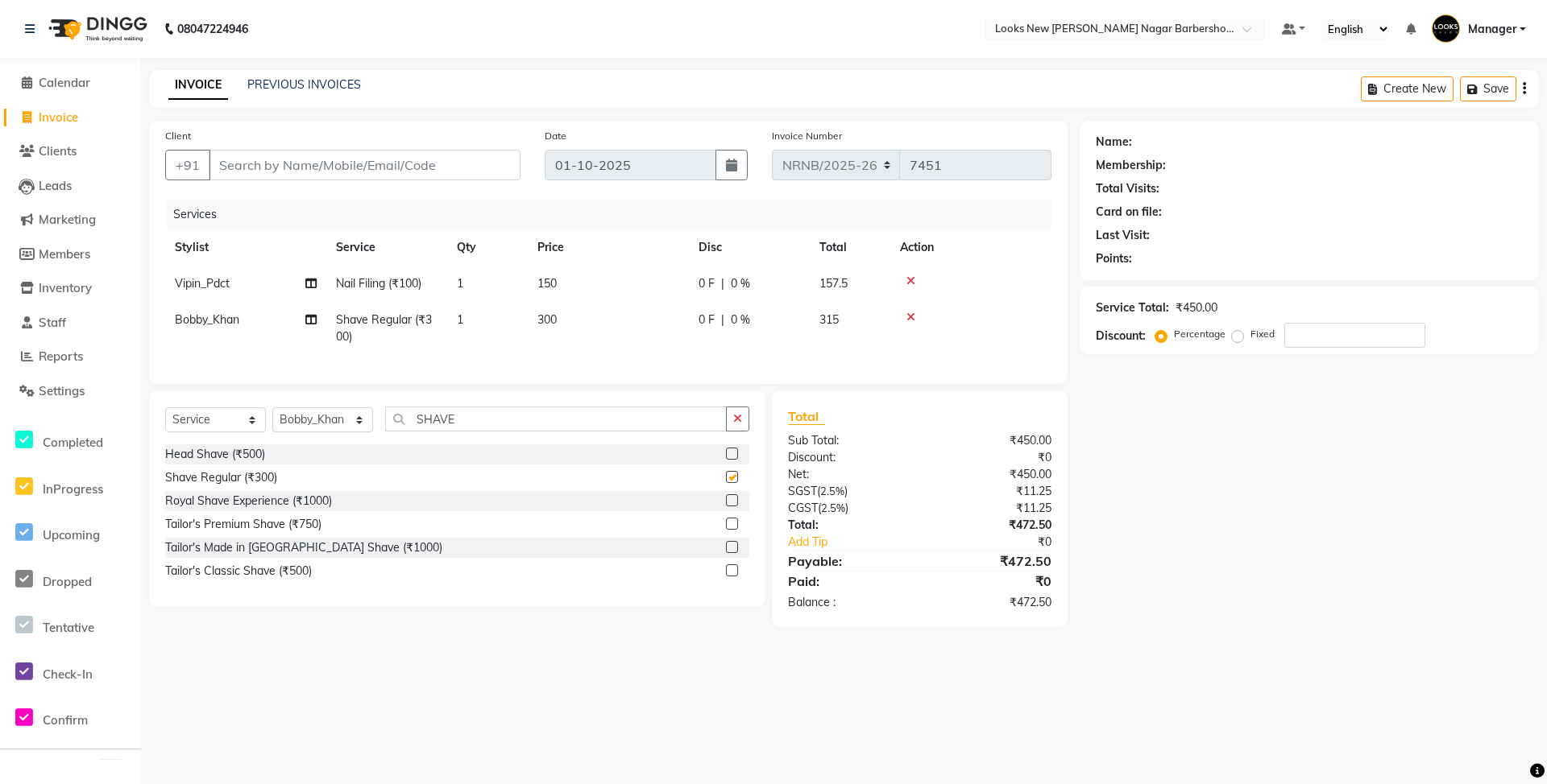
checkbox input "false"
click at [335, 432] on select "Select Stylist Aakash_Pdct [PERSON_NAME] [PERSON_NAME] [PERSON_NAME] Counter_Sa…" at bounding box center [322, 420] width 100 height 25
select select "87355"
click at [272, 423] on select "Select Stylist Aakash_Pdct [PERSON_NAME] [PERSON_NAME] [PERSON_NAME] Counter_Sa…" at bounding box center [322, 420] width 100 height 25
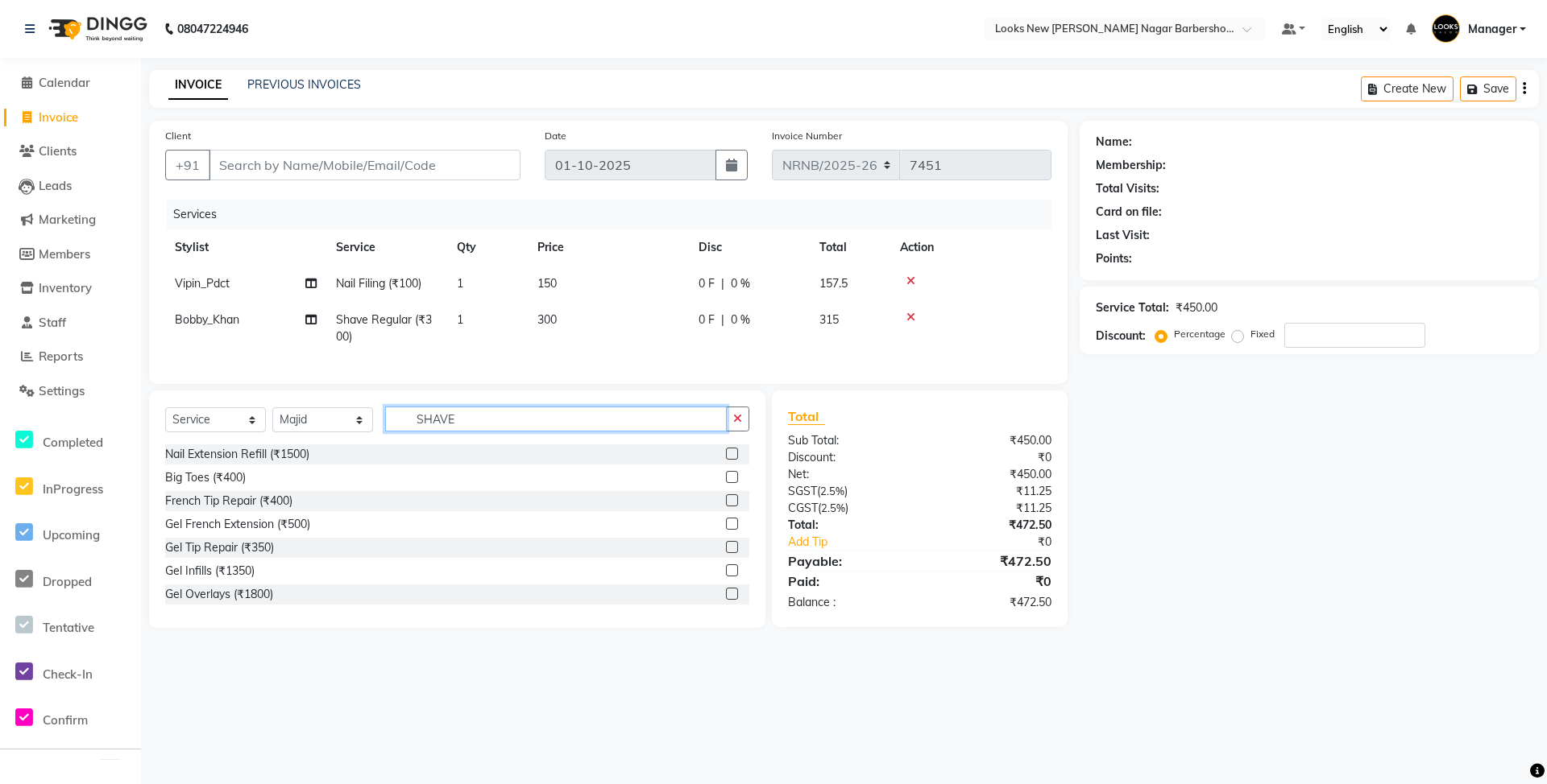
click at [480, 432] on input "SHAVE" at bounding box center [556, 419] width 342 height 25
type input "SHAV"
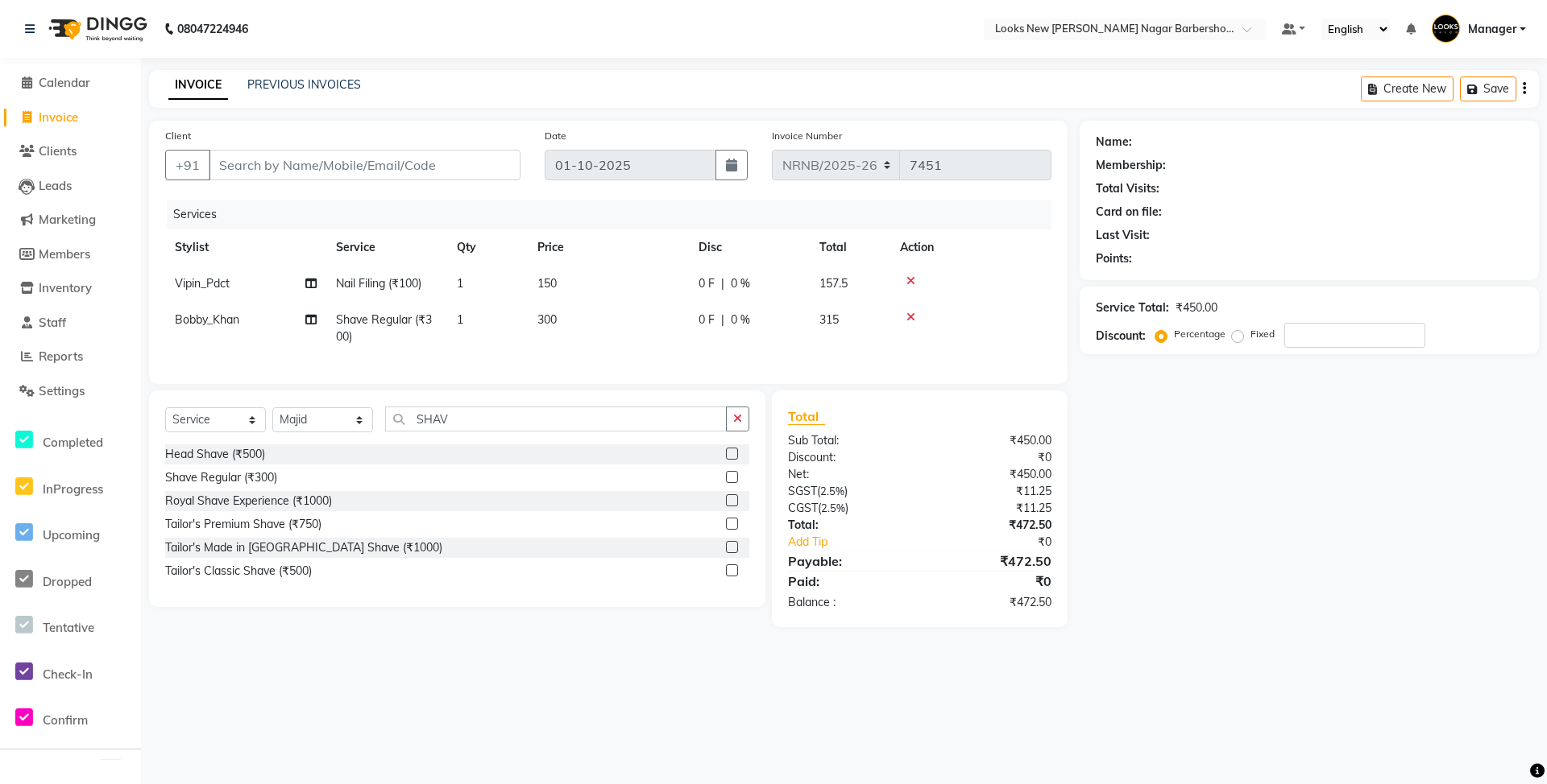
click at [223, 486] on div "Shave Regular (₹300)" at bounding box center [221, 478] width 112 height 17
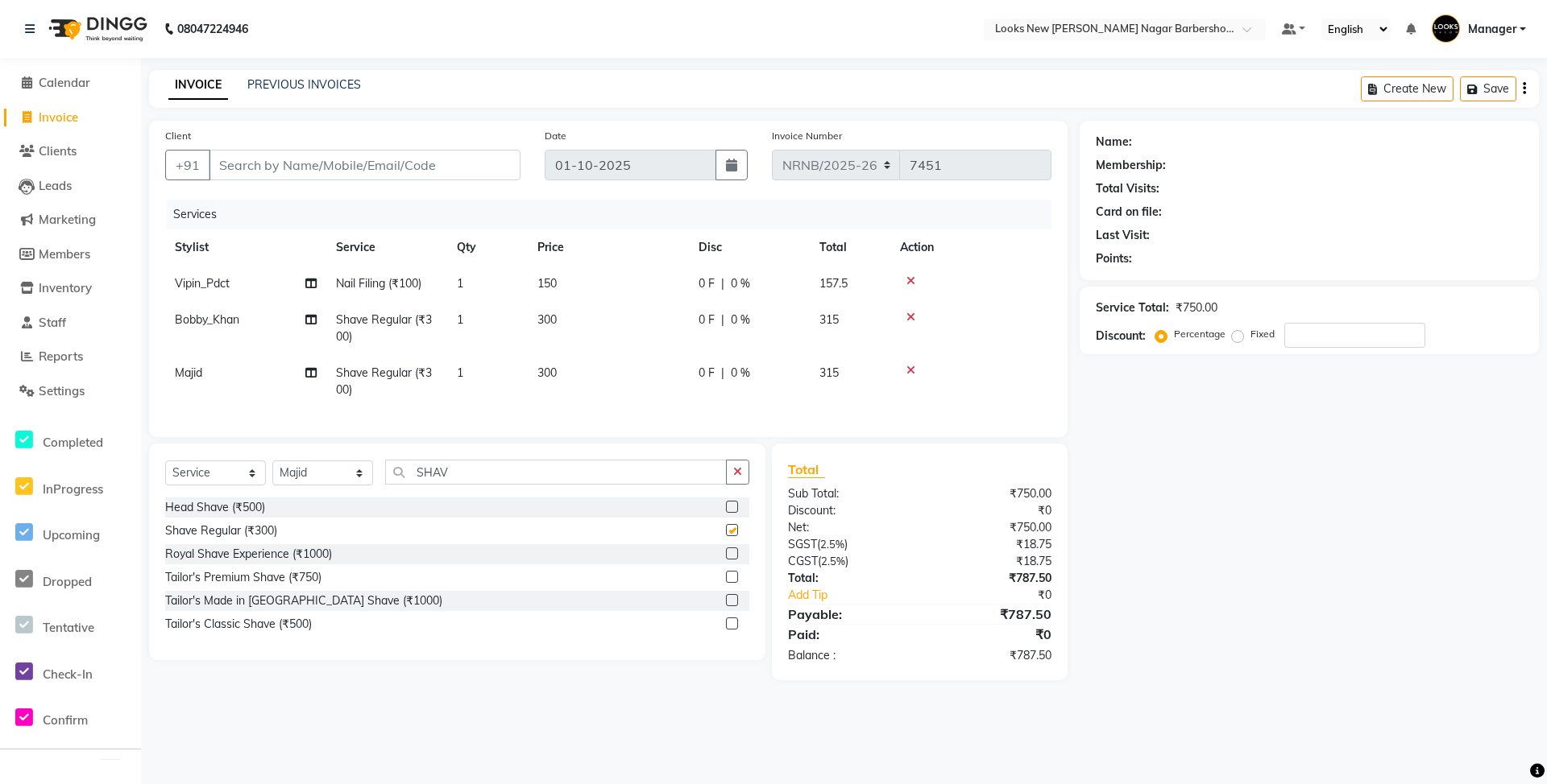
checkbox input "false"
click at [1366, 326] on input "number" at bounding box center [1355, 336] width 141 height 25
type input "1"
click at [1251, 340] on label "Fixed" at bounding box center [1263, 334] width 24 height 14
click at [1235, 340] on input "Fixed" at bounding box center [1240, 334] width 11 height 11
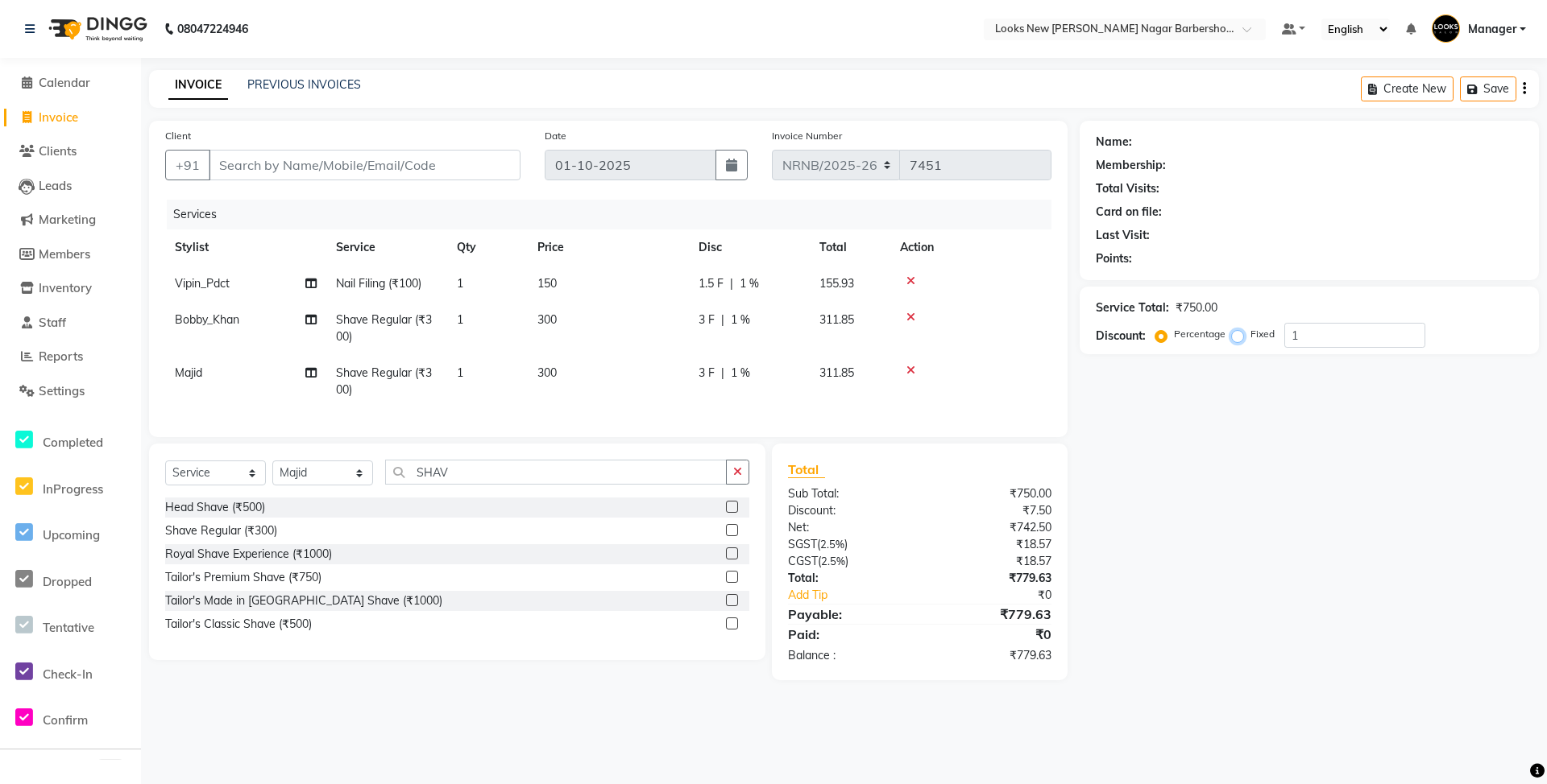
radio input "true"
click at [1315, 342] on input "1" at bounding box center [1355, 336] width 141 height 25
type input "130"
click at [1058, 369] on div "Client +91 Date [DATE] Invoice Number NRNB/2025-26 V/2025 V/[PHONE_NUMBER] Serv…" at bounding box center [608, 278] width 919 height 316
click at [332, 164] on input "Client" at bounding box center [364, 165] width 312 height 30
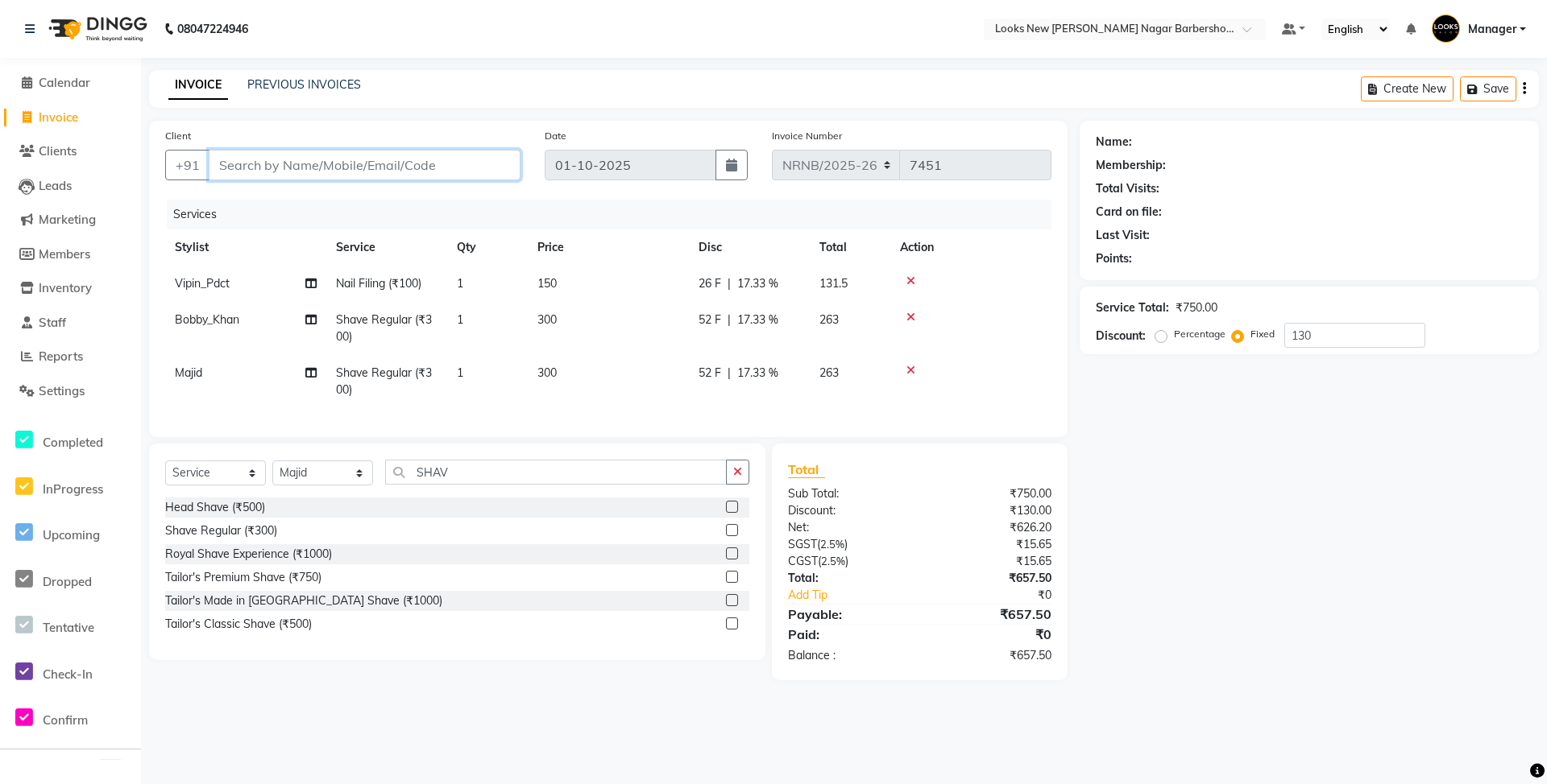
type input "1"
radio input "true"
type input "0"
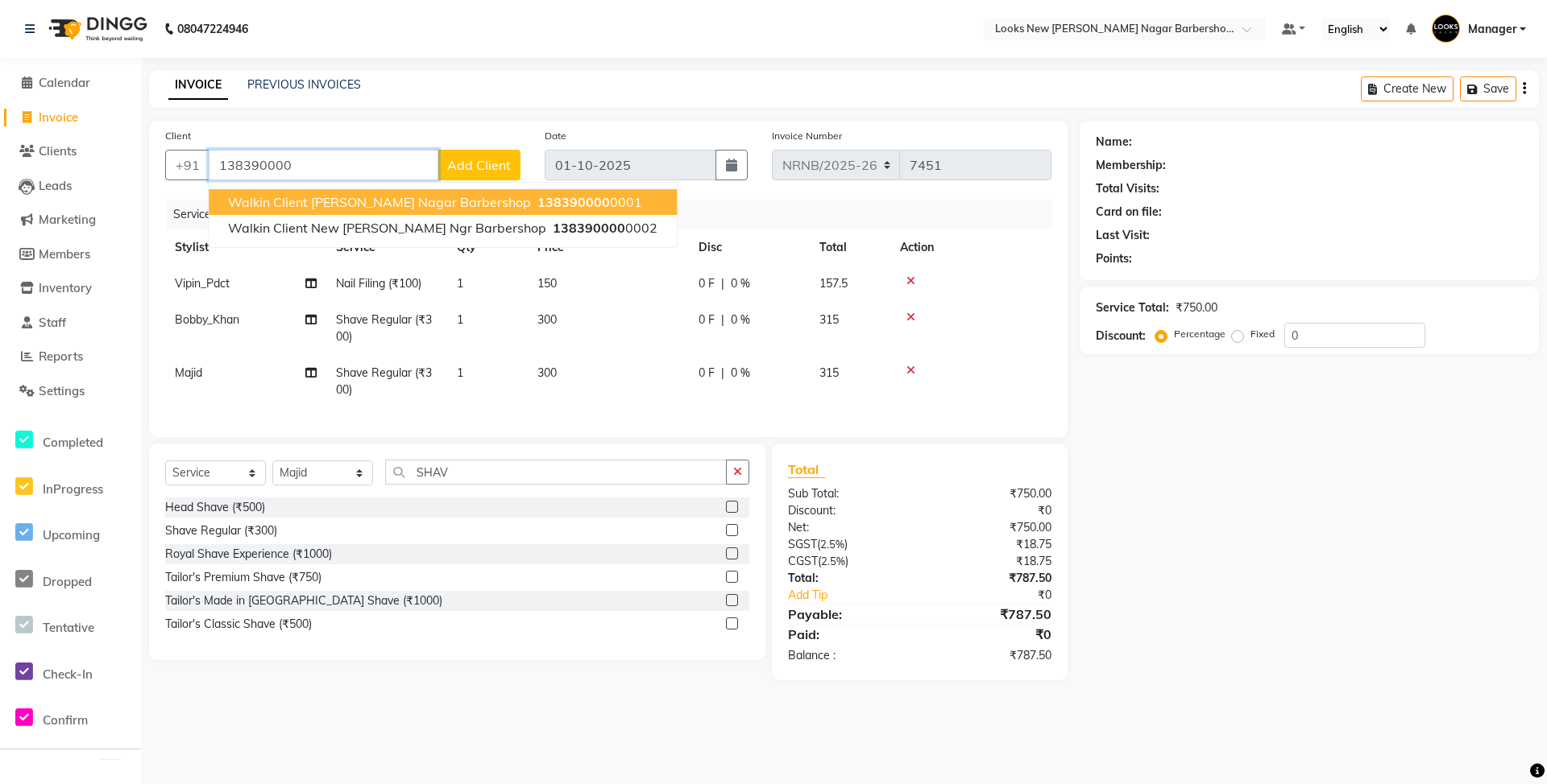
drag, startPoint x: 316, startPoint y: 196, endPoint x: 327, endPoint y: 203, distance: 13.0
click at [327, 203] on span "Walkin Client [PERSON_NAME] Nagar Barbershop" at bounding box center [379, 201] width 303 height 16
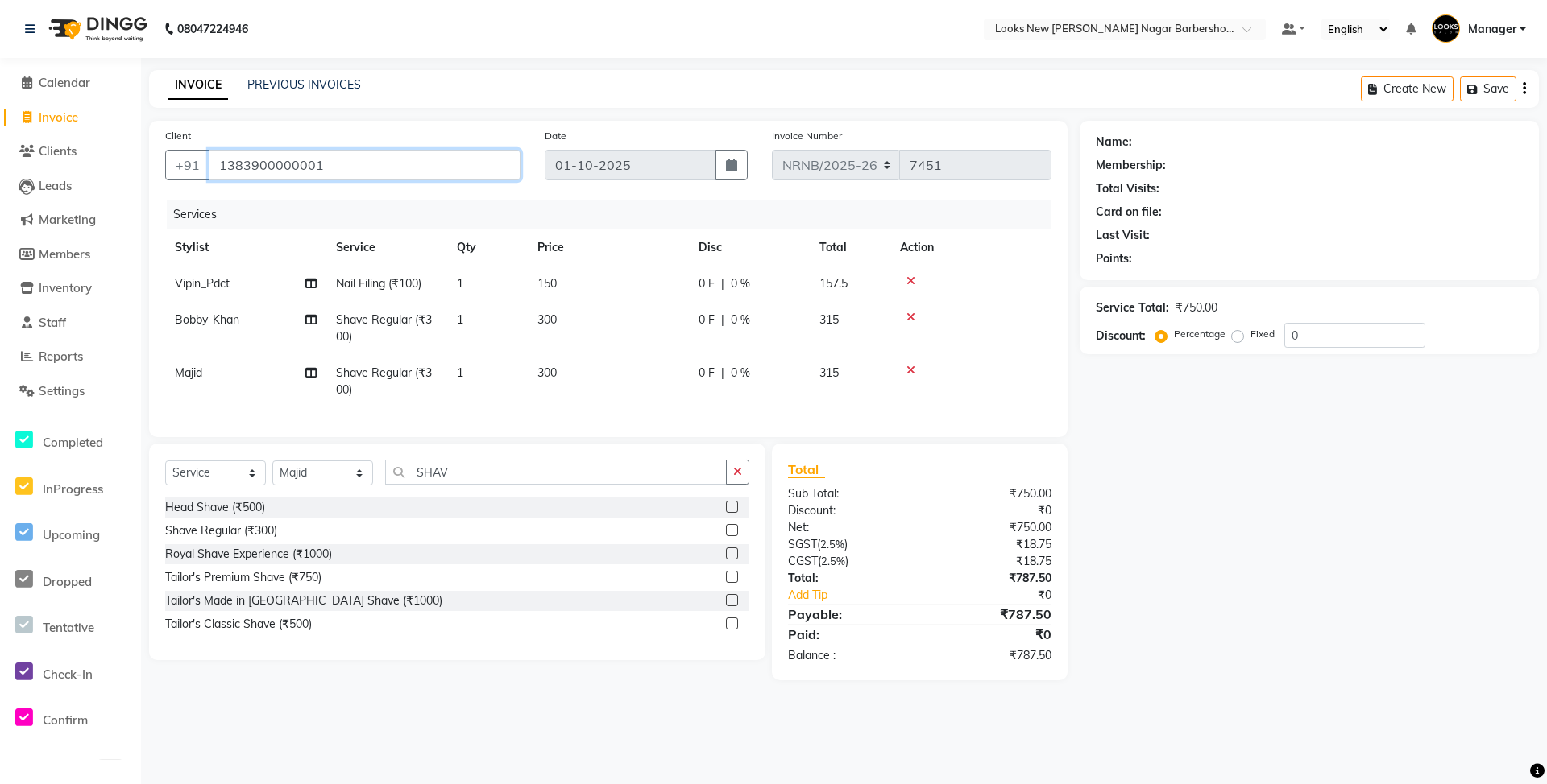
type input "1383900000001"
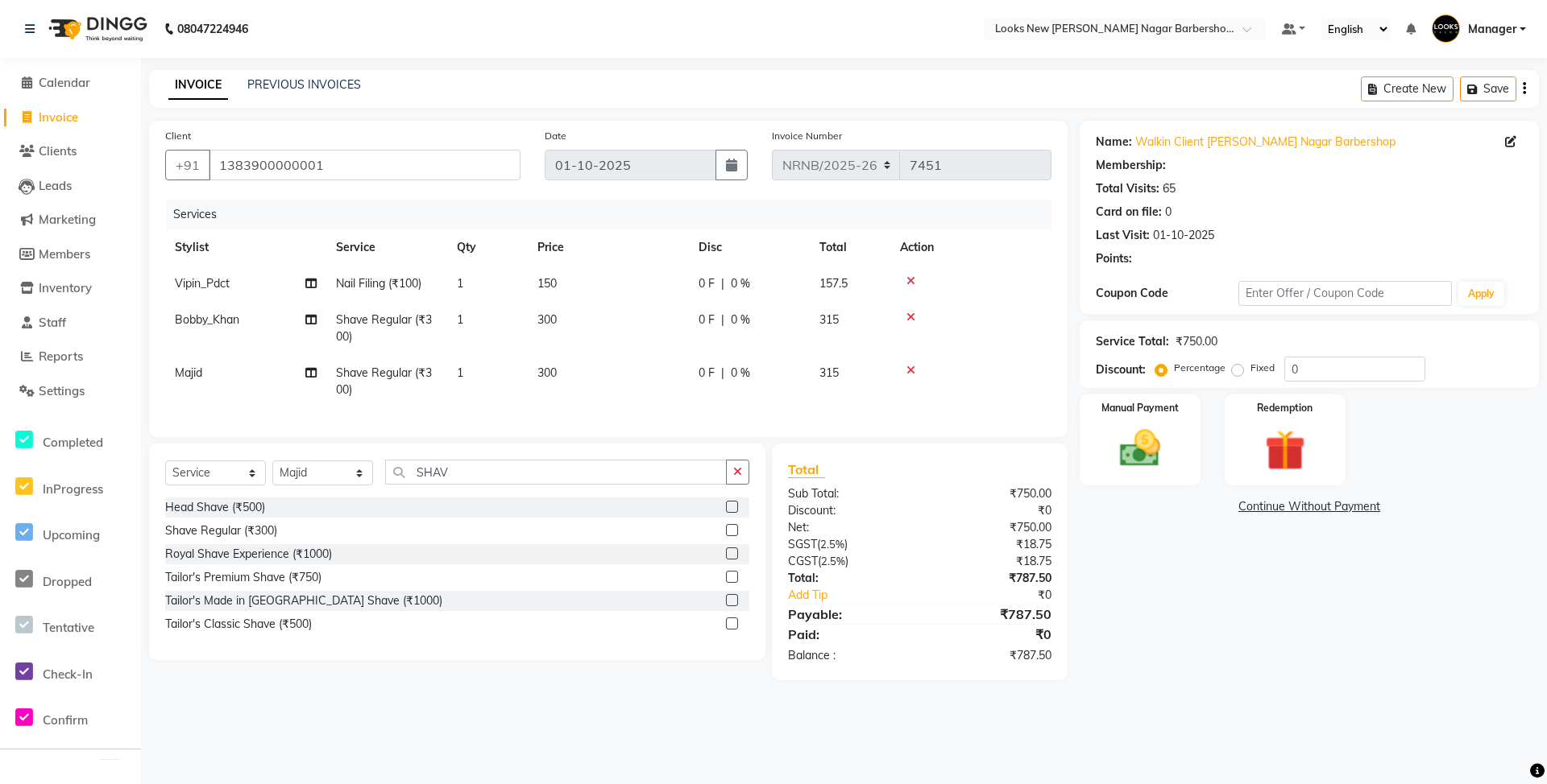
select select "1: Object"
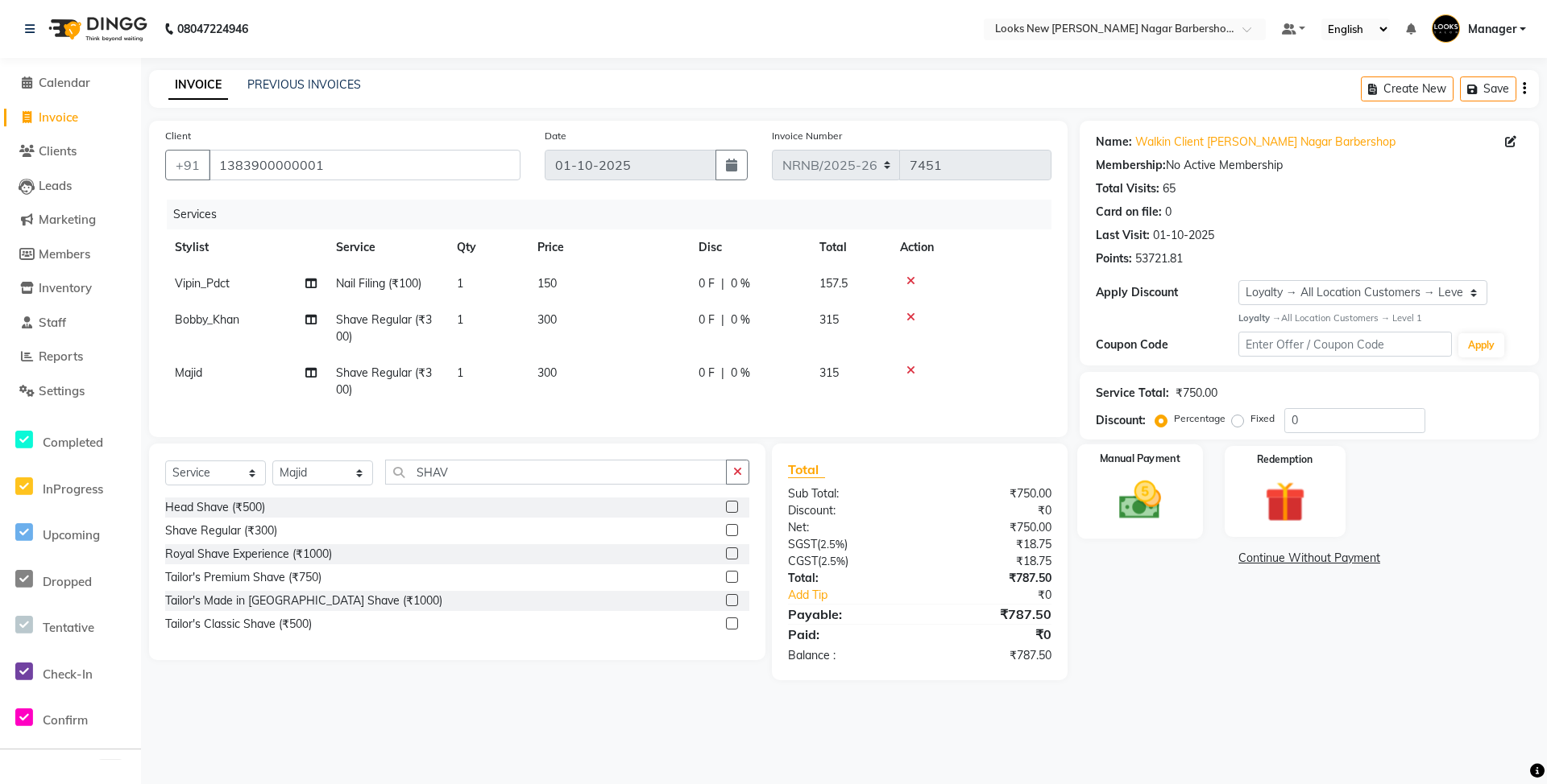
click at [1178, 510] on div "Manual Payment" at bounding box center [1140, 491] width 126 height 95
drag, startPoint x: 1241, startPoint y: 565, endPoint x: 1245, endPoint y: 575, distance: 10.8
click at [1242, 565] on span "CASH" at bounding box center [1245, 559] width 35 height 19
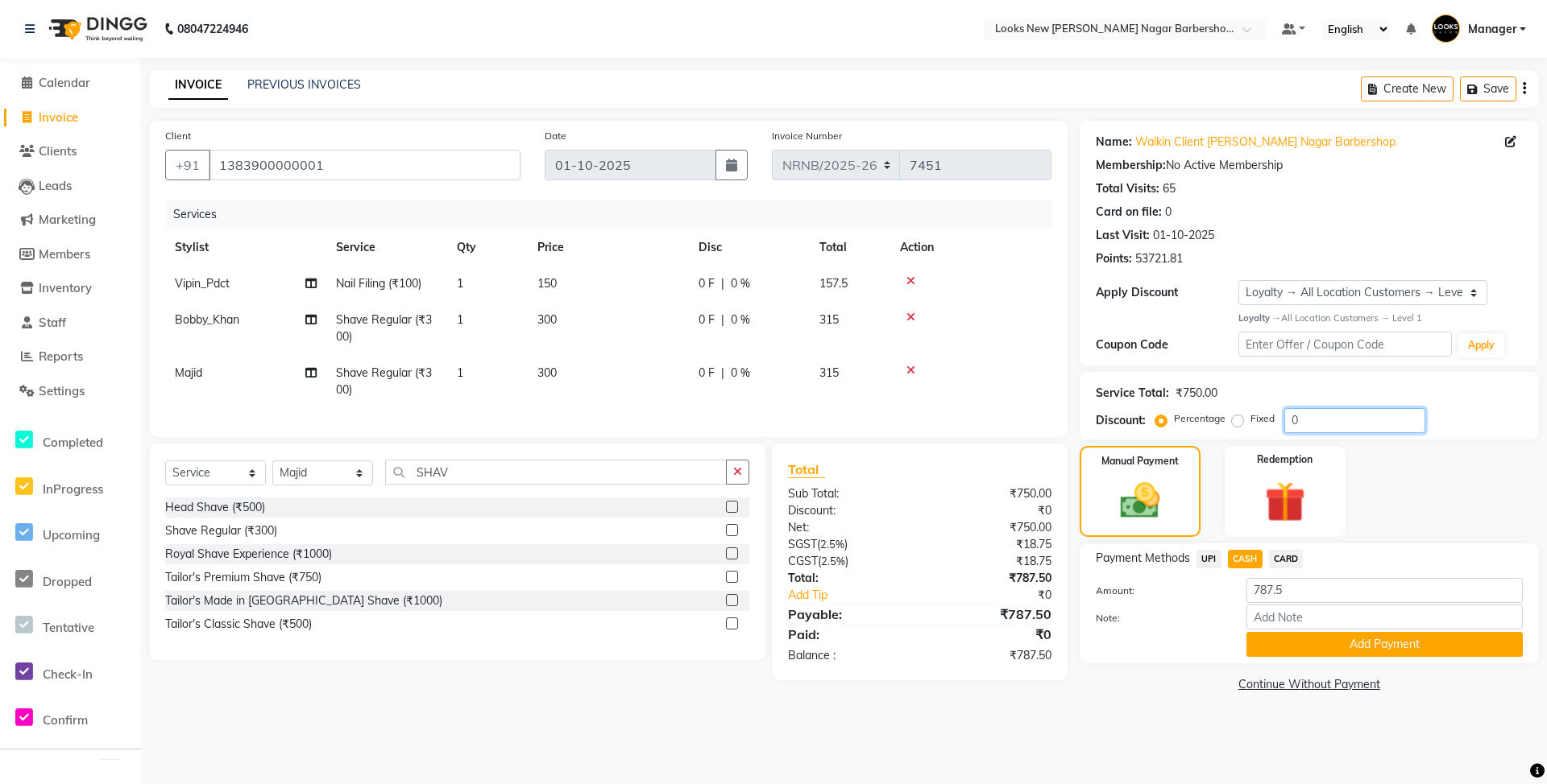
drag, startPoint x: 1339, startPoint y: 422, endPoint x: 1269, endPoint y: 436, distance: 71.4
click at [1269, 436] on div "Service Total: ₹750.00 Discount: Percentage Fixed 0" at bounding box center [1309, 405] width 459 height 67
type input "100"
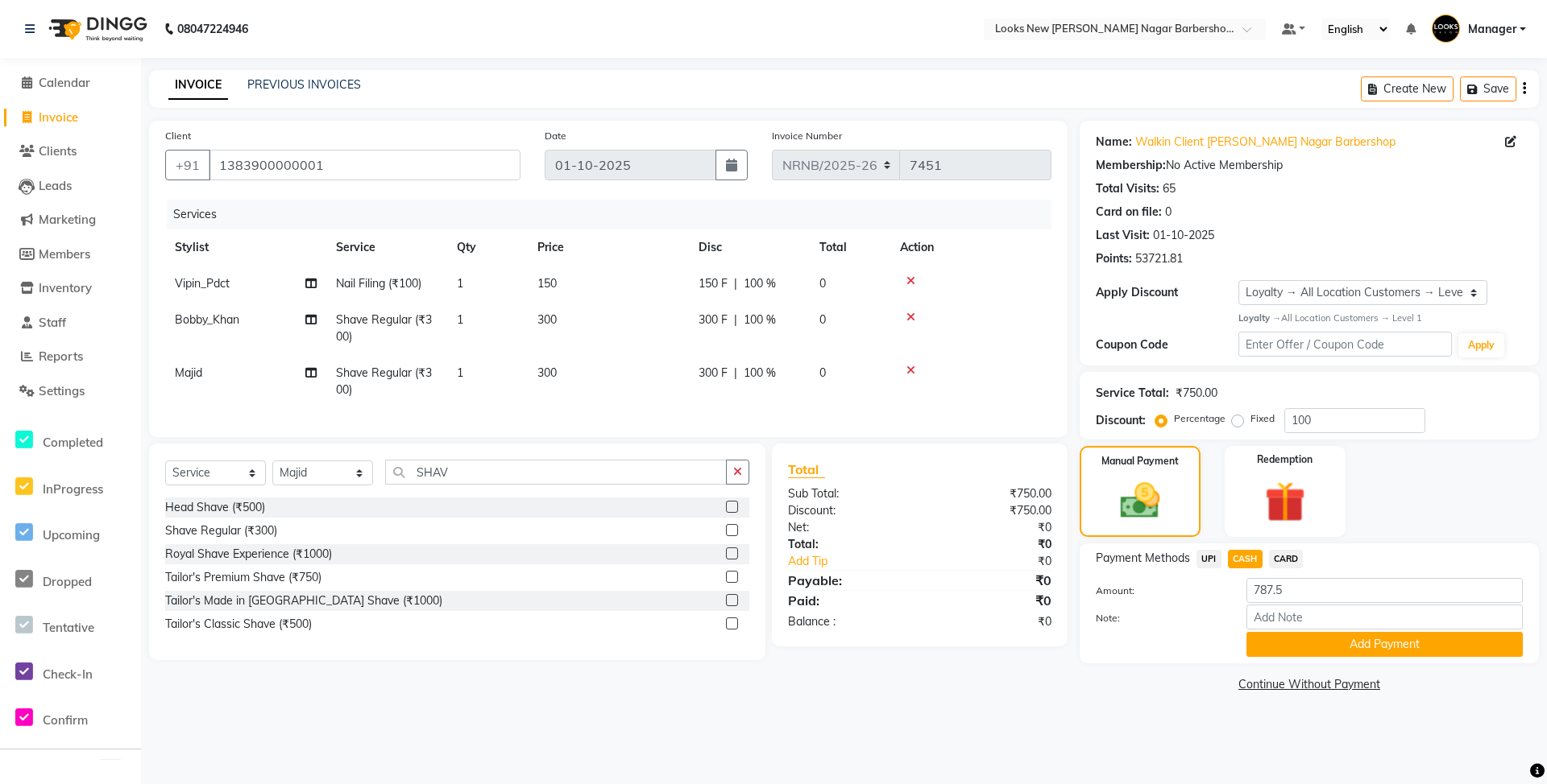
click at [1251, 420] on label "Fixed" at bounding box center [1263, 418] width 24 height 14
click at [1238, 420] on input "Fixed" at bounding box center [1240, 418] width 11 height 11
radio input "true"
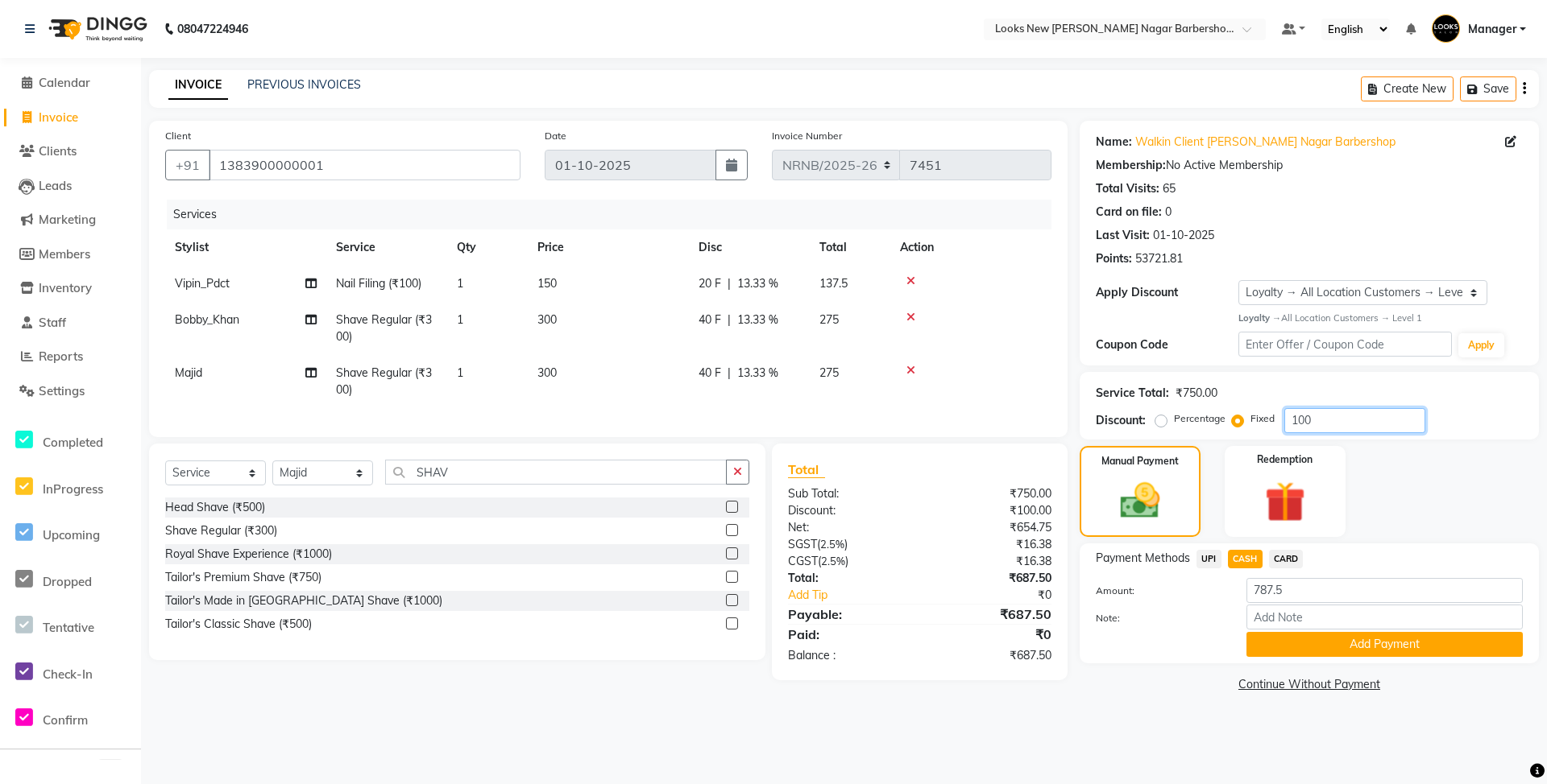
click at [1361, 423] on input "100" at bounding box center [1355, 421] width 141 height 25
type input "130"
click at [1380, 474] on div "Manual Payment Redemption" at bounding box center [1309, 491] width 483 height 91
click at [1207, 551] on span "UPI" at bounding box center [1210, 559] width 25 height 19
type input "657.5"
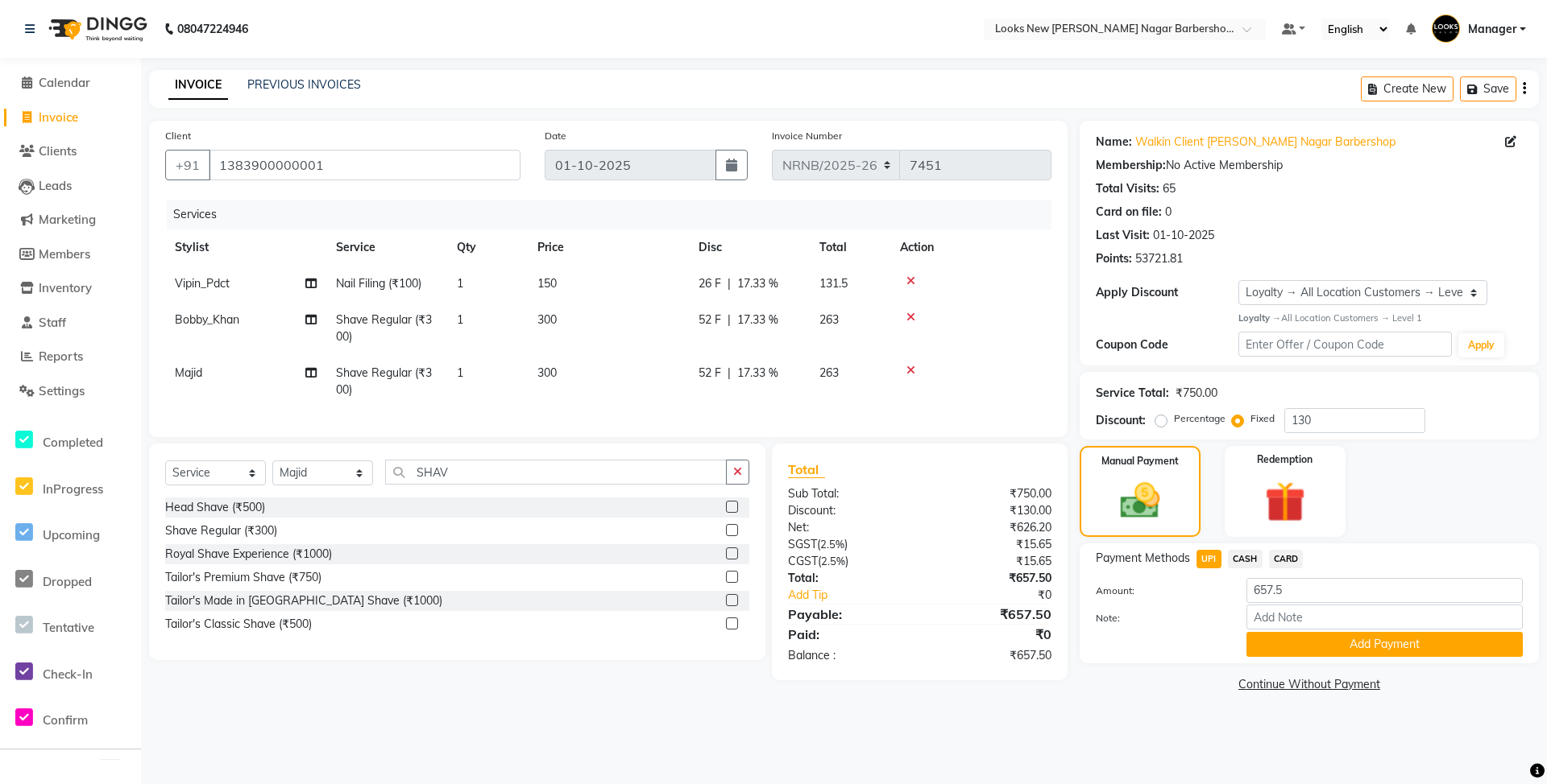
click at [1239, 558] on span "CASH" at bounding box center [1245, 559] width 35 height 19
click at [1303, 655] on button "Add Payment" at bounding box center [1385, 645] width 277 height 25
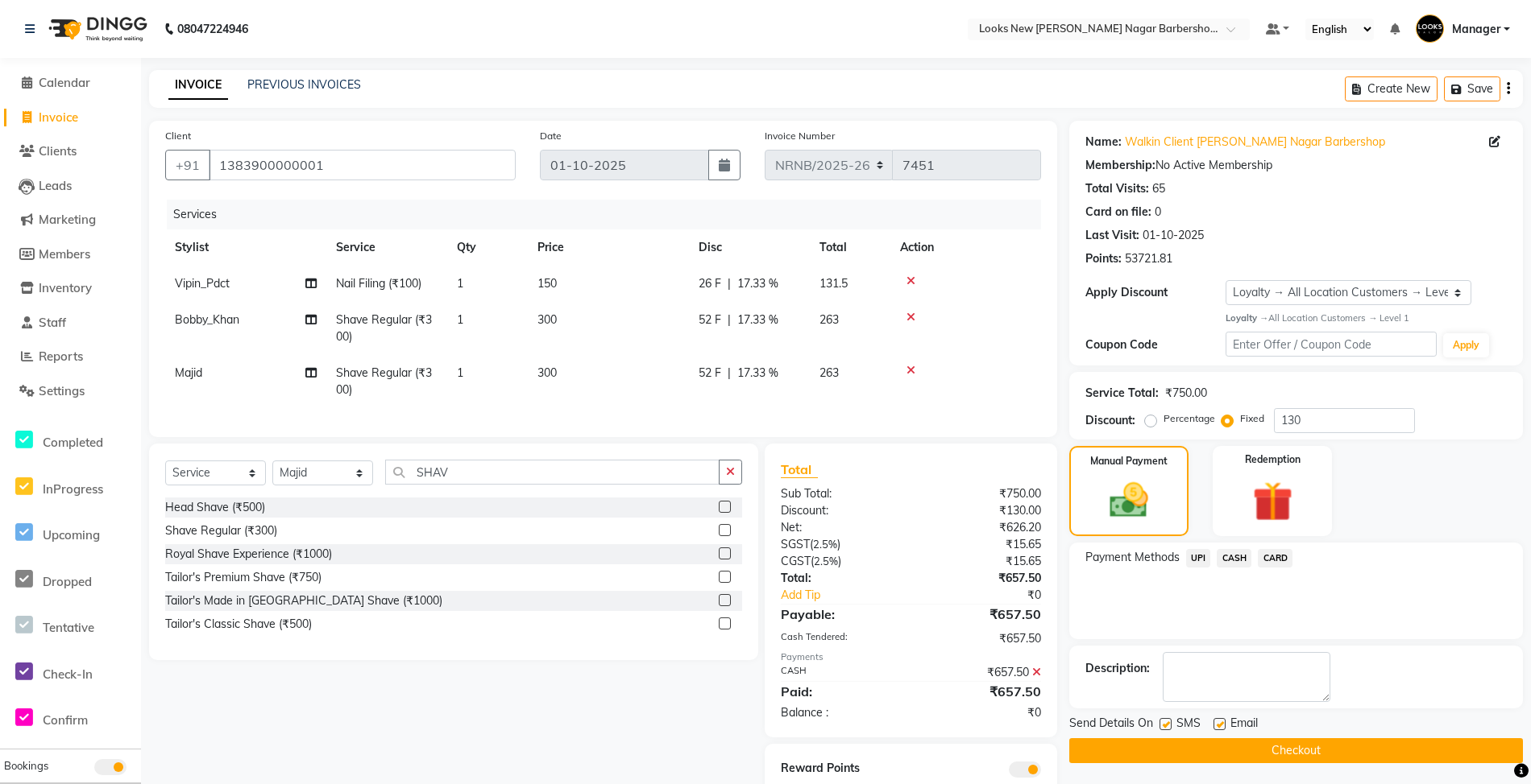
click at [1280, 758] on button "Checkout" at bounding box center [1296, 751] width 454 height 25
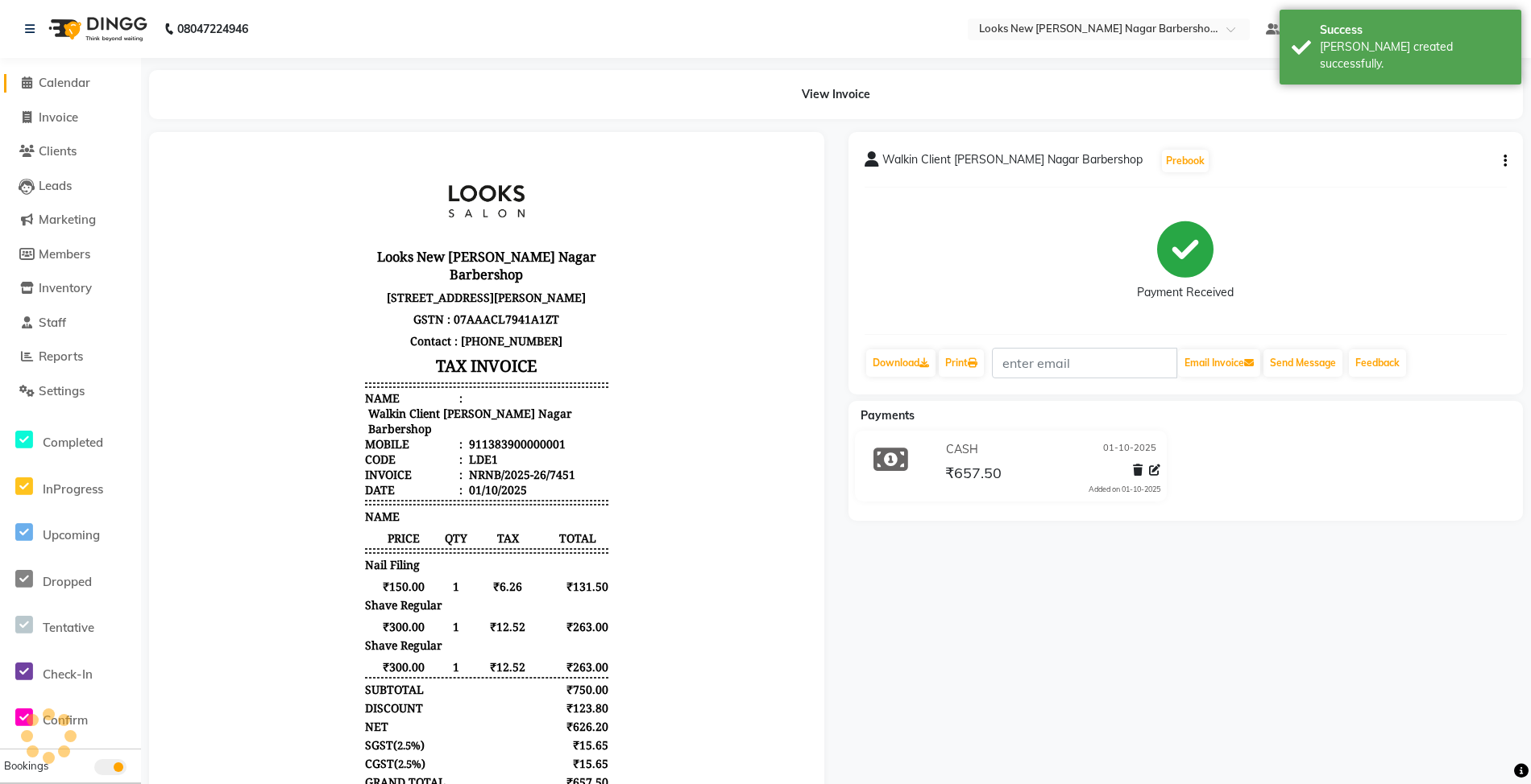
click at [62, 85] on span "Calendar" at bounding box center [64, 83] width 51 height 15
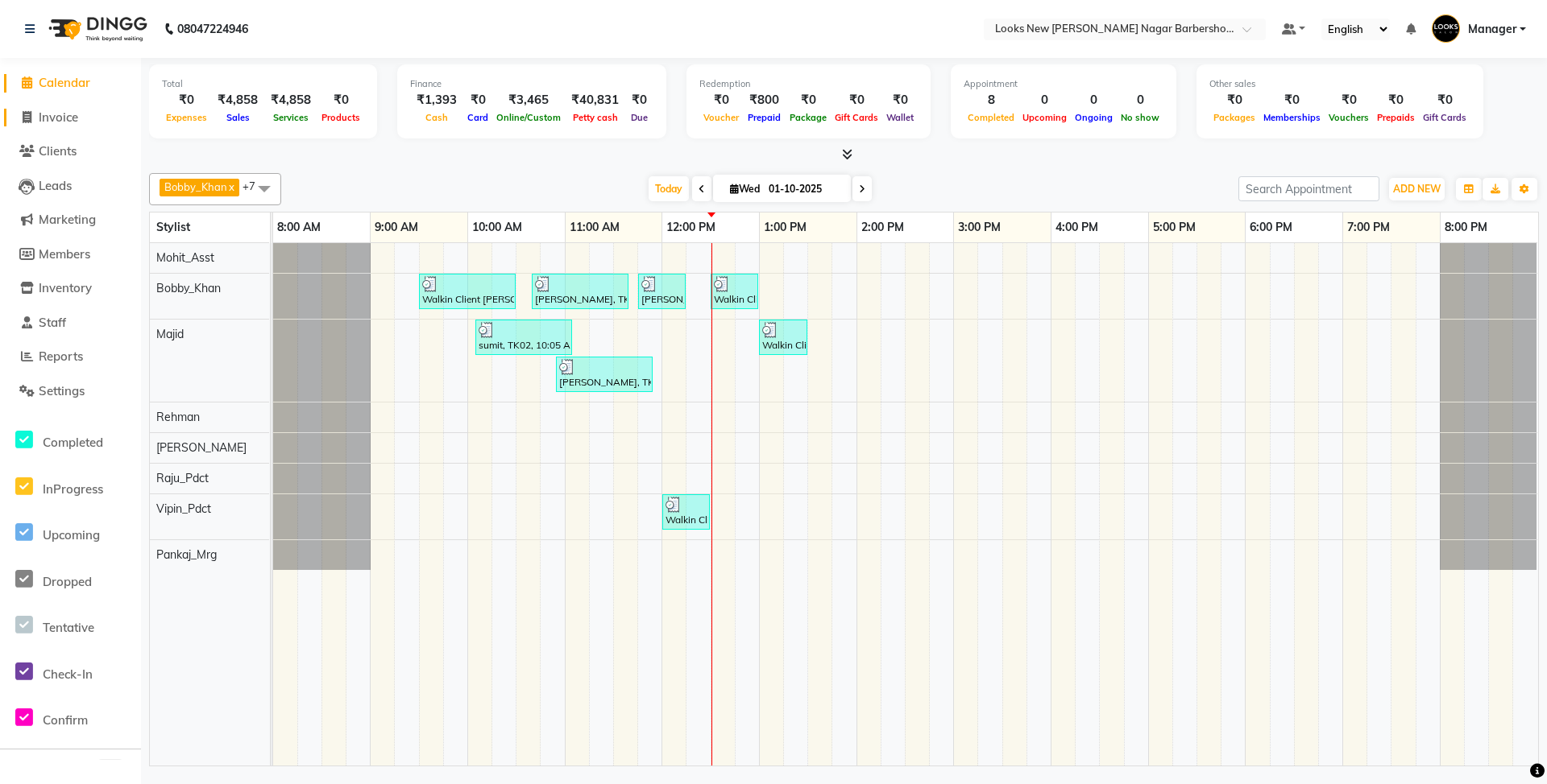
click at [57, 119] on span "Invoice" at bounding box center [58, 117] width 40 height 15
select select "service"
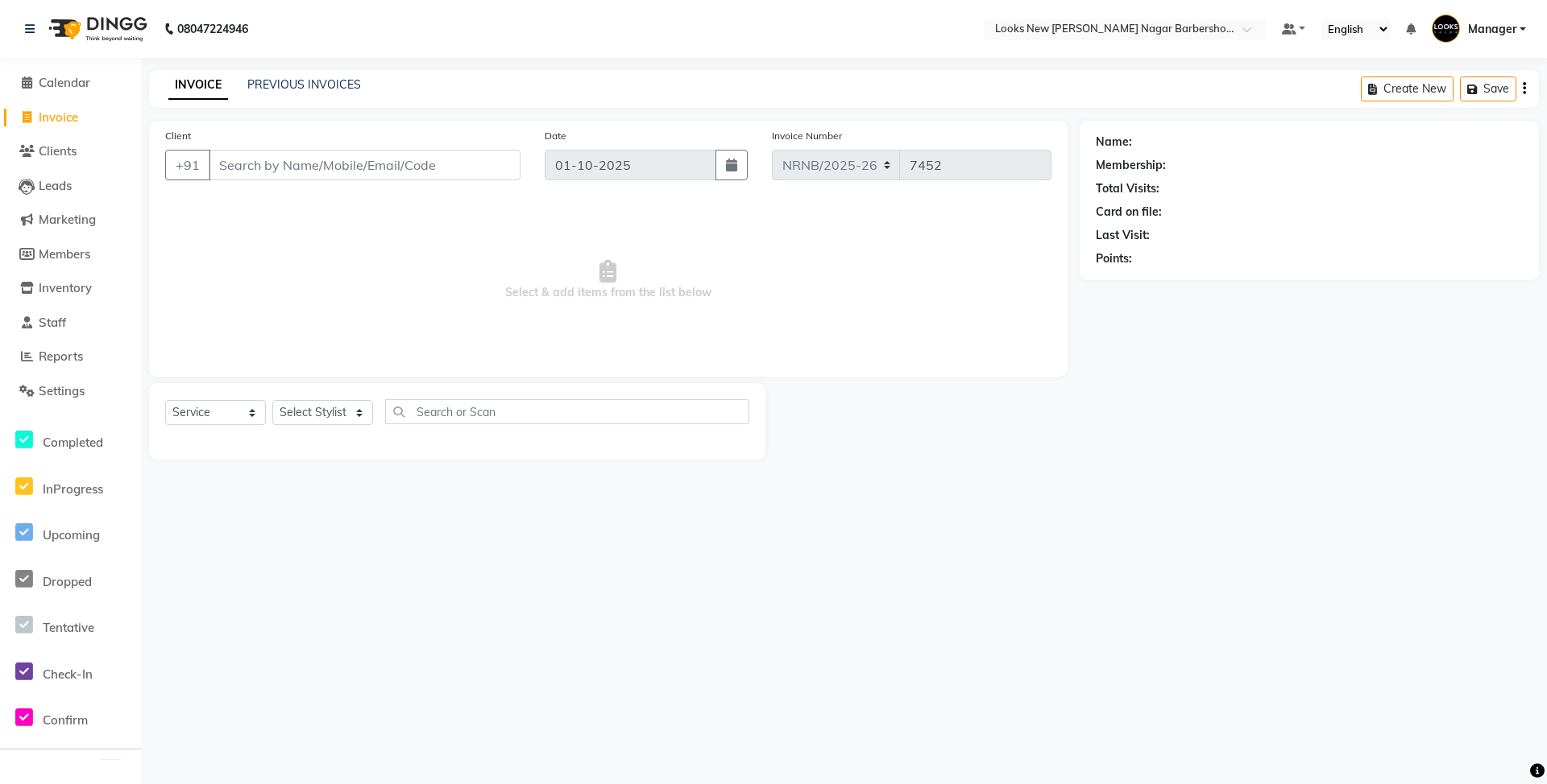
click at [331, 391] on div "Select Service Product Membership Package Voucher Prepaid Gift Card Select Styl…" at bounding box center [457, 422] width 617 height 77
drag, startPoint x: 326, startPoint y: 416, endPoint x: 343, endPoint y: 422, distance: 18.0
click at [326, 416] on select "Select Stylist Aakash_Pdct [PERSON_NAME] [PERSON_NAME] [PERSON_NAME] Counter_Sa…" at bounding box center [322, 413] width 100 height 25
select select "87361"
click at [272, 400] on select "Select Stylist Aakash_Pdct [PERSON_NAME] [PERSON_NAME] [PERSON_NAME] Counter_Sa…" at bounding box center [322, 413] width 100 height 25
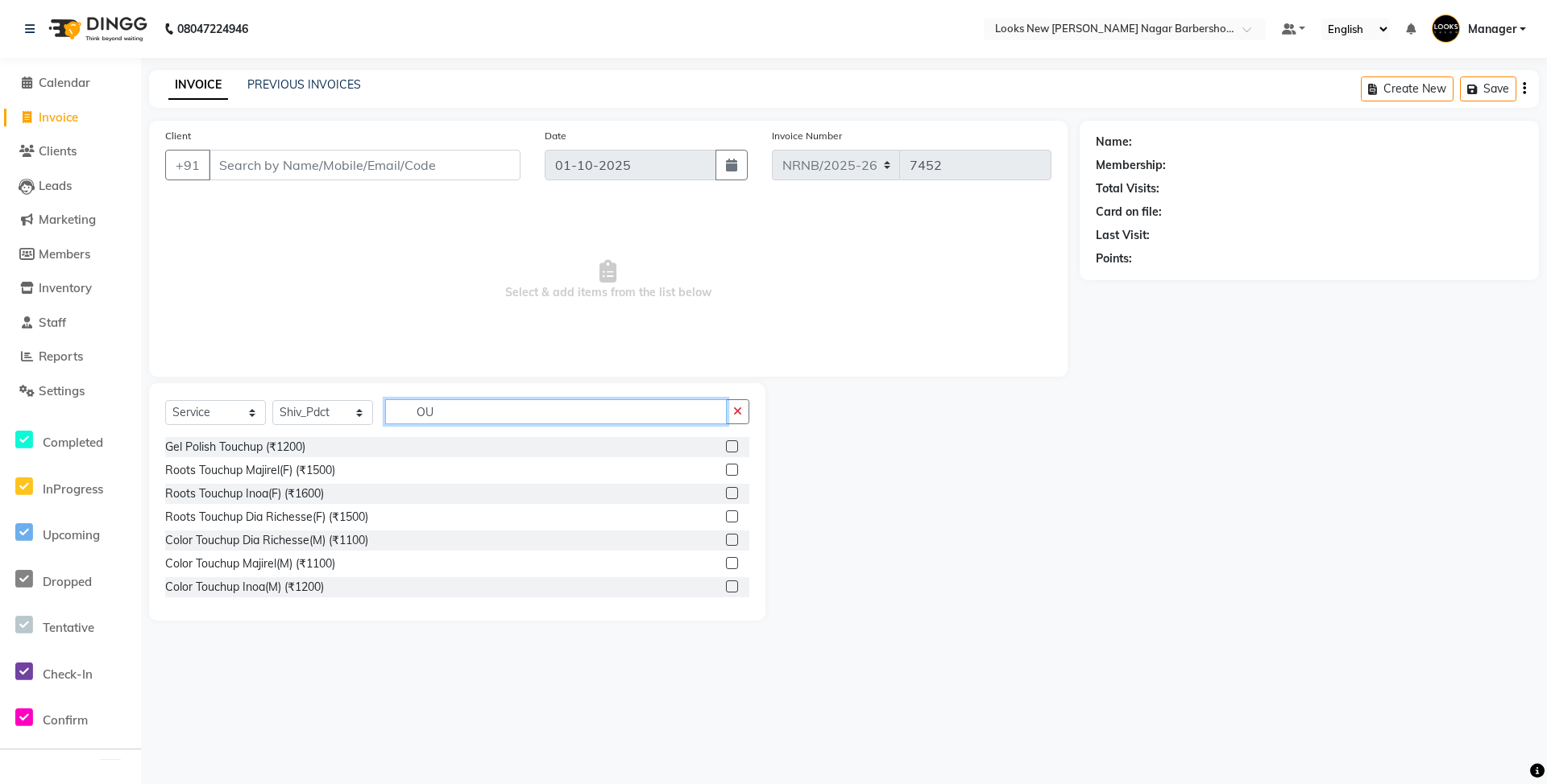
type input "O"
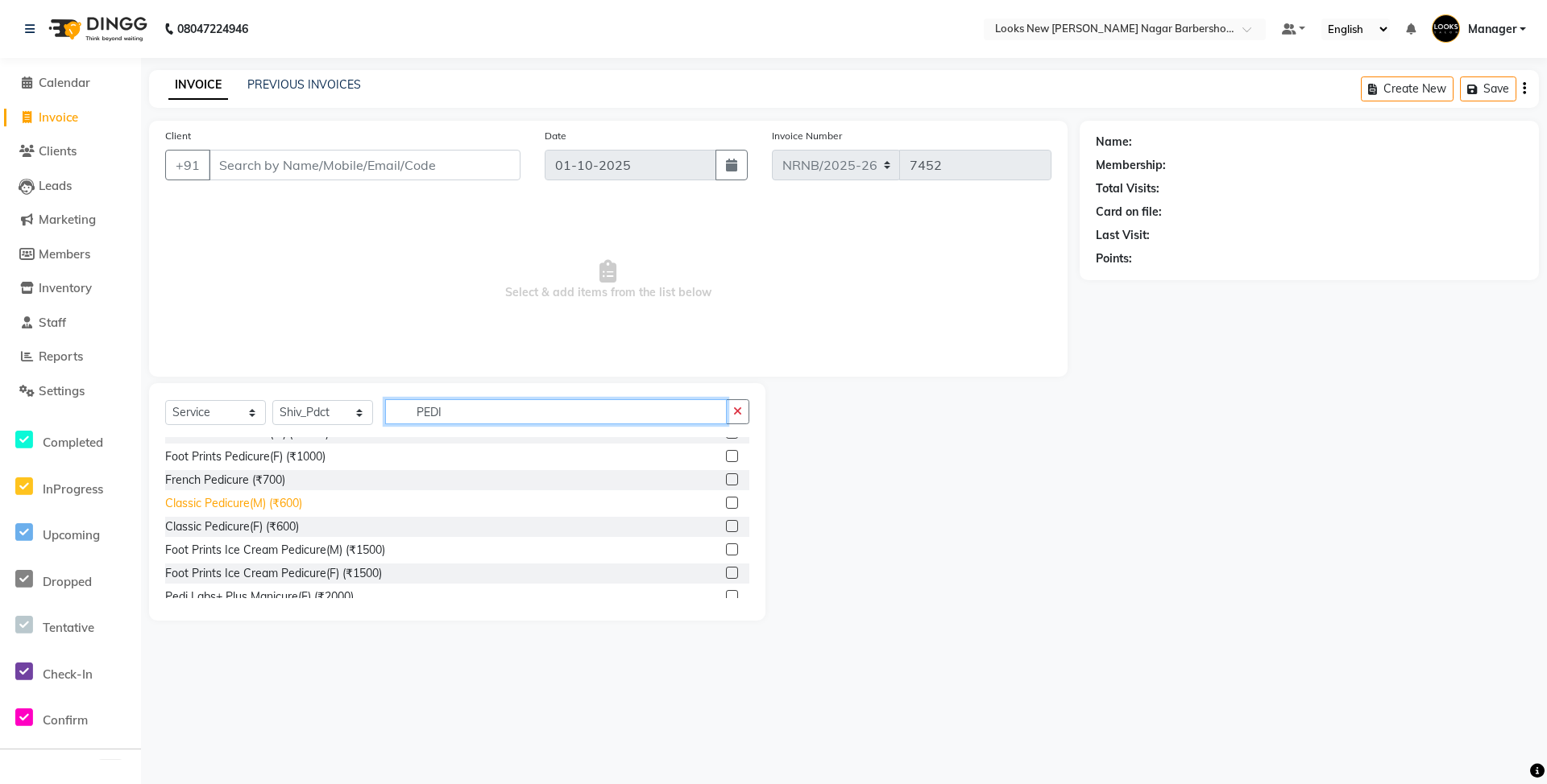
type input "PEDI"
click at [261, 506] on div "Classic Pedicure(M) (₹600)" at bounding box center [234, 503] width 137 height 17
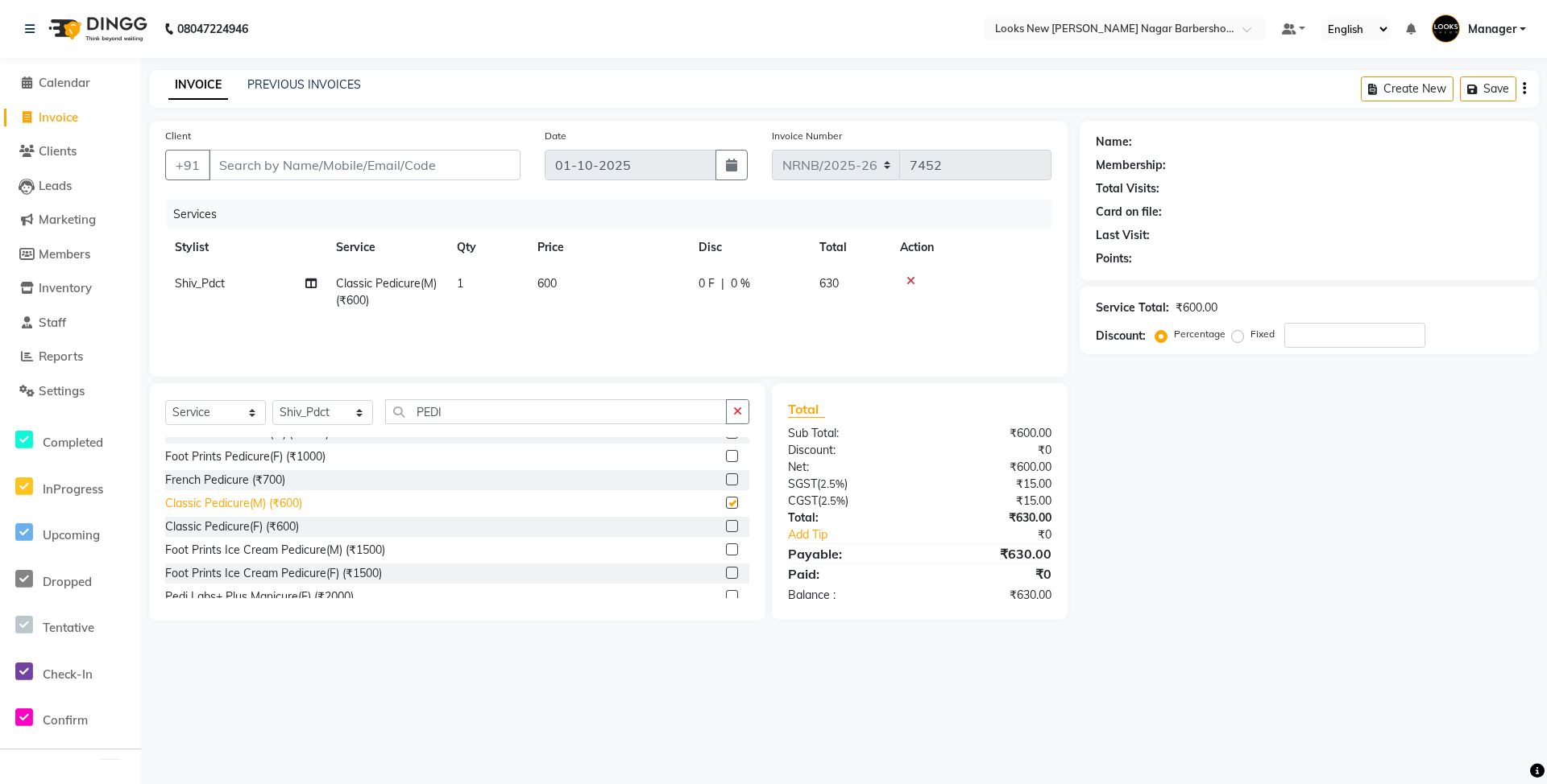
checkbox input "false"
click at [303, 164] on input "Client" at bounding box center [364, 165] width 312 height 30
type input "9"
type input "0"
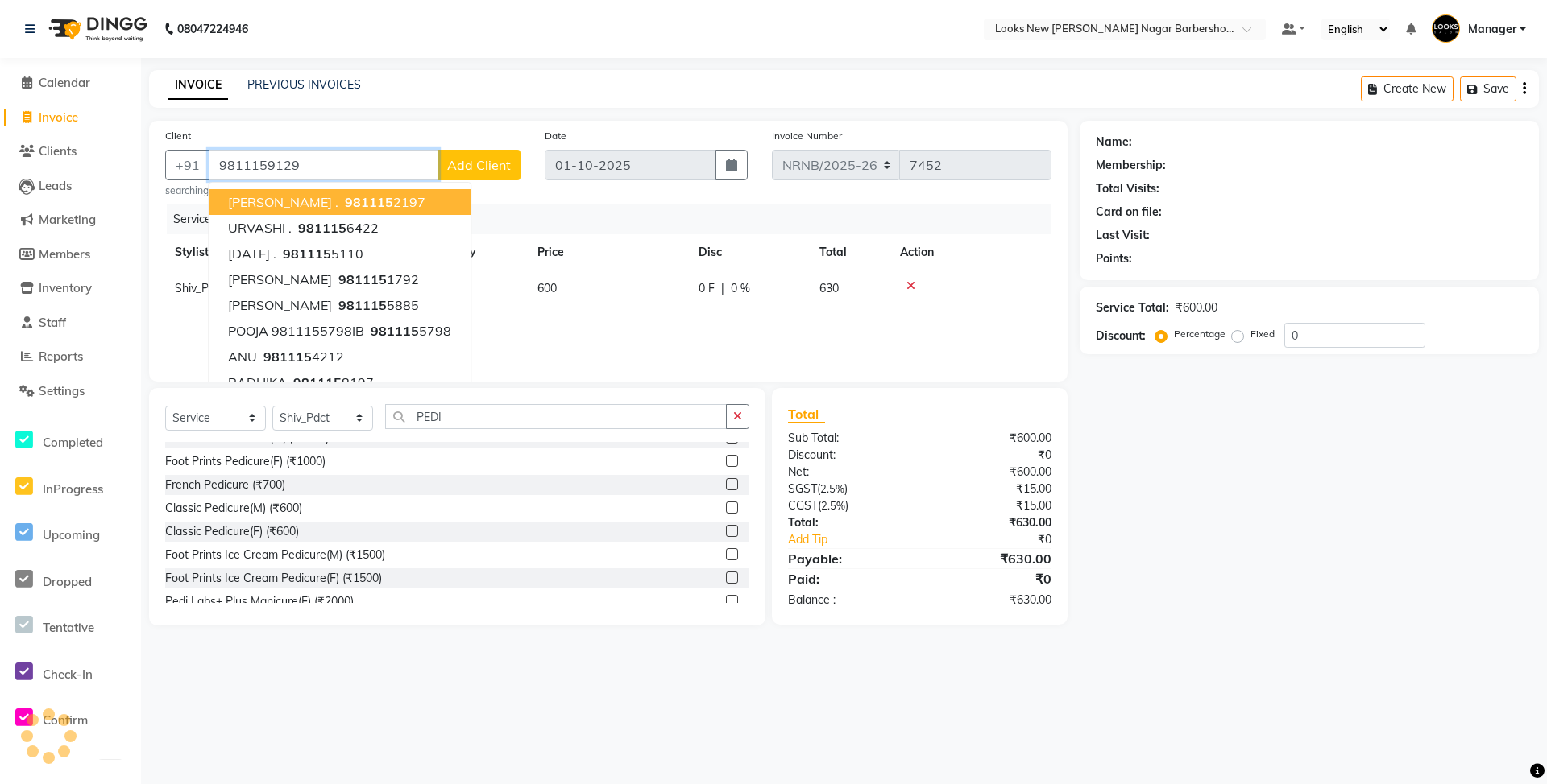
type input "9811159129"
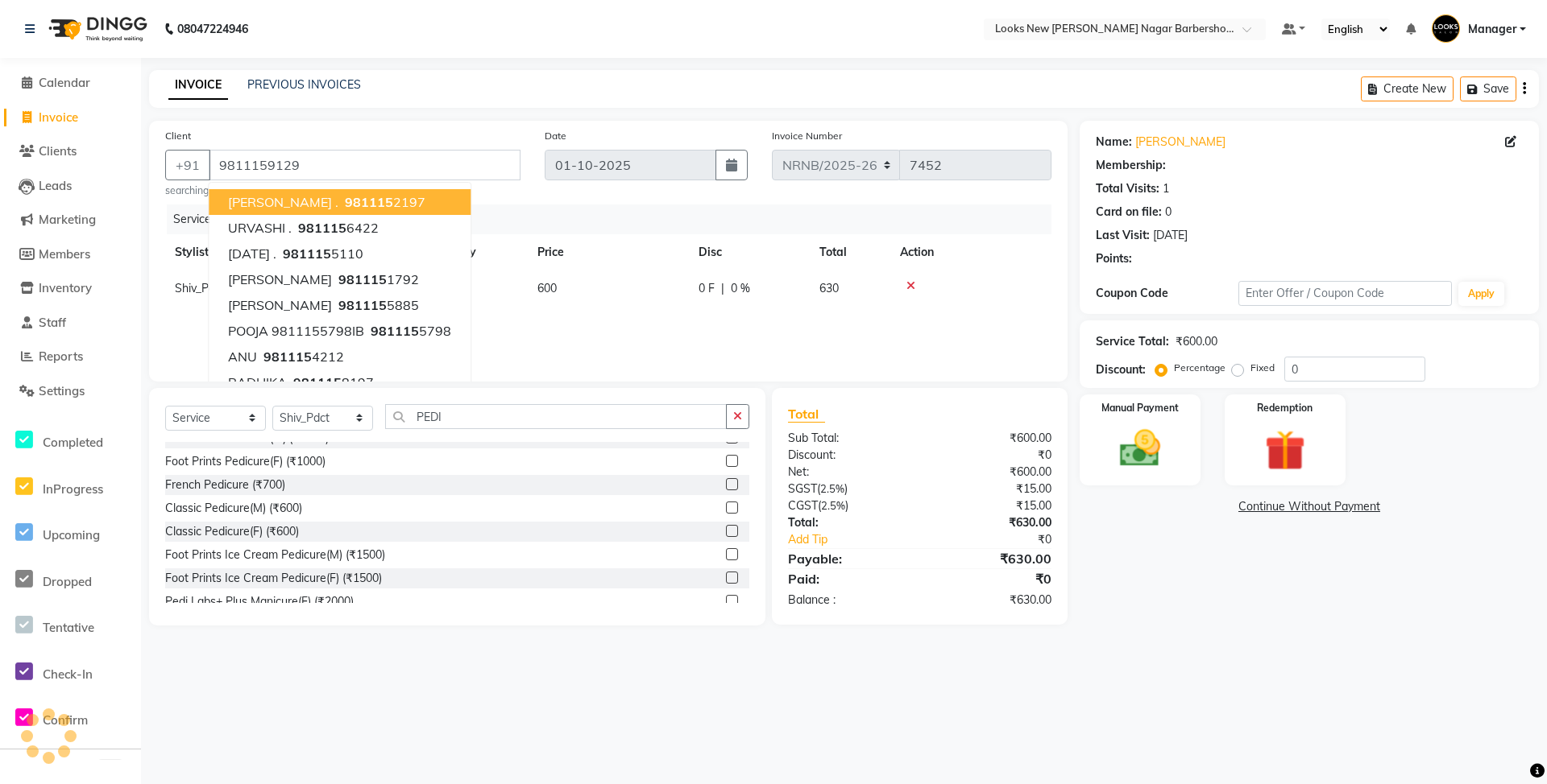
select select "1: Object"
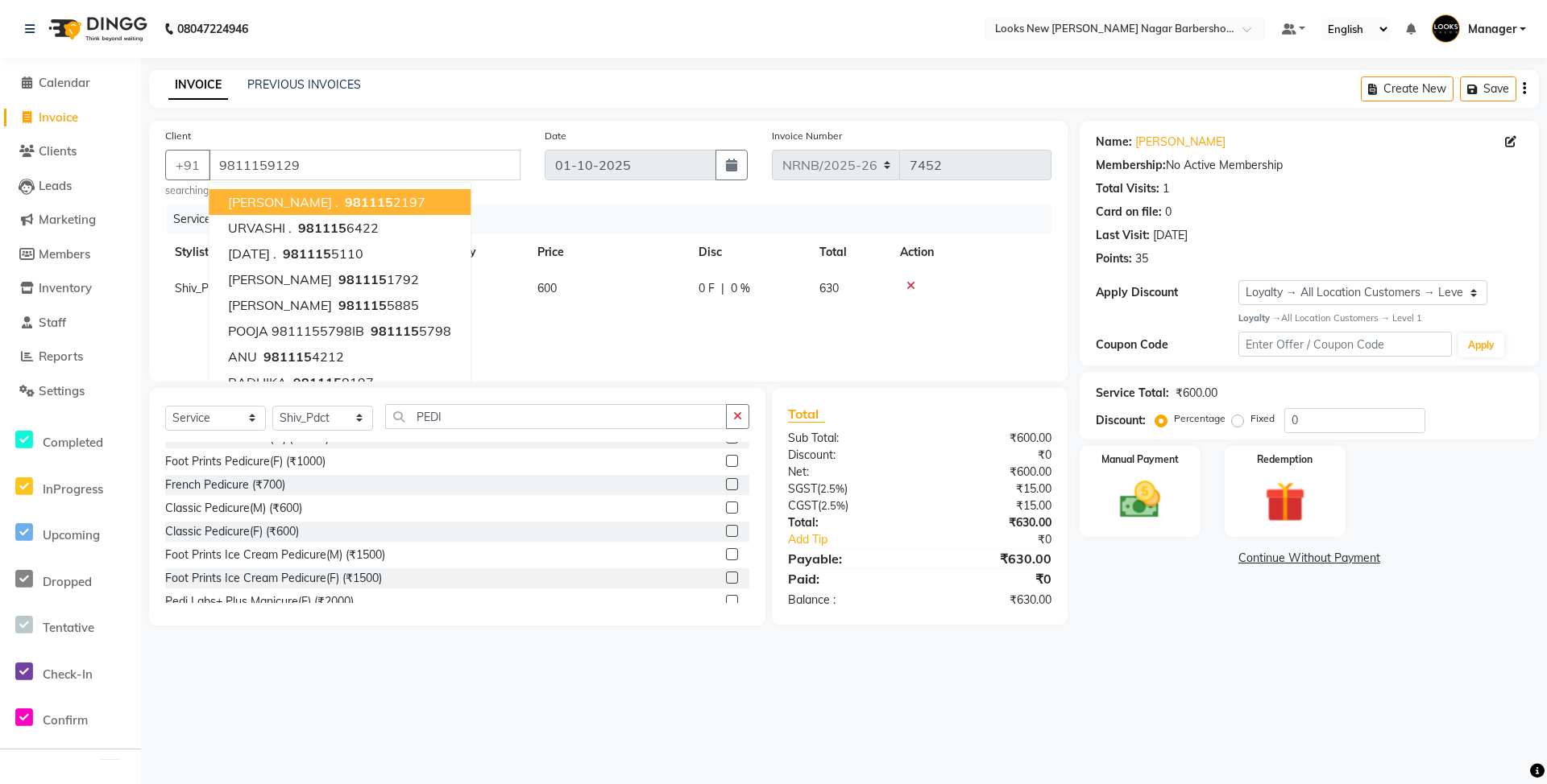
click at [567, 216] on div "Services" at bounding box center [615, 219] width 897 height 30
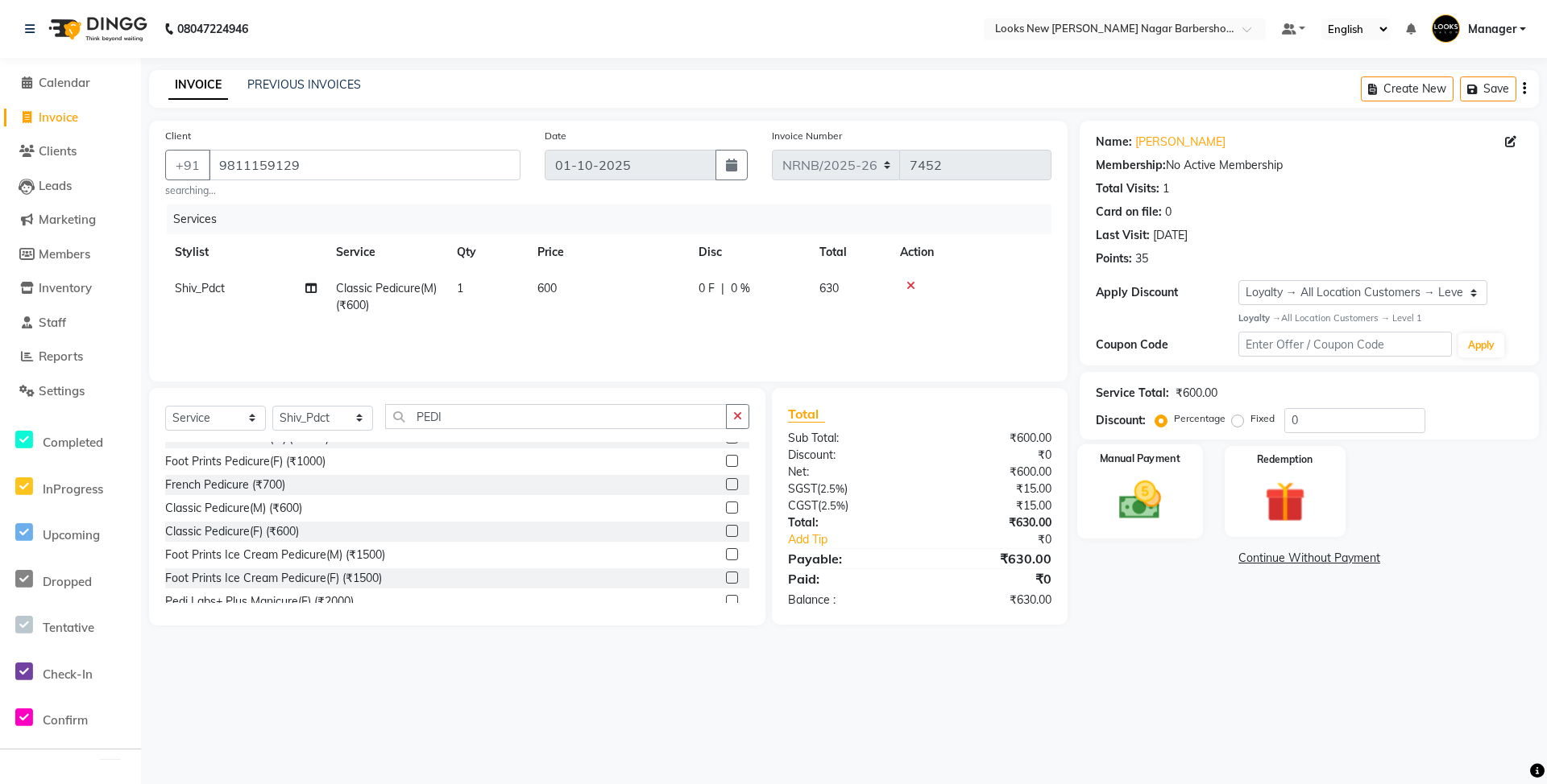
click at [1161, 501] on img at bounding box center [1140, 501] width 69 height 49
click at [1236, 561] on span "CASH" at bounding box center [1245, 559] width 35 height 19
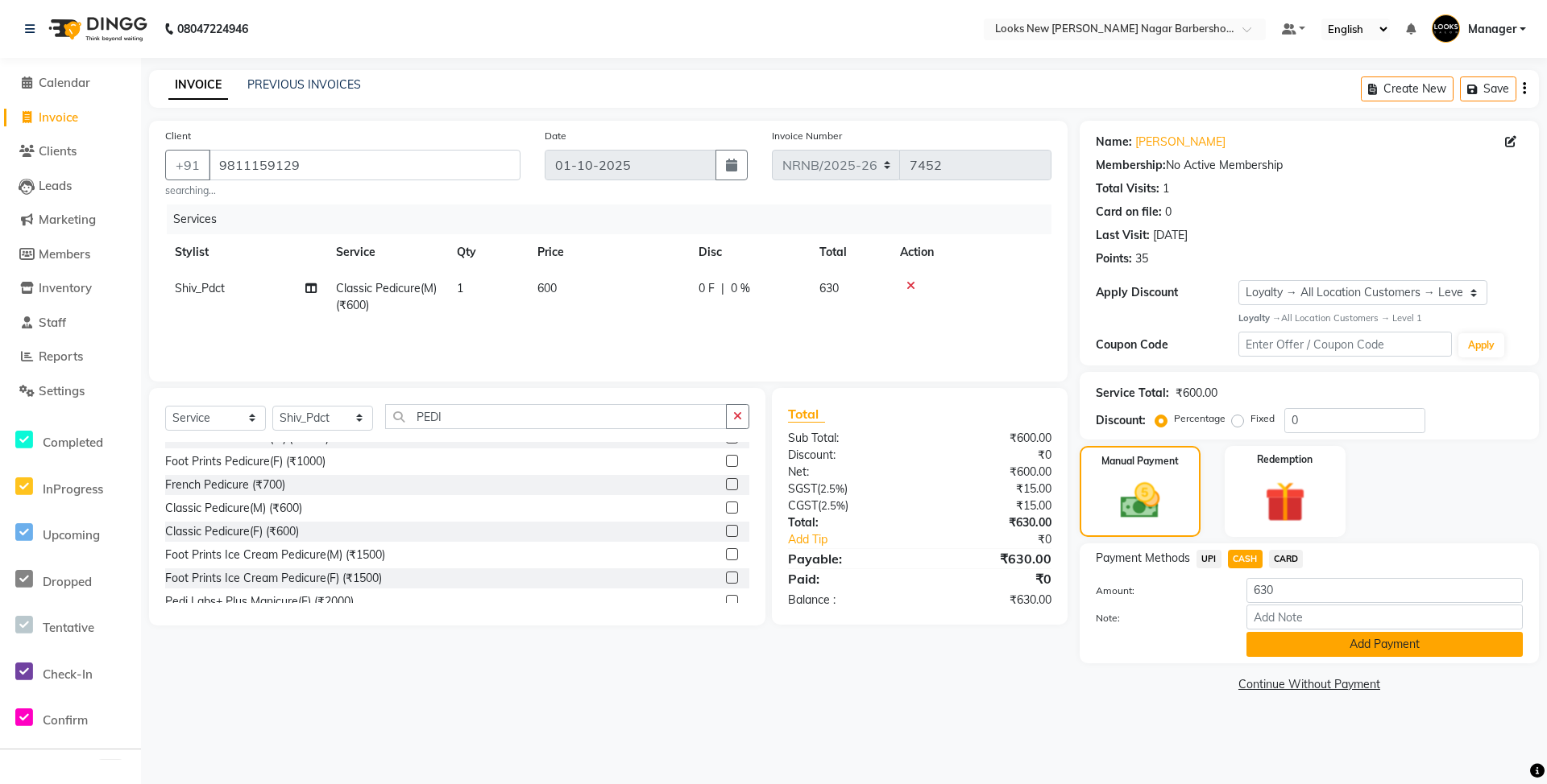
click at [1291, 648] on button "Add Payment" at bounding box center [1385, 645] width 277 height 25
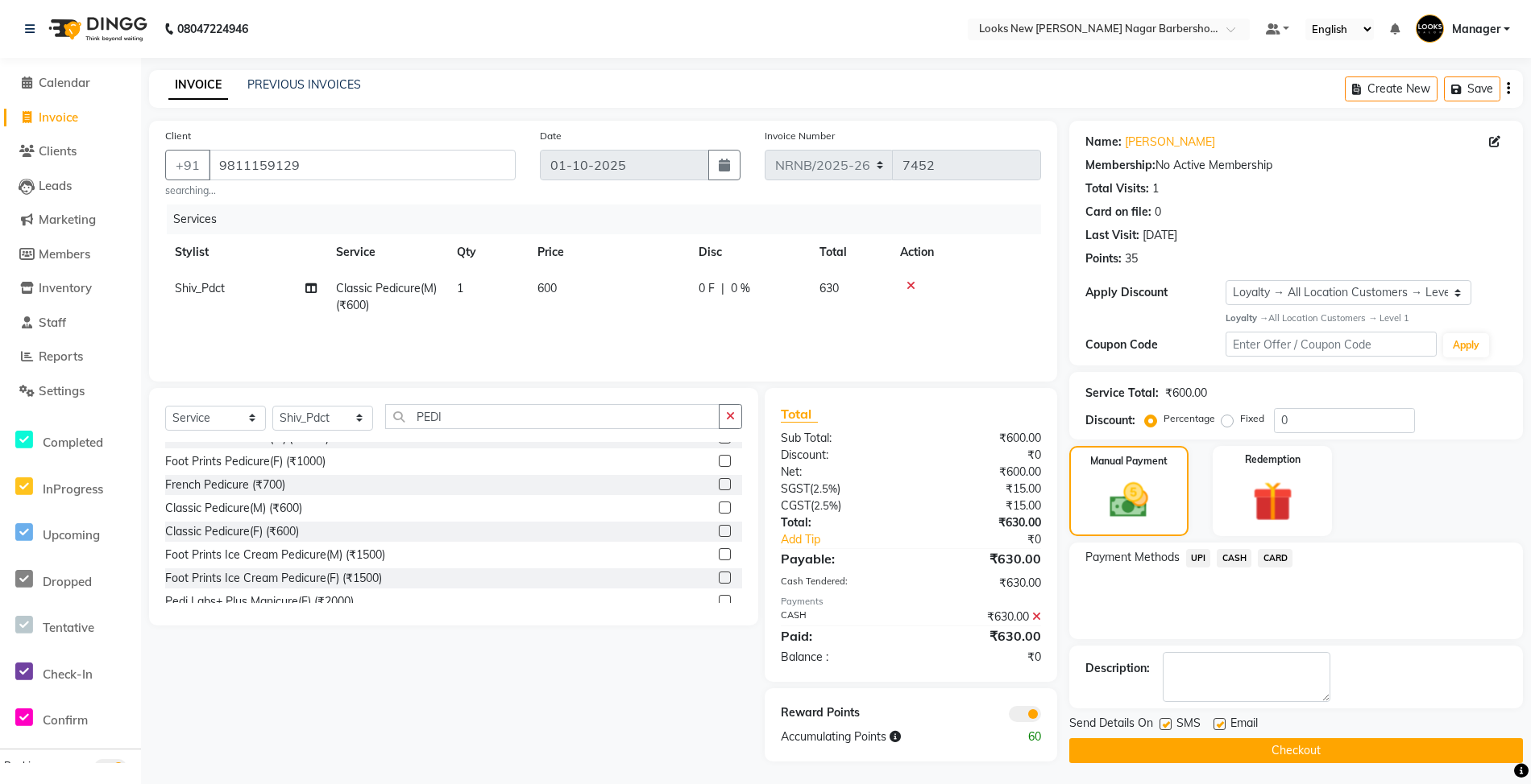
click at [1257, 750] on button "Checkout" at bounding box center [1296, 751] width 454 height 25
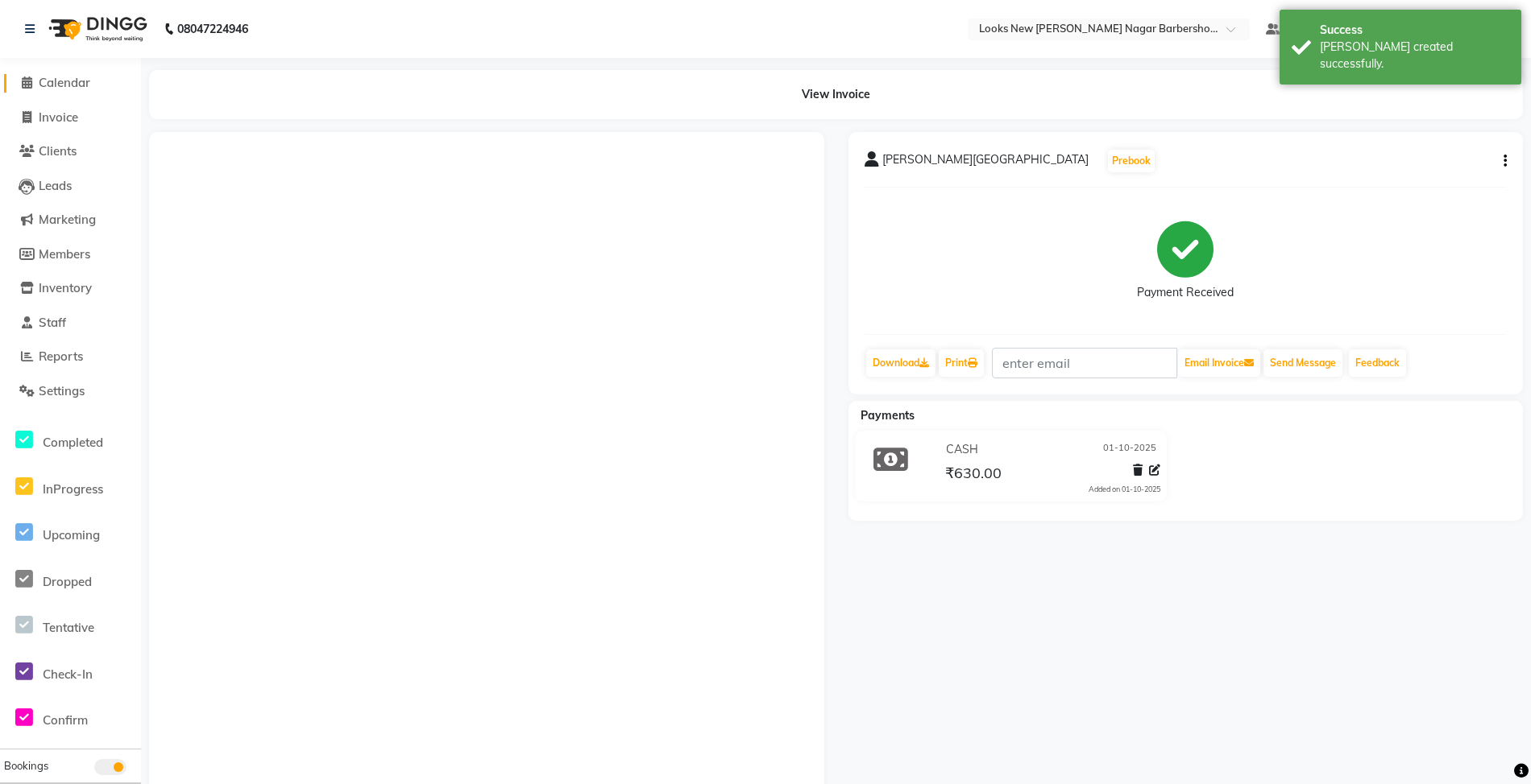
click at [59, 84] on span "Calendar" at bounding box center [64, 83] width 51 height 15
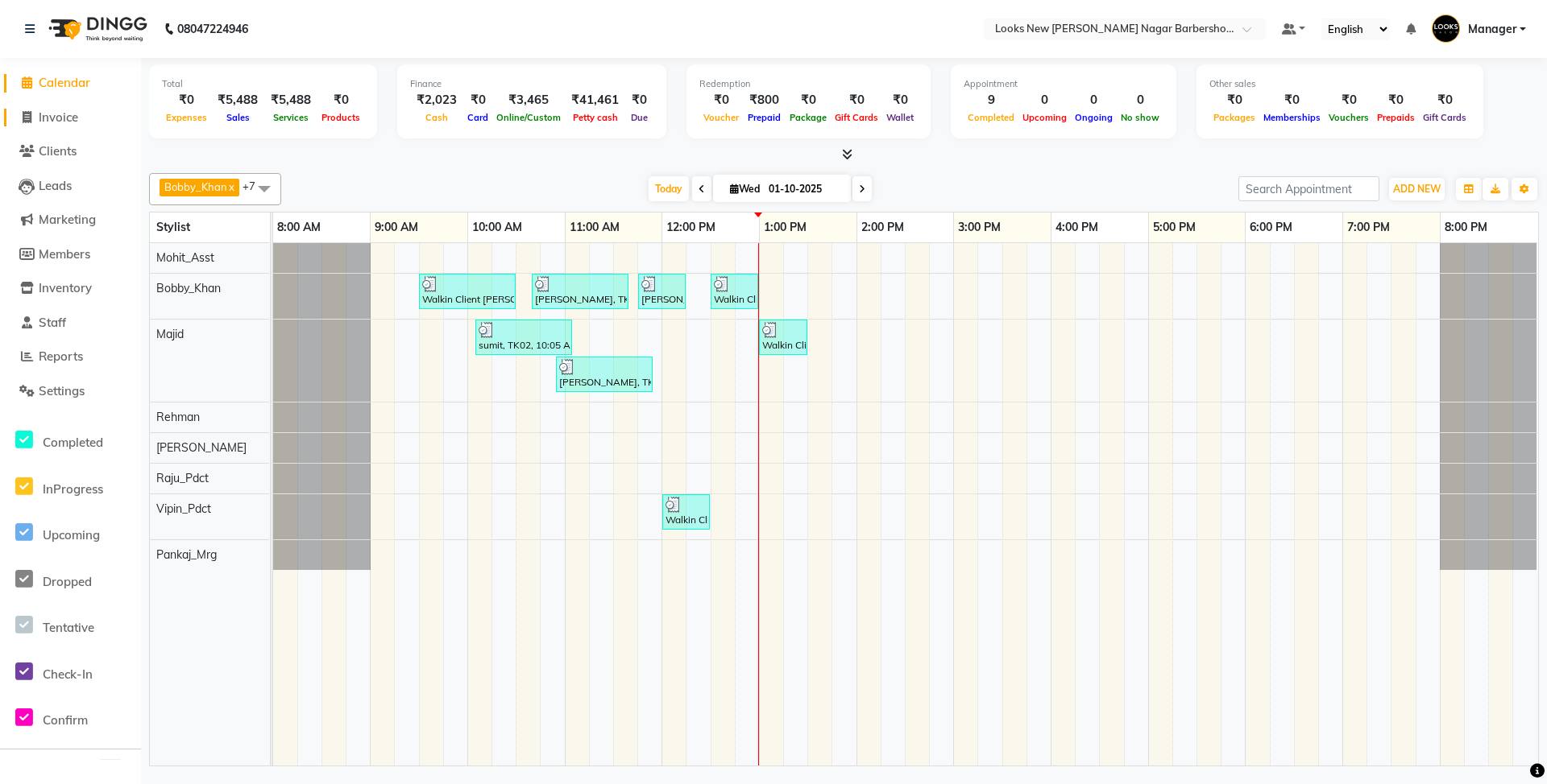
click at [71, 126] on link "Invoice" at bounding box center [71, 118] width 133 height 19
select select "service"
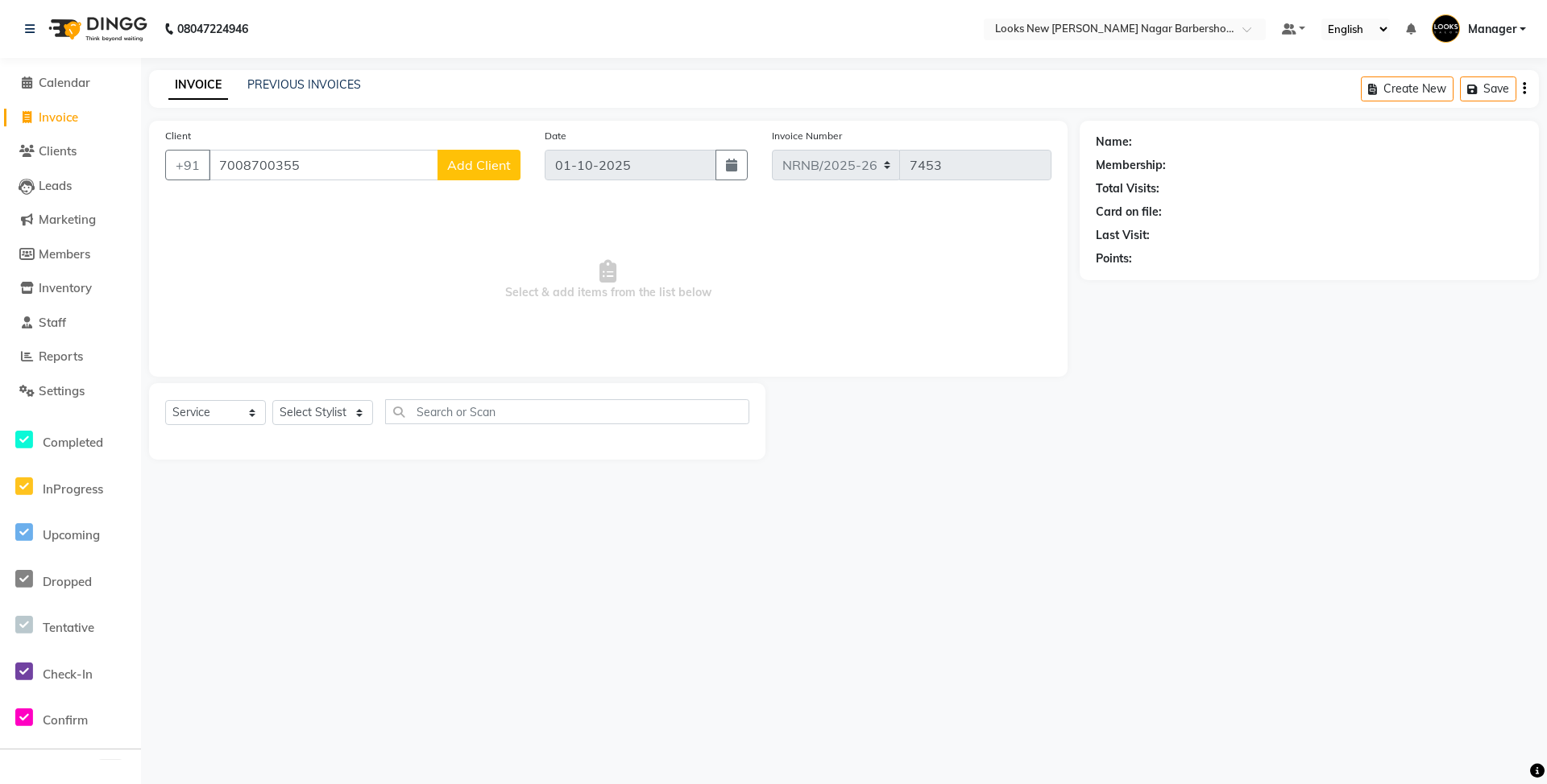
type input "7008700355"
click at [494, 165] on span "Add Client" at bounding box center [478, 164] width 63 height 16
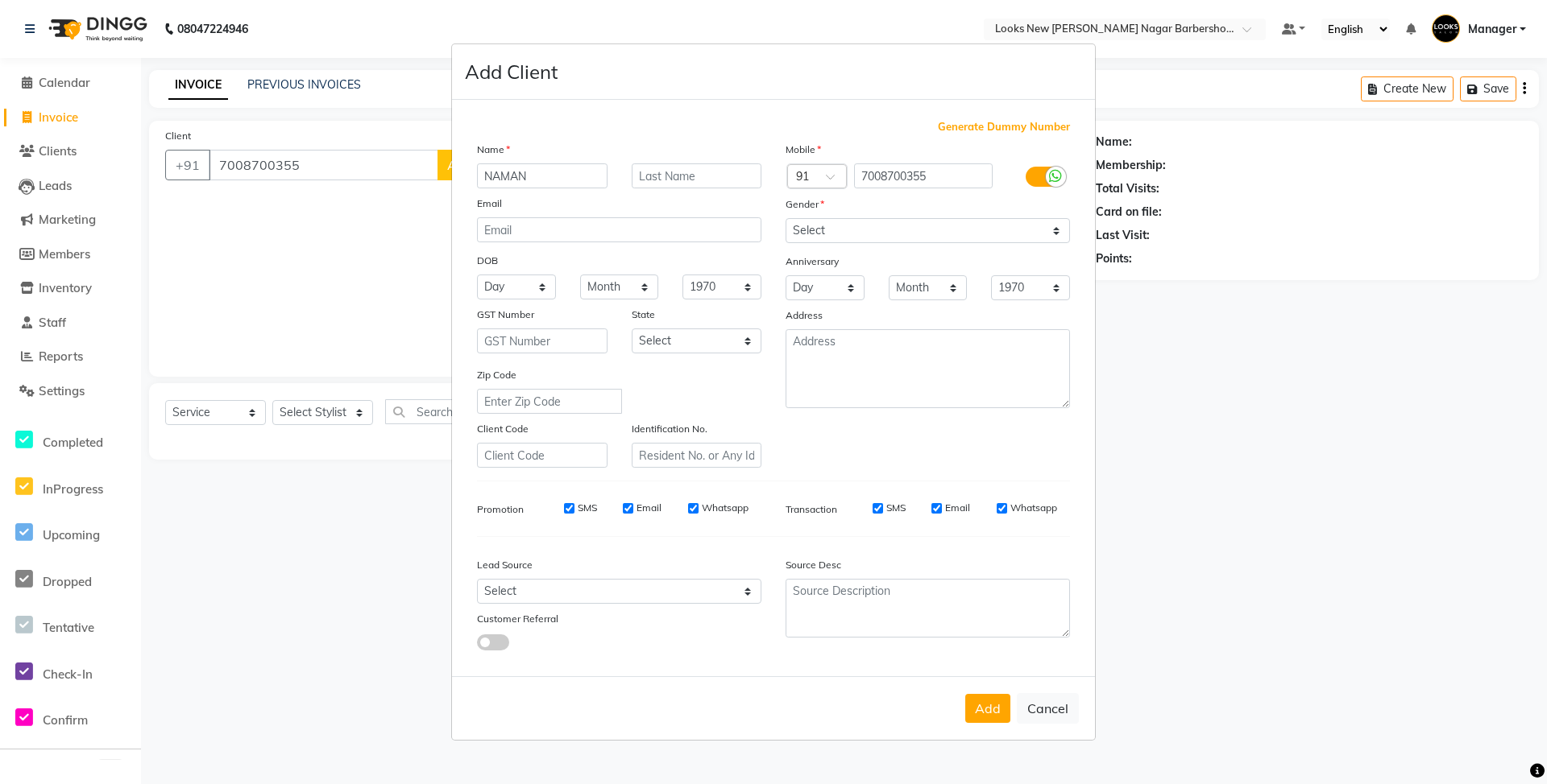
type input "NAMAN"
type input "[PERSON_NAME]"
drag, startPoint x: 814, startPoint y: 230, endPoint x: 814, endPoint y: 243, distance: 13.0
click at [814, 230] on select "Select [DEMOGRAPHIC_DATA] [DEMOGRAPHIC_DATA] Other Prefer Not To Say" at bounding box center [927, 231] width 284 height 25
select select "[DEMOGRAPHIC_DATA]"
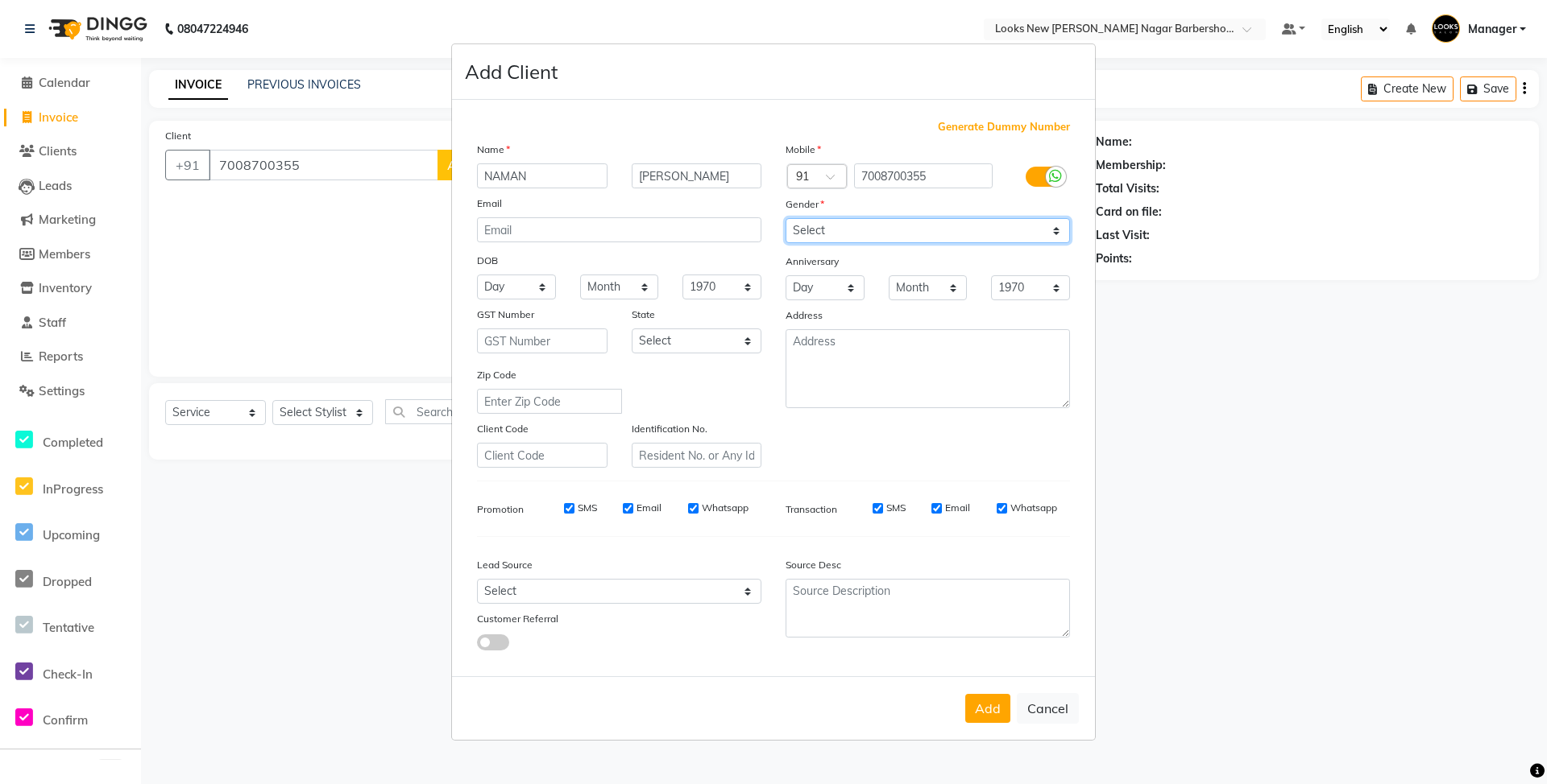
click at [785, 220] on select "Select [DEMOGRAPHIC_DATA] [DEMOGRAPHIC_DATA] Other Prefer Not To Say" at bounding box center [927, 231] width 284 height 25
click at [745, 336] on select "Select [GEOGRAPHIC_DATA] [GEOGRAPHIC_DATA] [GEOGRAPHIC_DATA] [GEOGRAPHIC_DATA] …" at bounding box center [697, 341] width 131 height 25
select select "10"
click at [632, 329] on select "Select [GEOGRAPHIC_DATA] [GEOGRAPHIC_DATA] [GEOGRAPHIC_DATA] [GEOGRAPHIC_DATA] …" at bounding box center [697, 341] width 131 height 25
click at [1002, 716] on button "Add" at bounding box center [987, 708] width 45 height 29
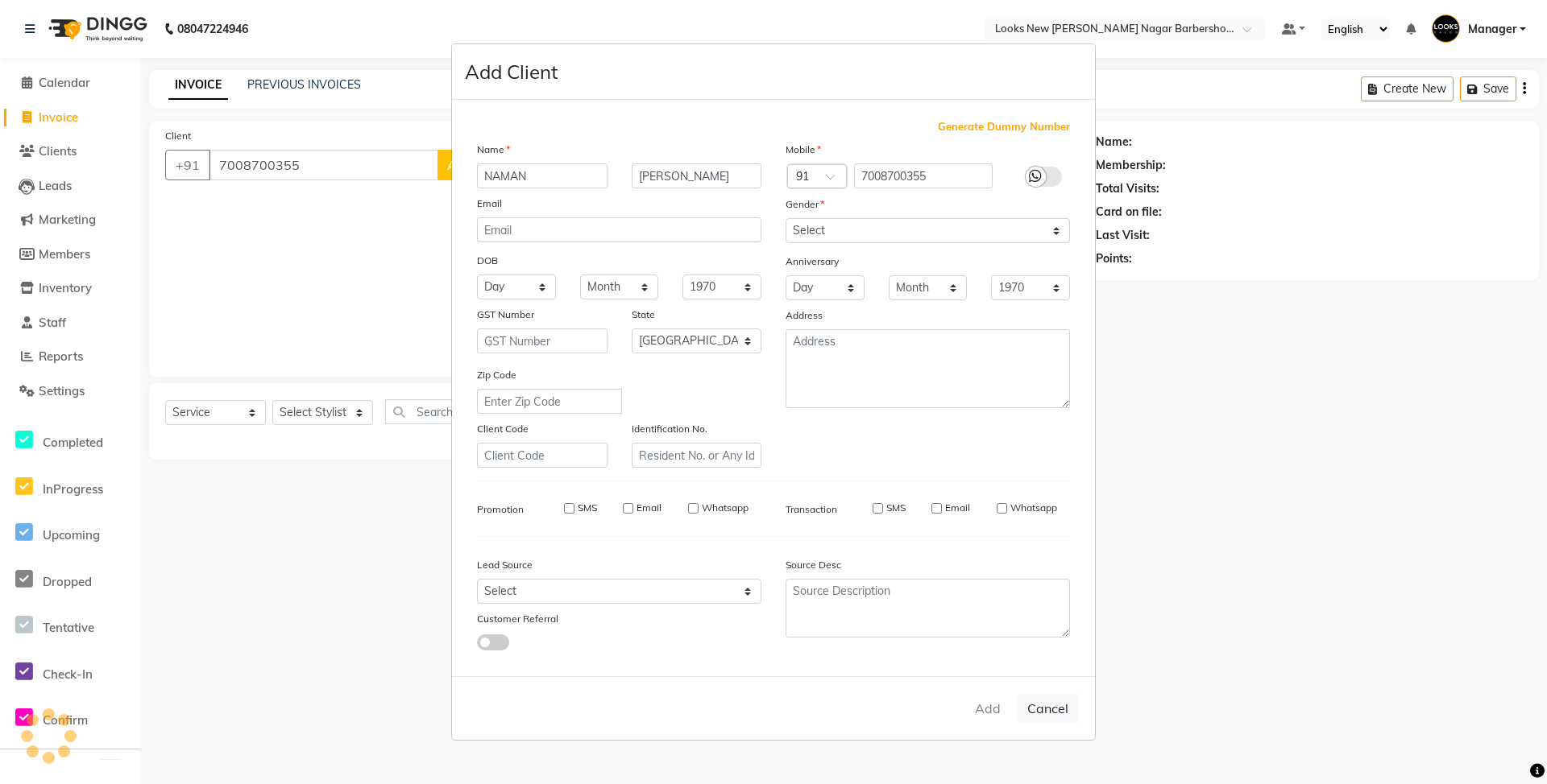
select select
select select "null"
select select
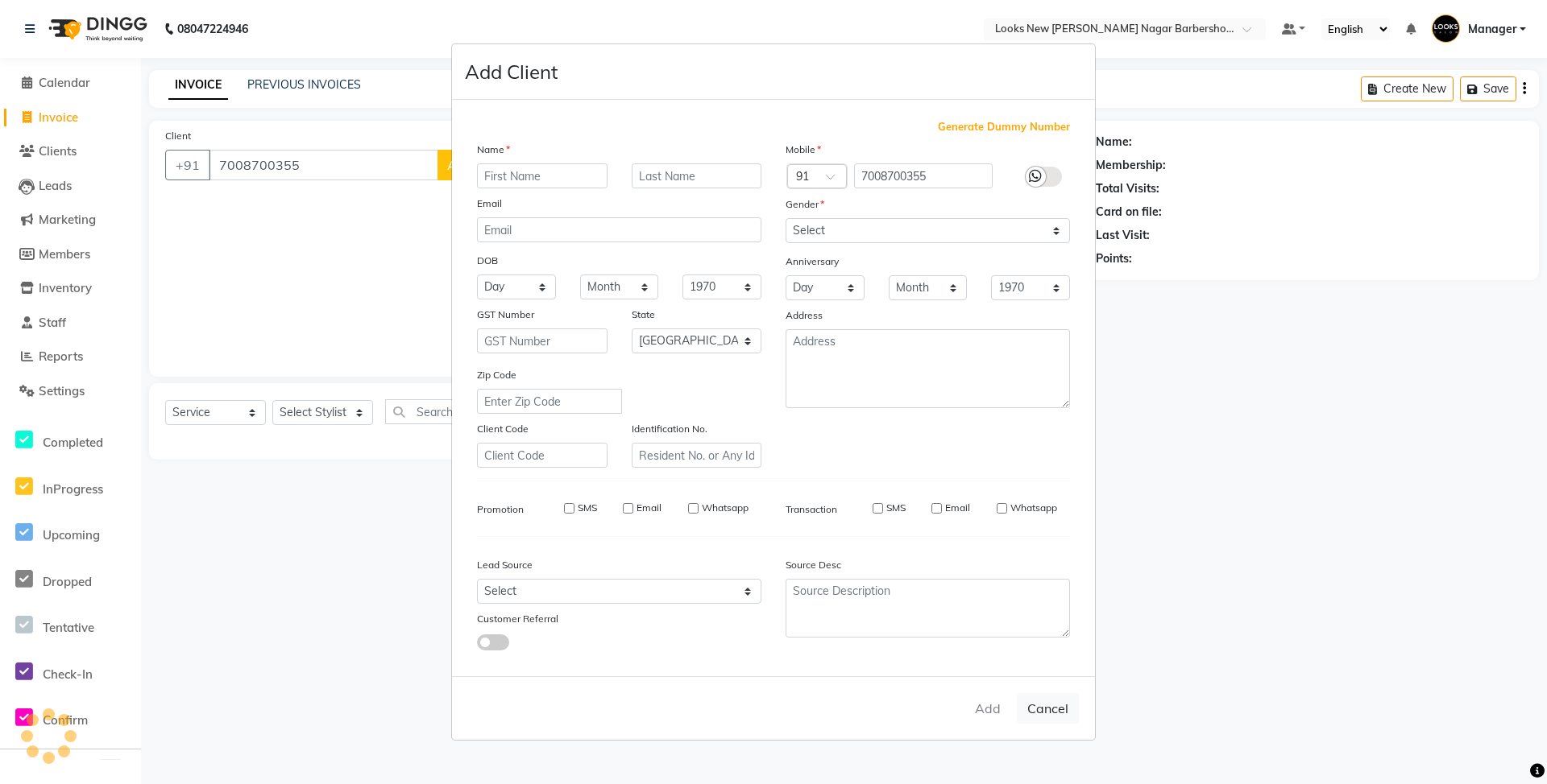
select select
checkbox input "false"
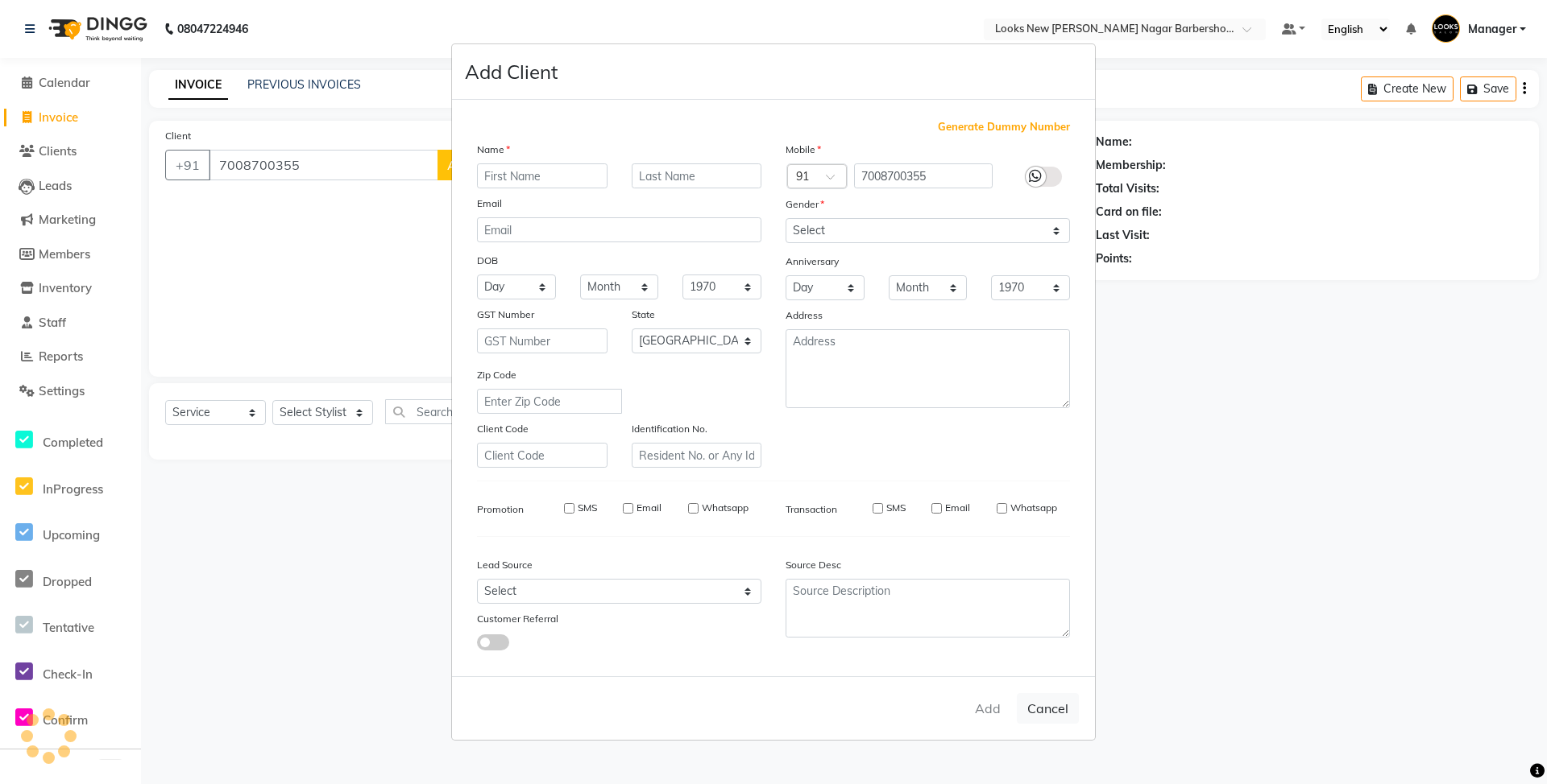
checkbox input "false"
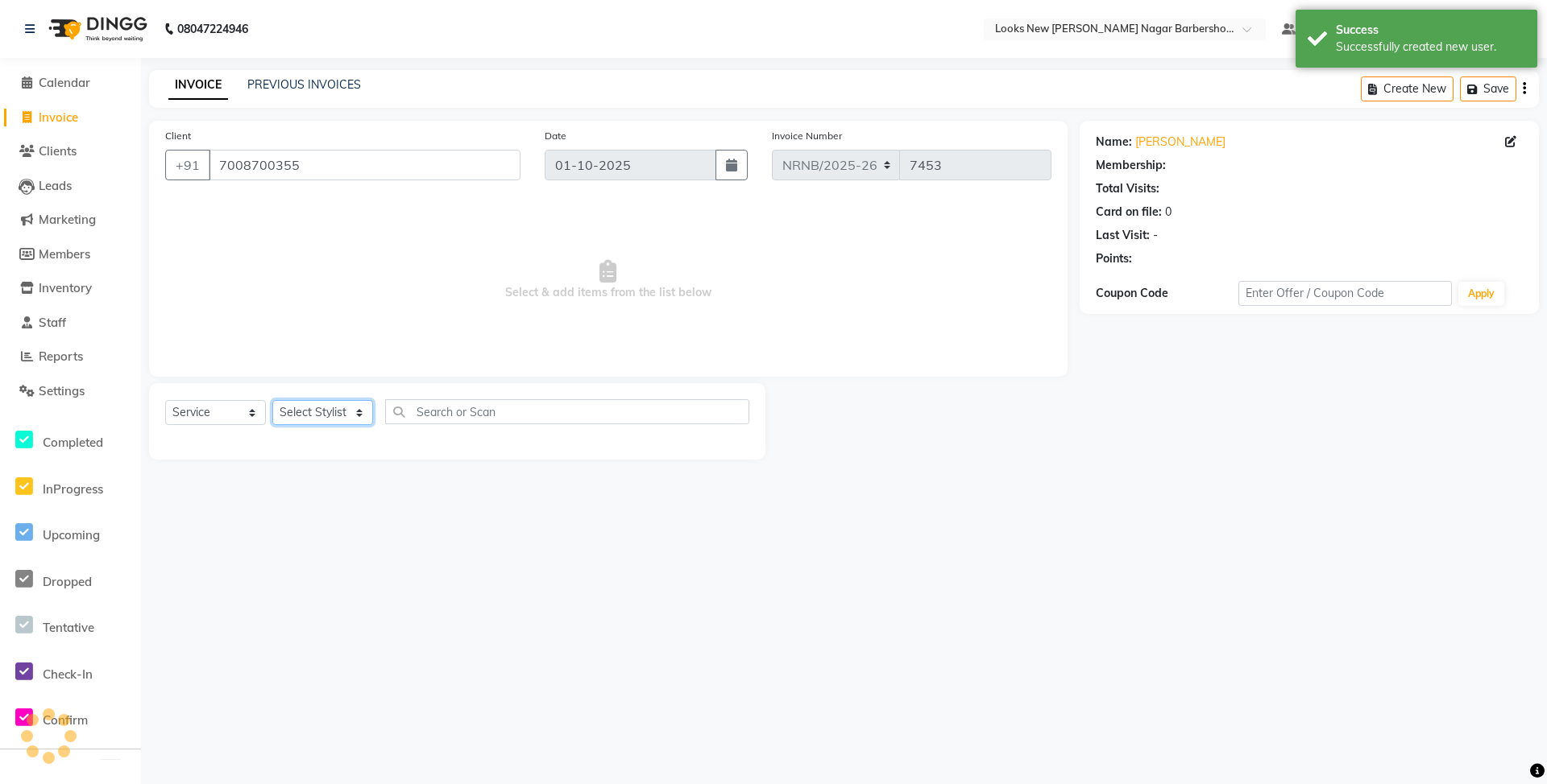
click at [348, 405] on select "Select Stylist Aakash_Pdct [PERSON_NAME] [PERSON_NAME] [PERSON_NAME] Counter_Sa…" at bounding box center [322, 413] width 100 height 25
select select "1: Object"
select select "87357"
click at [272, 400] on select "Select Stylist Aakash_Pdct [PERSON_NAME] [PERSON_NAME] [PERSON_NAME] Counter_Sa…" at bounding box center [322, 413] width 100 height 25
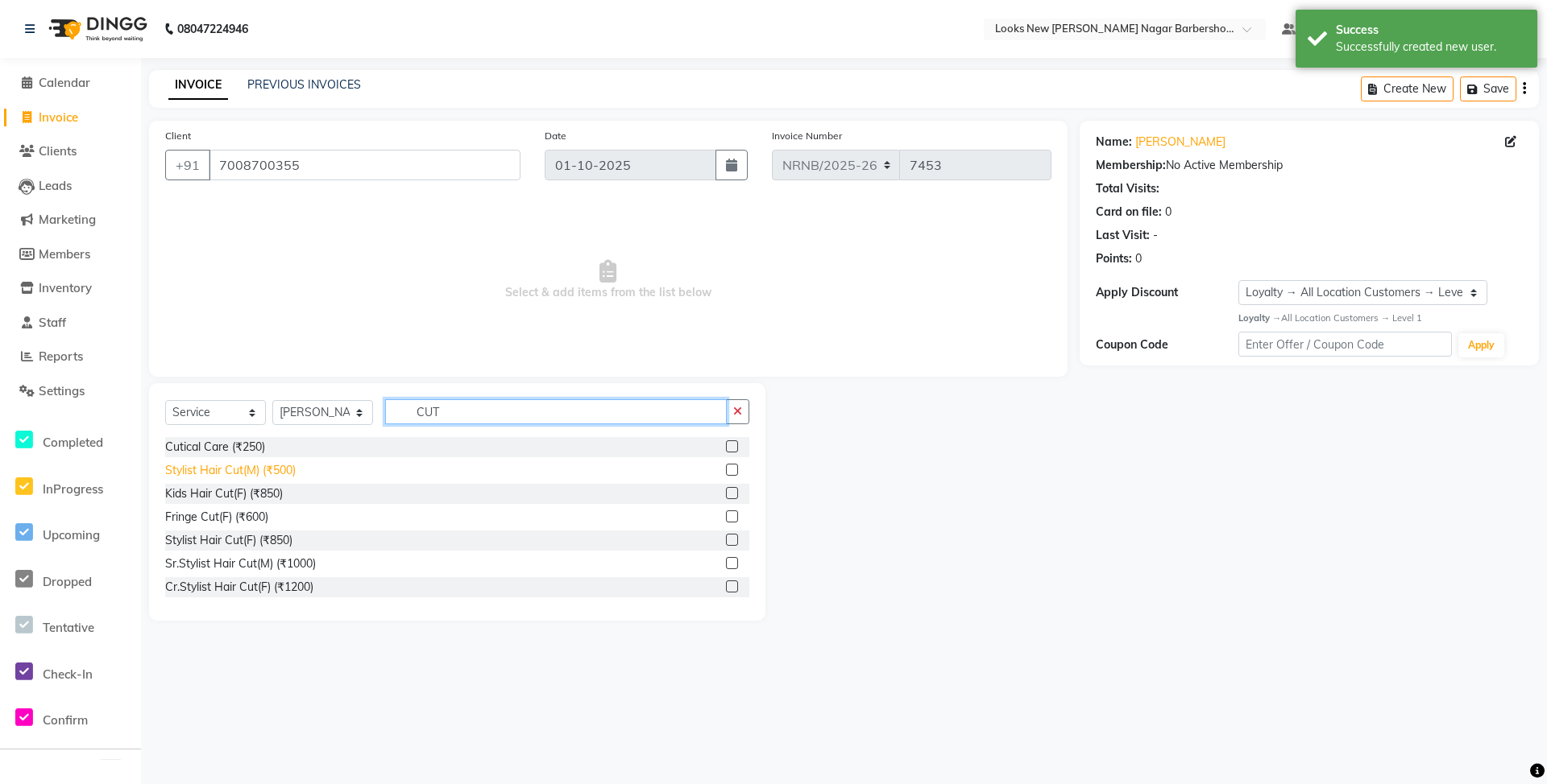
type input "CUT"
click at [200, 470] on div "Stylist Hair Cut(M) (₹500)" at bounding box center [230, 470] width 131 height 17
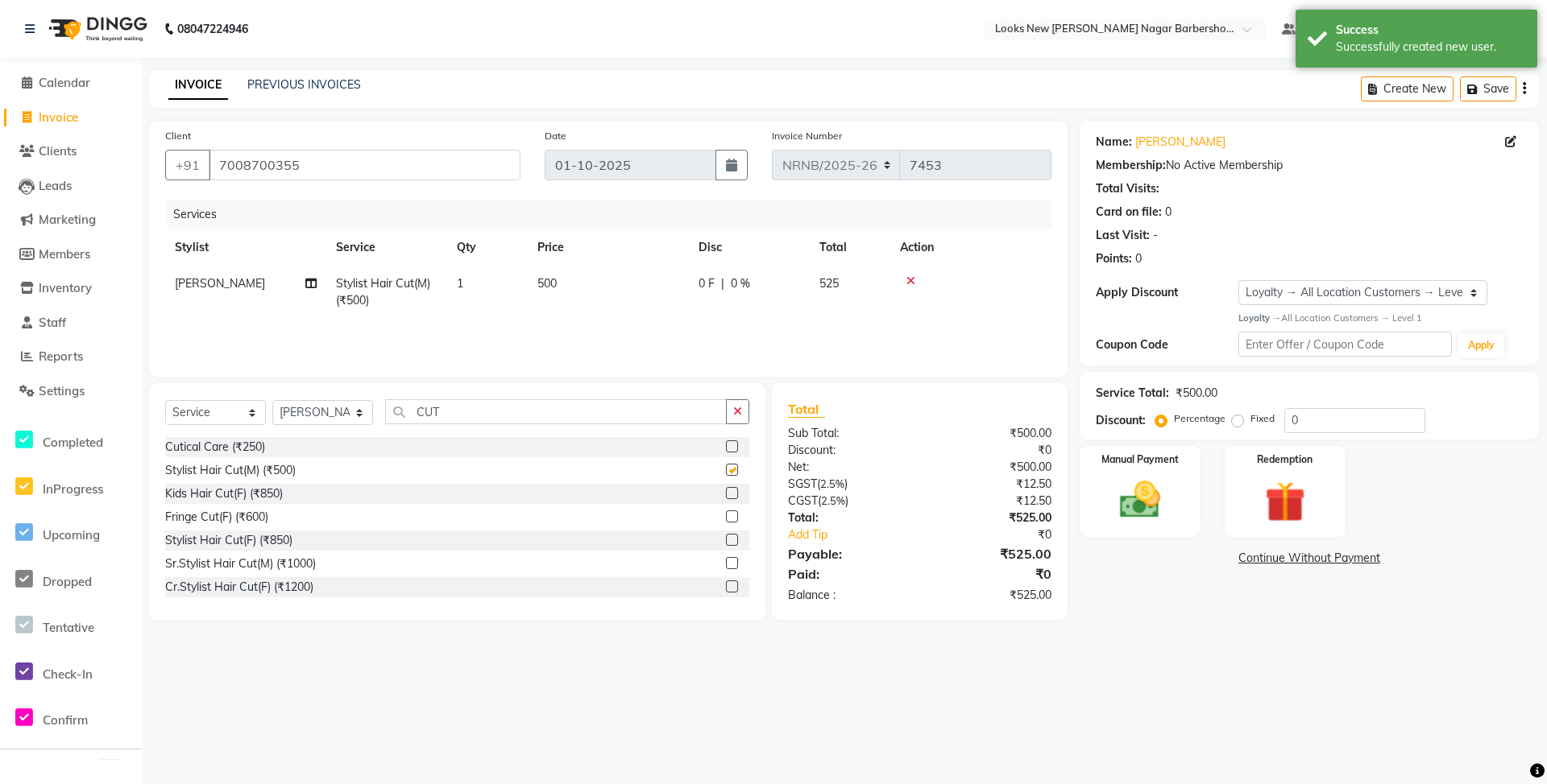
checkbox input "false"
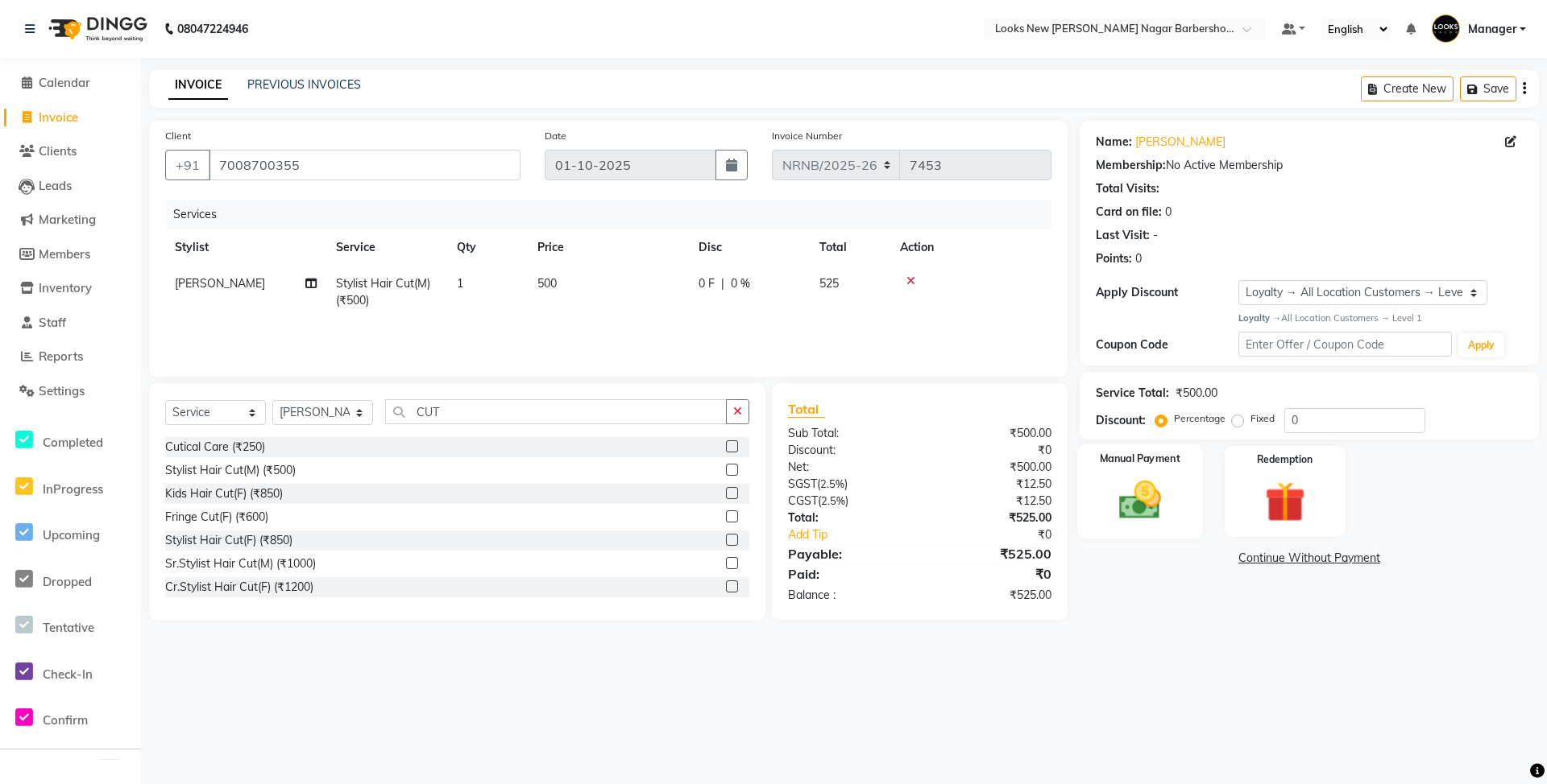
click at [1141, 530] on div "Manual Payment" at bounding box center [1140, 491] width 126 height 95
click at [1210, 562] on span "UPI" at bounding box center [1210, 559] width 25 height 19
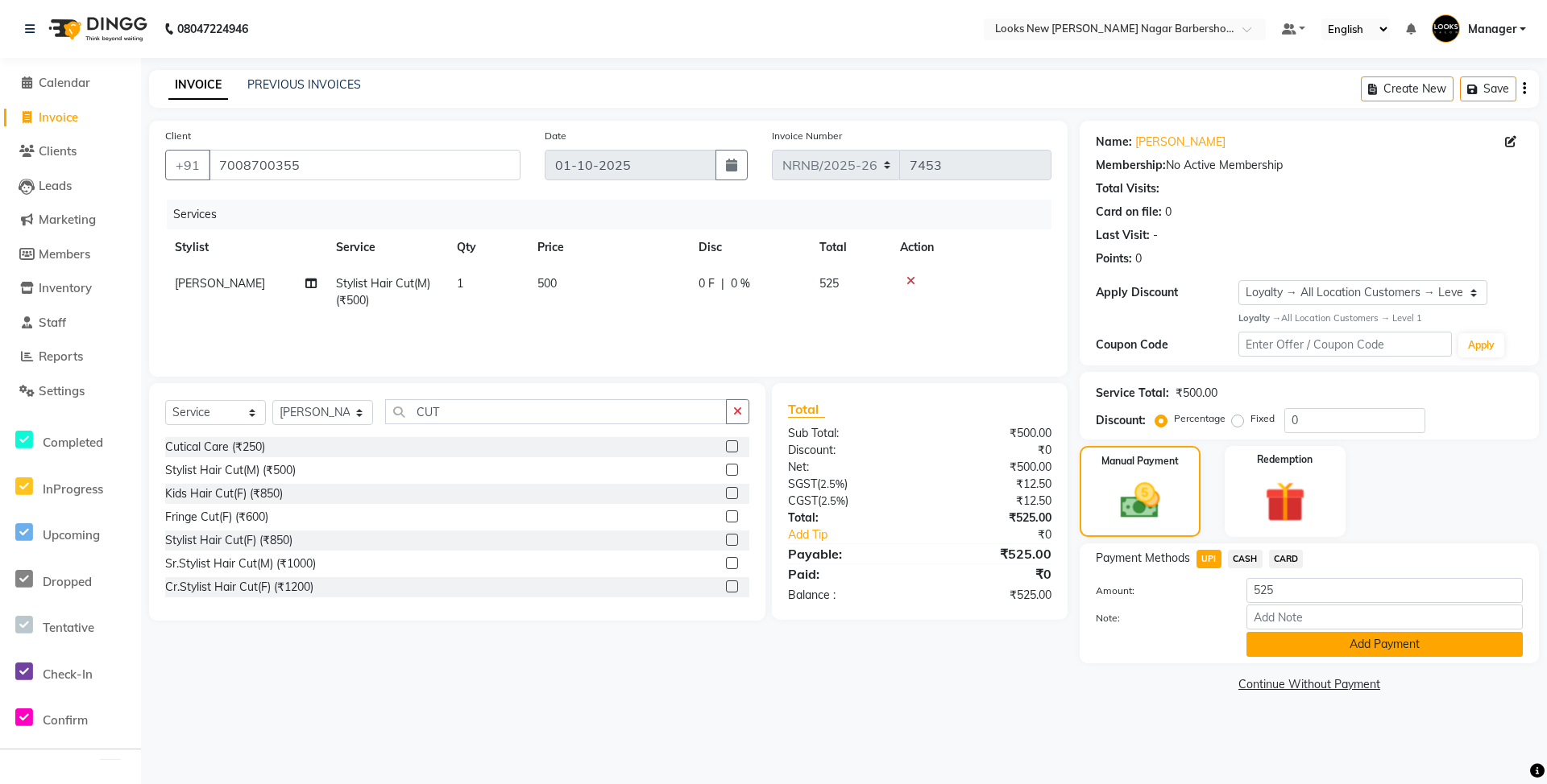
click at [1276, 642] on button "Add Payment" at bounding box center [1385, 645] width 277 height 25
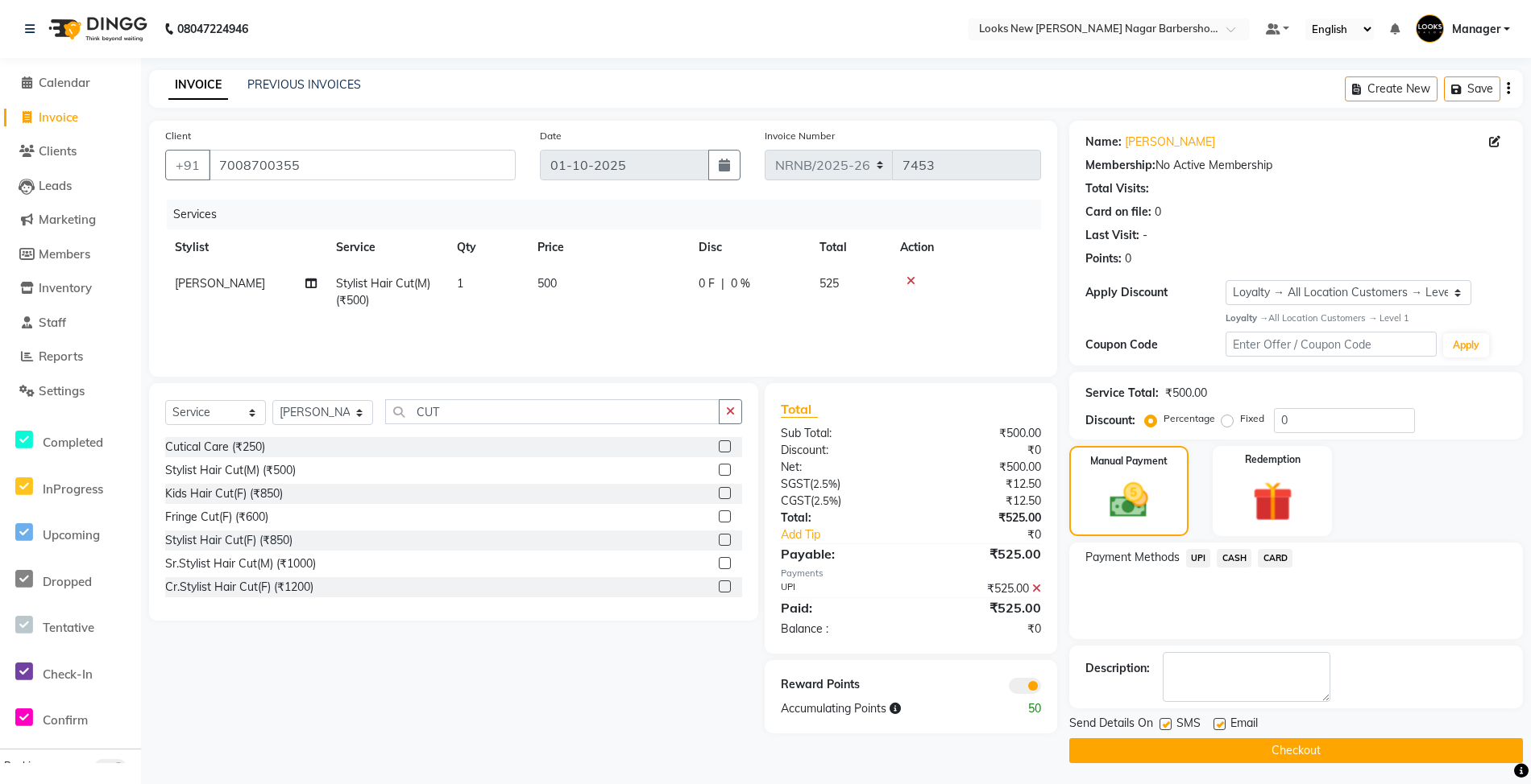
click at [1287, 749] on button "Checkout" at bounding box center [1296, 751] width 454 height 25
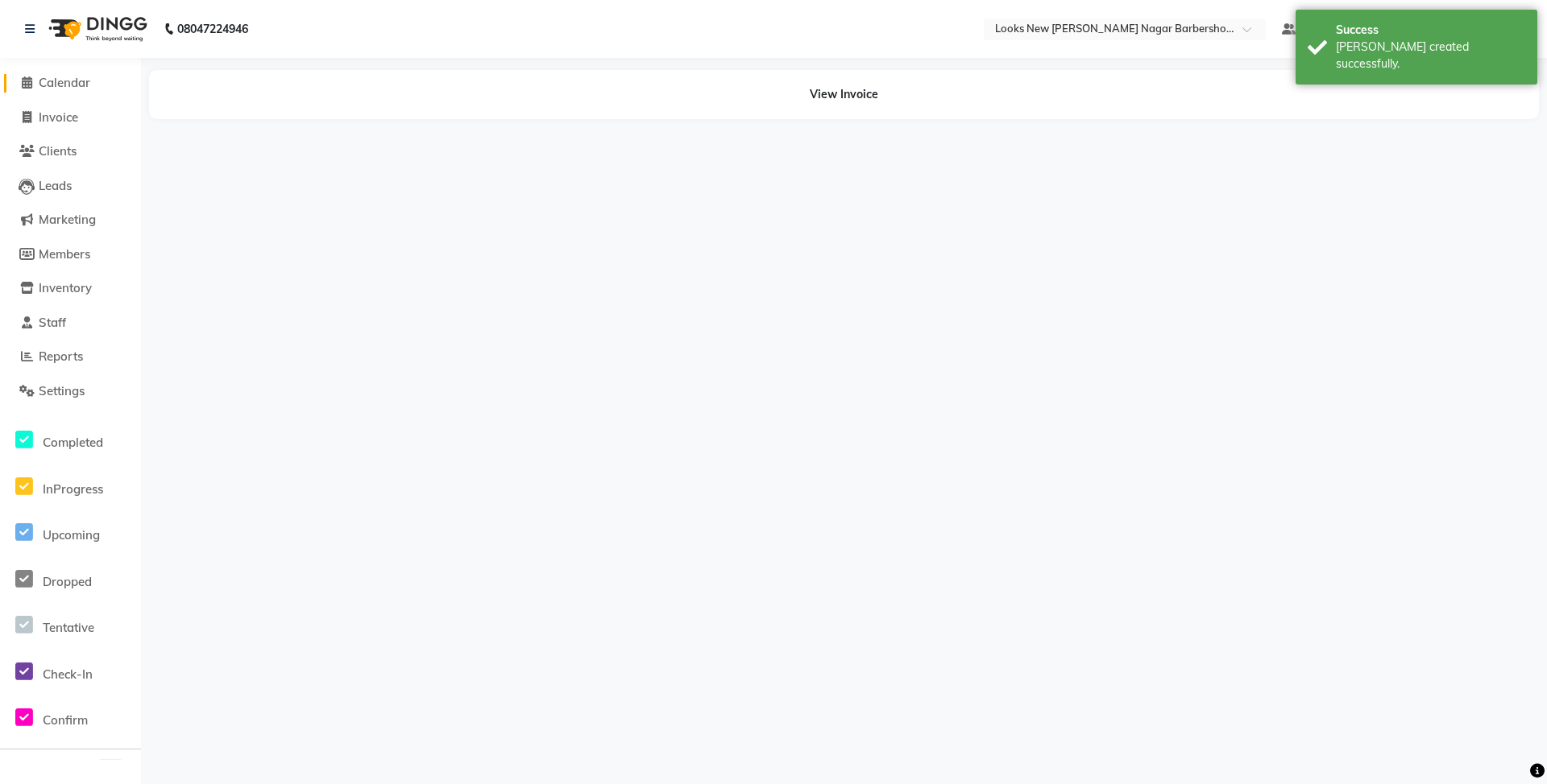
click at [68, 83] on span "Calendar" at bounding box center [64, 83] width 51 height 15
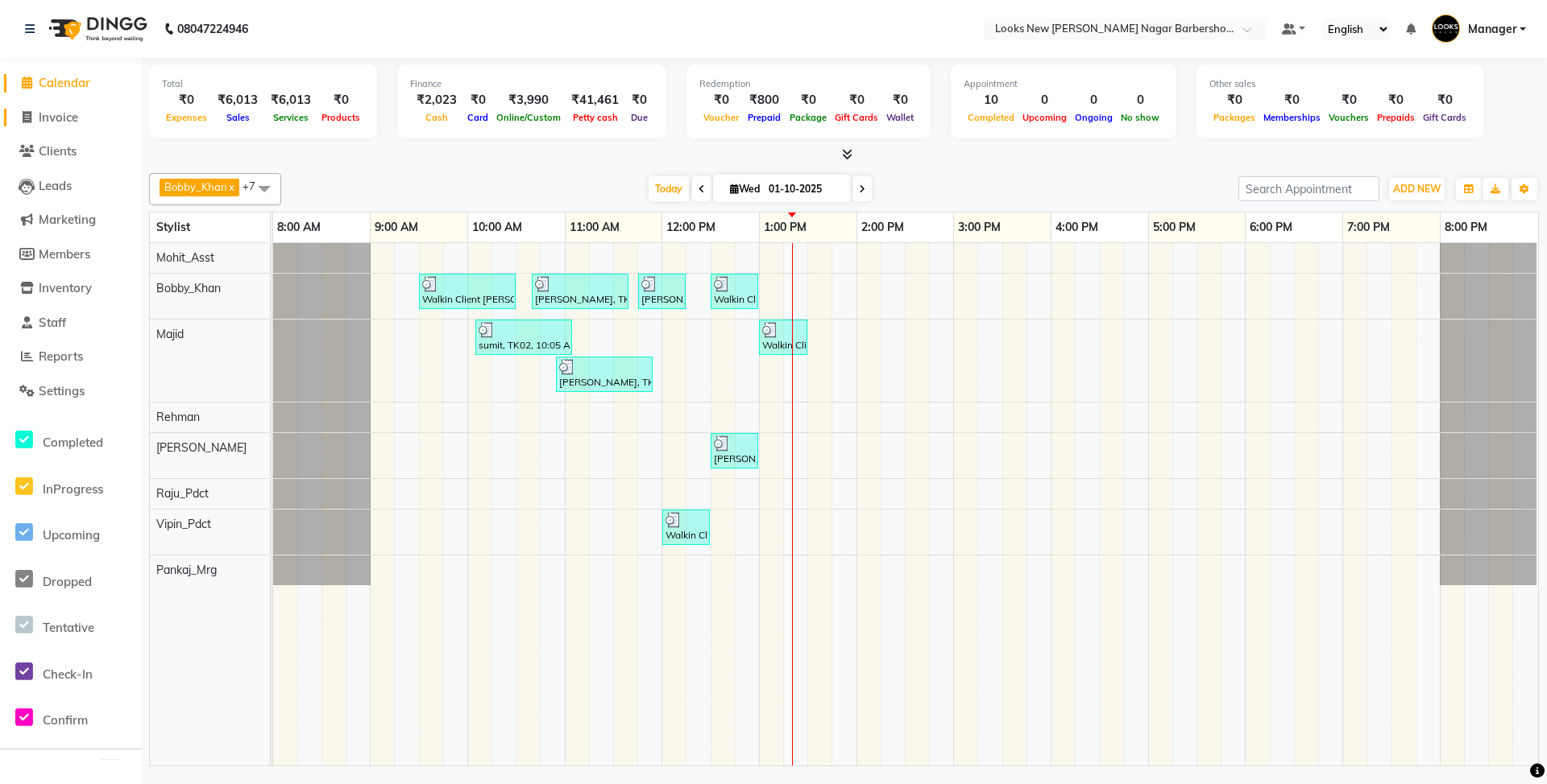
click at [63, 113] on span "Invoice" at bounding box center [58, 117] width 40 height 15
select select "service"
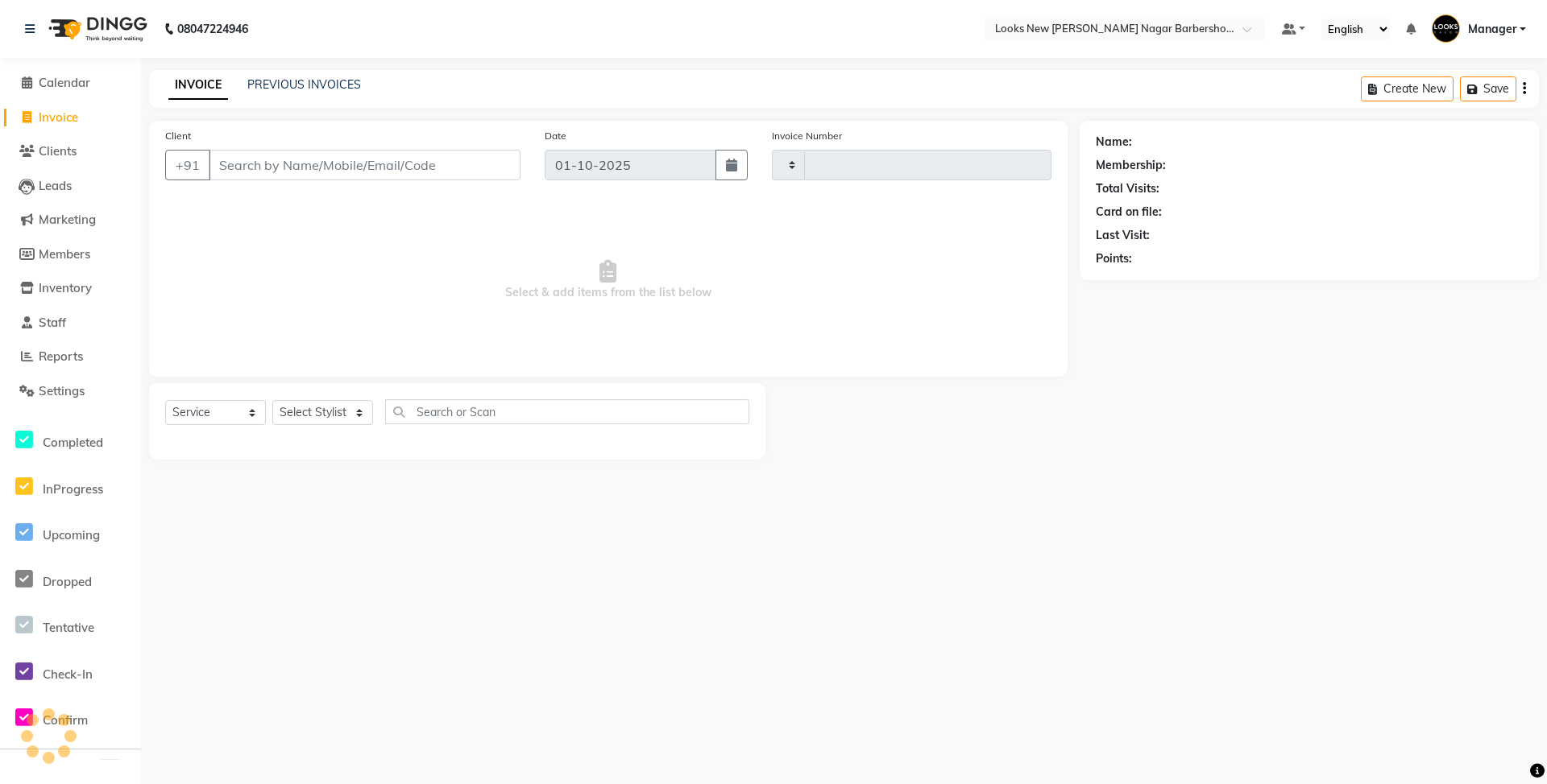
type input "7454"
select select "8705"
click at [333, 405] on select "Select Stylist" at bounding box center [322, 413] width 100 height 25
select select "87355"
click at [272, 400] on select "Select Stylist Aakash_Pdct [PERSON_NAME] [PERSON_NAME] [PERSON_NAME] Counter_Sa…" at bounding box center [322, 413] width 100 height 25
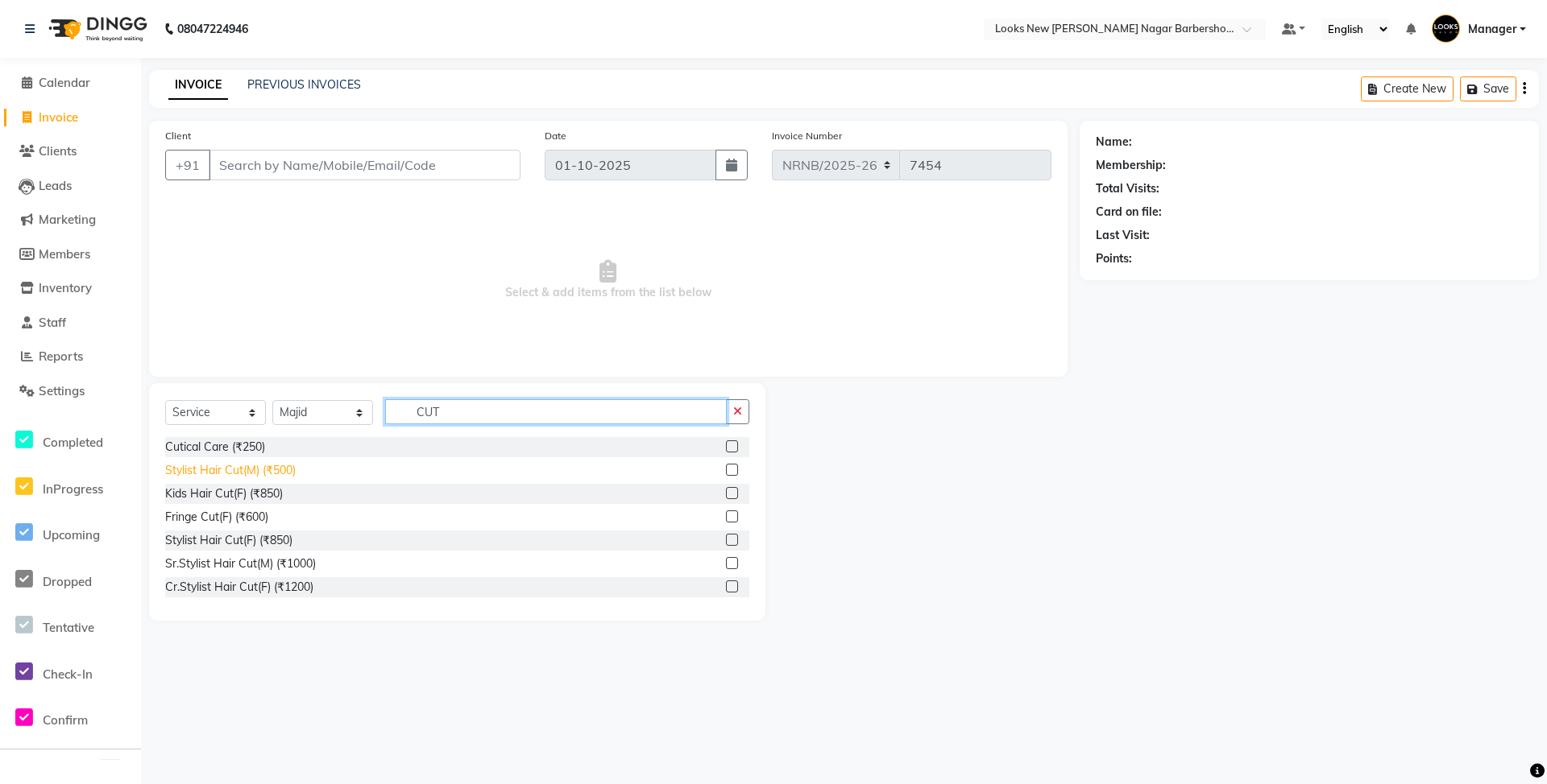
type input "CUT"
click at [252, 474] on div "Stylist Hair Cut(M) (₹500)" at bounding box center [230, 470] width 131 height 17
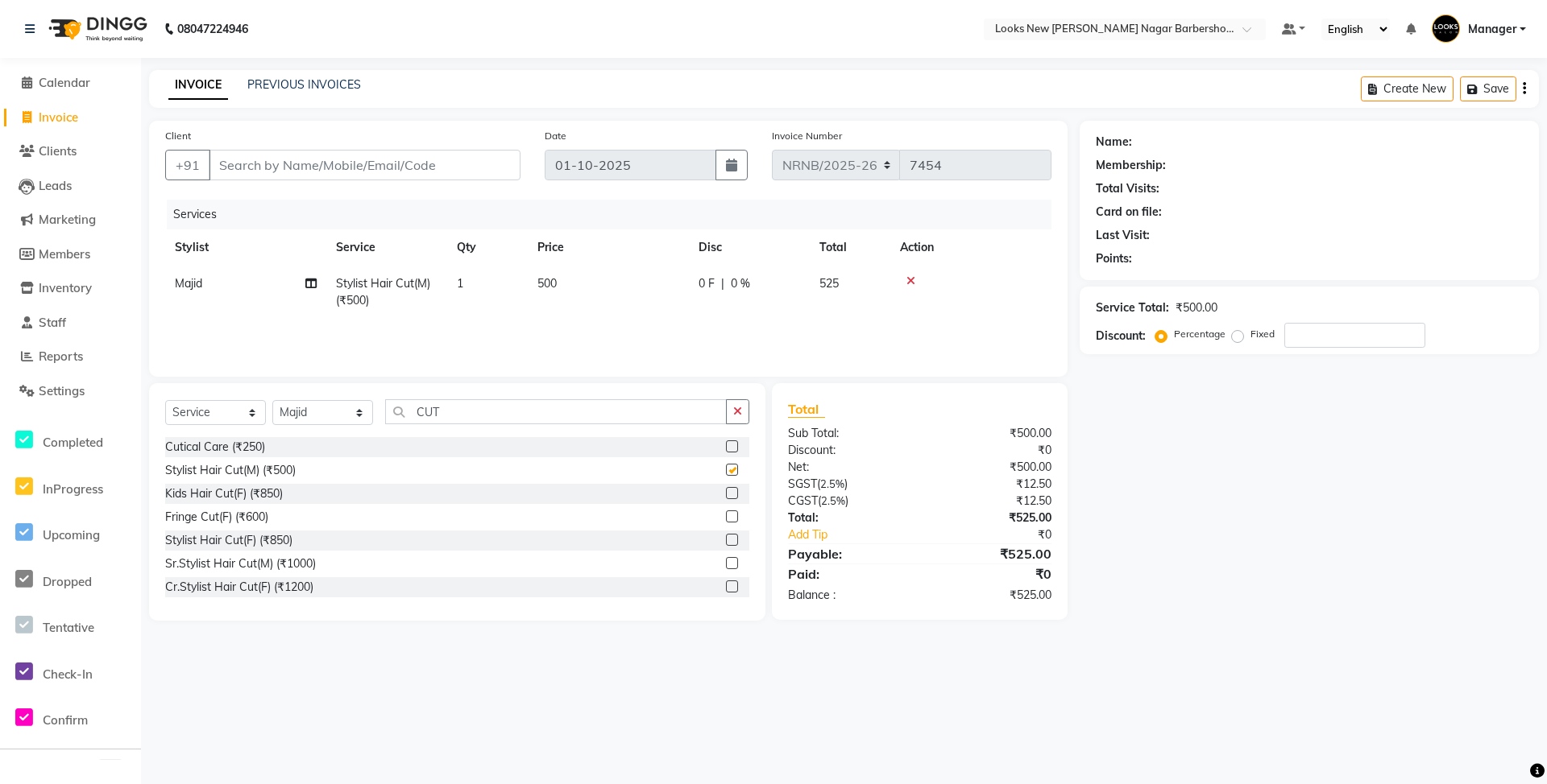
checkbox input "false"
drag, startPoint x: 490, startPoint y: 405, endPoint x: 407, endPoint y: 426, distance: 85.6
click at [410, 429] on div "Select Service Product Membership Package Voucher Prepaid Gift Card Select Styl…" at bounding box center [457, 418] width 585 height 38
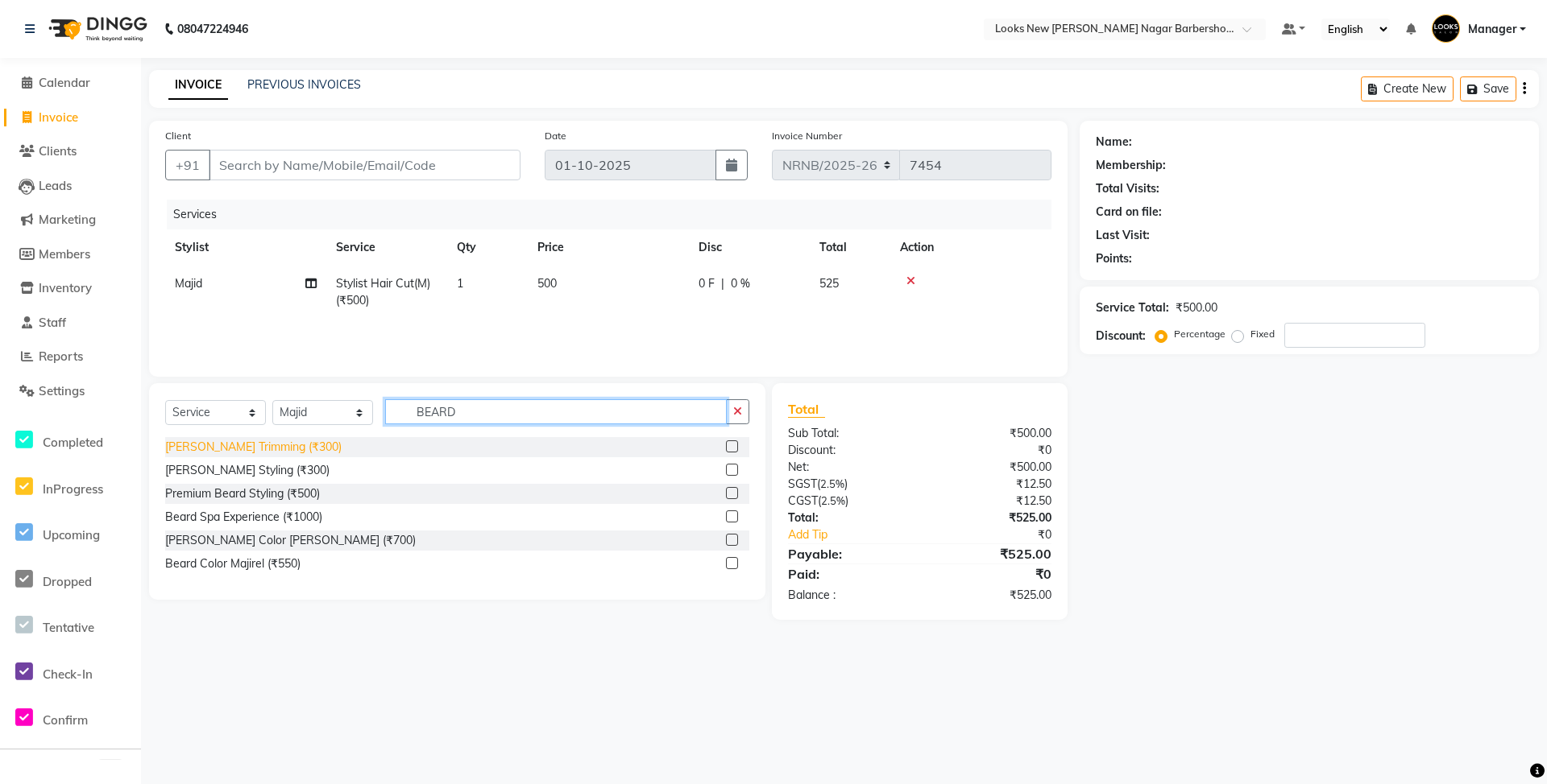
type input "BEARD"
click at [266, 448] on div "[PERSON_NAME] Trimming (₹300)" at bounding box center [253, 448] width 176 height 17
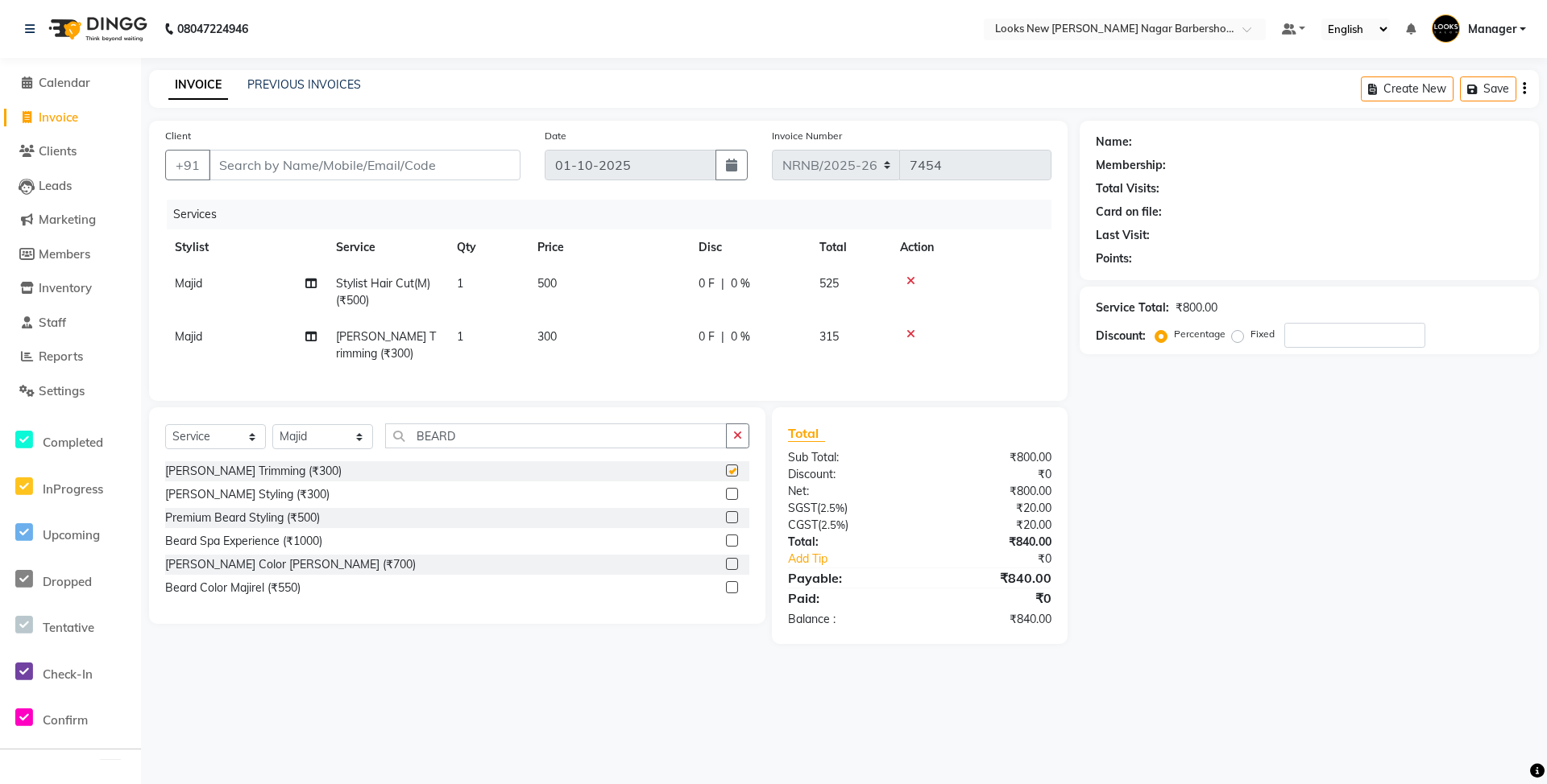
checkbox input "false"
click at [346, 169] on input "Client" at bounding box center [364, 165] width 312 height 30
type input "9"
type input "0"
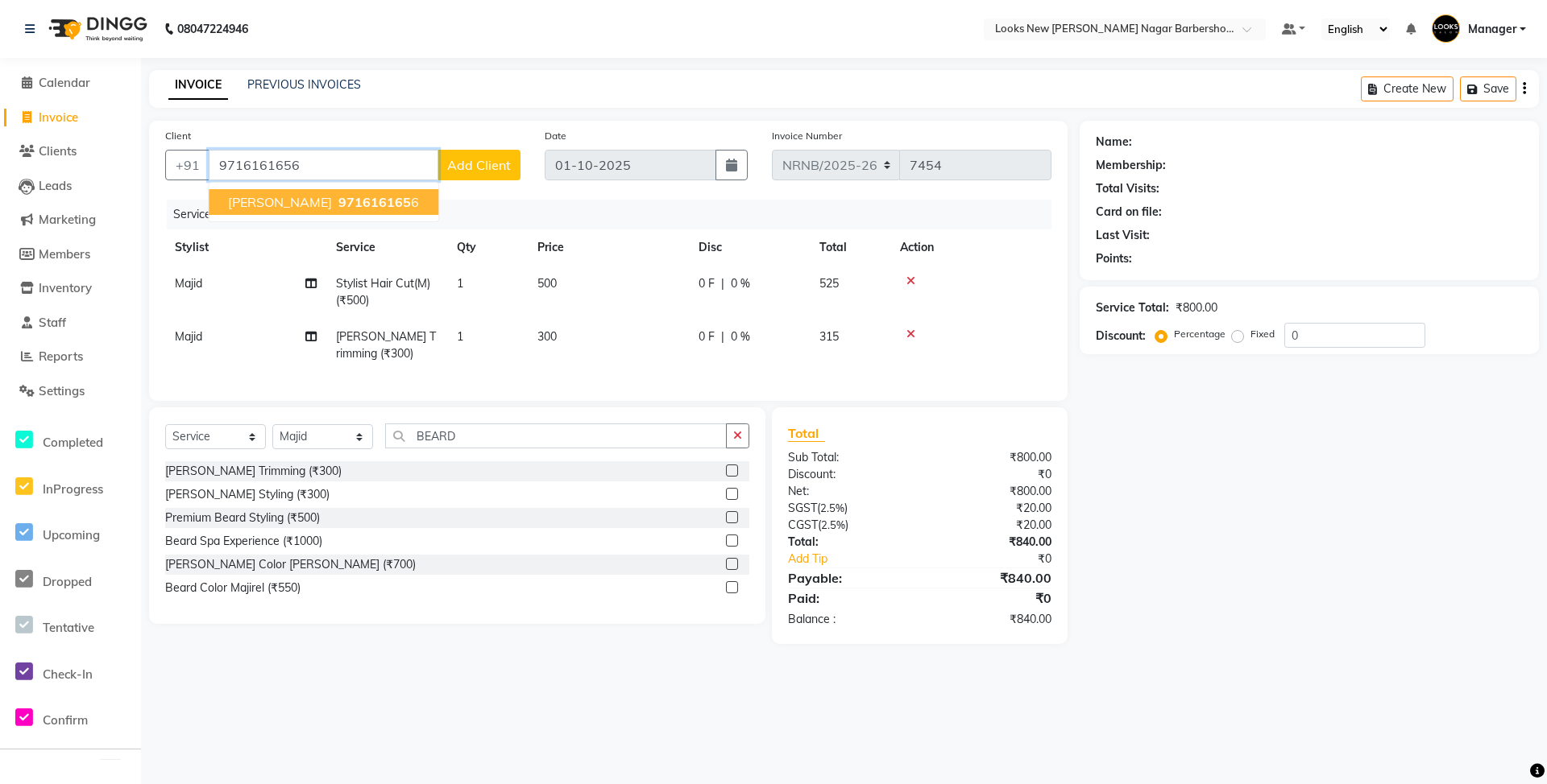
type input "9716161656"
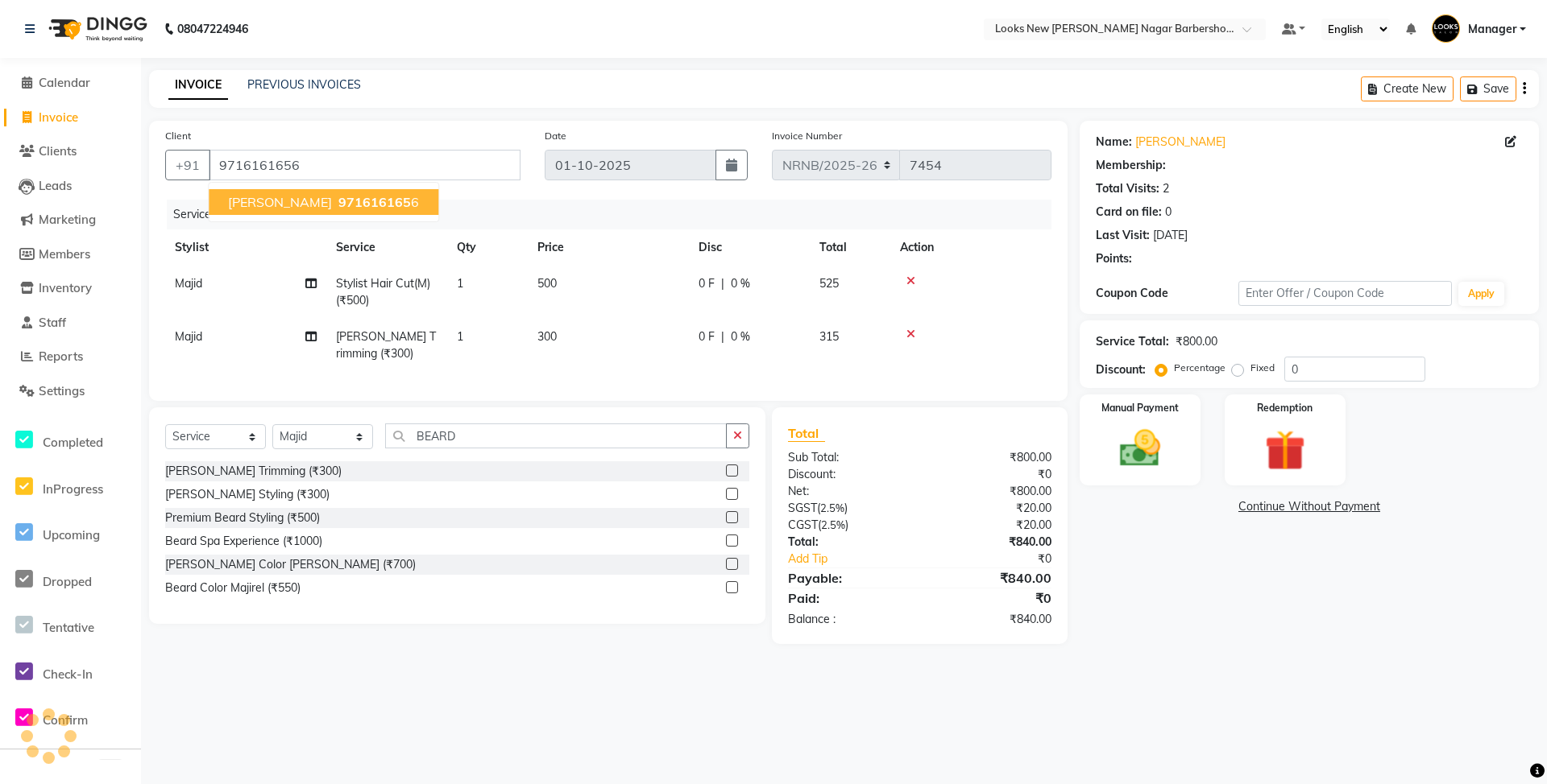
select select "1: Object"
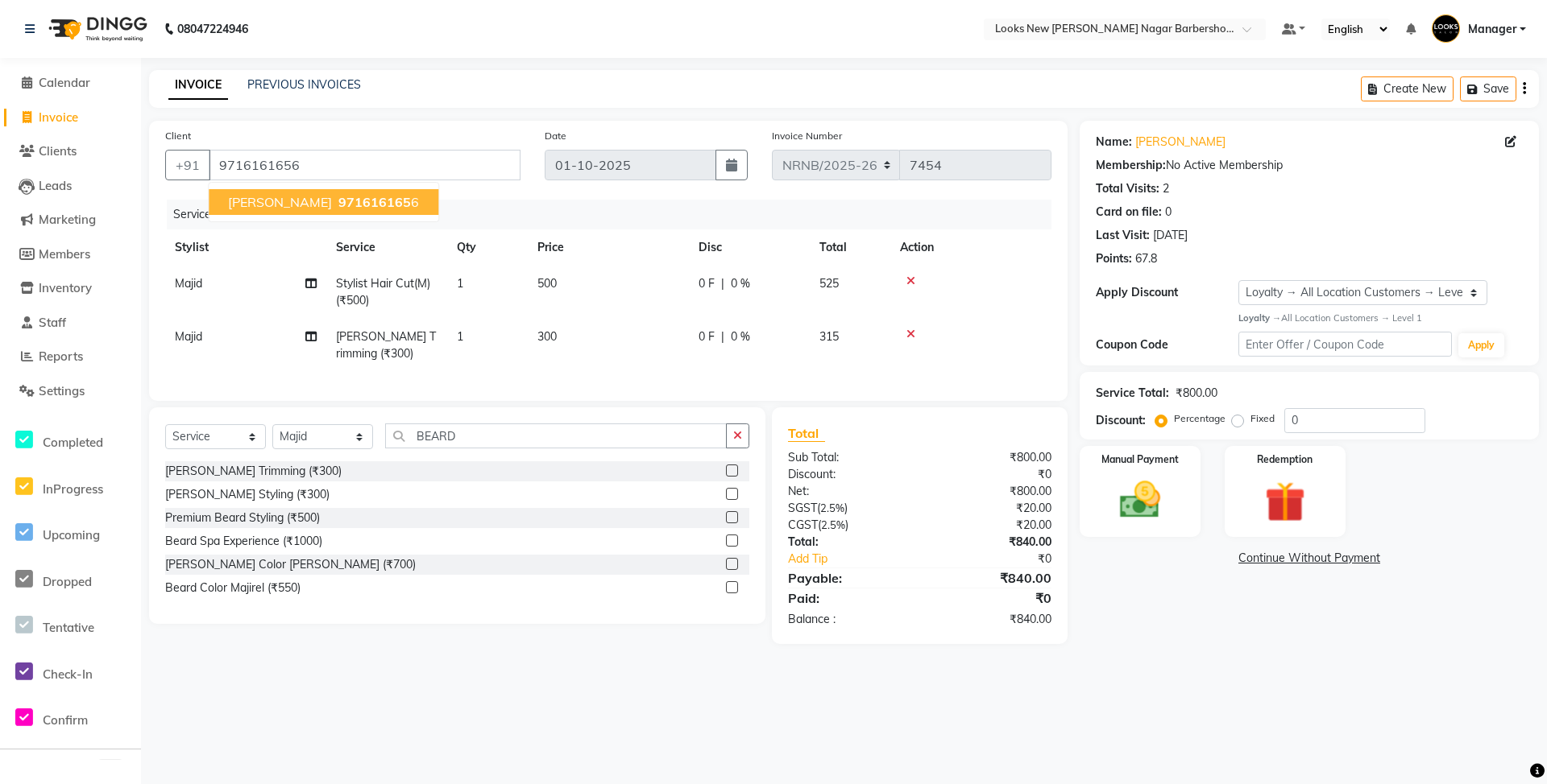
click at [485, 203] on div "Services" at bounding box center [615, 214] width 897 height 30
click at [1151, 453] on label "Manual Payment" at bounding box center [1140, 459] width 81 height 15
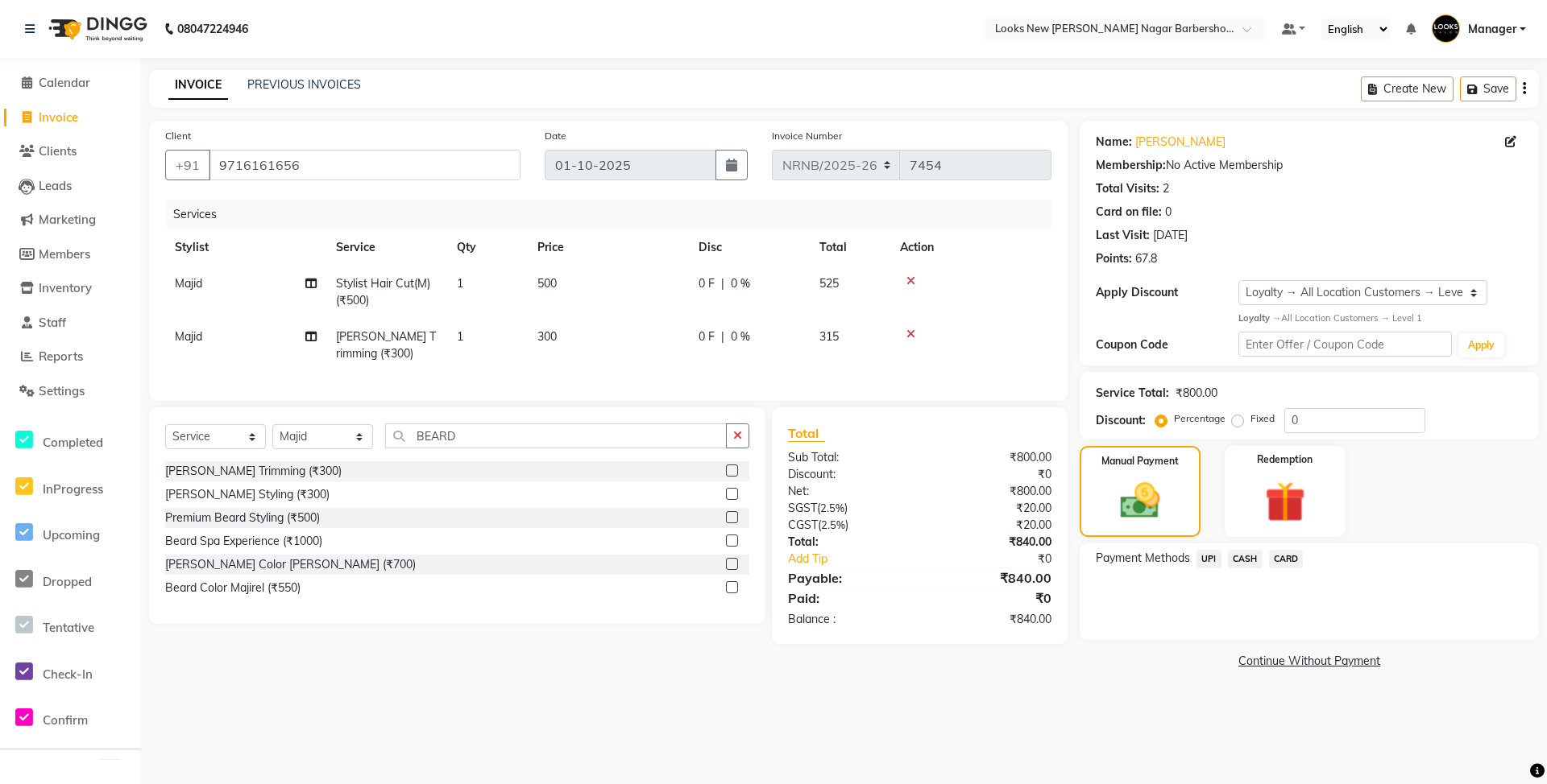
click at [1245, 557] on span "CASH" at bounding box center [1245, 559] width 35 height 19
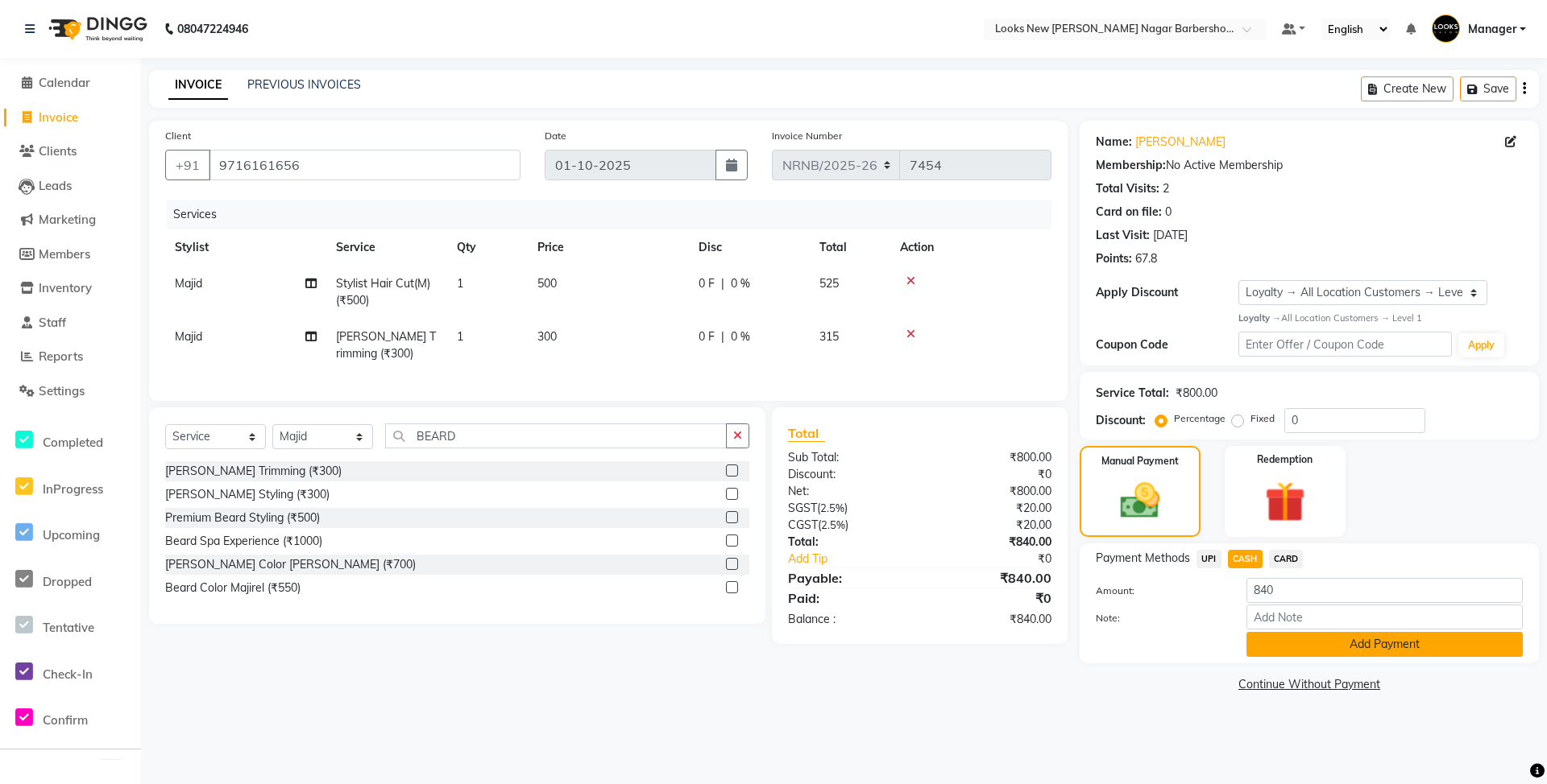
click at [1277, 636] on button "Add Payment" at bounding box center [1385, 645] width 277 height 25
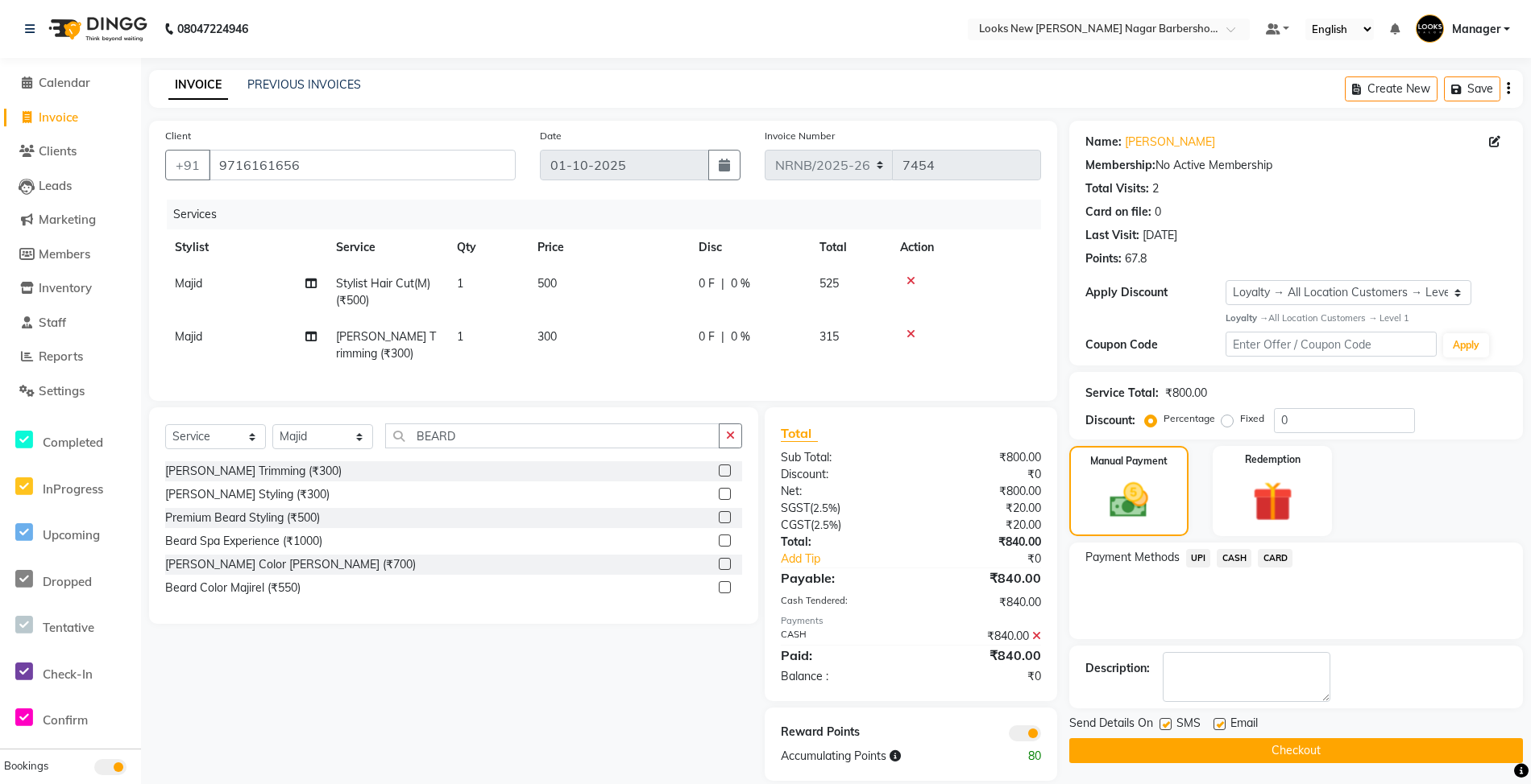
click at [1297, 752] on button "Checkout" at bounding box center [1296, 751] width 454 height 25
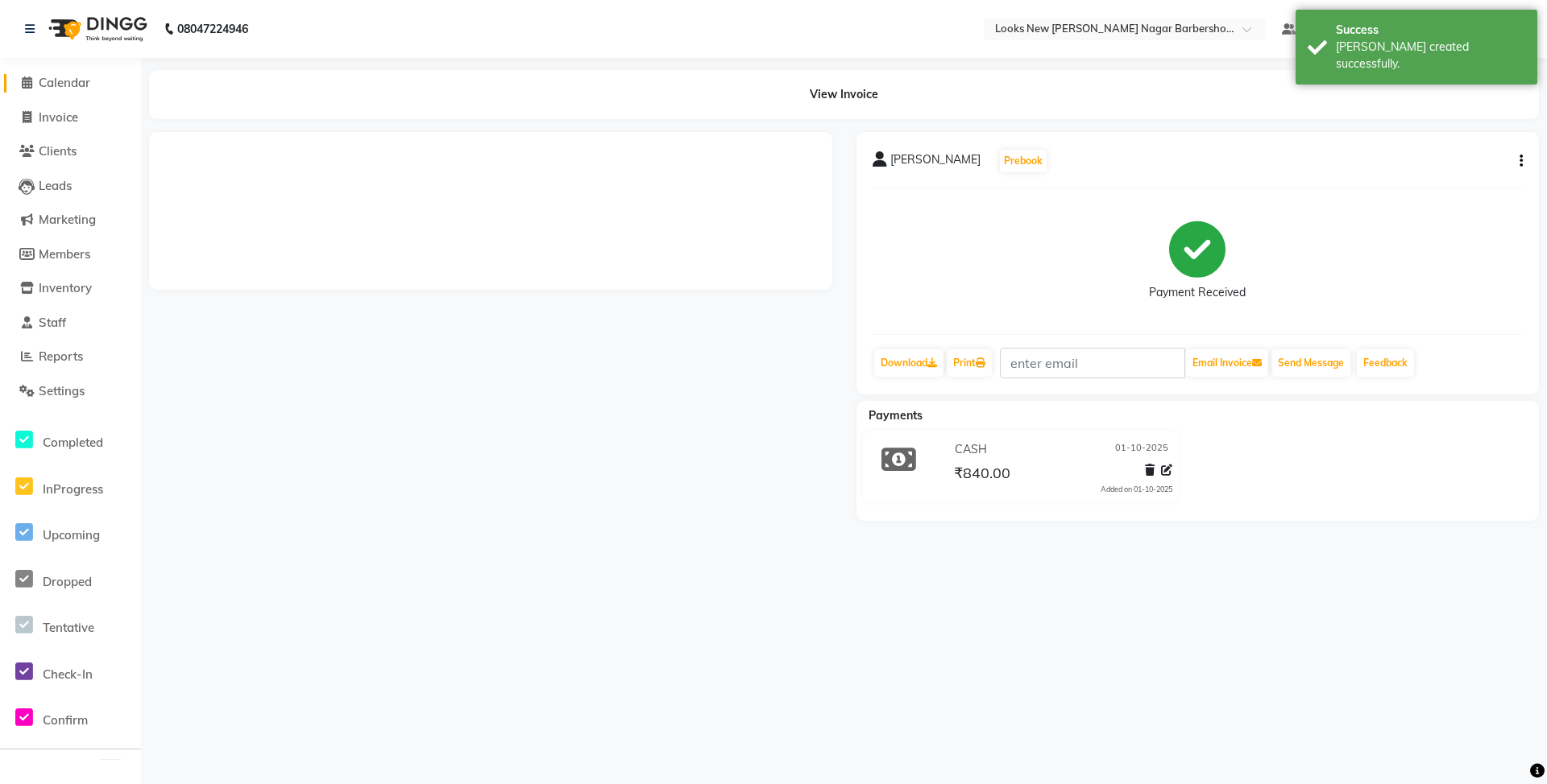
click at [63, 81] on span "Calendar" at bounding box center [64, 83] width 51 height 15
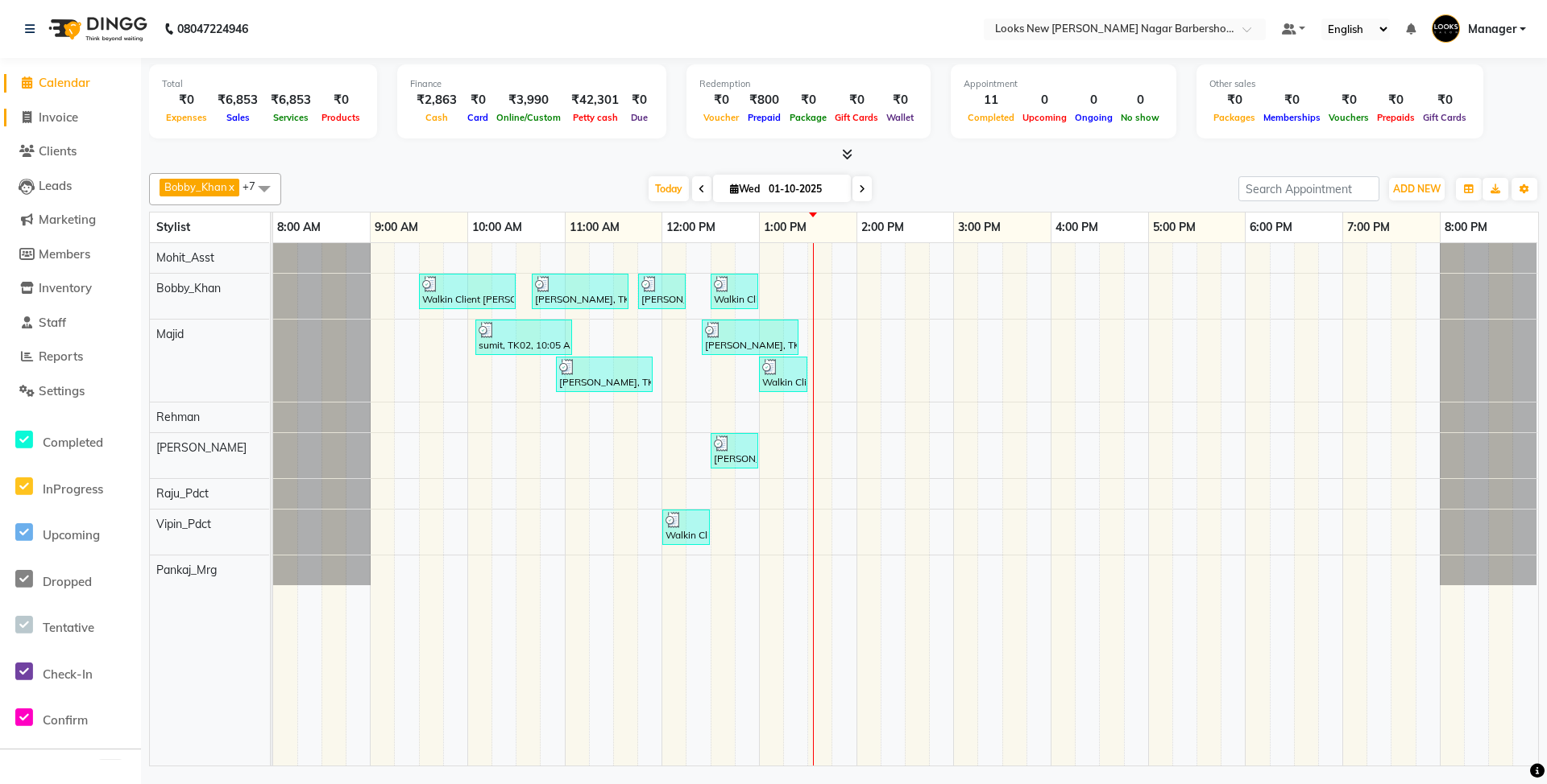
click at [74, 113] on span "Invoice" at bounding box center [58, 117] width 40 height 15
select select "service"
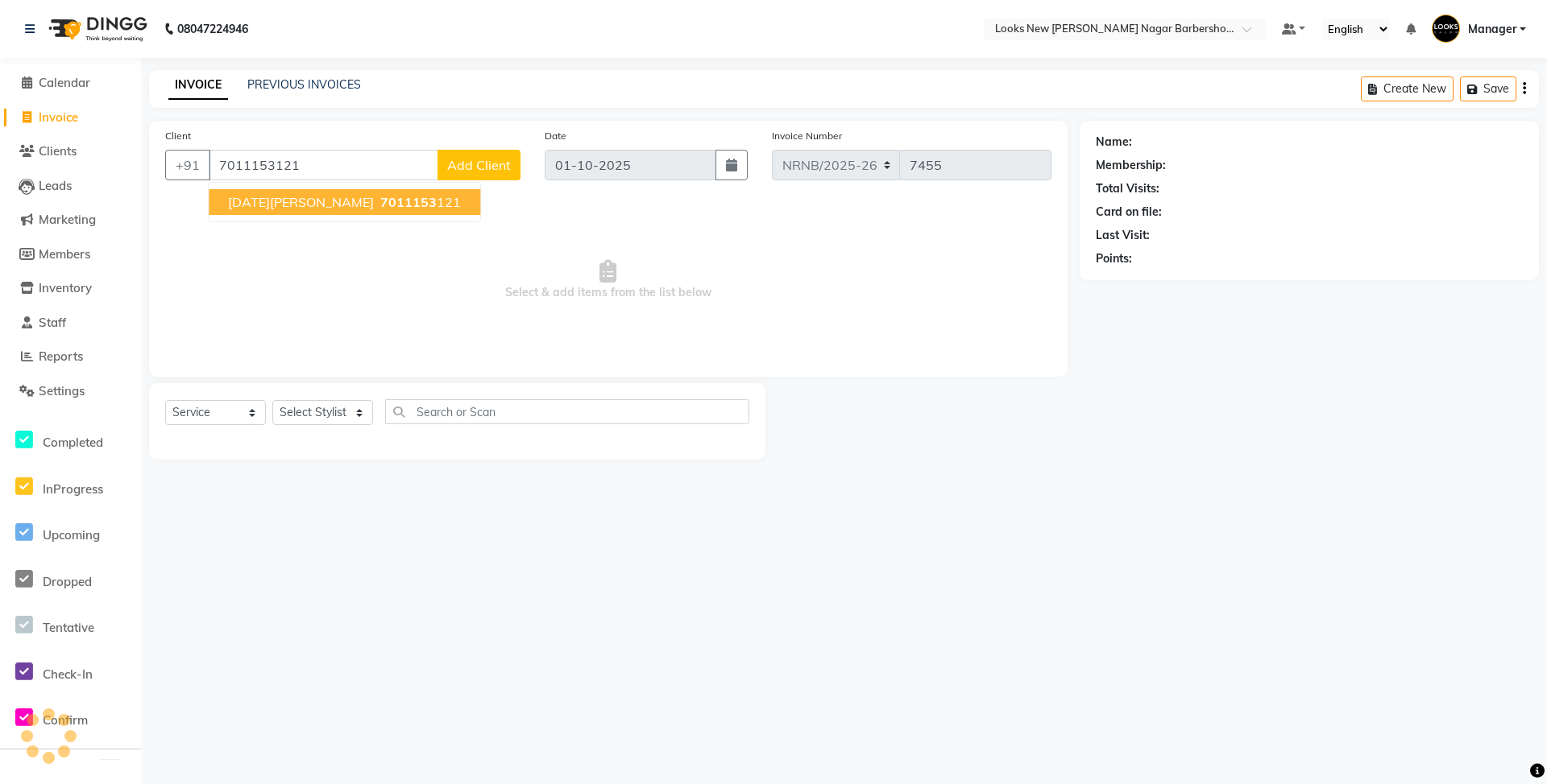
type input "7011153121"
select select "1: Object"
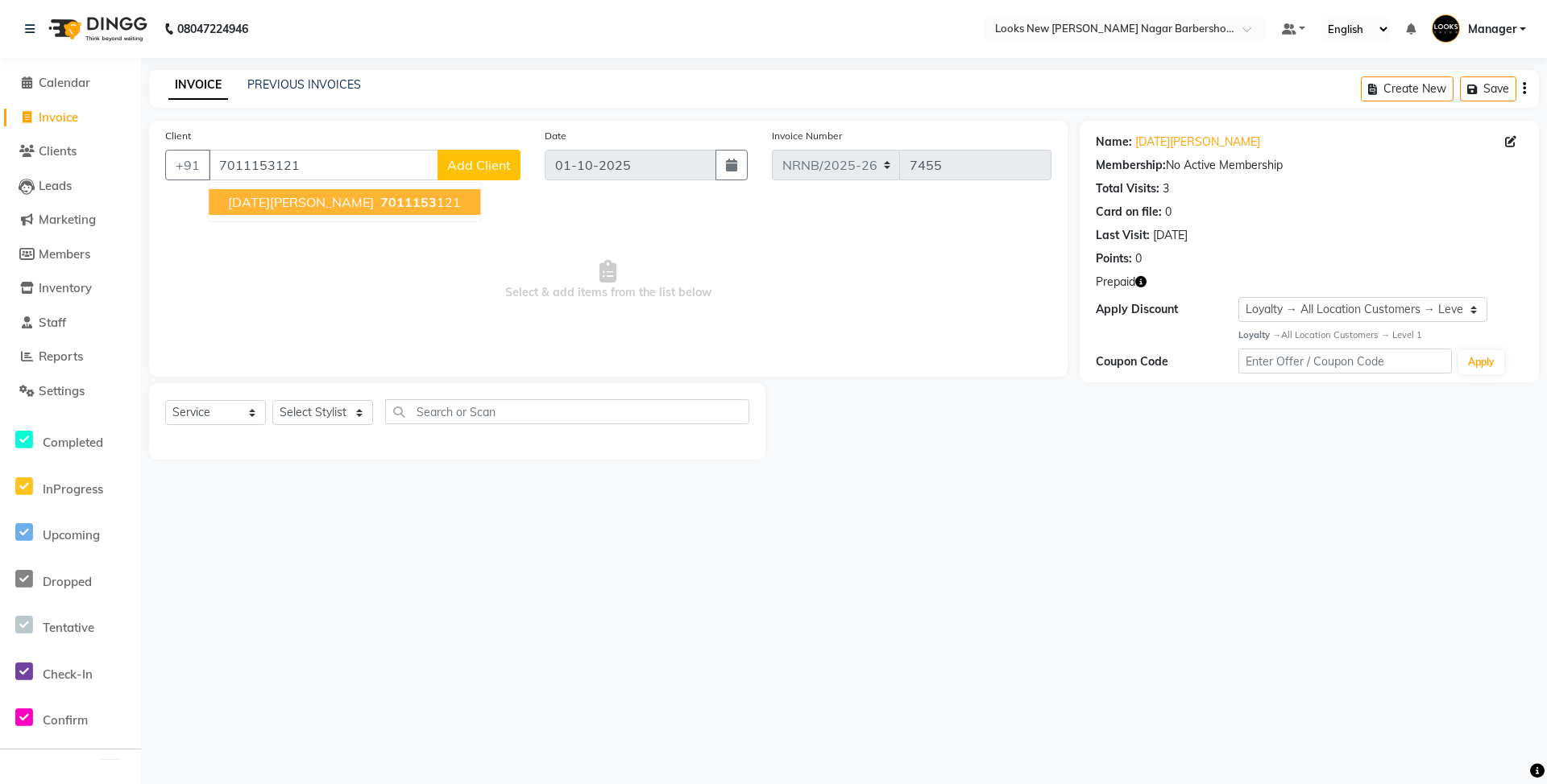
click at [269, 253] on span "Select & add items from the list below" at bounding box center [608, 280] width 887 height 161
click at [332, 419] on select "Select Stylist Aakash_Pdct [PERSON_NAME] [PERSON_NAME] [PERSON_NAME] Counter_Sa…" at bounding box center [322, 413] width 100 height 25
select select "87354"
click at [272, 400] on select "Select Stylist Aakash_Pdct [PERSON_NAME] [PERSON_NAME] [PERSON_NAME] Counter_Sa…" at bounding box center [322, 413] width 100 height 25
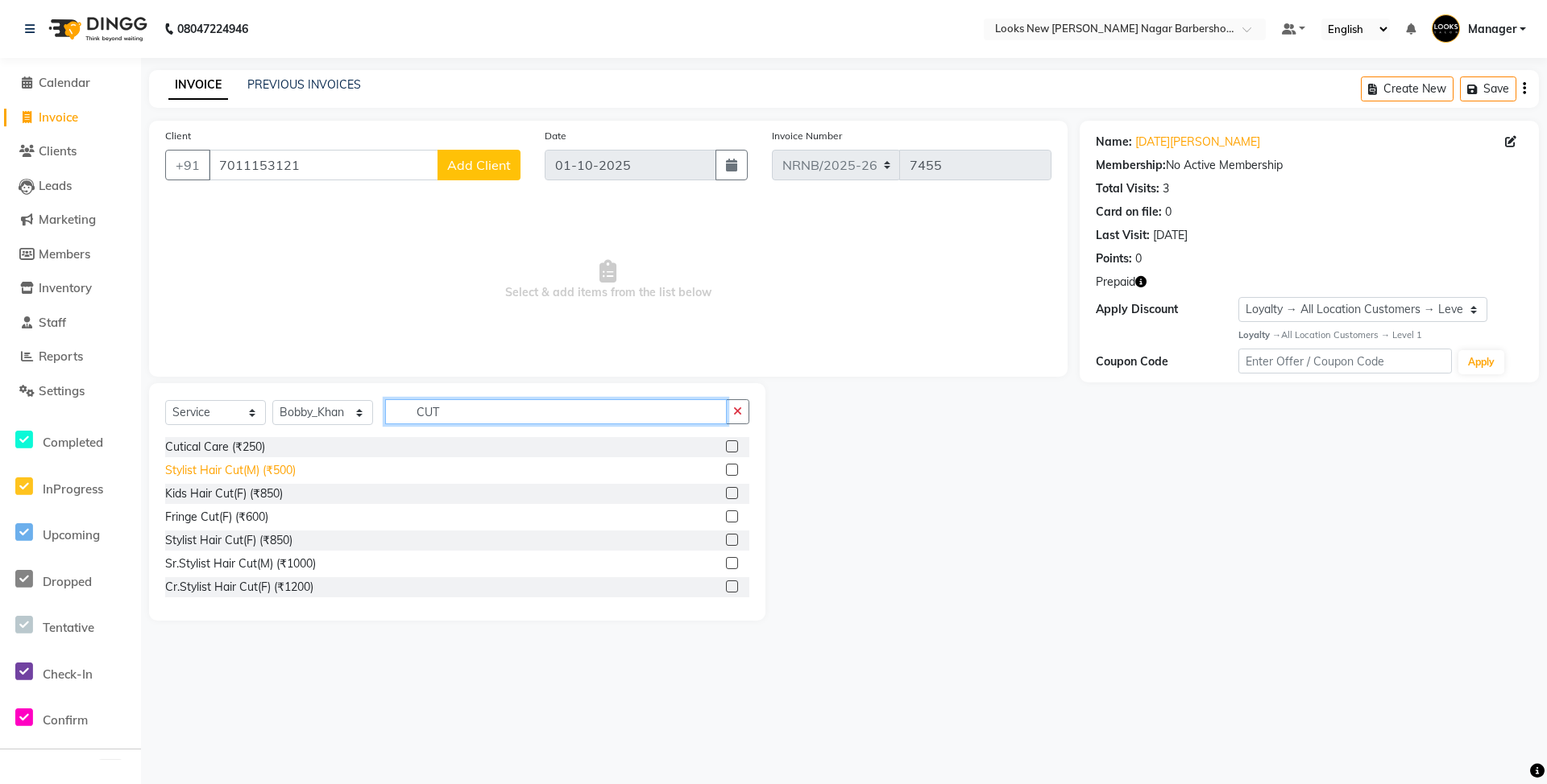
type input "CUT"
drag, startPoint x: 276, startPoint y: 464, endPoint x: 294, endPoint y: 464, distance: 18.0
click at [281, 464] on div "Stylist Hair Cut(M) (₹500)" at bounding box center [230, 470] width 131 height 17
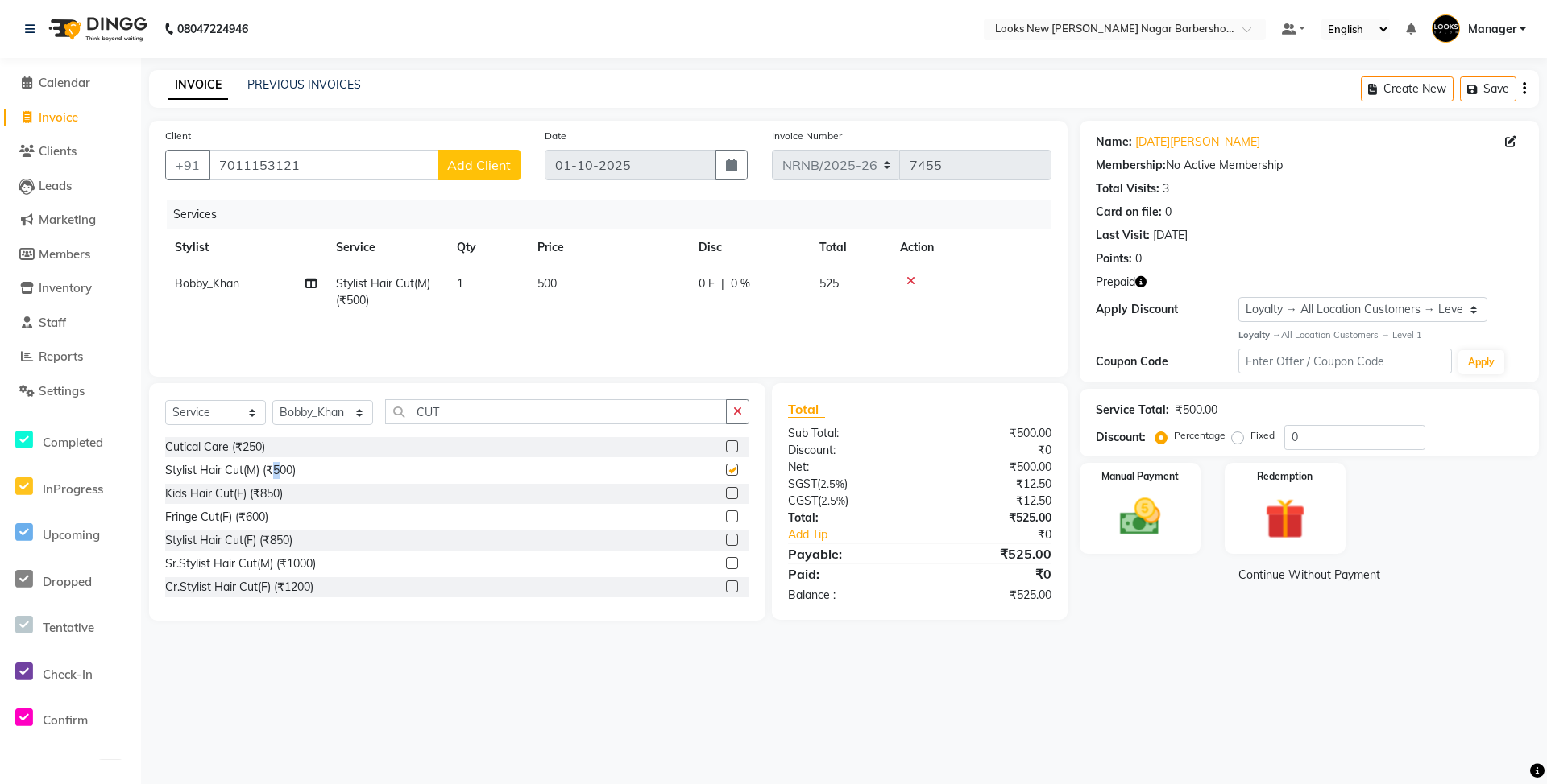
checkbox input "false"
drag, startPoint x: 487, startPoint y: 413, endPoint x: 336, endPoint y: 420, distance: 151.2
click at [336, 420] on div "Select Service Product Membership Package Voucher Prepaid Gift Card Select Styl…" at bounding box center [457, 418] width 585 height 38
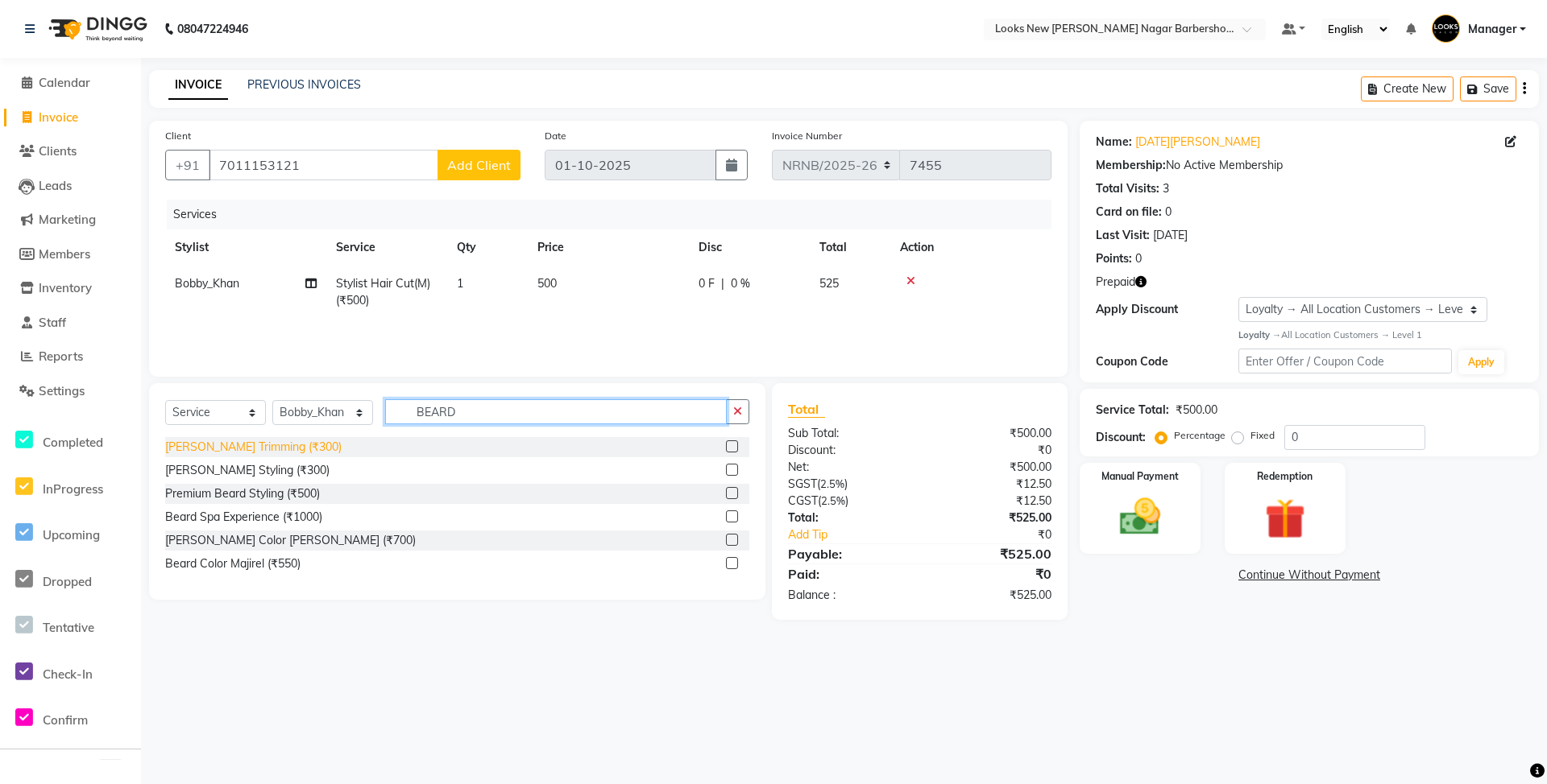
type input "BEARD"
click at [211, 448] on div "[PERSON_NAME] Trimming (₹300)" at bounding box center [253, 448] width 176 height 17
checkbox input "false"
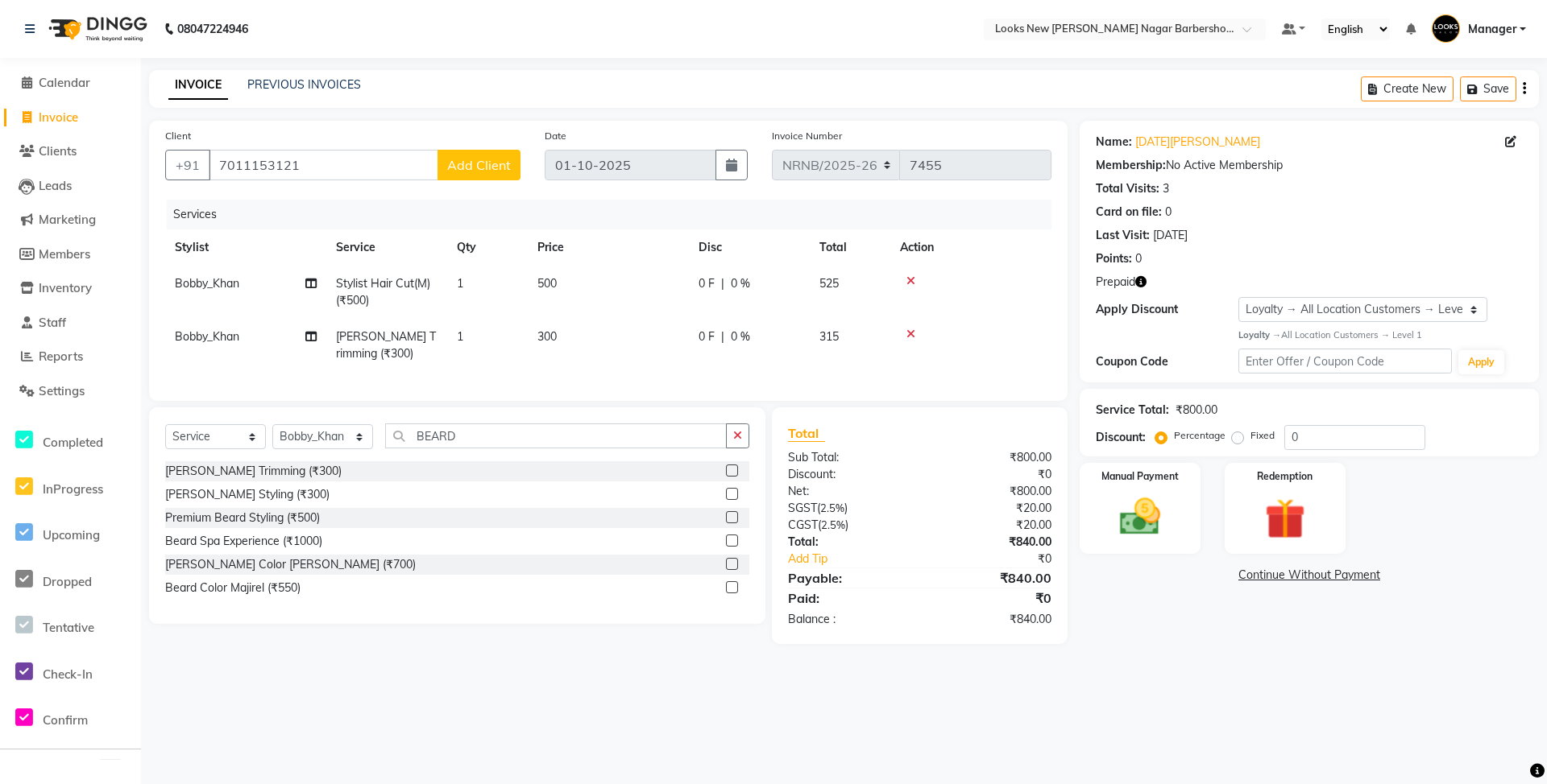
click at [1145, 283] on icon "button" at bounding box center [1140, 282] width 11 height 11
click at [1132, 539] on img at bounding box center [1140, 518] width 69 height 49
click at [1238, 578] on span "CASH" at bounding box center [1245, 576] width 35 height 19
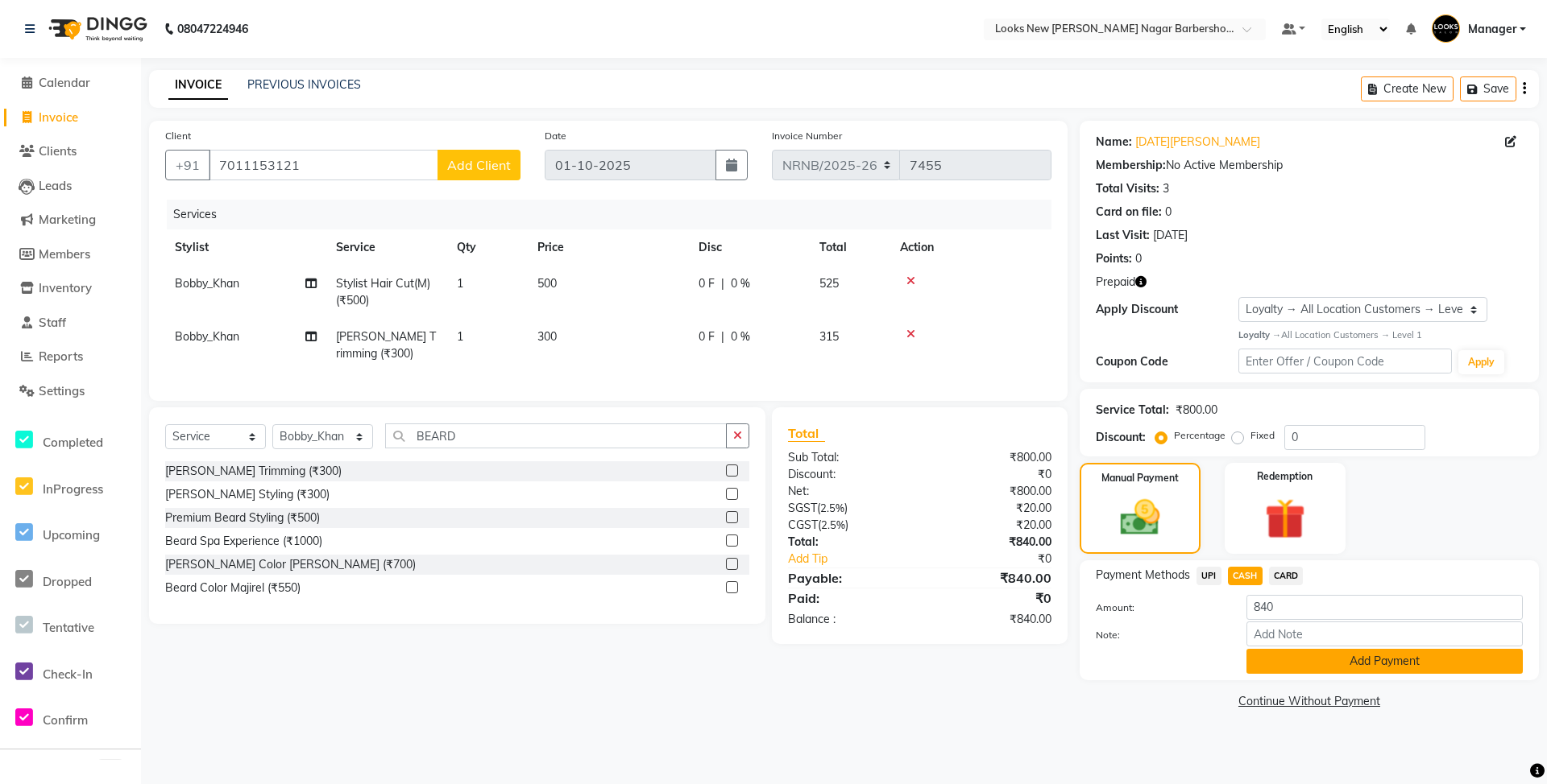
click at [1294, 674] on button "Add Payment" at bounding box center [1385, 662] width 277 height 25
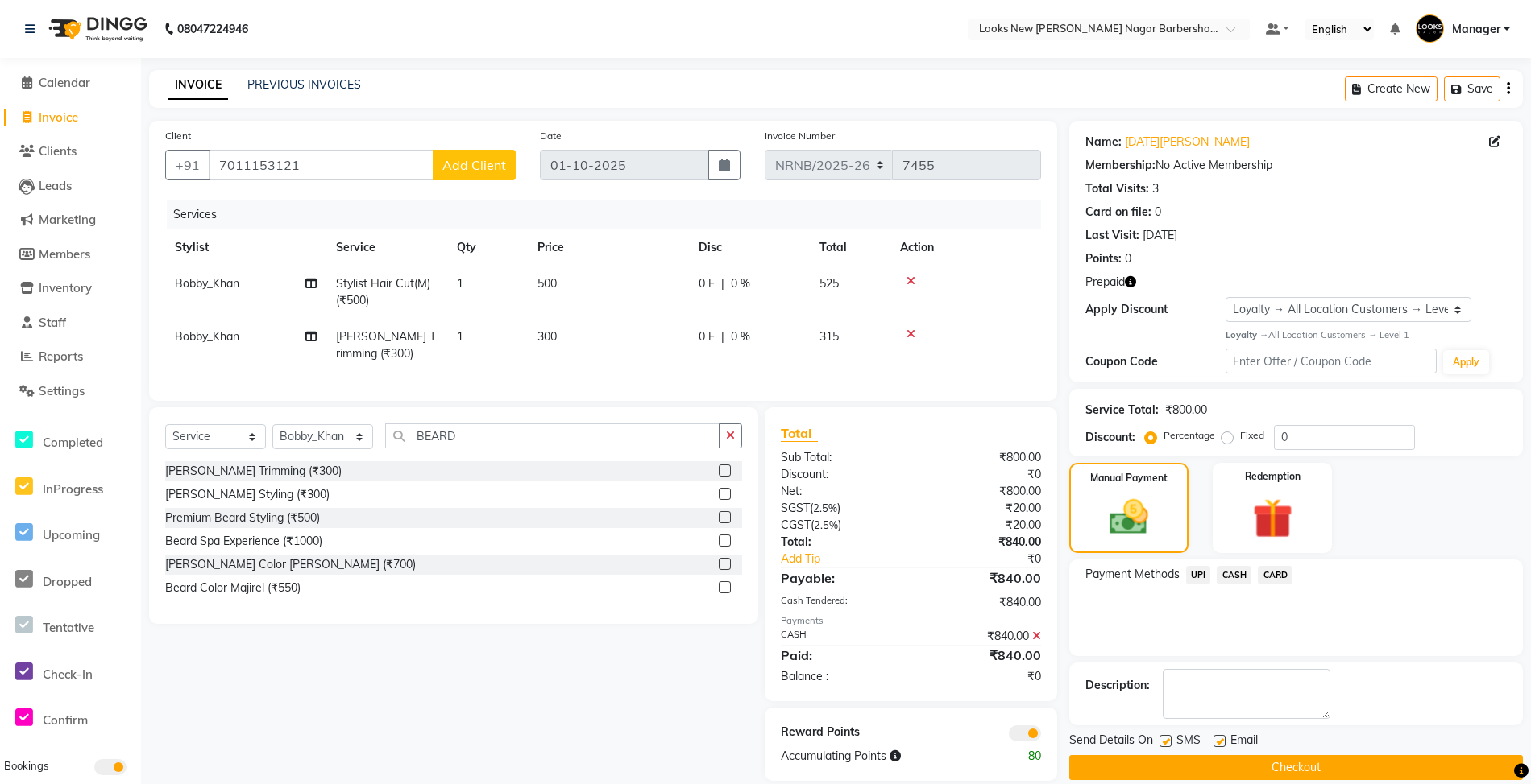
click at [1287, 770] on button "Checkout" at bounding box center [1296, 768] width 454 height 25
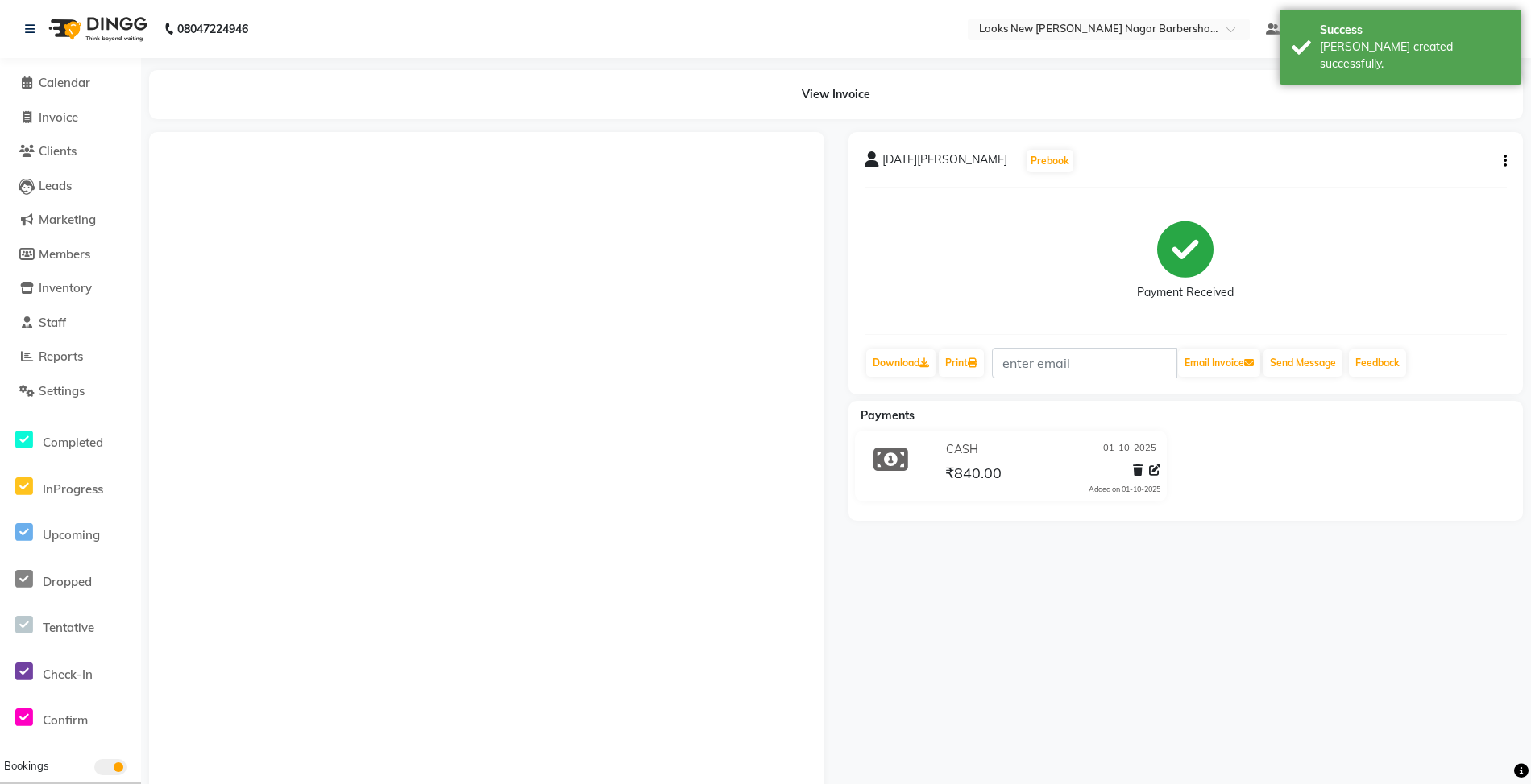
click at [75, 68] on li "Calendar" at bounding box center [70, 83] width 141 height 35
click at [71, 74] on link "Calendar" at bounding box center [71, 83] width 133 height 19
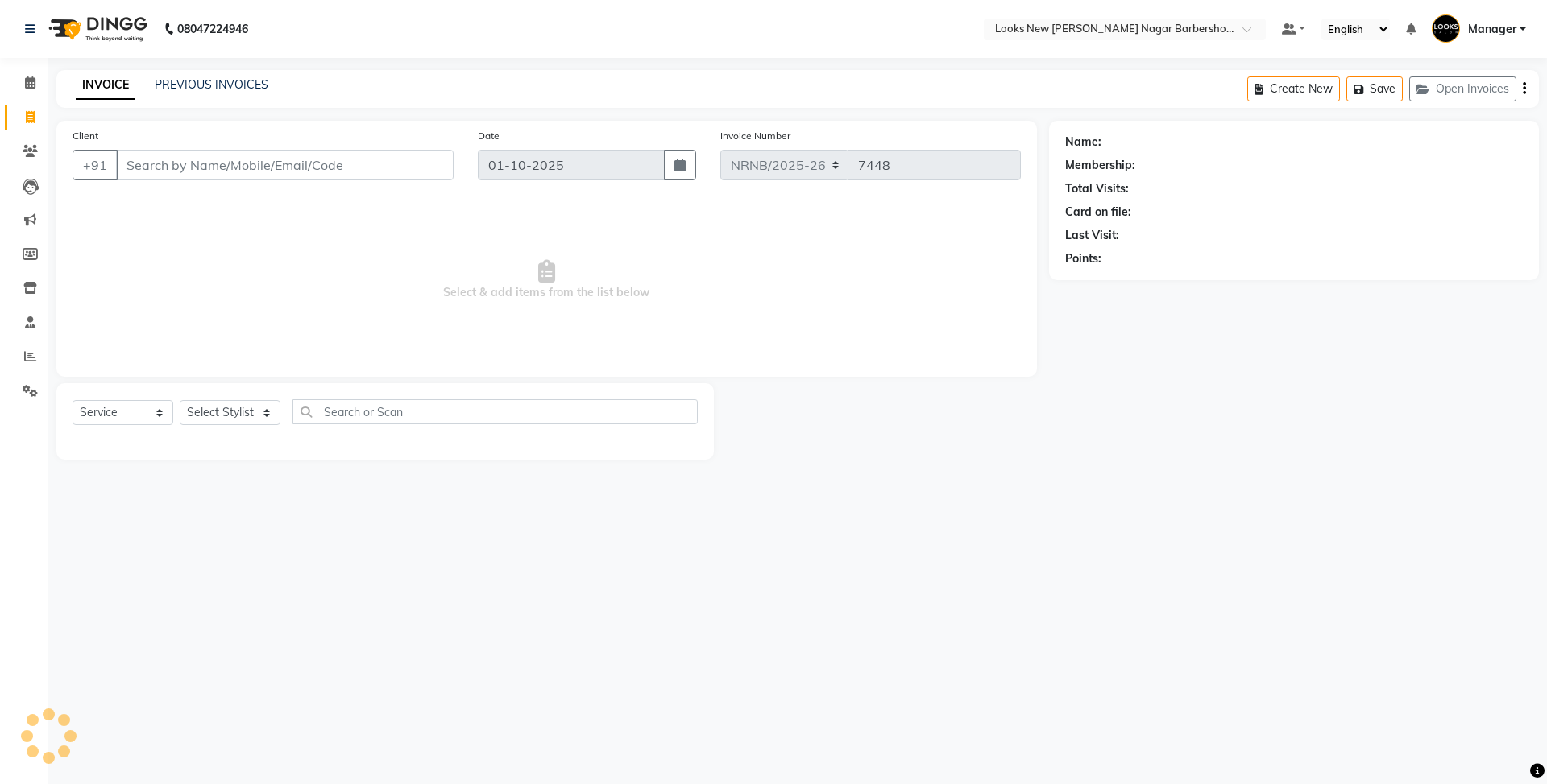
select select "service"
click at [1447, 82] on button "Open Invoices" at bounding box center [1463, 89] width 107 height 25
click at [1463, 90] on button "Open Invoices" at bounding box center [1463, 89] width 107 height 25
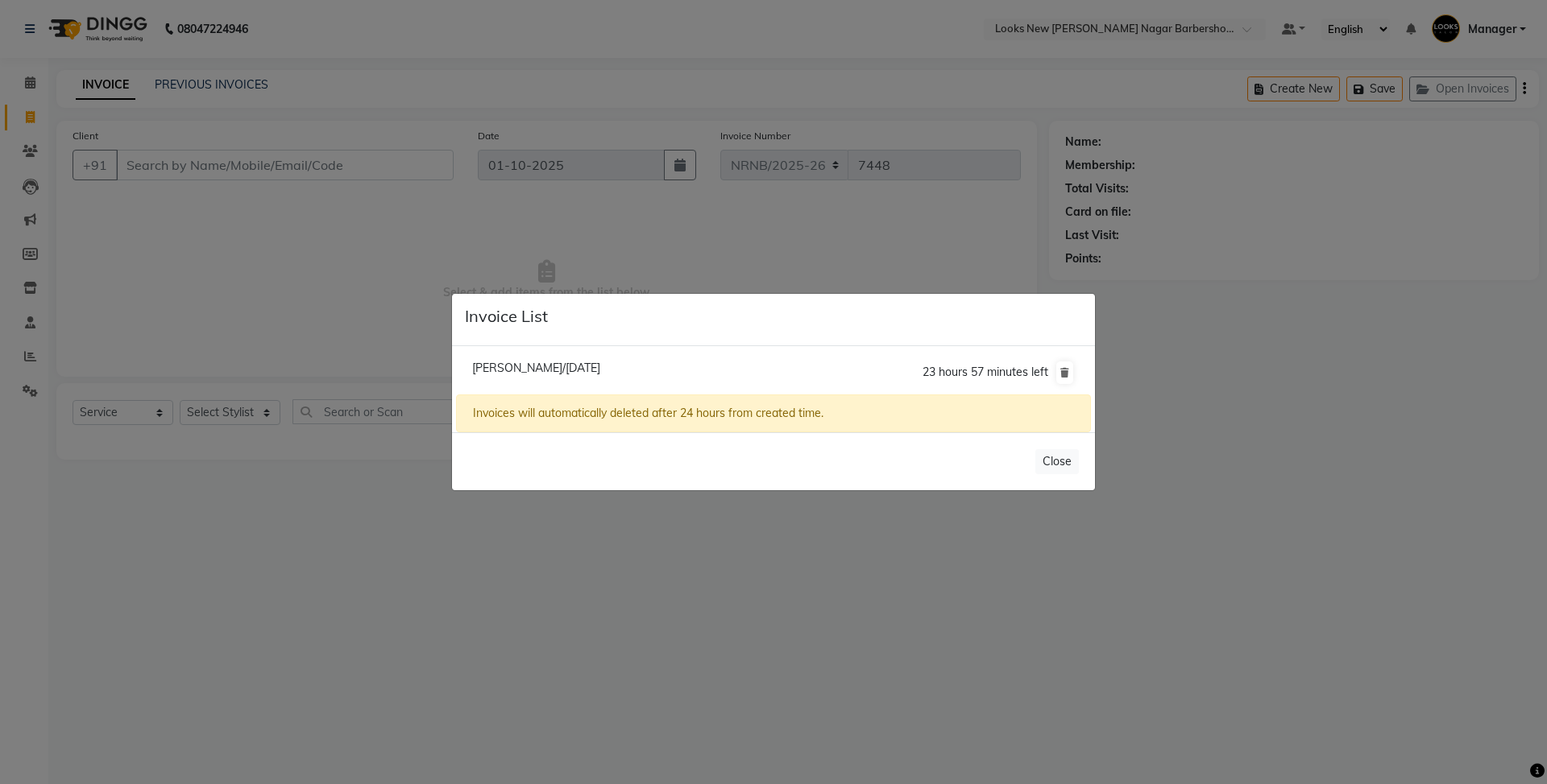
click at [572, 369] on span "Rajesh Tandan/01 October 2025" at bounding box center [536, 368] width 128 height 14
type input "9999992345"
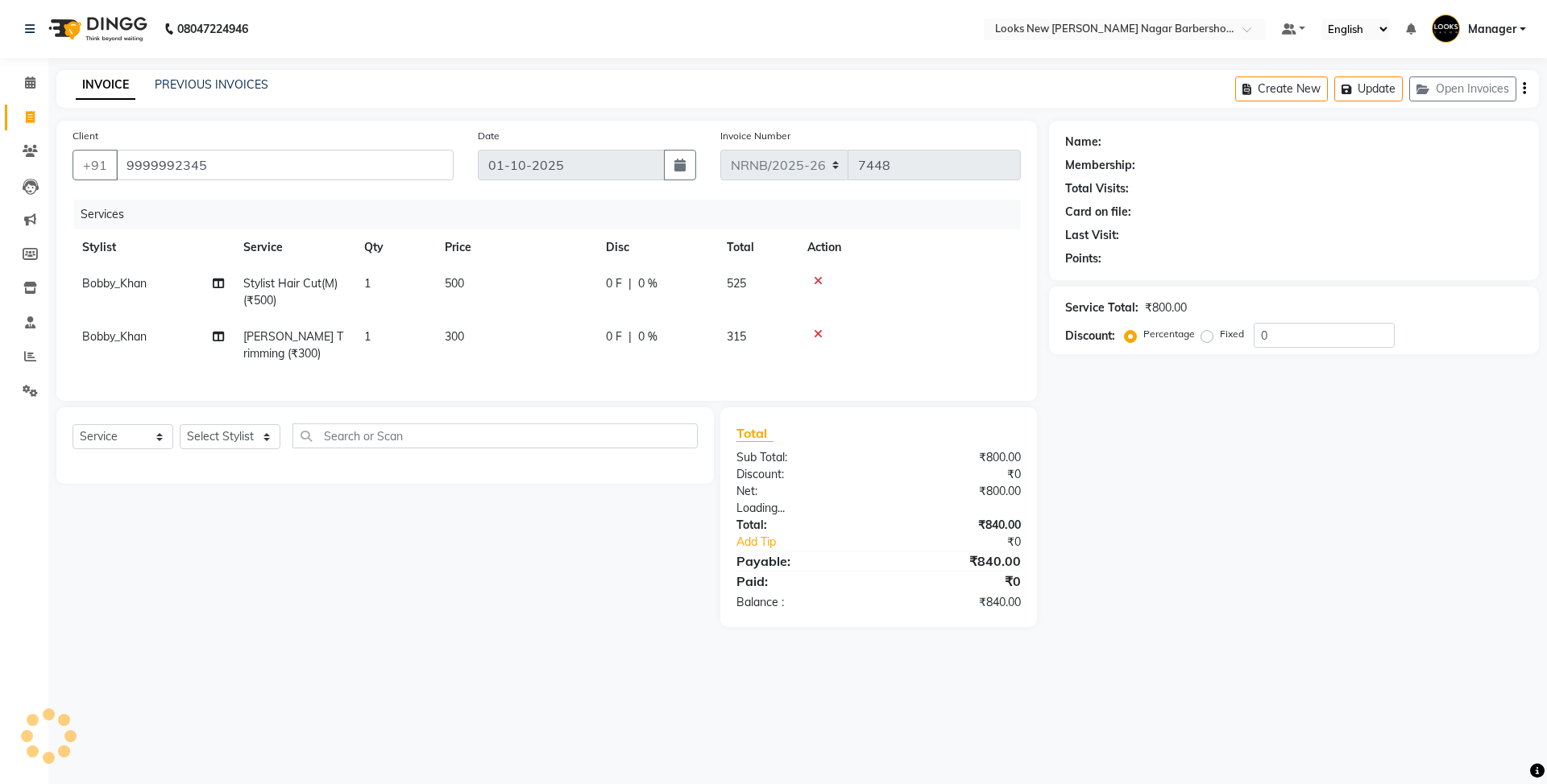
select select "1: Object"
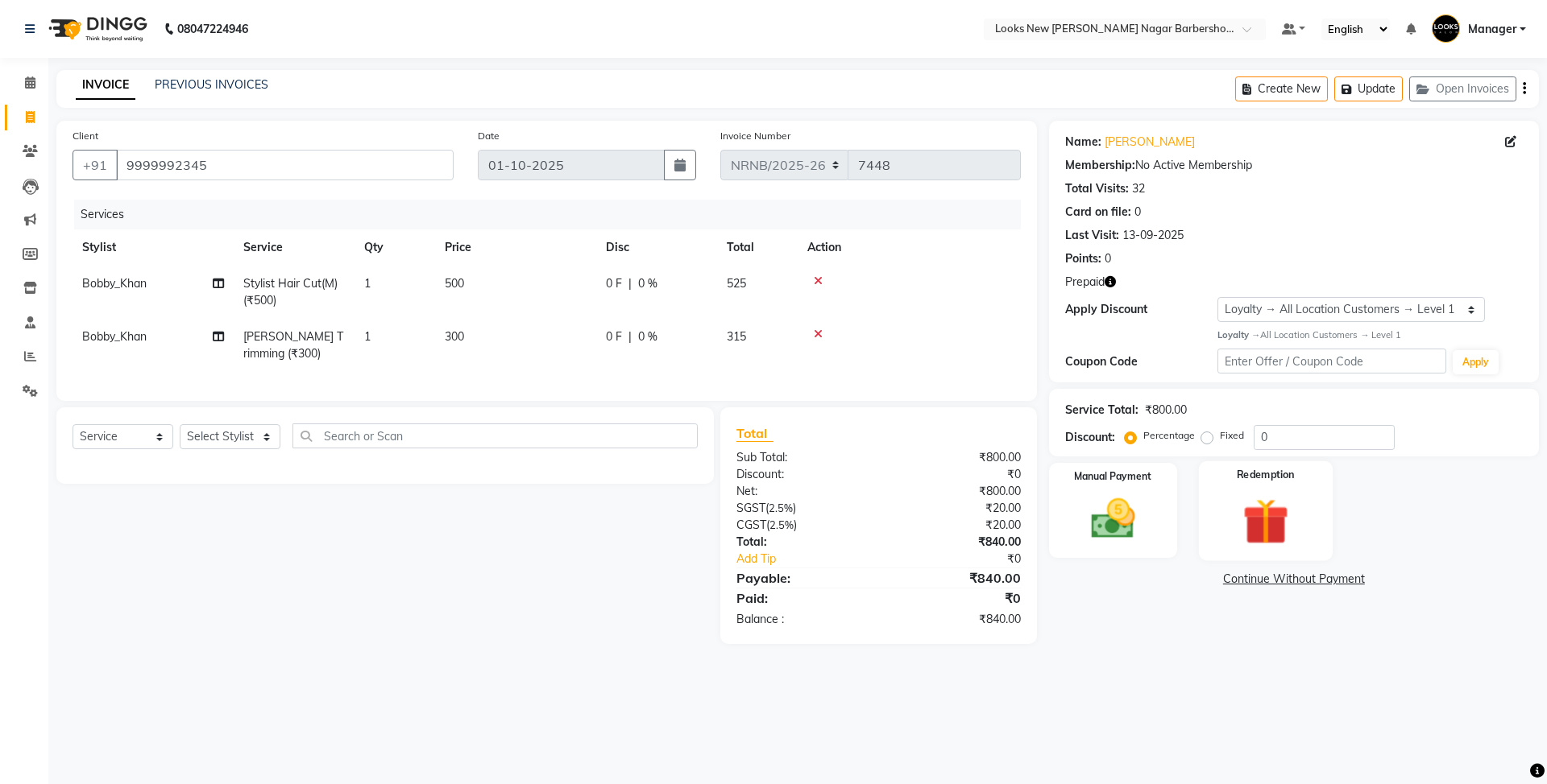
click at [1242, 538] on img at bounding box center [1265, 522] width 75 height 57
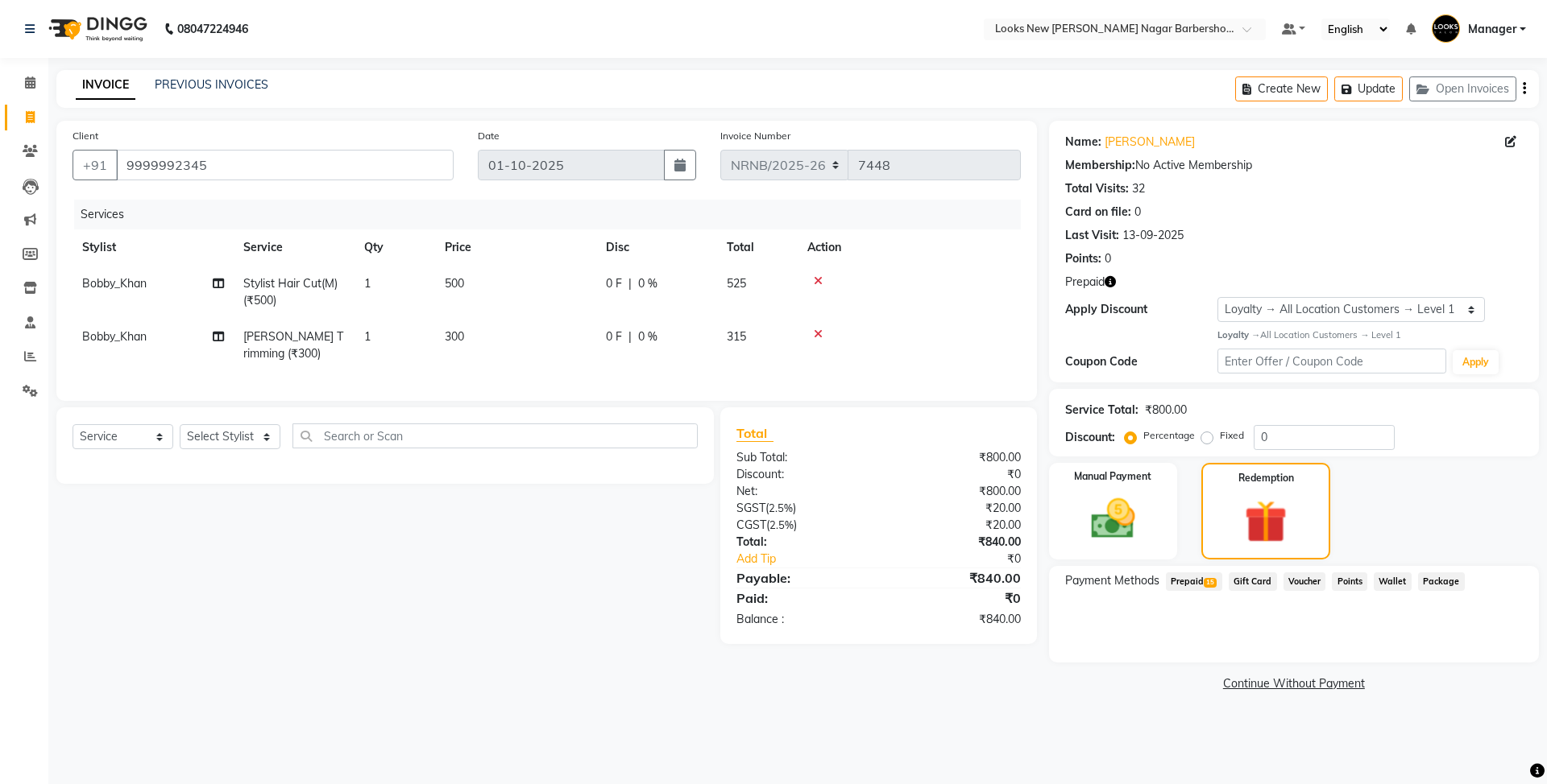
click at [1209, 581] on span "15" at bounding box center [1210, 583] width 13 height 9
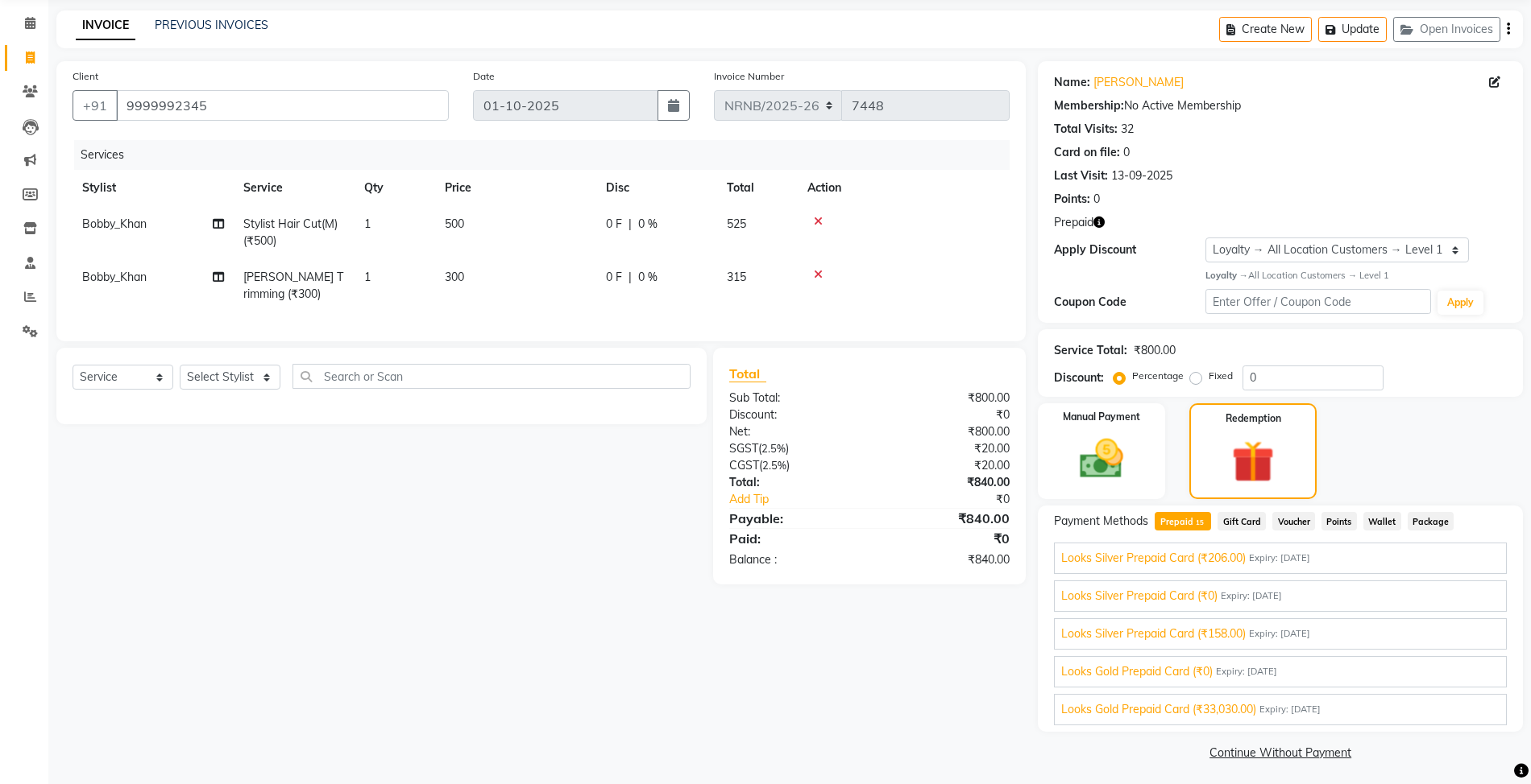
scroll to position [64, 0]
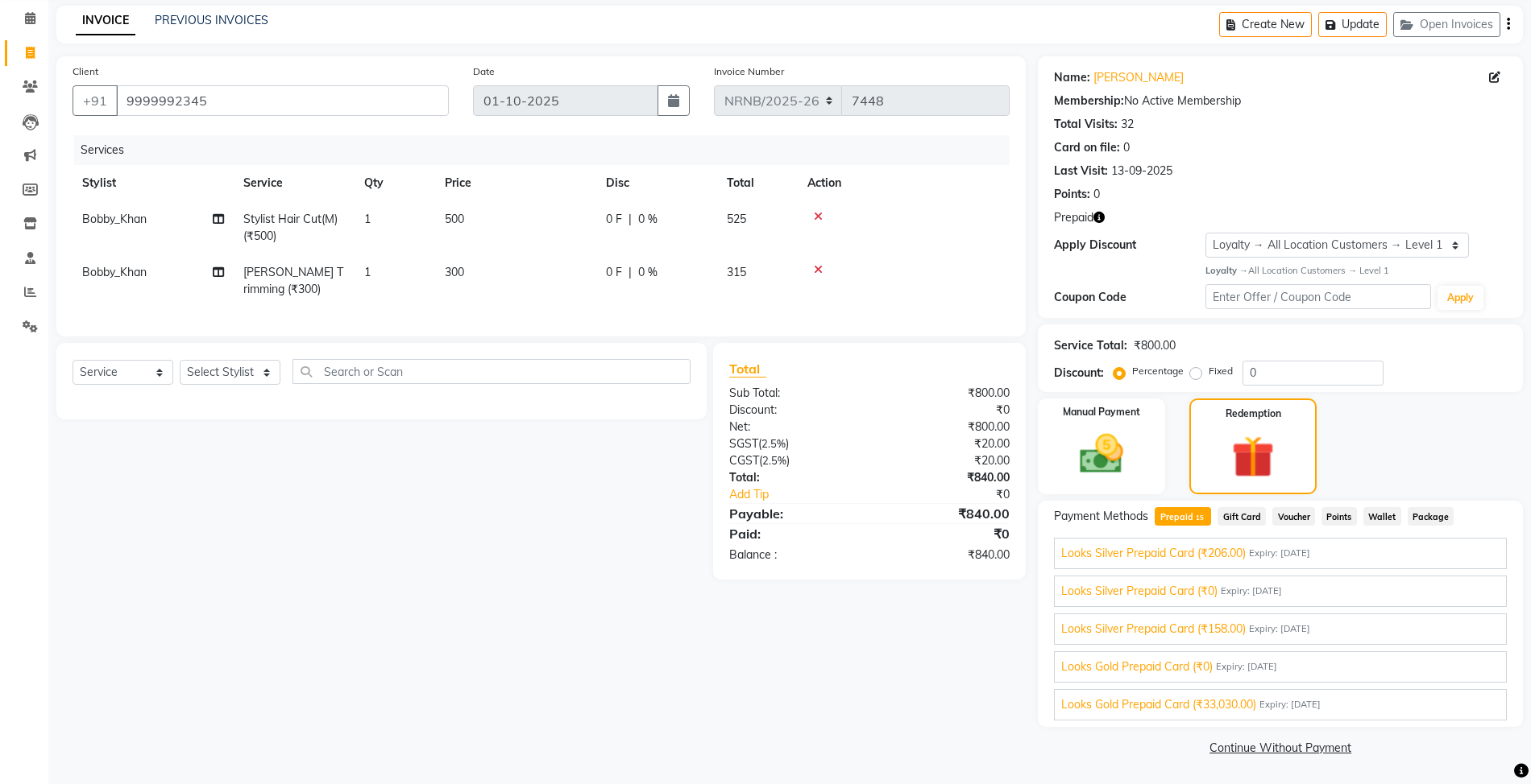
click at [1207, 700] on span "Looks Gold Prepaid Card (₹33,030.00)" at bounding box center [1158, 705] width 195 height 17
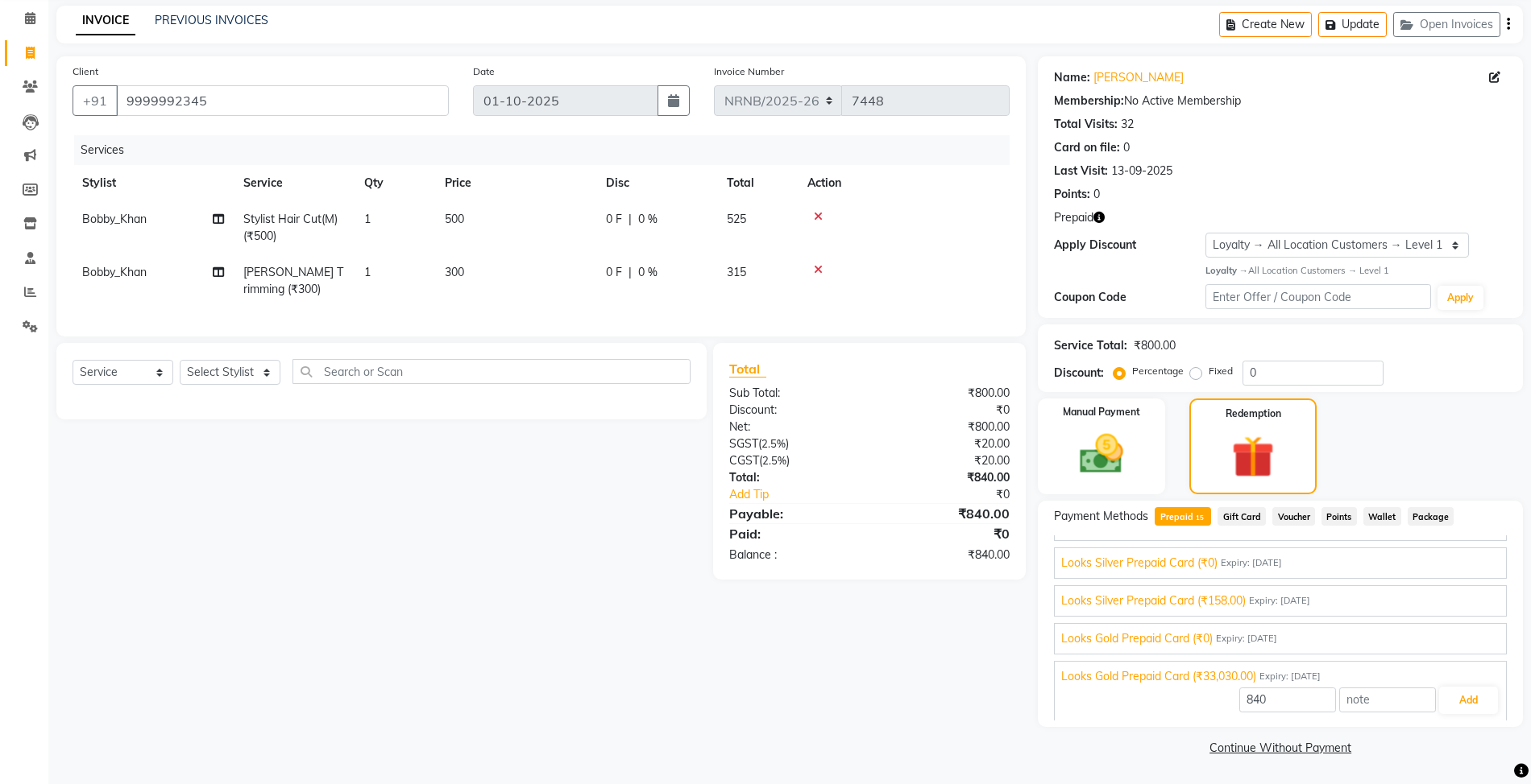
scroll to position [421, 0]
click at [1462, 694] on button "Add" at bounding box center [1469, 698] width 59 height 27
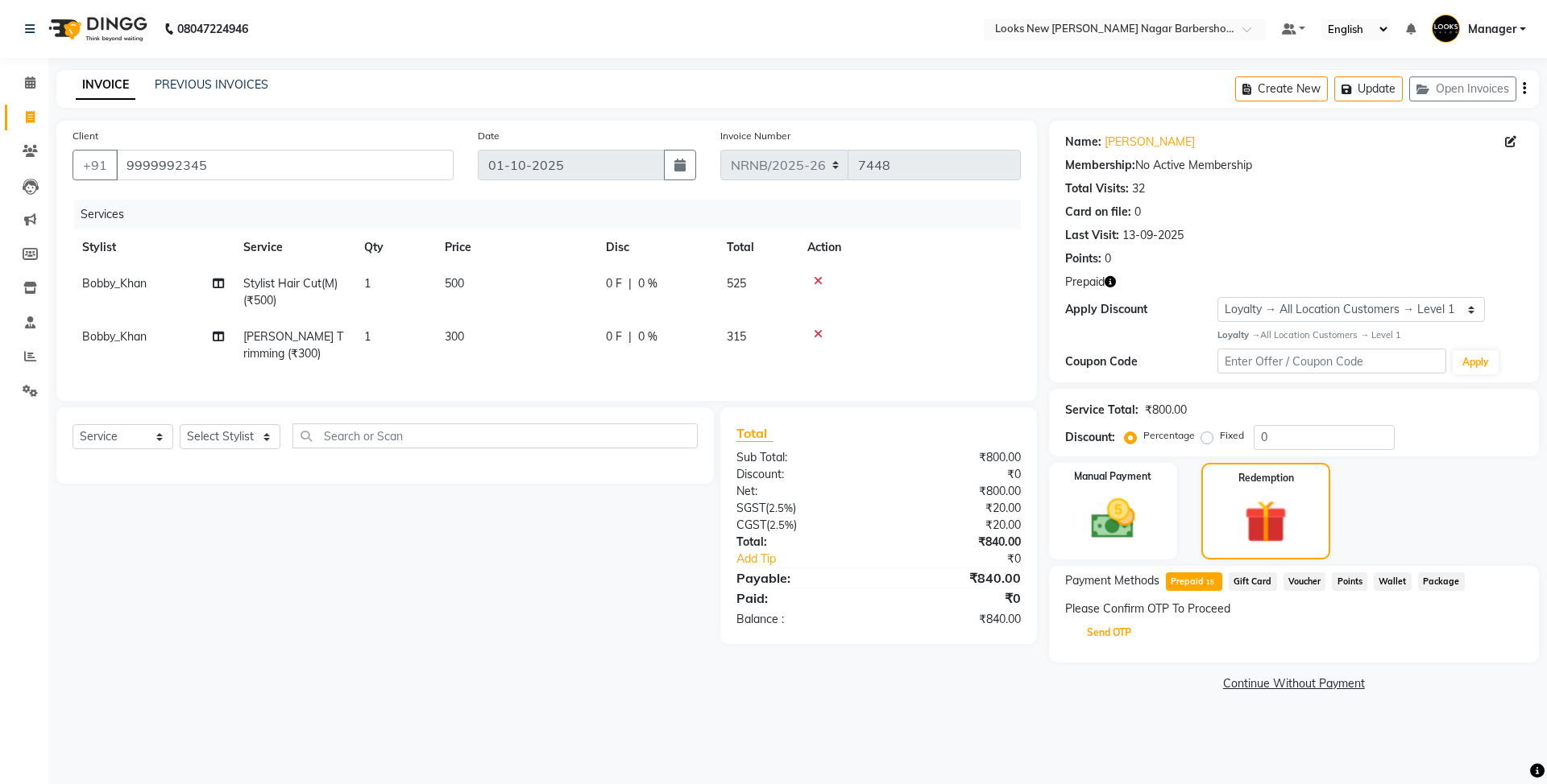
click at [1109, 639] on button "Send OTP" at bounding box center [1109, 633] width 84 height 27
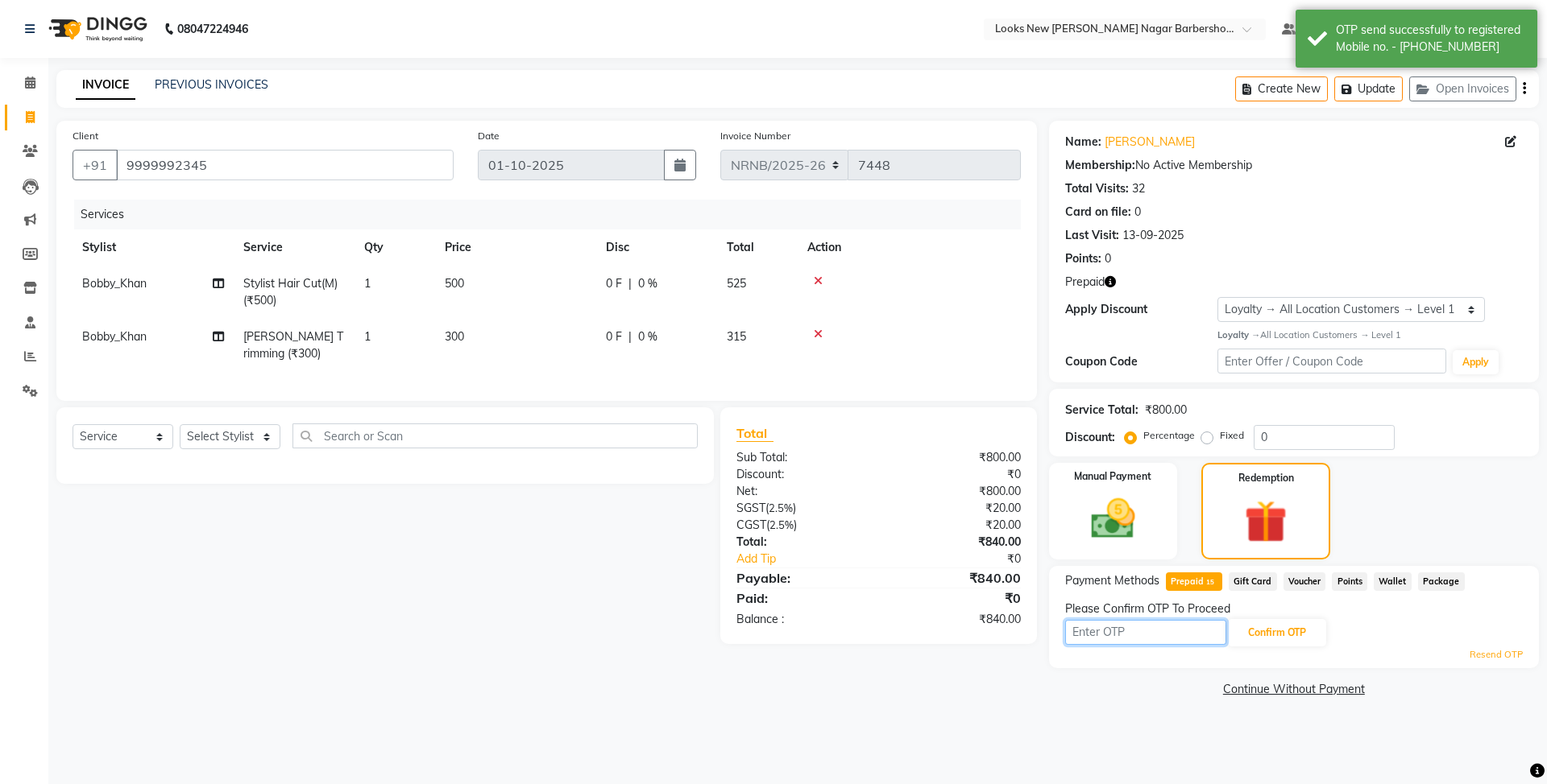
click at [1154, 629] on input "text" at bounding box center [1145, 633] width 161 height 25
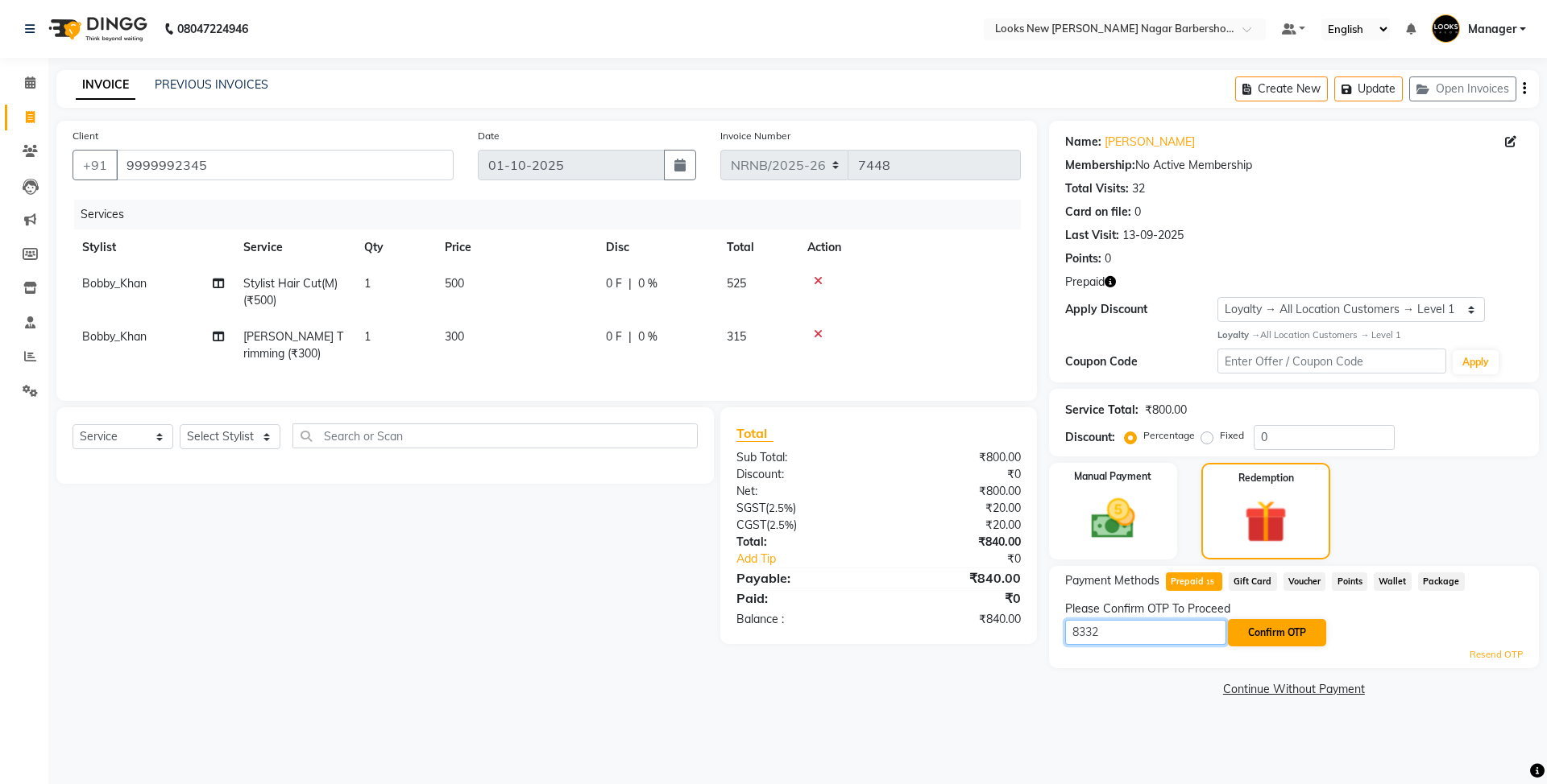
type input "8332"
click at [1294, 638] on button "Confirm OTP" at bounding box center [1277, 633] width 99 height 27
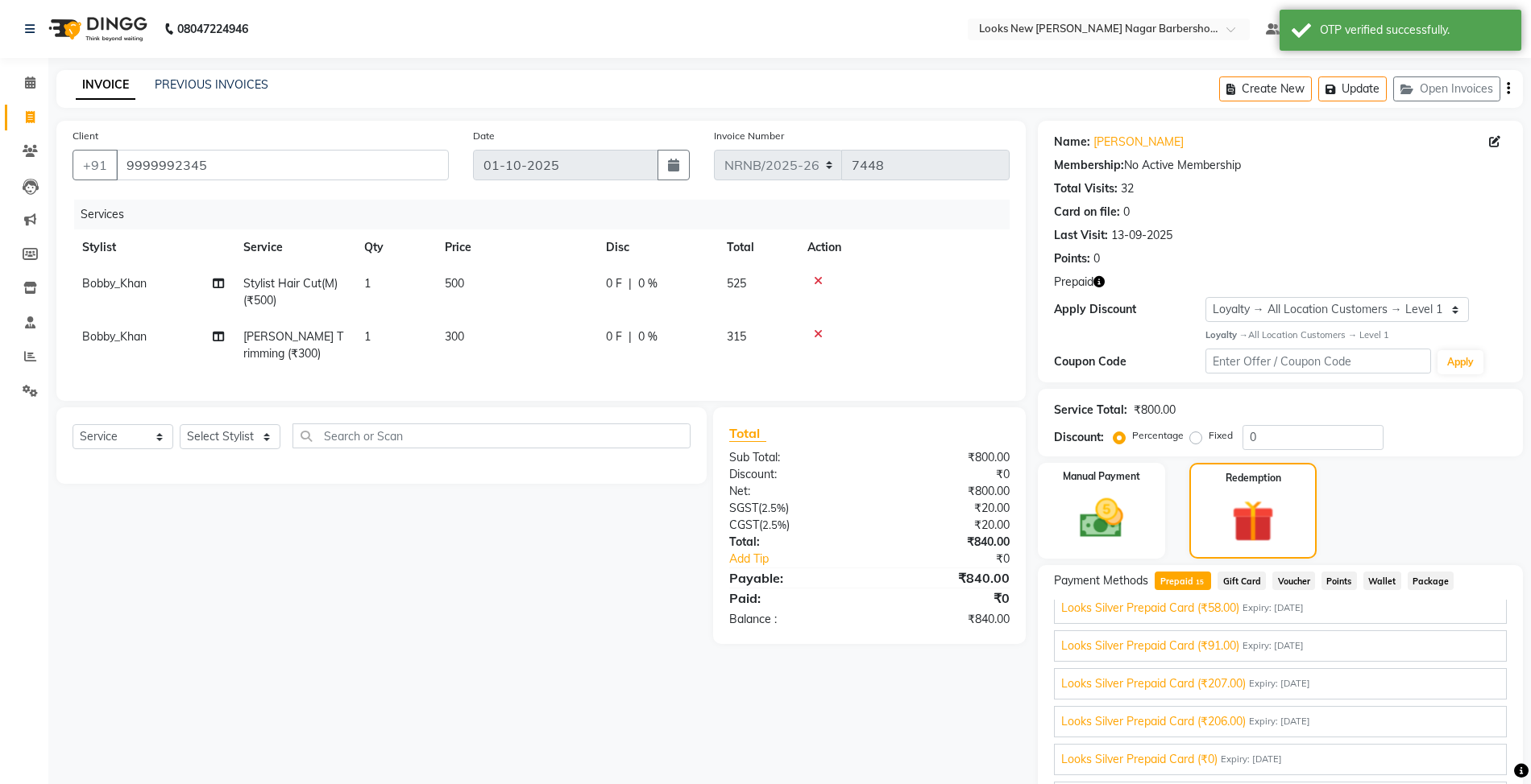
scroll to position [421, 0]
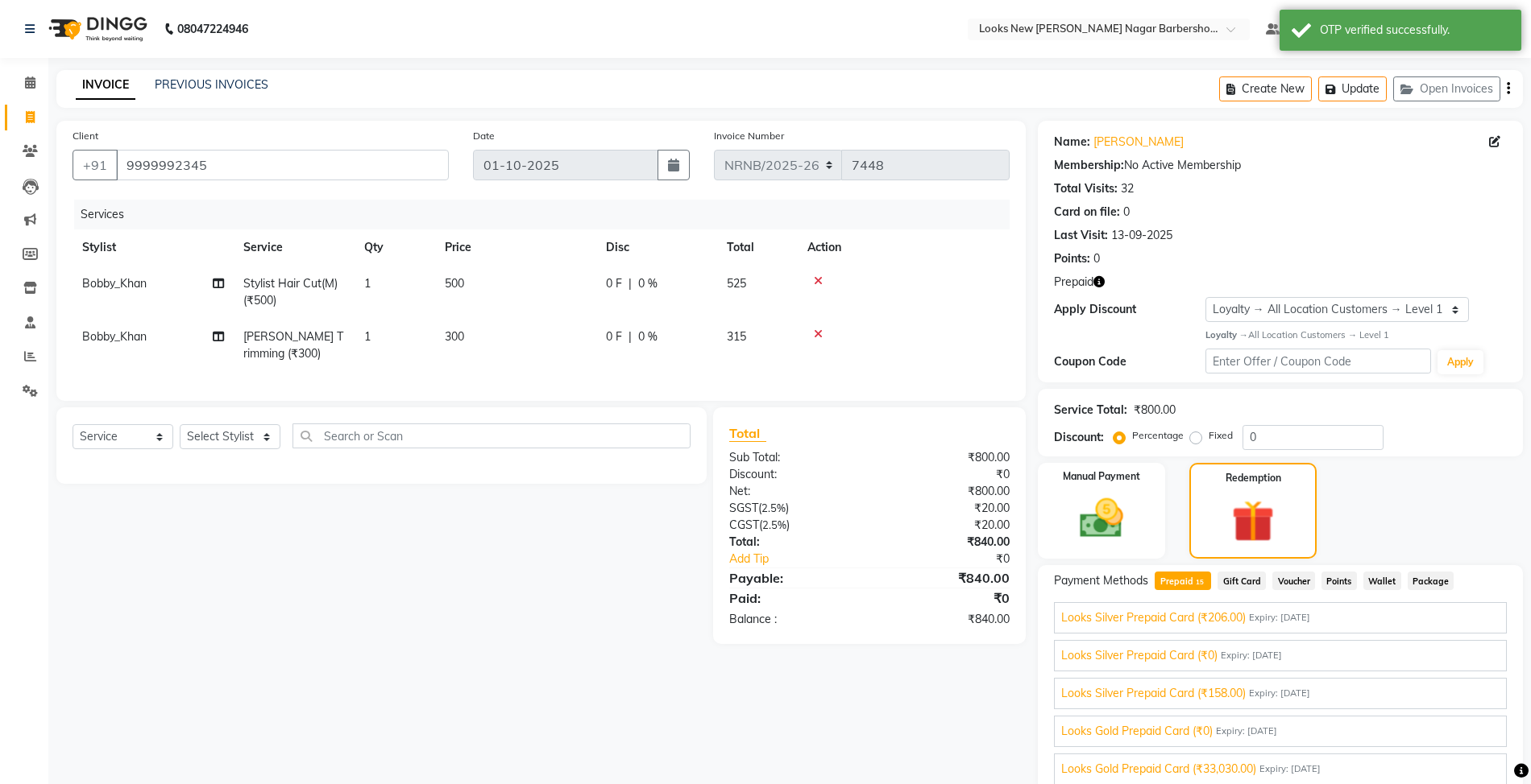
click at [1274, 761] on div "Looks Gold Prepaid Card (₹33,030.00) Expiry: 31-12-2028" at bounding box center [1280, 770] width 439 height 17
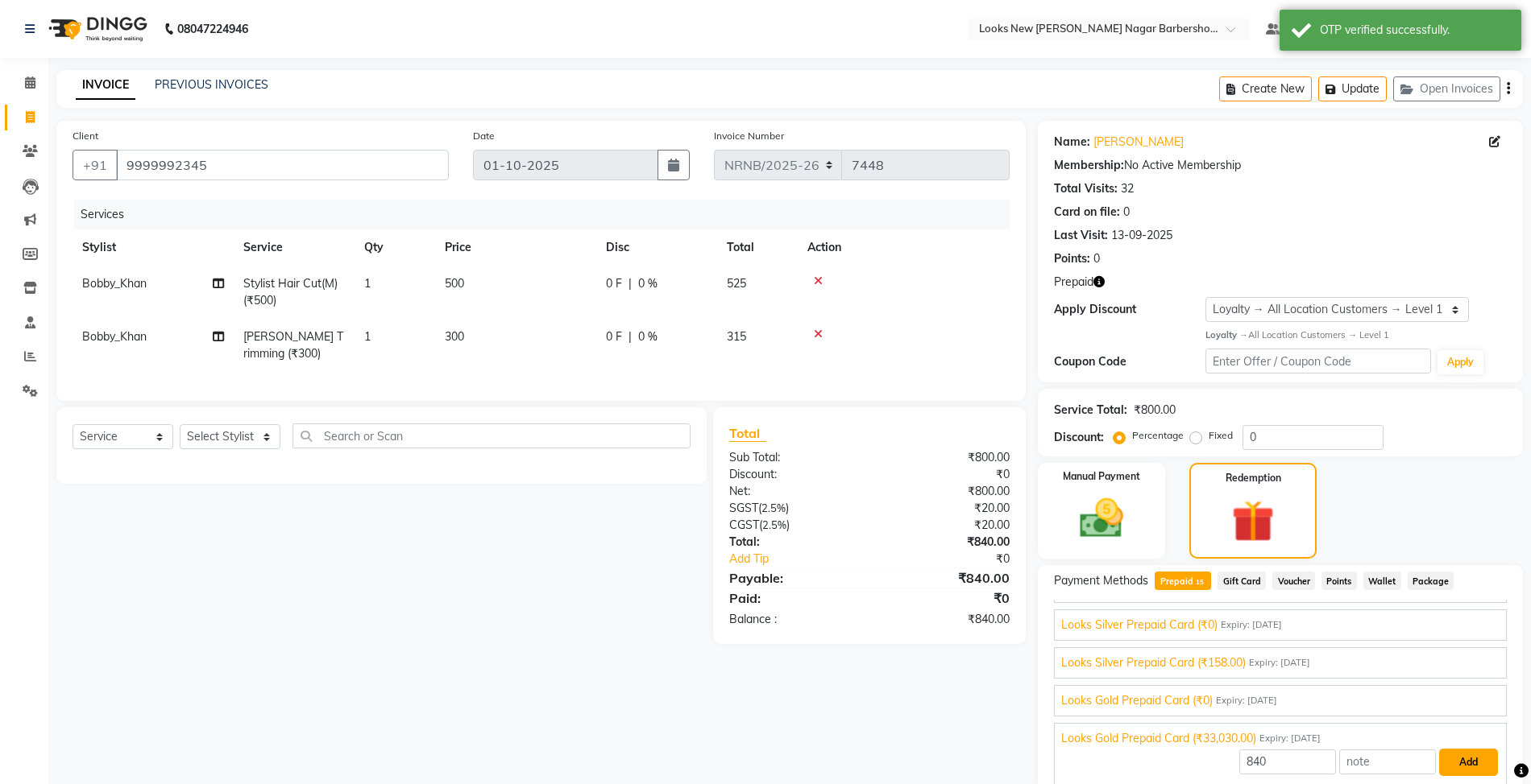
click at [1442, 768] on button "Add" at bounding box center [1469, 762] width 59 height 27
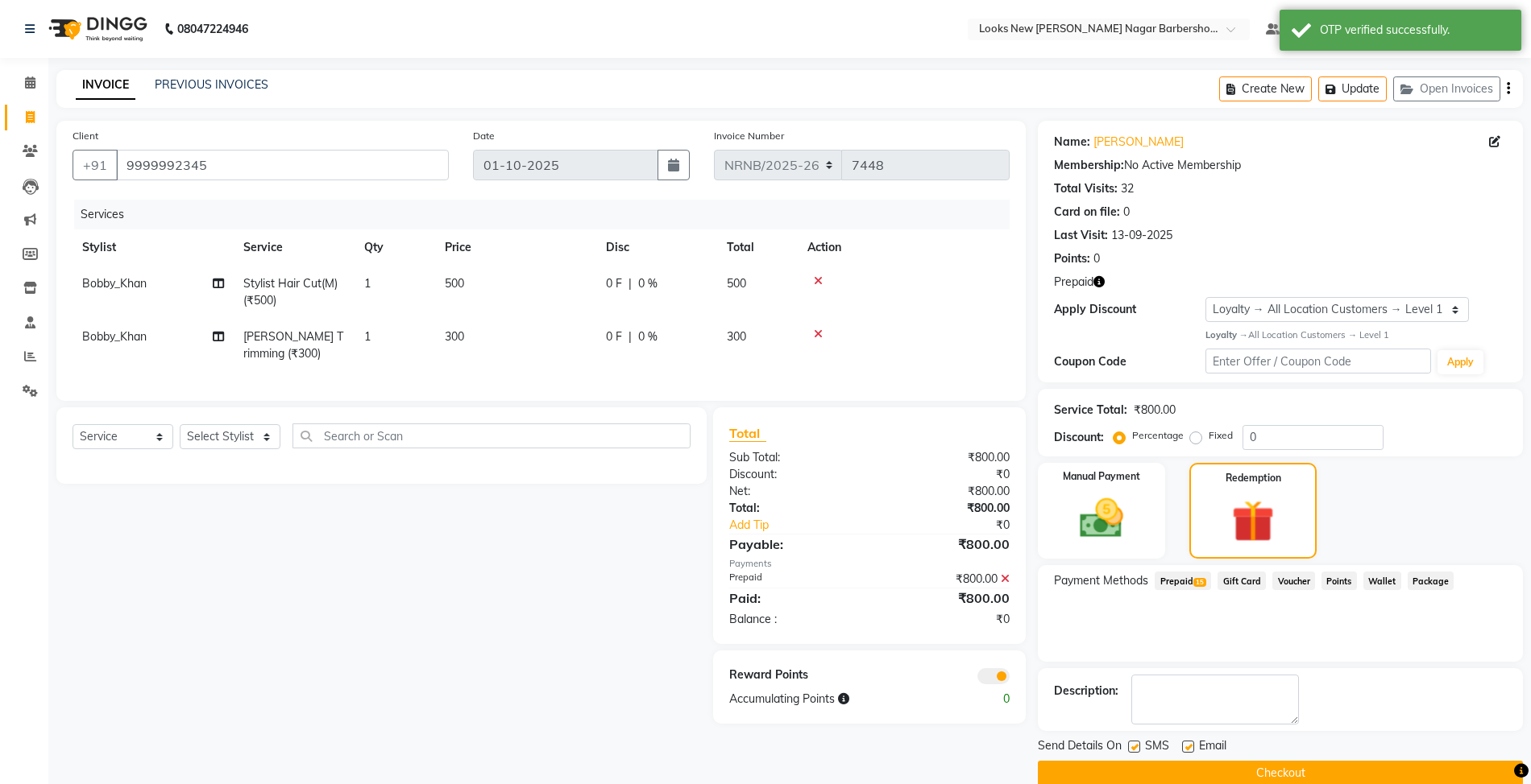
click at [1296, 767] on button "Checkout" at bounding box center [1280, 774] width 485 height 25
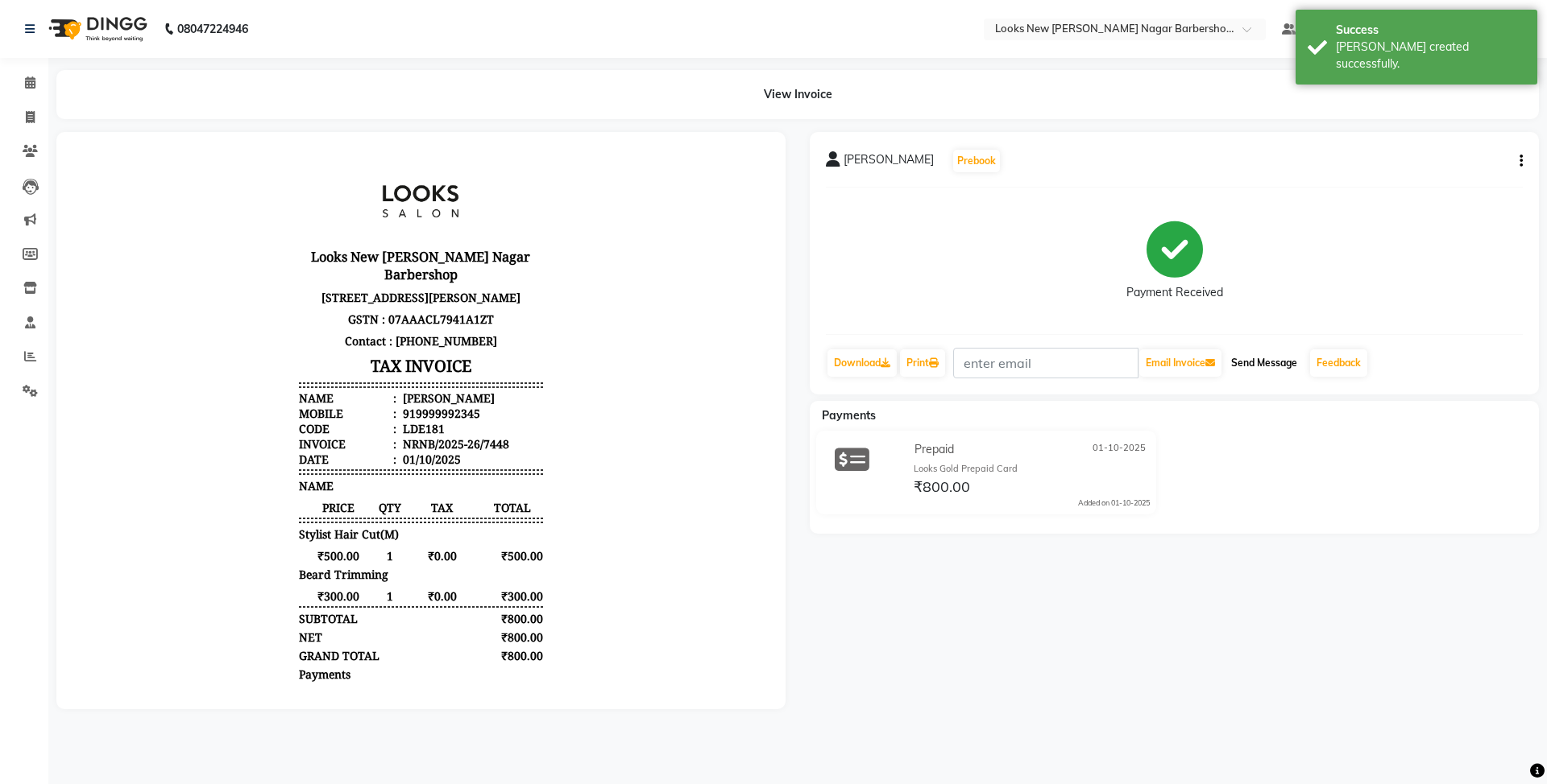
click at [1289, 361] on button "Send Message" at bounding box center [1264, 363] width 79 height 27
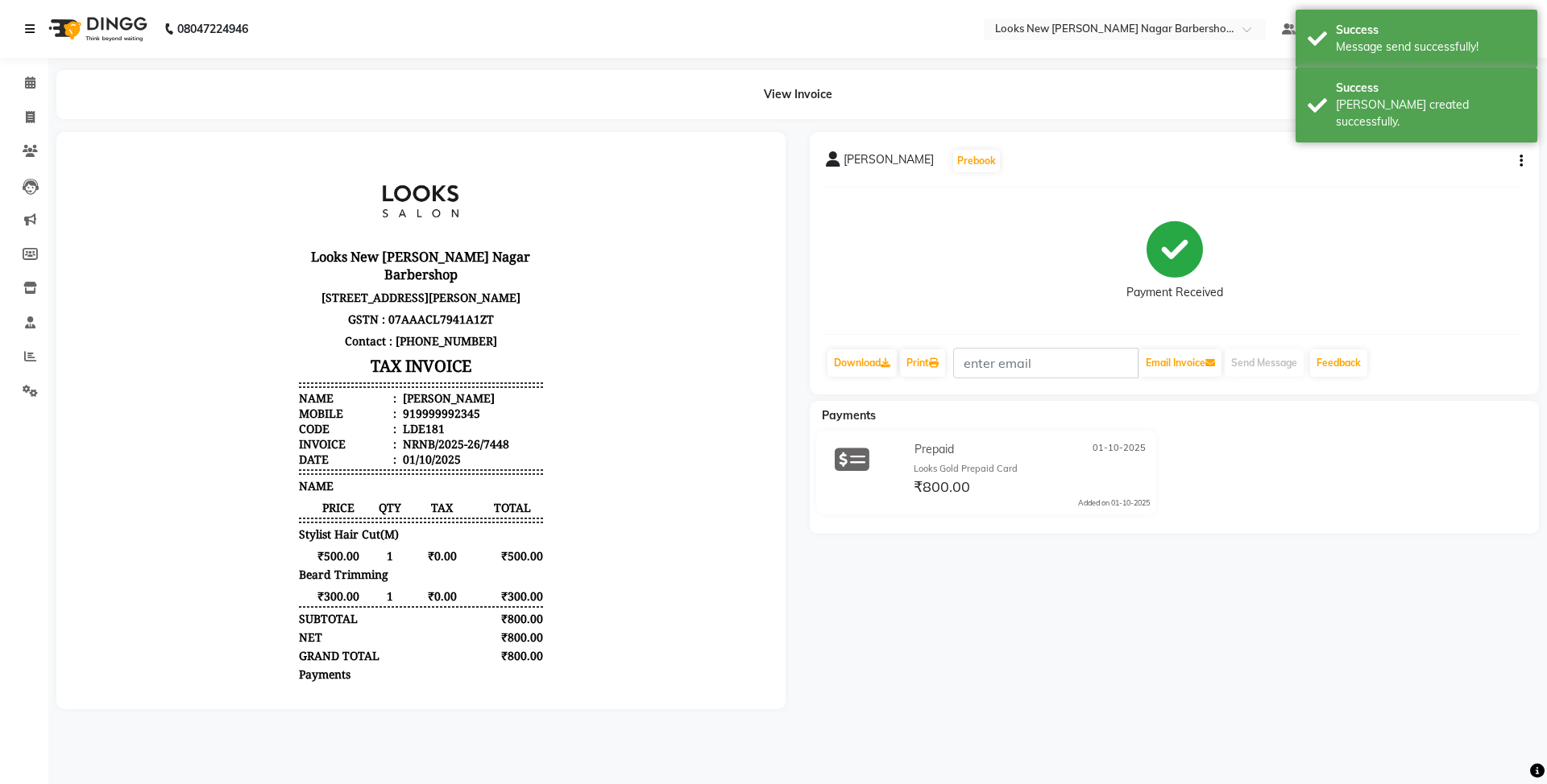
click at [33, 27] on icon at bounding box center [30, 29] width 9 height 11
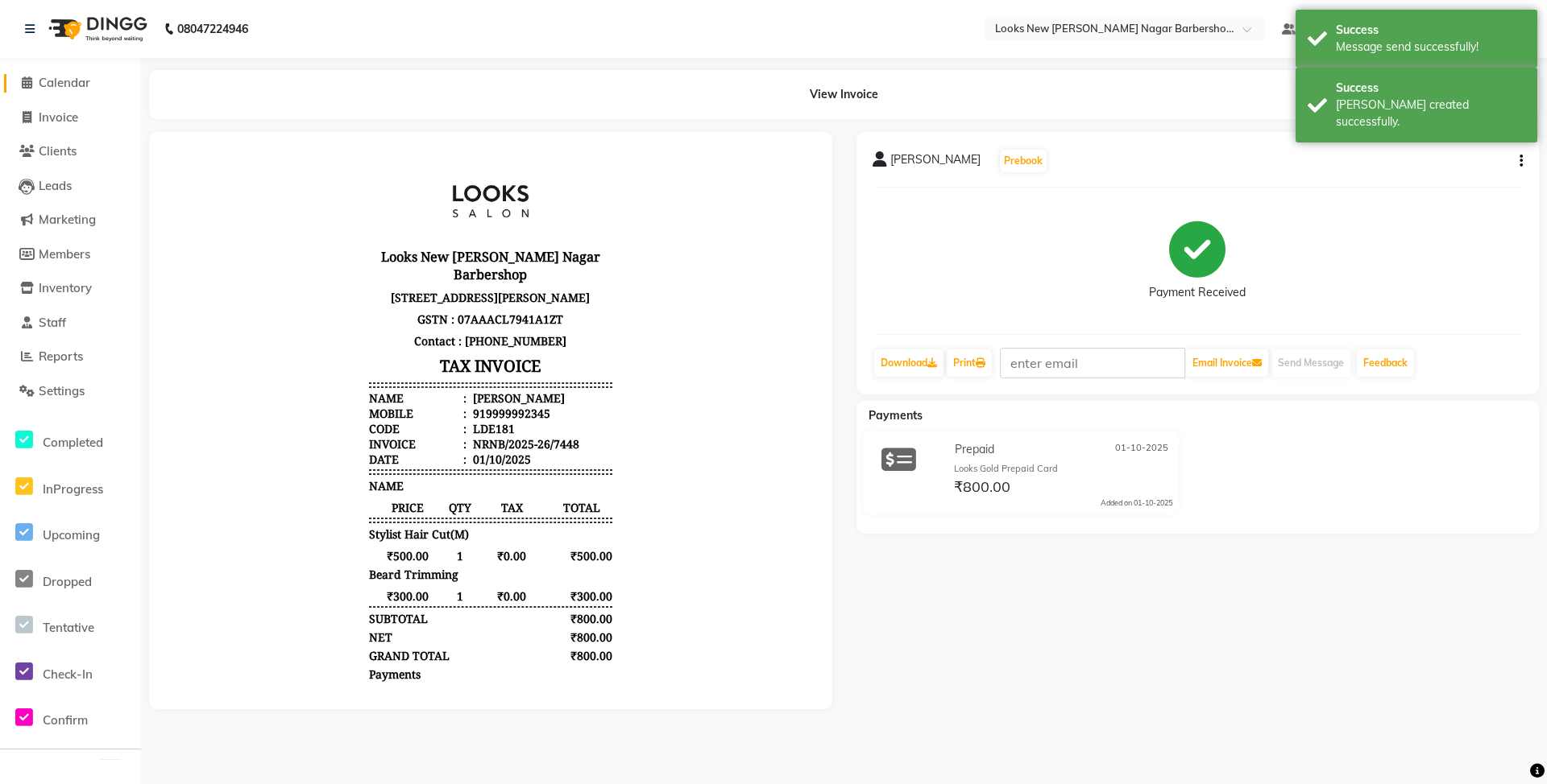
click at [52, 75] on span "Calendar" at bounding box center [64, 83] width 51 height 15
